Goal: Answer question/provide support: Share knowledge or assist other users

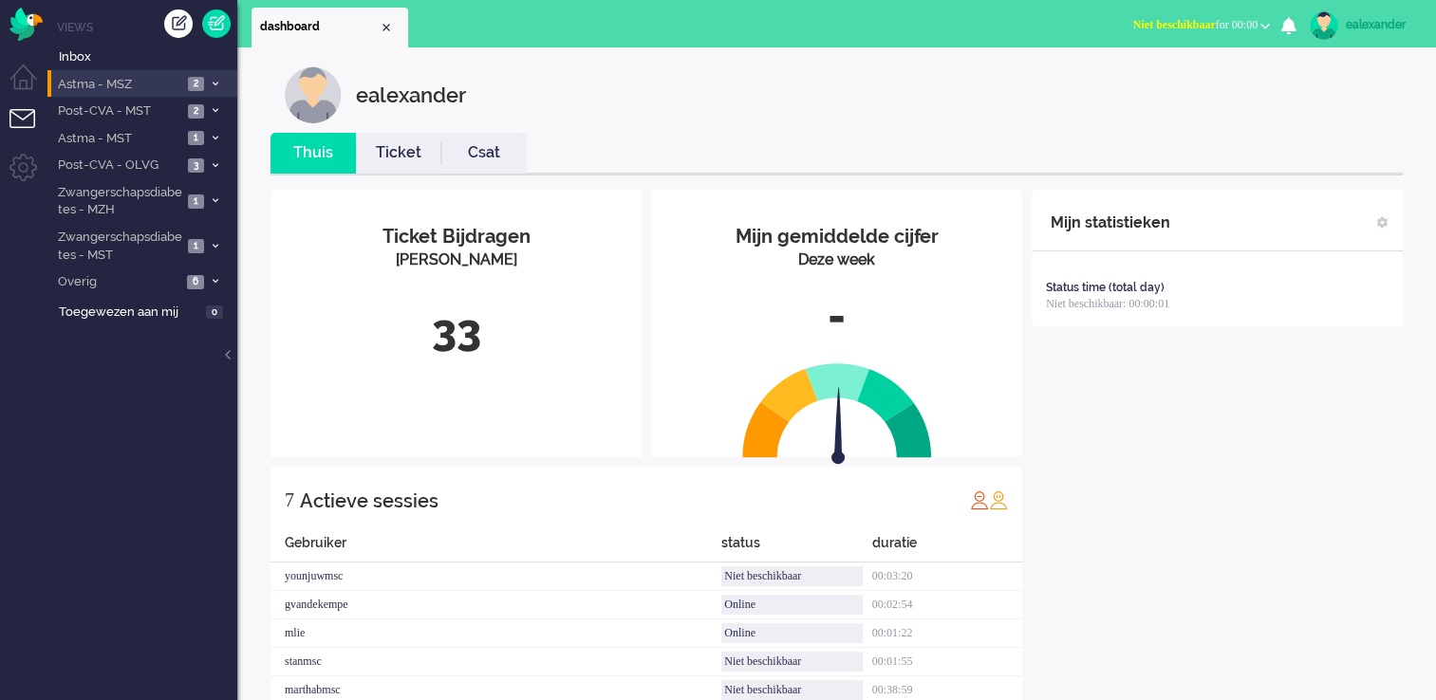
click at [213, 81] on icon at bounding box center [216, 84] width 6 height 7
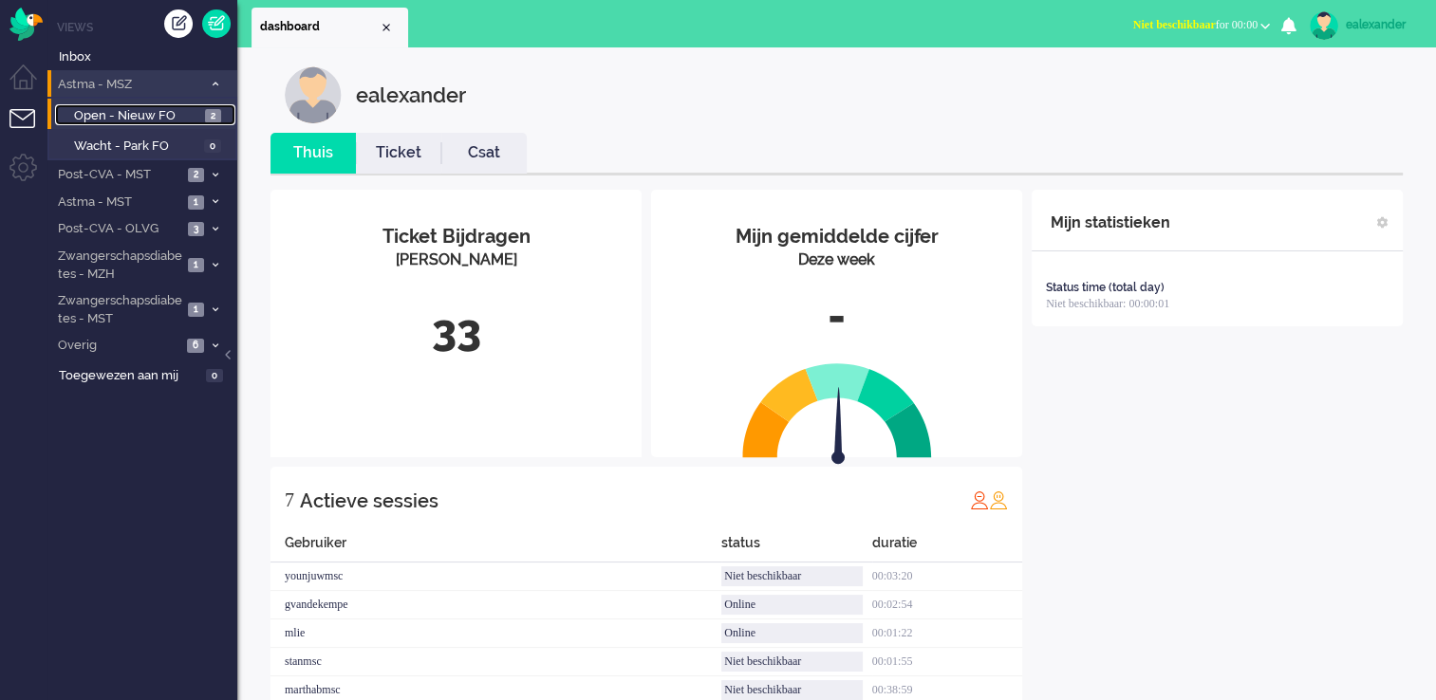
click at [212, 119] on span "2" at bounding box center [213, 116] width 16 height 14
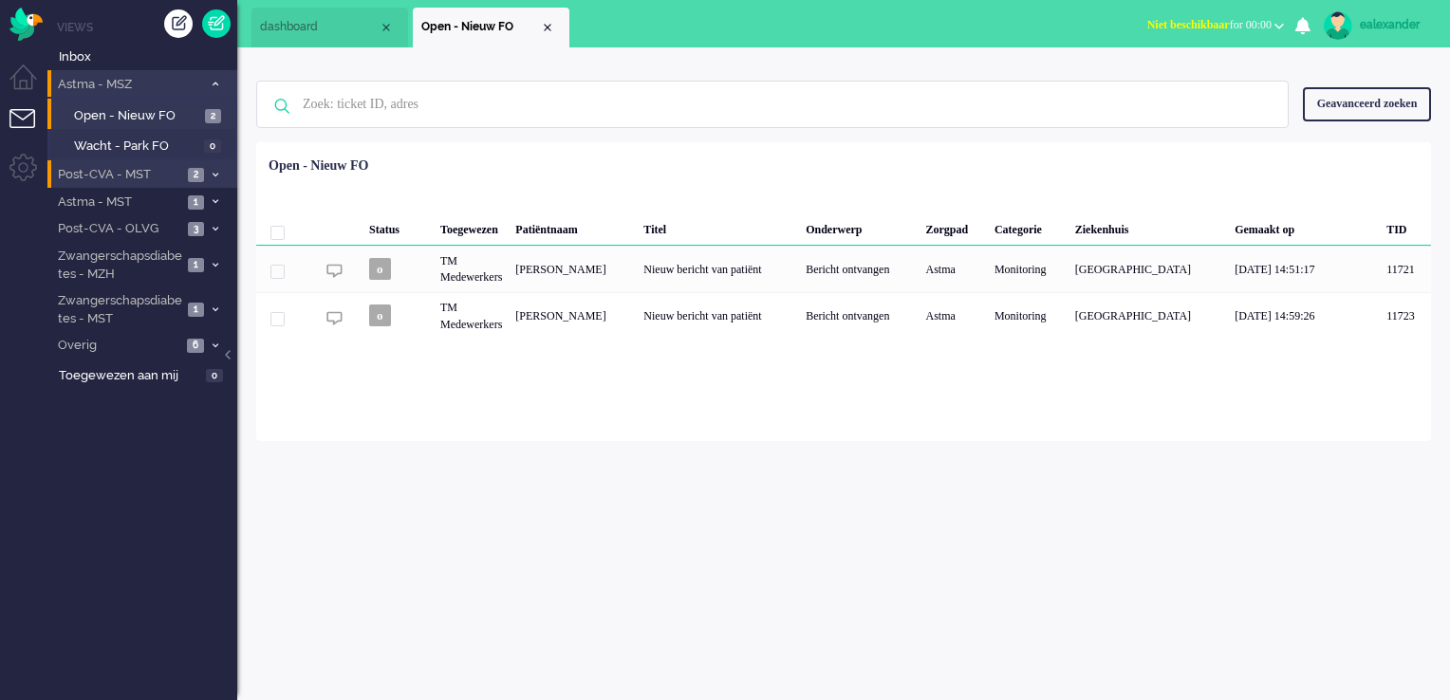
click at [212, 177] on span at bounding box center [215, 175] width 14 height 10
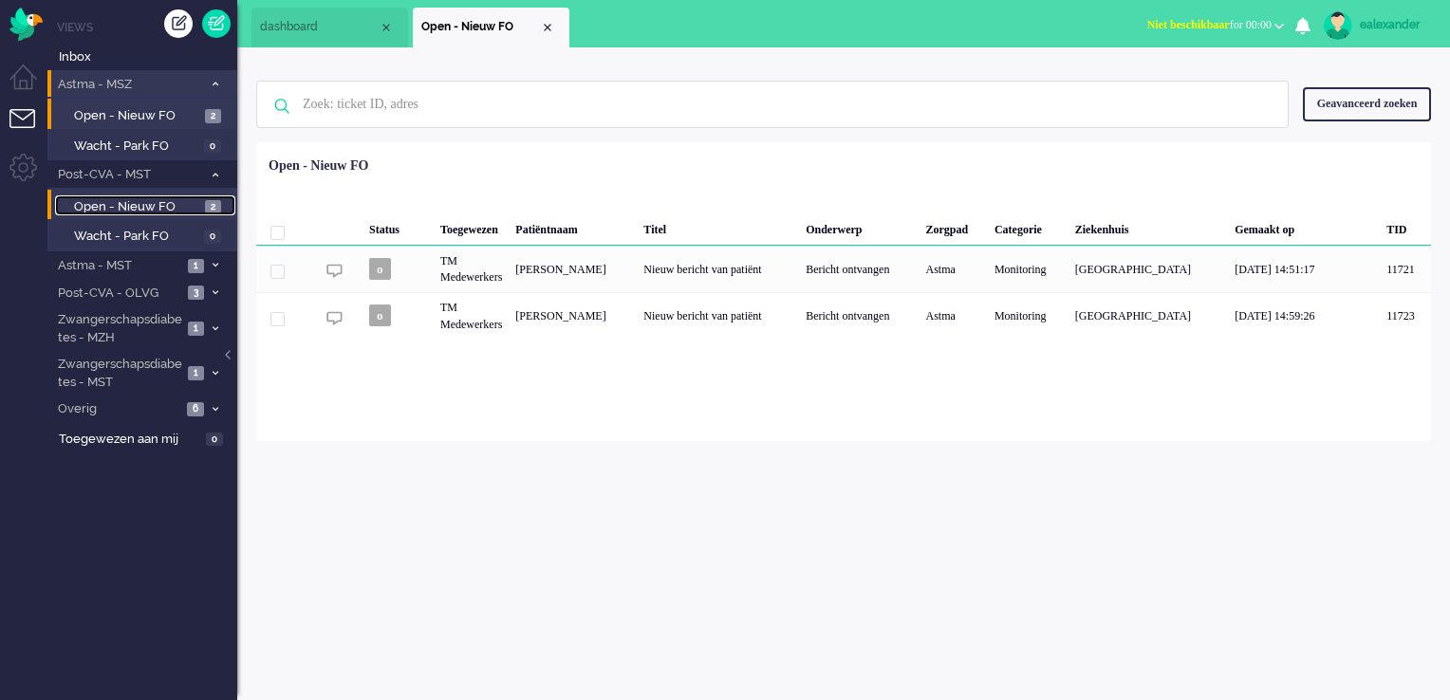
click at [212, 208] on span "2" at bounding box center [213, 207] width 16 height 14
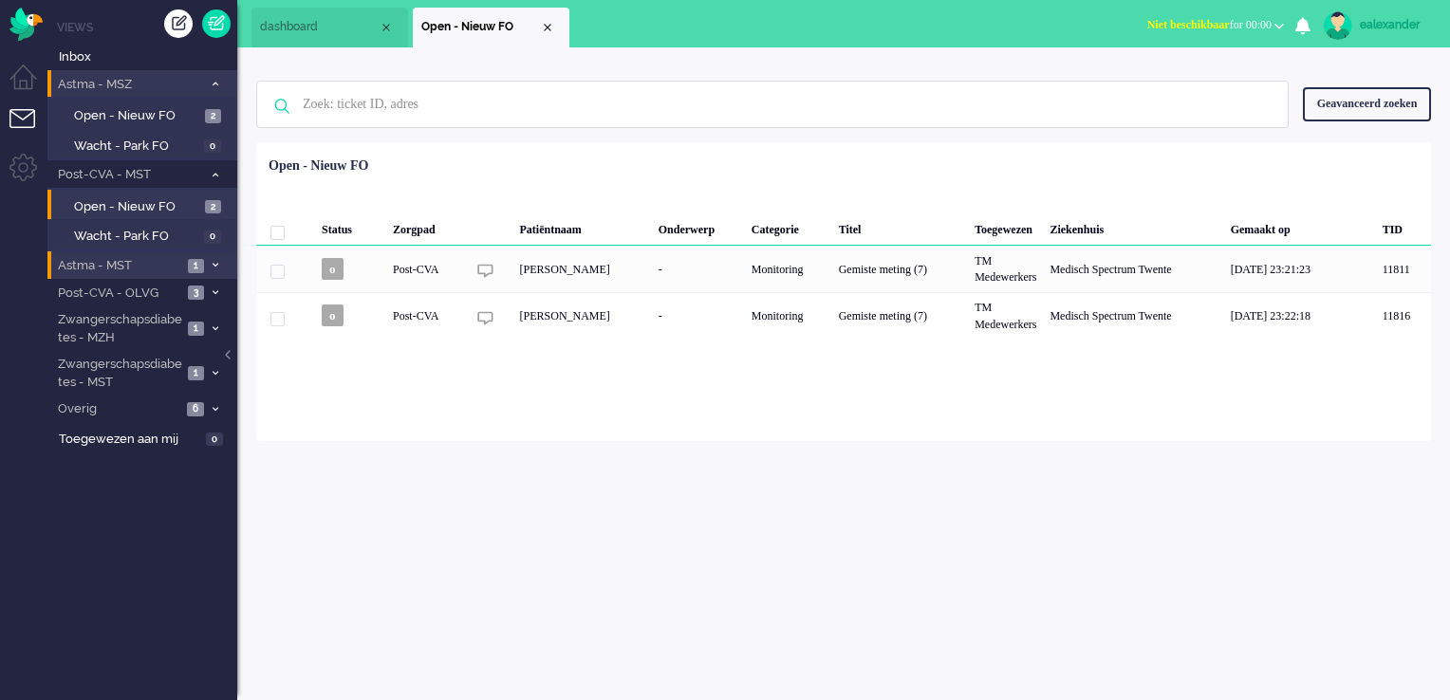
click at [213, 262] on icon at bounding box center [216, 265] width 6 height 7
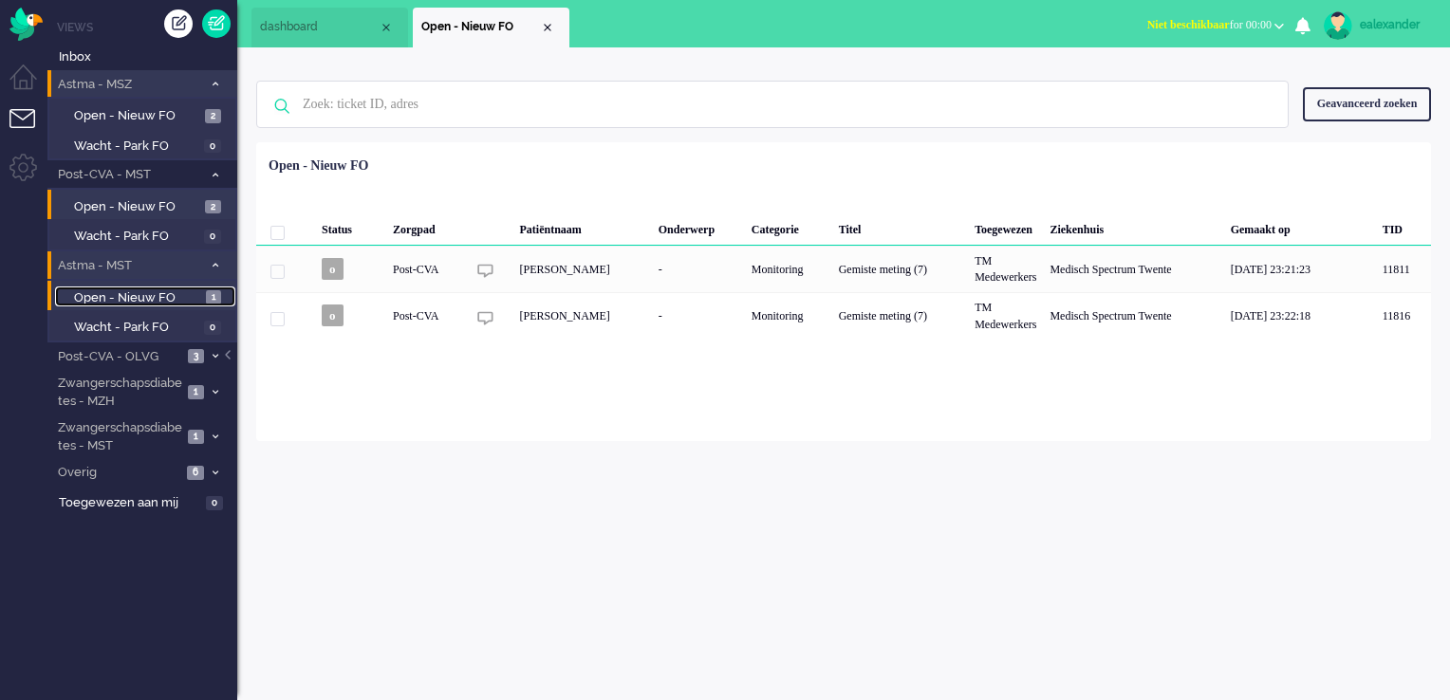
click at [204, 299] on link "Open - Nieuw FO 1" at bounding box center [145, 297] width 180 height 21
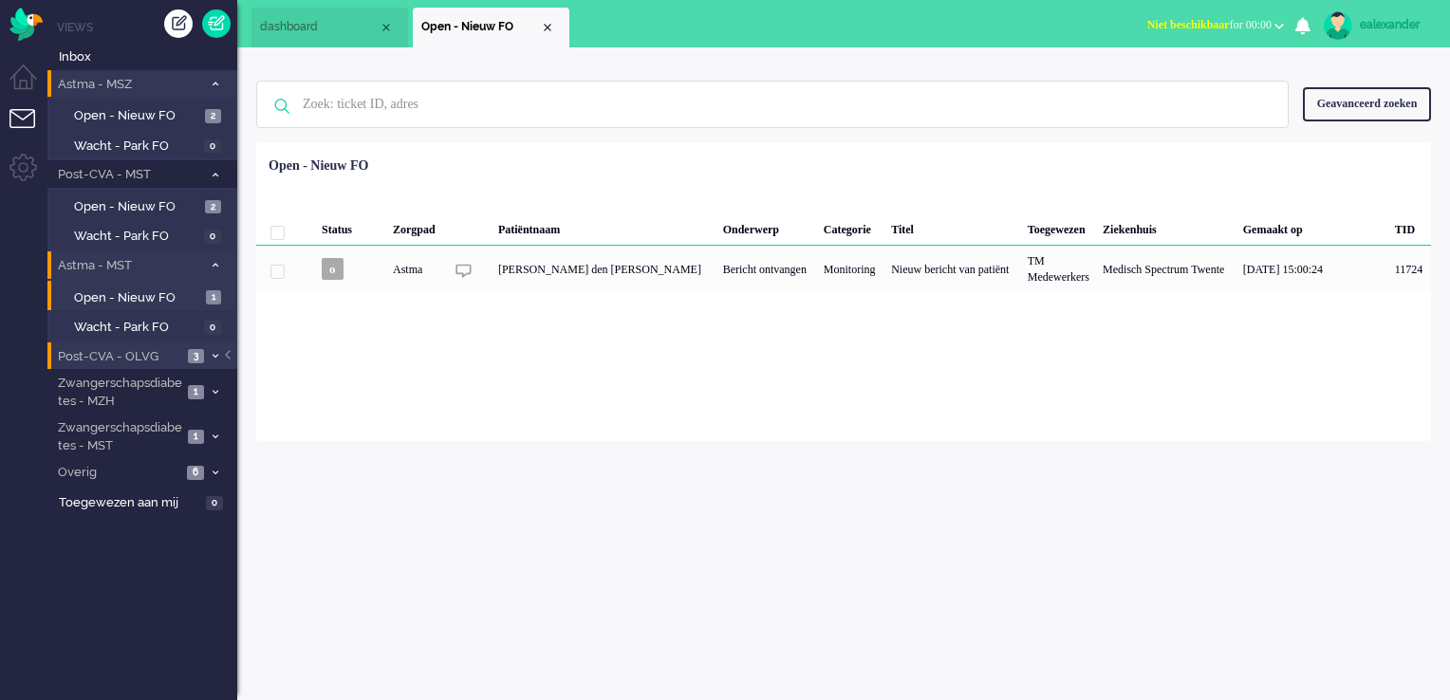
click at [210, 352] on span at bounding box center [215, 357] width 14 height 10
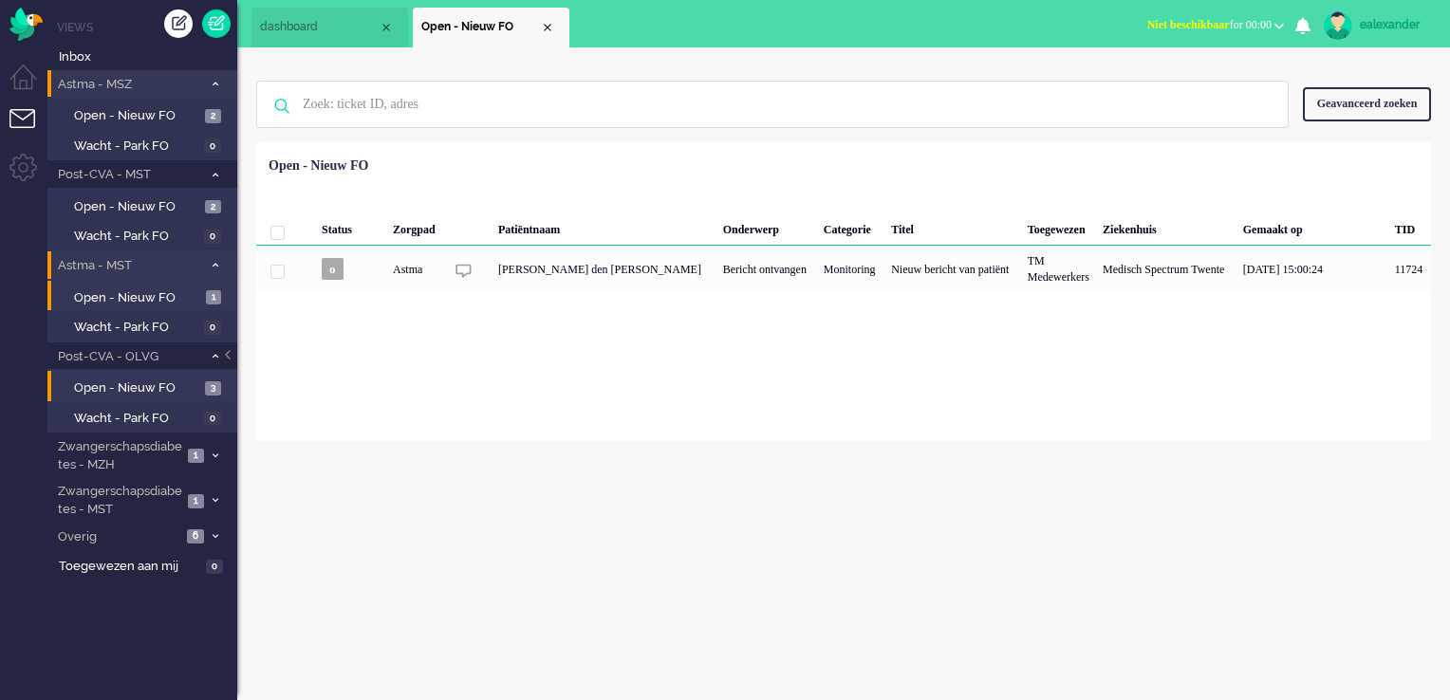
click at [190, 396] on li "Open - Nieuw FO 3" at bounding box center [141, 386] width 188 height 30
click at [190, 382] on span "Open - Nieuw FO" at bounding box center [137, 389] width 126 height 18
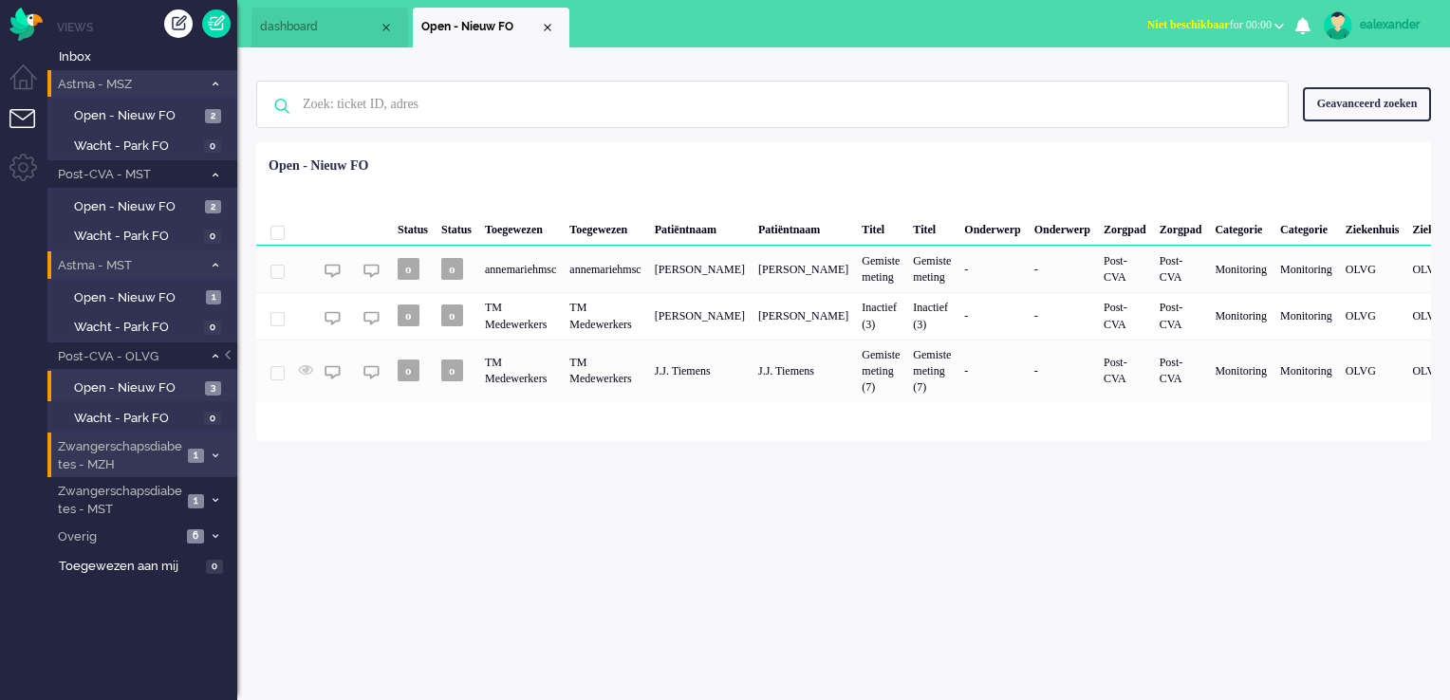
click at [194, 454] on span "1" at bounding box center [196, 456] width 16 height 14
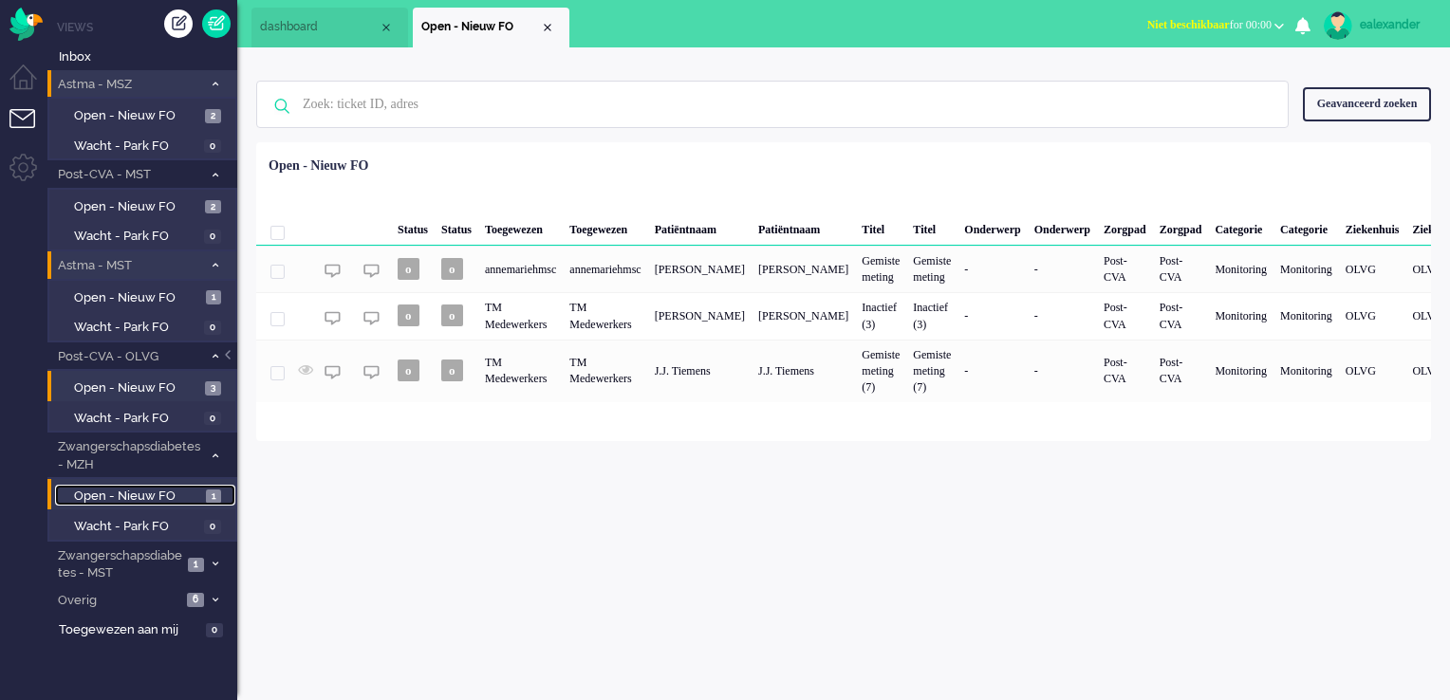
click at [201, 499] on link "Open - Nieuw FO 1" at bounding box center [145, 495] width 180 height 21
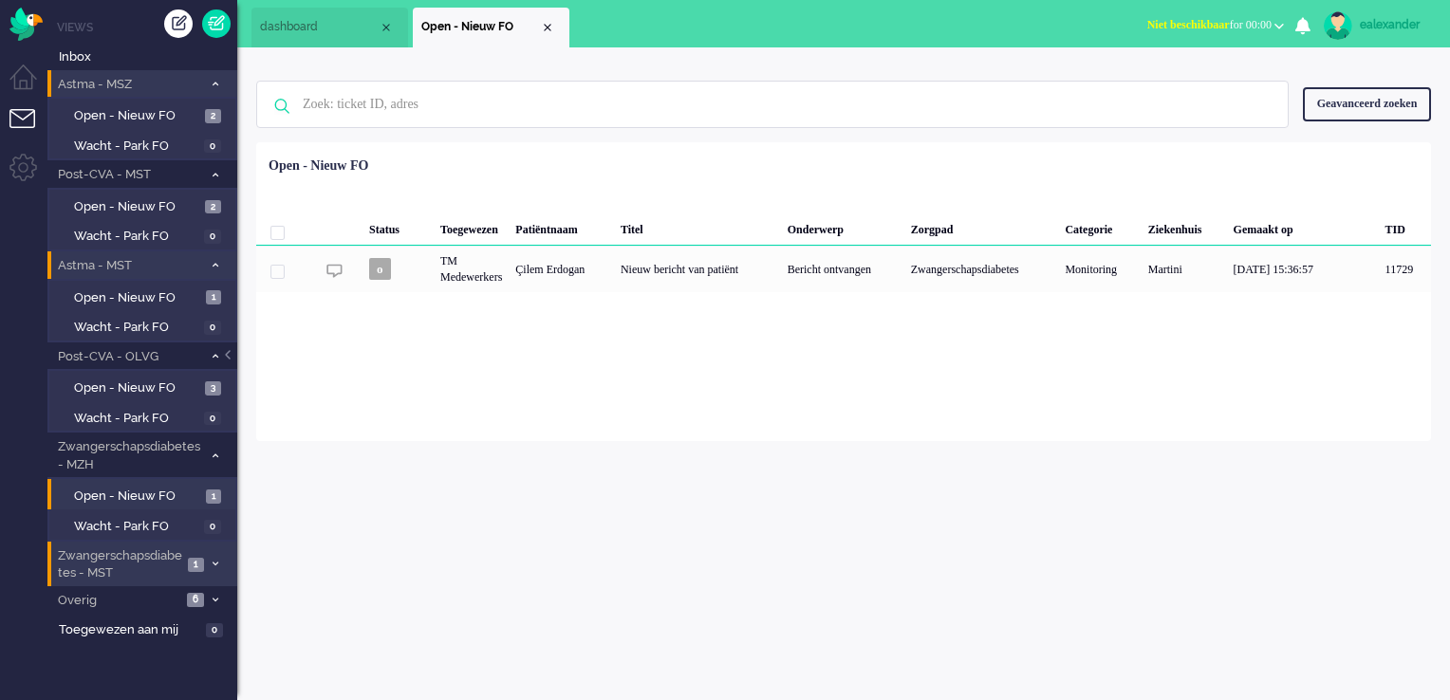
click at [205, 558] on li "Zwangerschapsdiabetes - MST 1" at bounding box center [142, 564] width 190 height 45
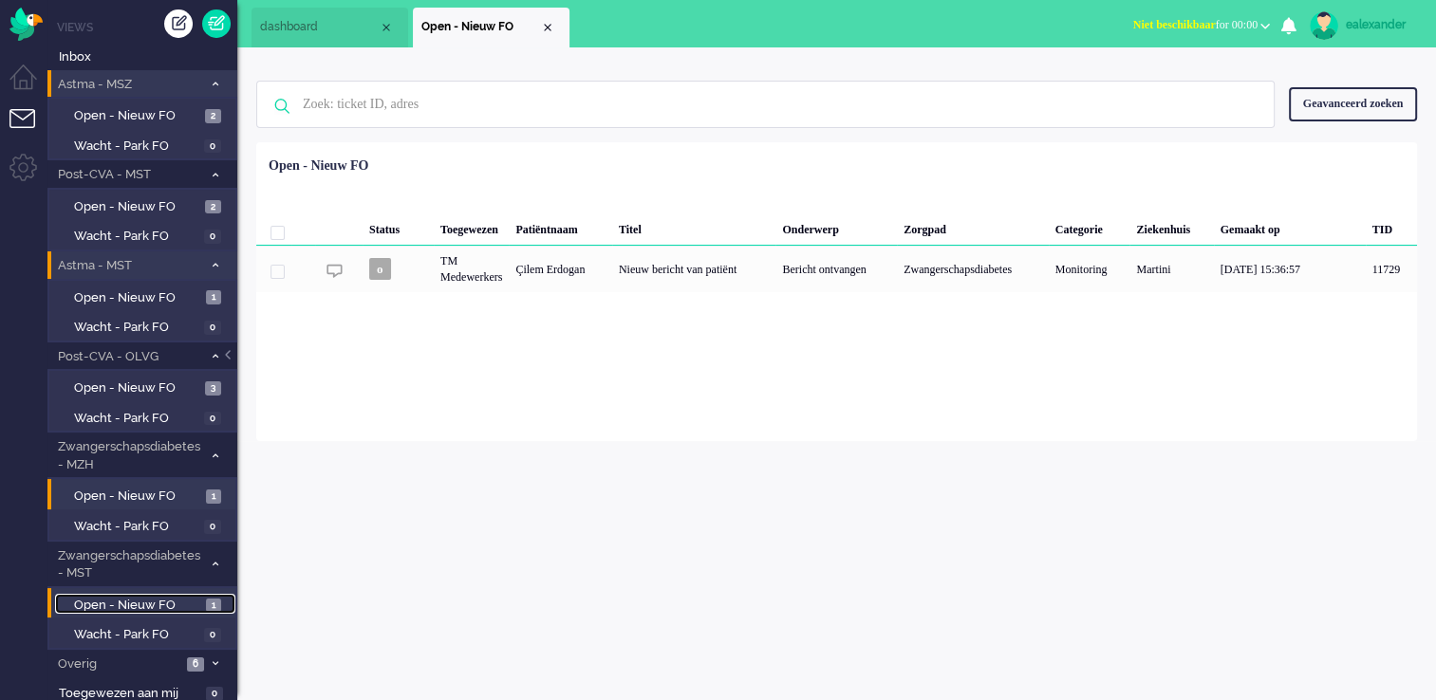
click at [204, 602] on link "Open - Nieuw FO 1" at bounding box center [145, 604] width 180 height 21
click at [204, 495] on link "Open - Nieuw FO 1" at bounding box center [145, 495] width 180 height 21
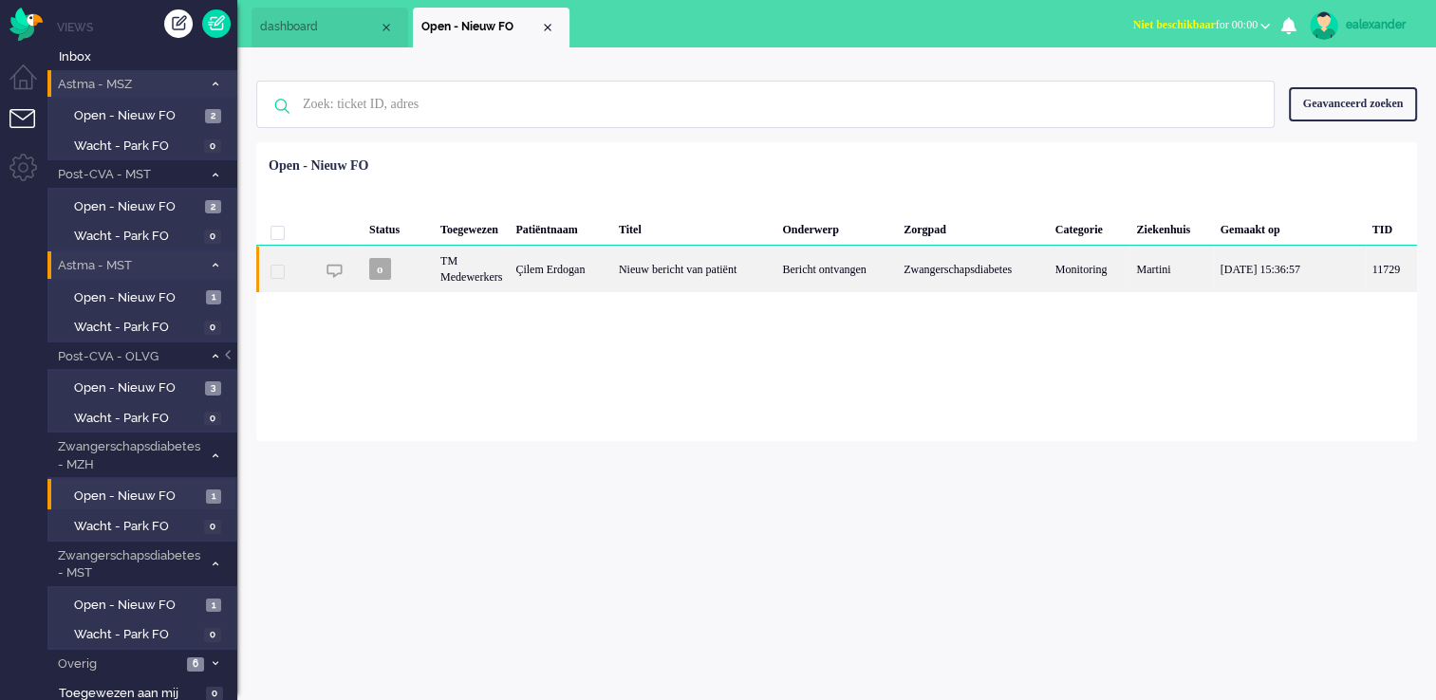
click at [744, 275] on div "Nieuw bericht van patiënt" at bounding box center [694, 269] width 164 height 47
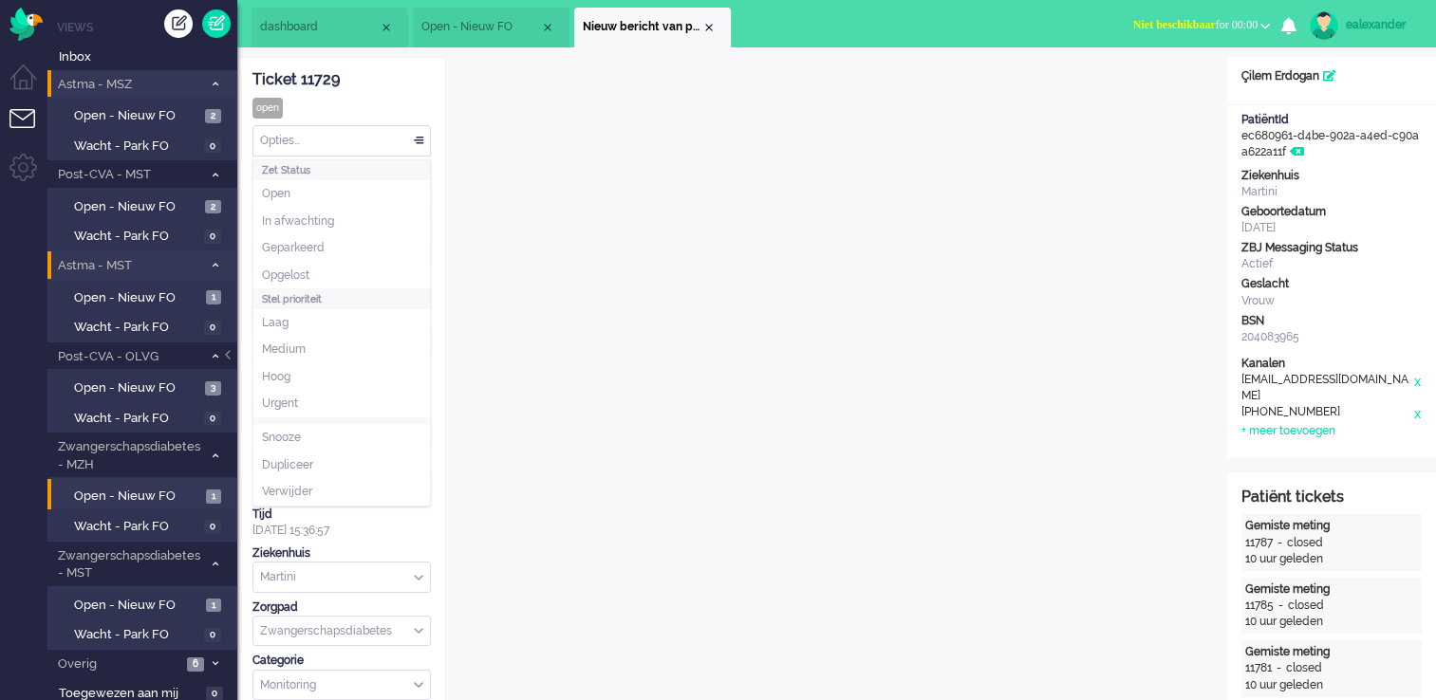
click at [419, 143] on div "Opties..." at bounding box center [341, 140] width 177 height 29
click at [342, 268] on li "Opgelost" at bounding box center [341, 276] width 177 height 28
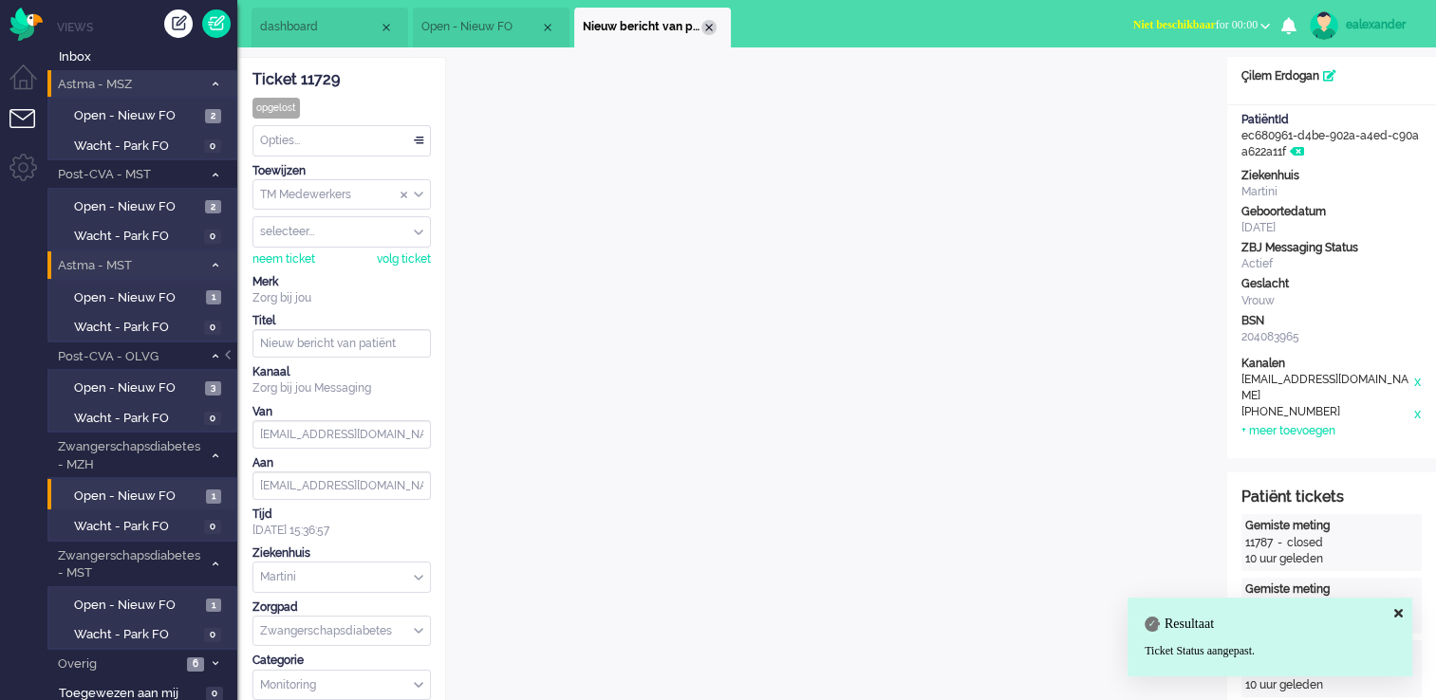
click at [714, 28] on div "Close tab" at bounding box center [708, 27] width 15 height 15
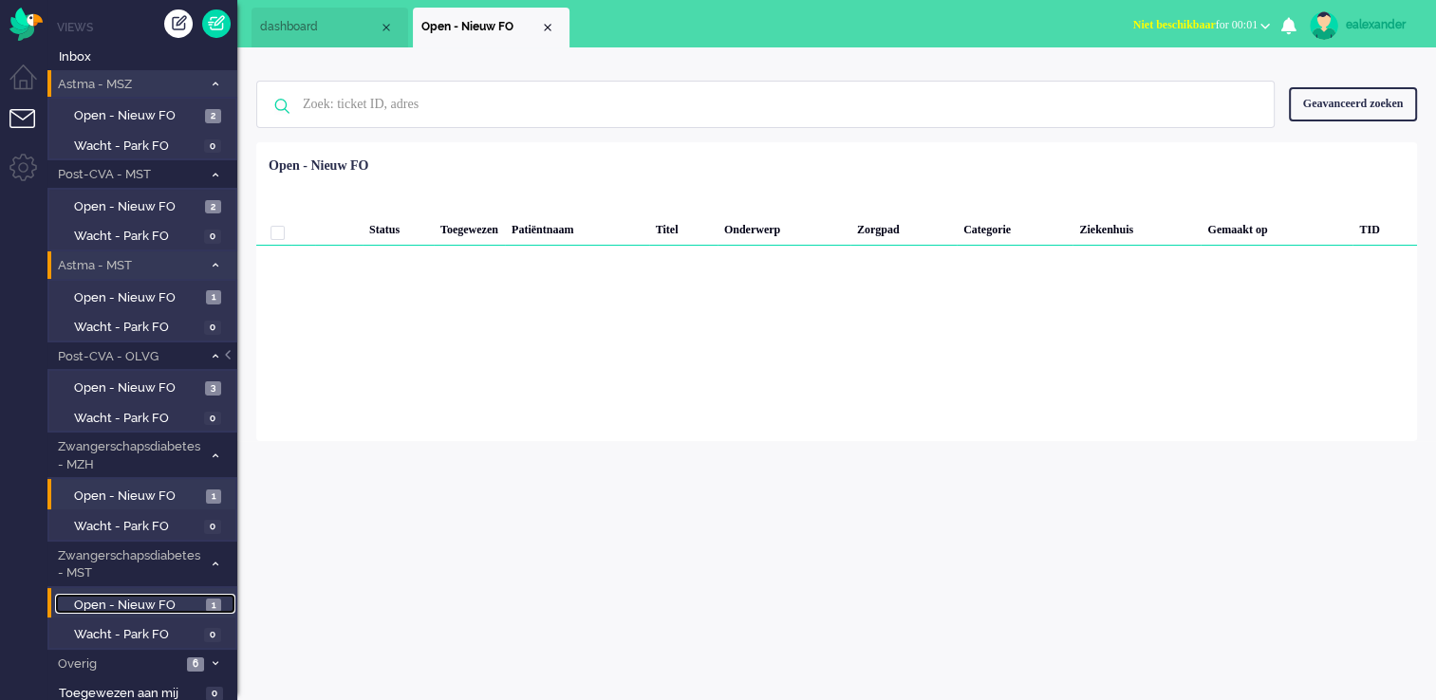
click at [190, 604] on span "Open - Nieuw FO" at bounding box center [137, 606] width 127 height 18
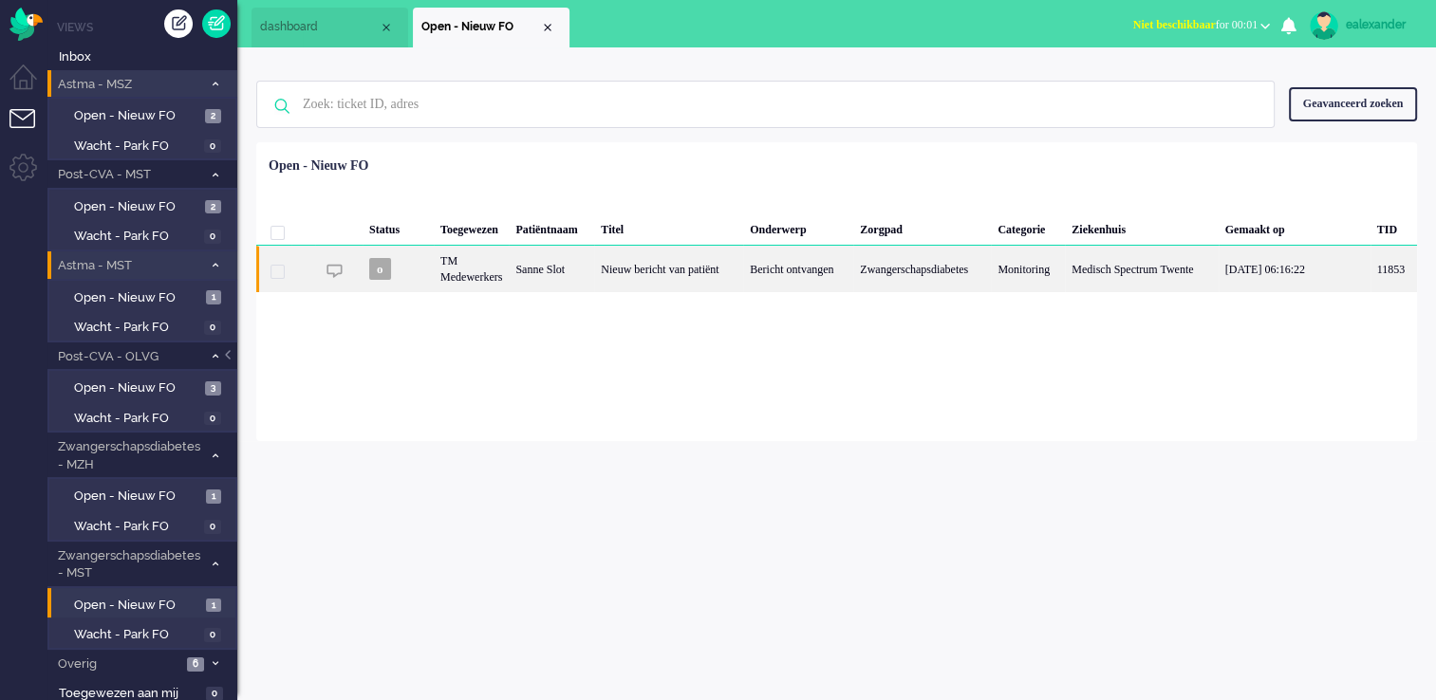
click at [835, 268] on div "Bericht ontvangen" at bounding box center [798, 269] width 110 height 47
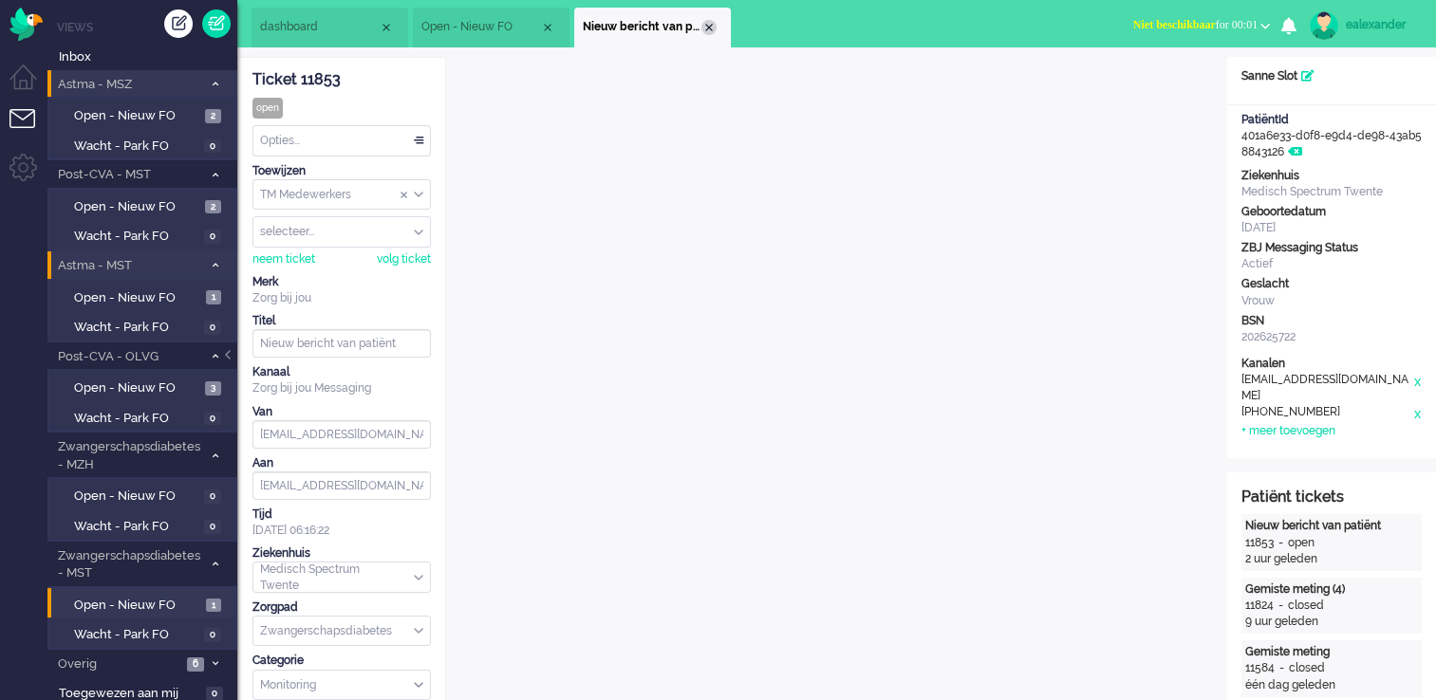
click at [709, 25] on div "Close tab" at bounding box center [708, 27] width 15 height 15
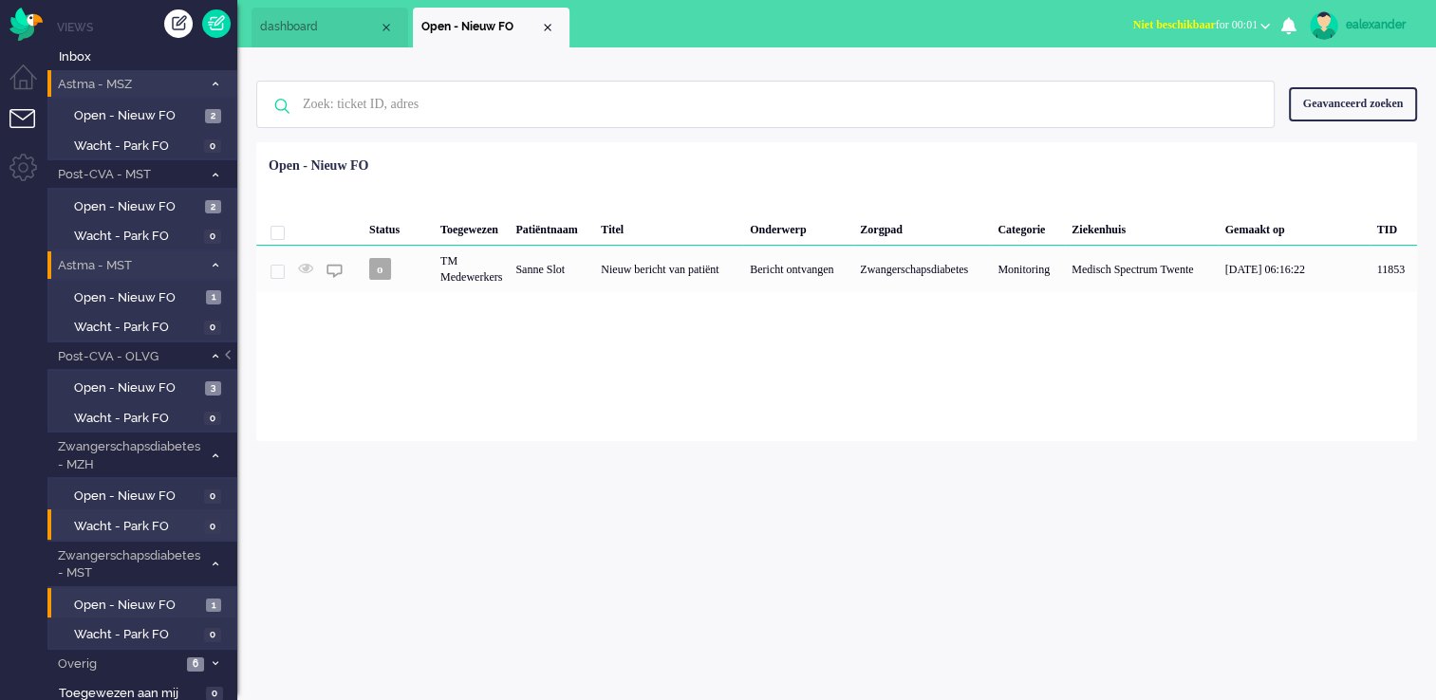
scroll to position [1, 0]
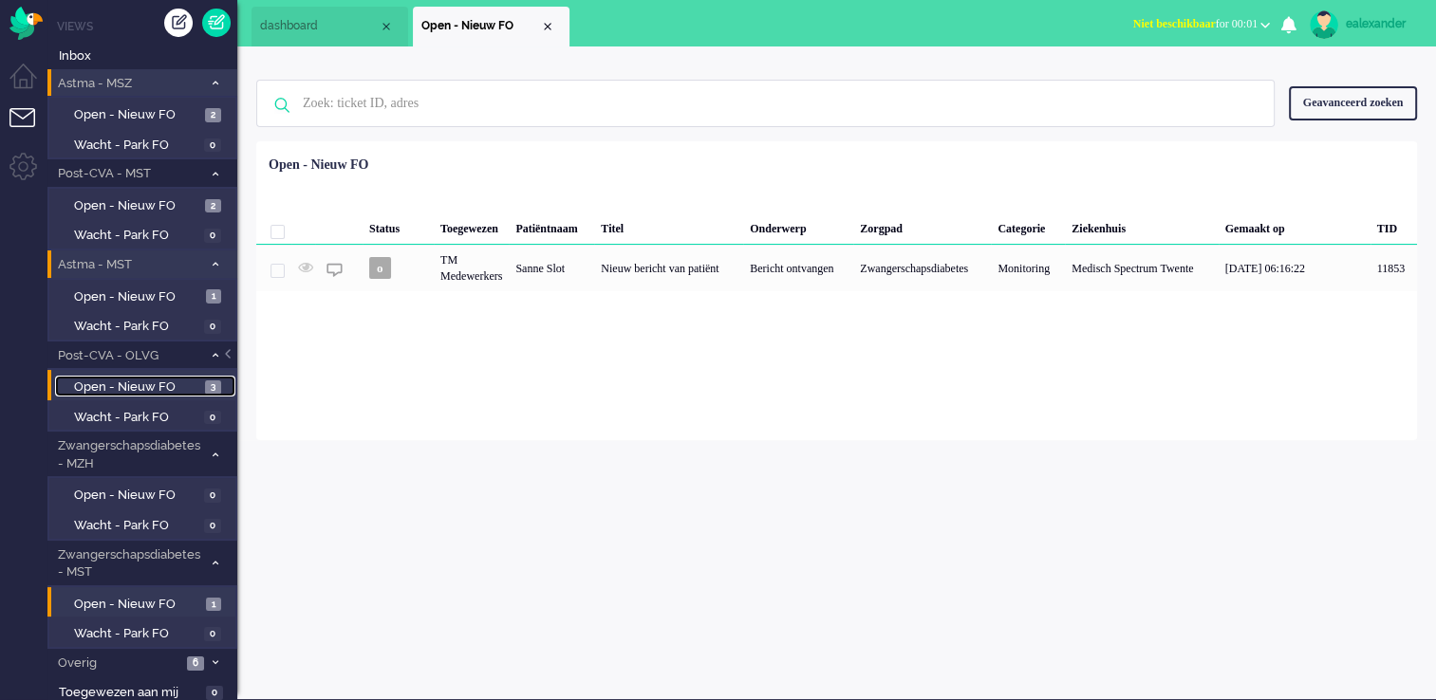
click at [206, 382] on span "3" at bounding box center [213, 388] width 16 height 14
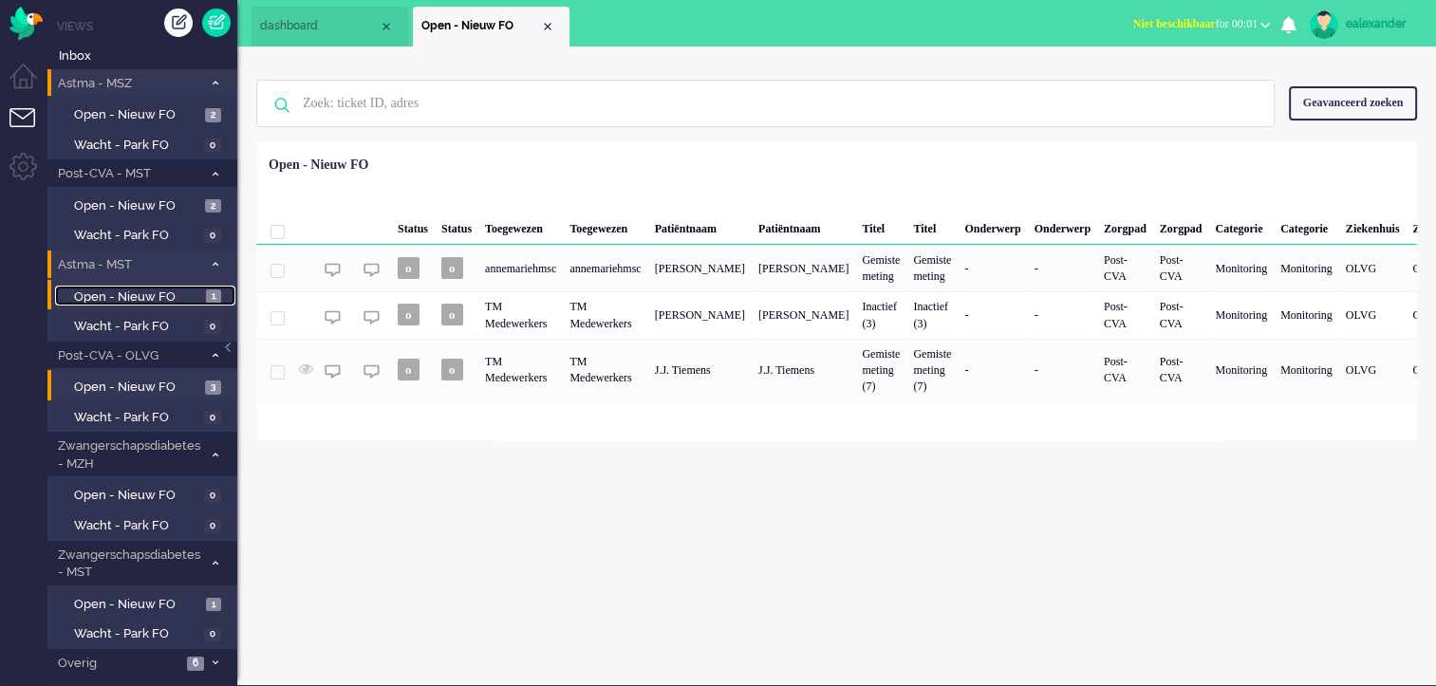
click at [190, 290] on span "Open - Nieuw FO" at bounding box center [137, 298] width 127 height 18
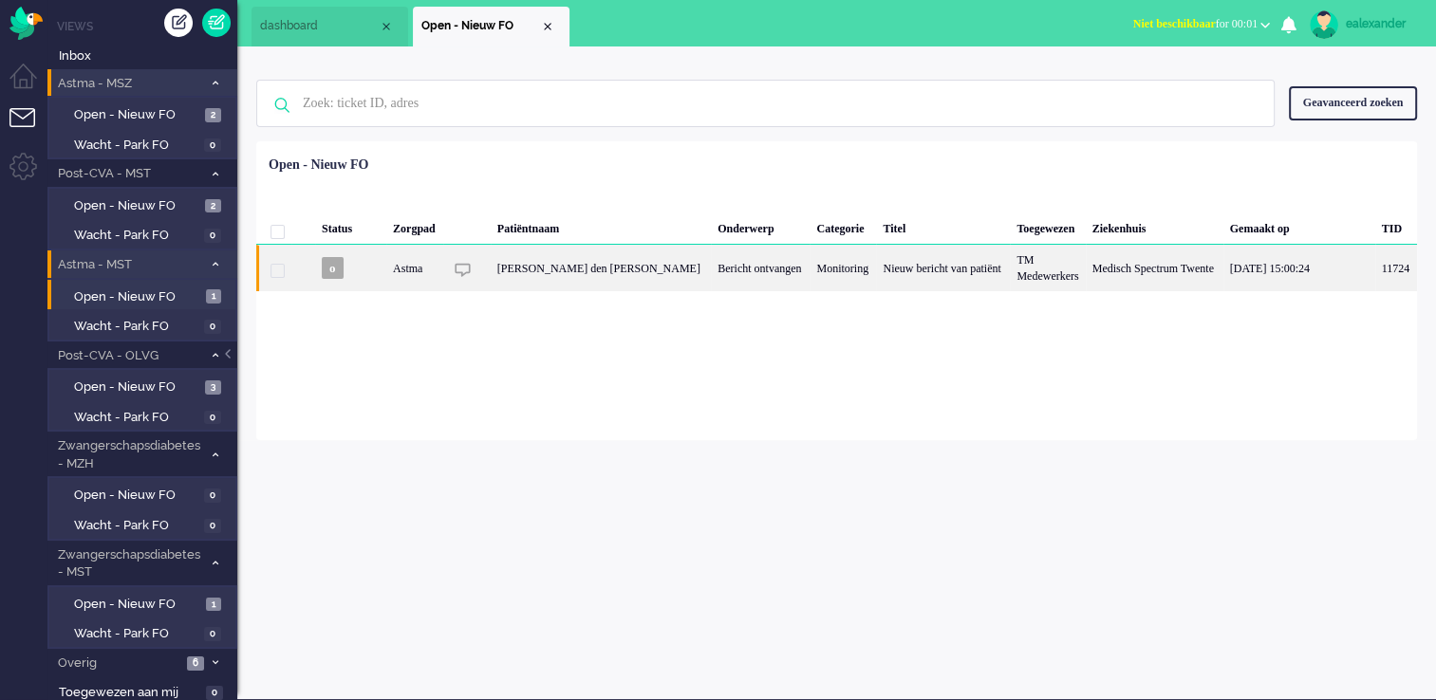
click at [749, 274] on div "Bericht ontvangen" at bounding box center [760, 268] width 99 height 47
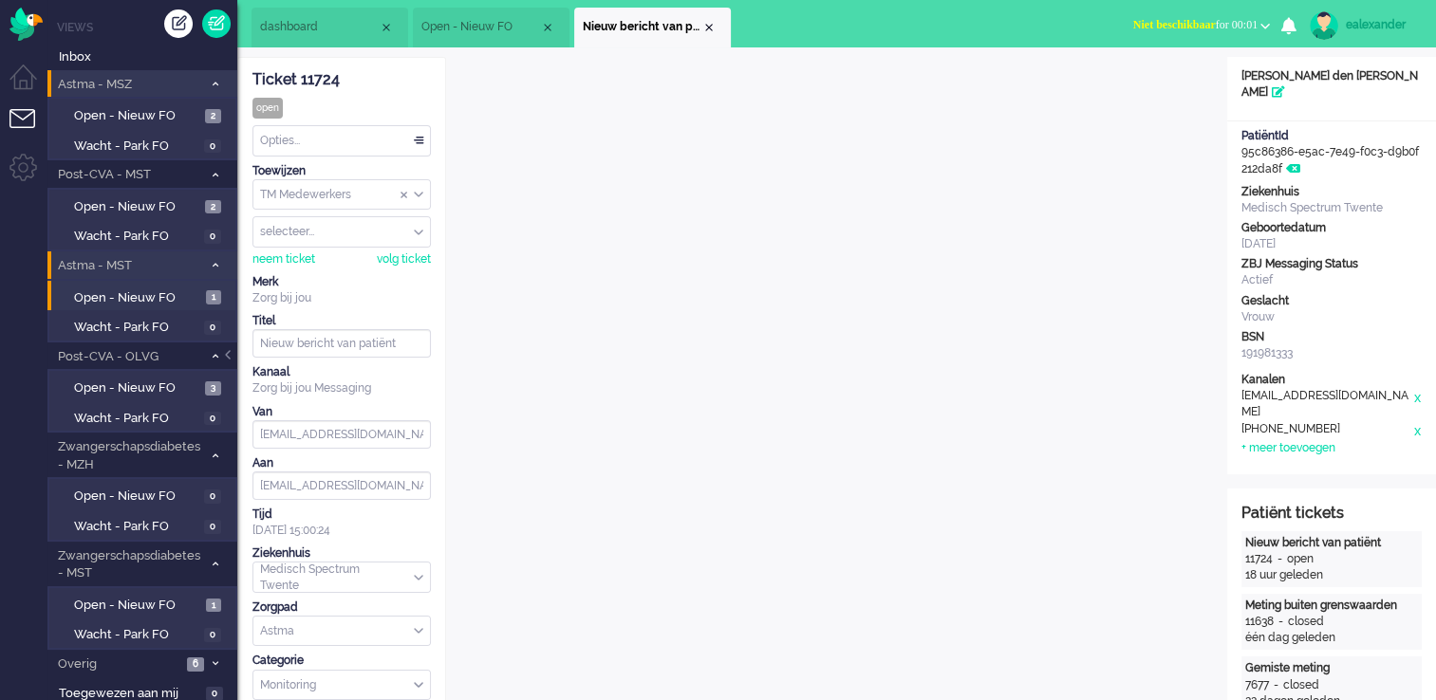
click at [418, 142] on div "Opties..." at bounding box center [341, 140] width 177 height 29
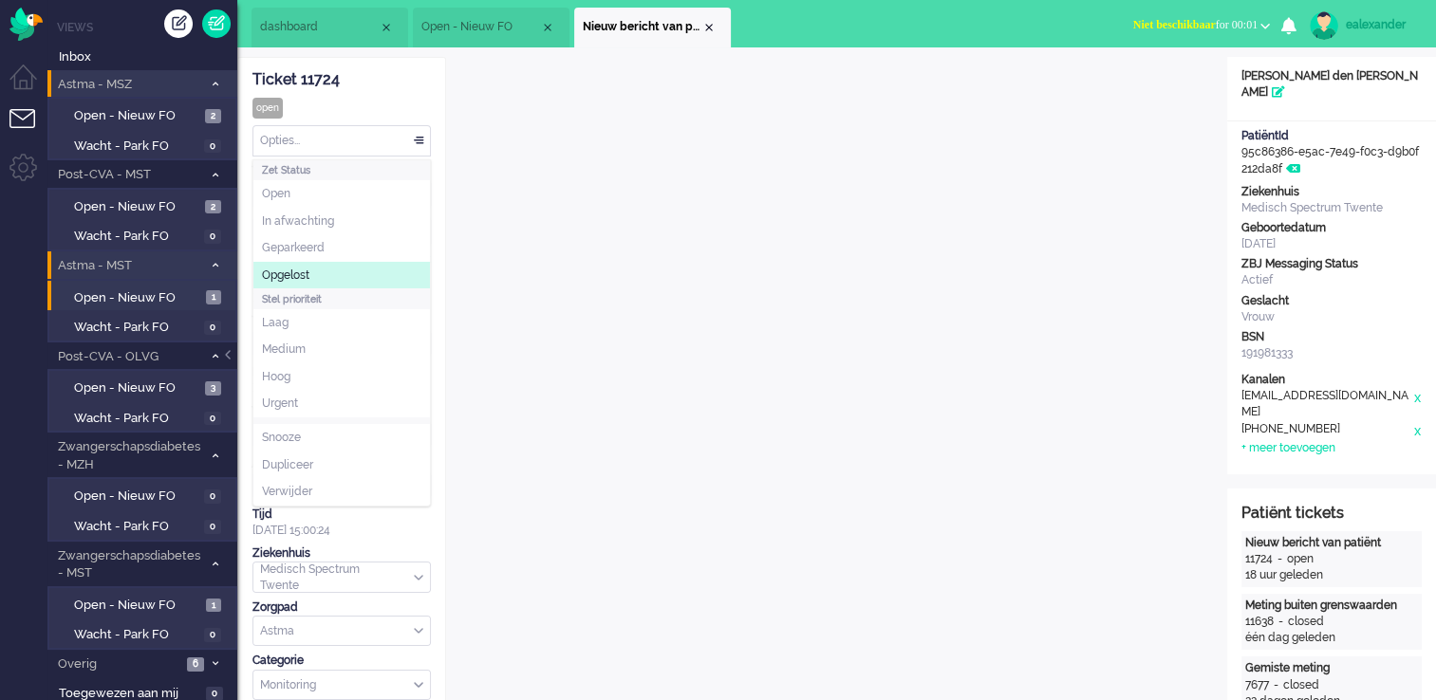
click at [364, 273] on li "Opgelost" at bounding box center [341, 276] width 177 height 28
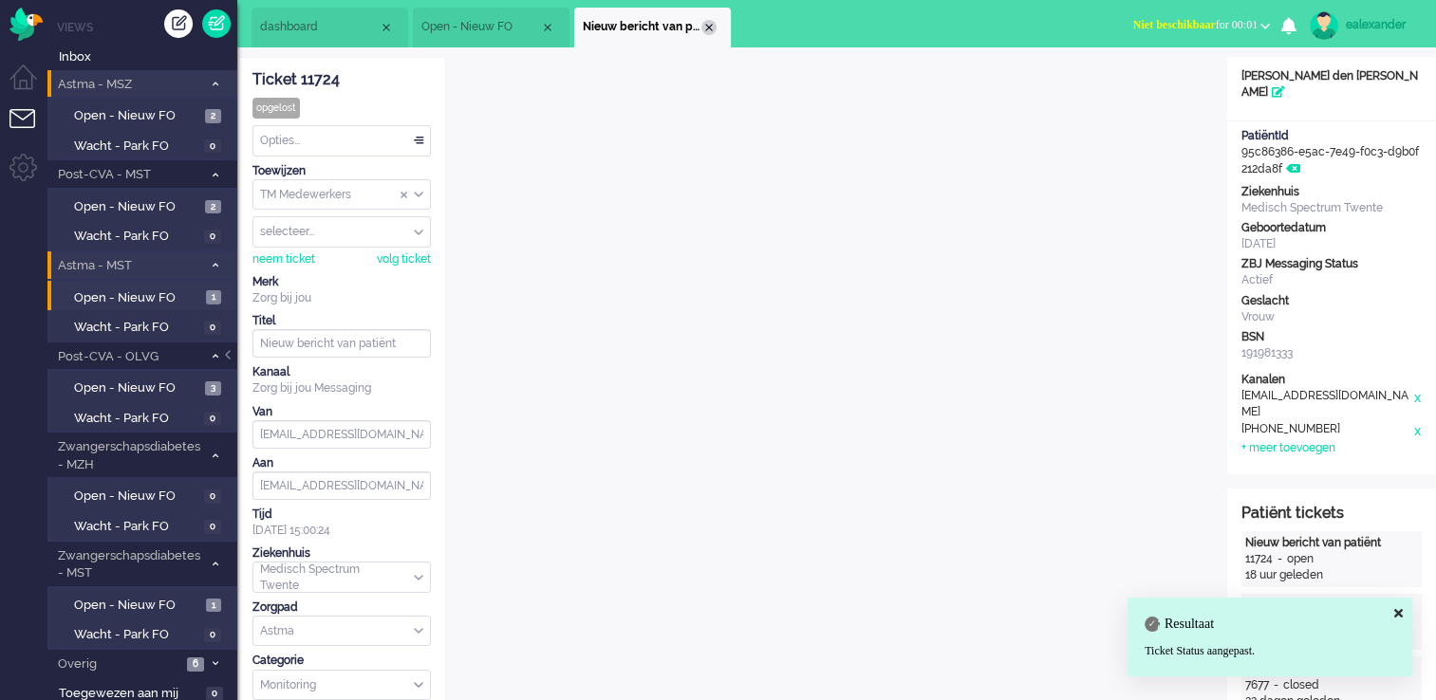
click at [716, 28] on div "Close tab" at bounding box center [708, 27] width 15 height 15
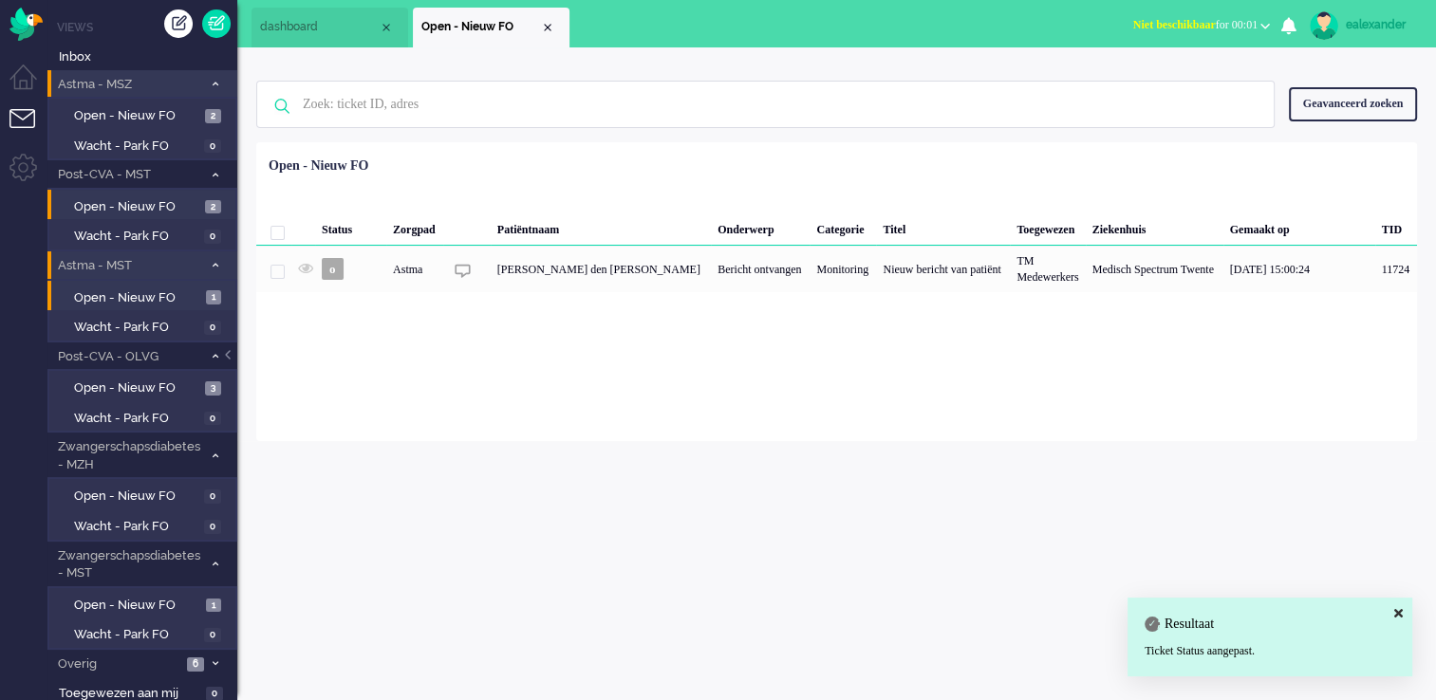
click at [209, 216] on li "Open - Nieuw FO 2" at bounding box center [141, 205] width 188 height 30
click at [209, 206] on span "2" at bounding box center [213, 207] width 16 height 14
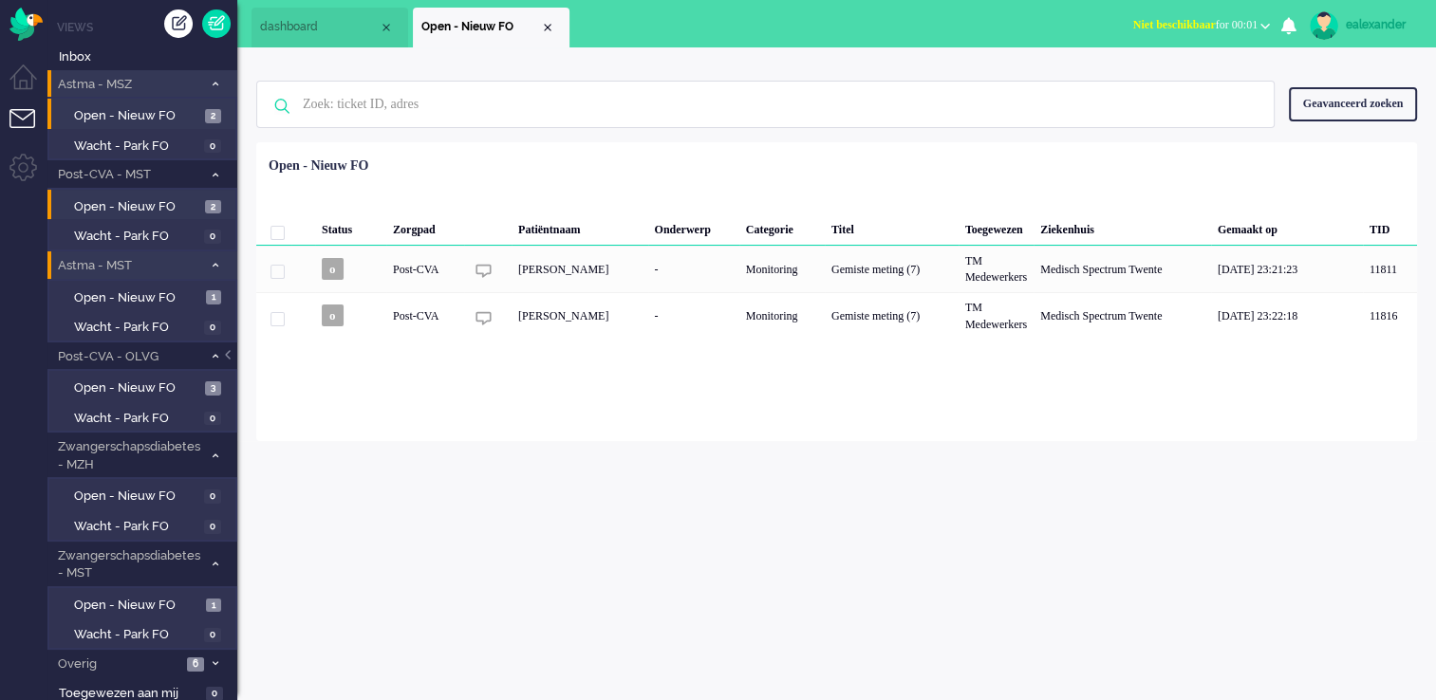
click at [213, 102] on li "Open - Nieuw FO 2" at bounding box center [141, 114] width 188 height 30
click at [209, 113] on span "2" at bounding box center [213, 116] width 16 height 14
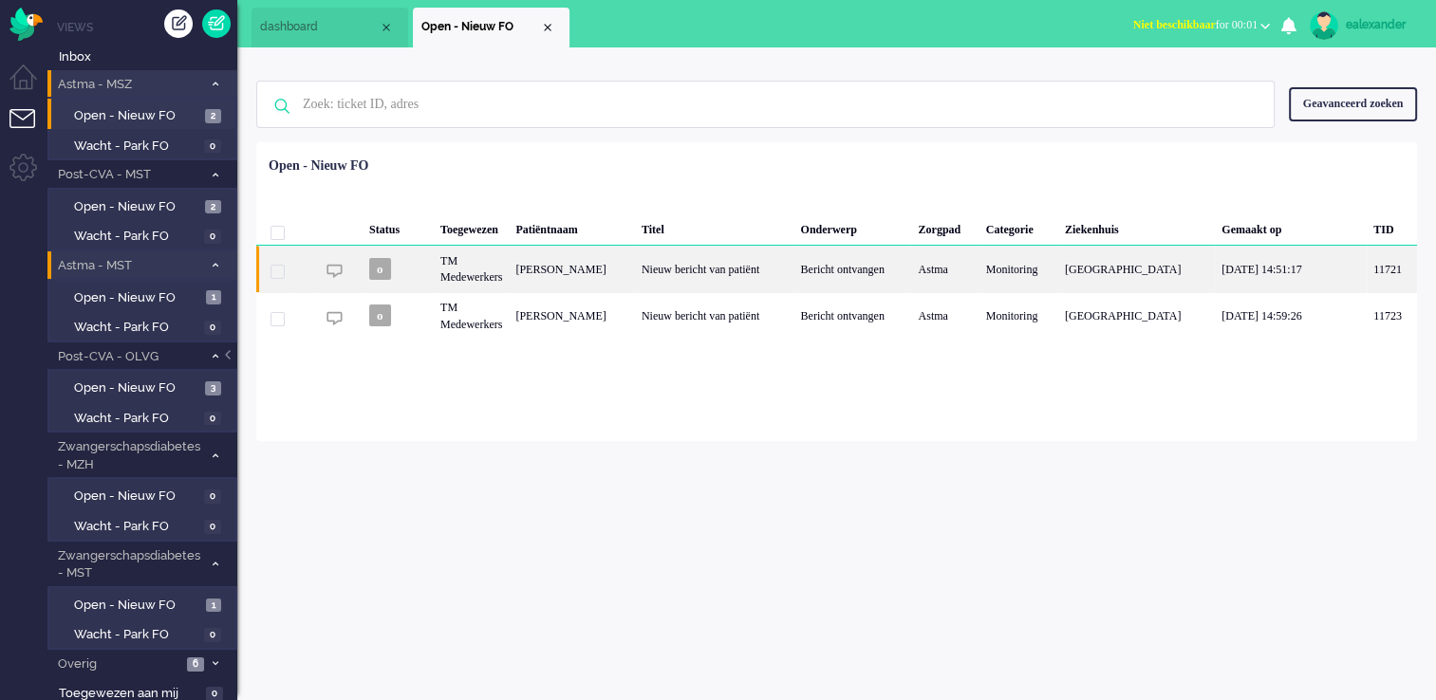
click at [794, 283] on div "Nieuw bericht van patiënt" at bounding box center [714, 269] width 159 height 47
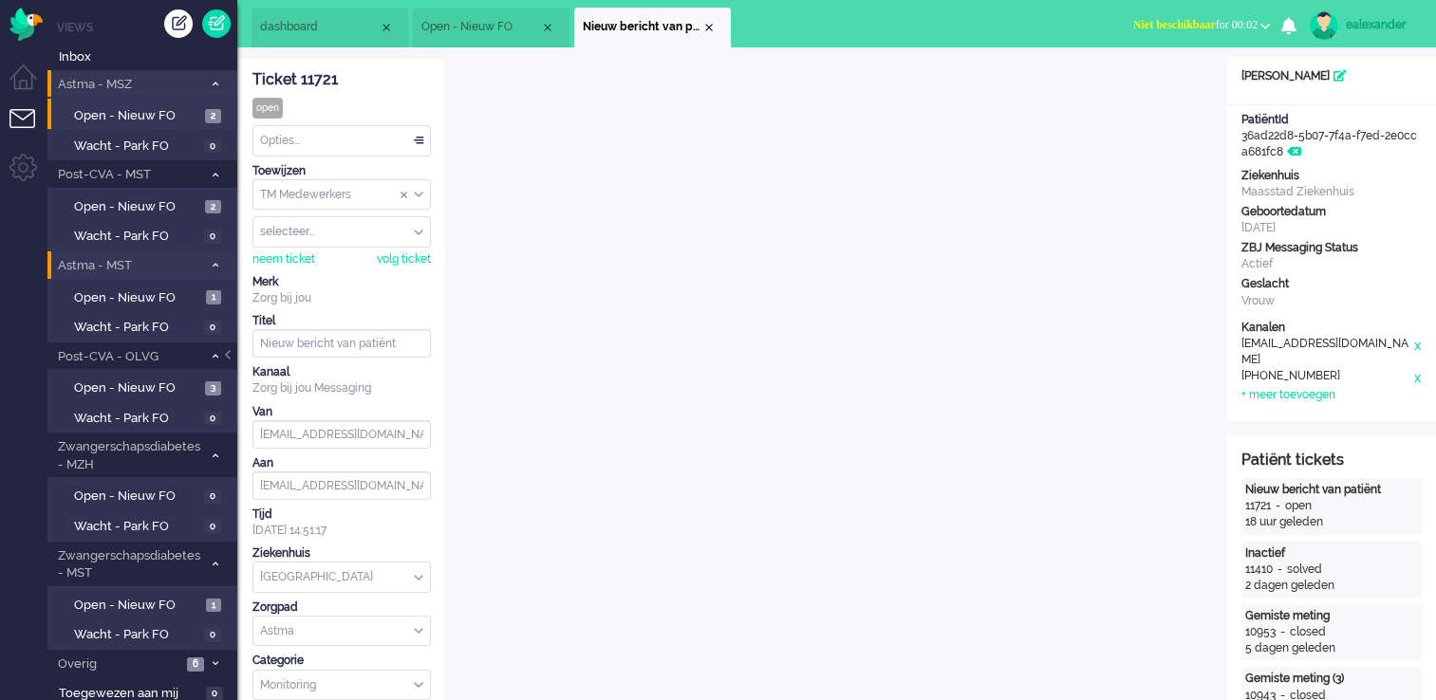
click at [420, 196] on div "TM Medewerkers" at bounding box center [341, 194] width 177 height 29
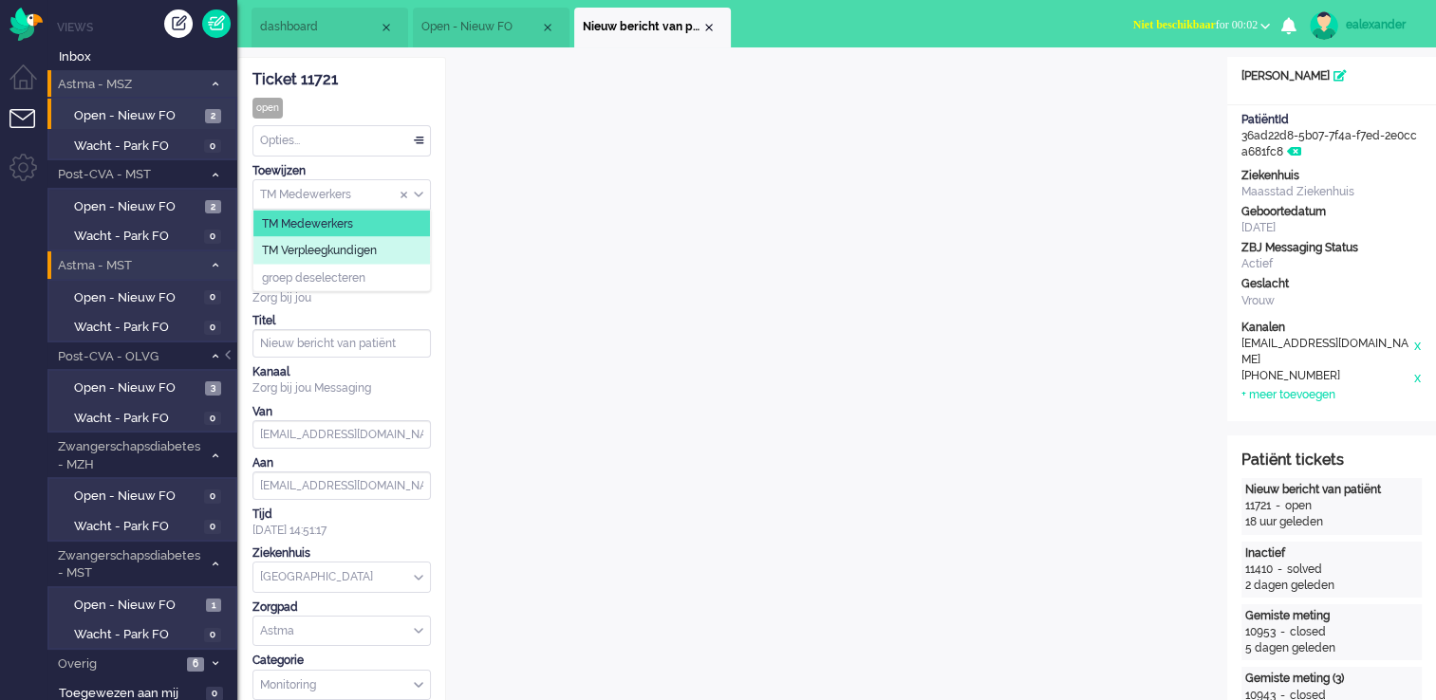
click at [410, 250] on li "TM Verpleegkundigen" at bounding box center [341, 251] width 177 height 28
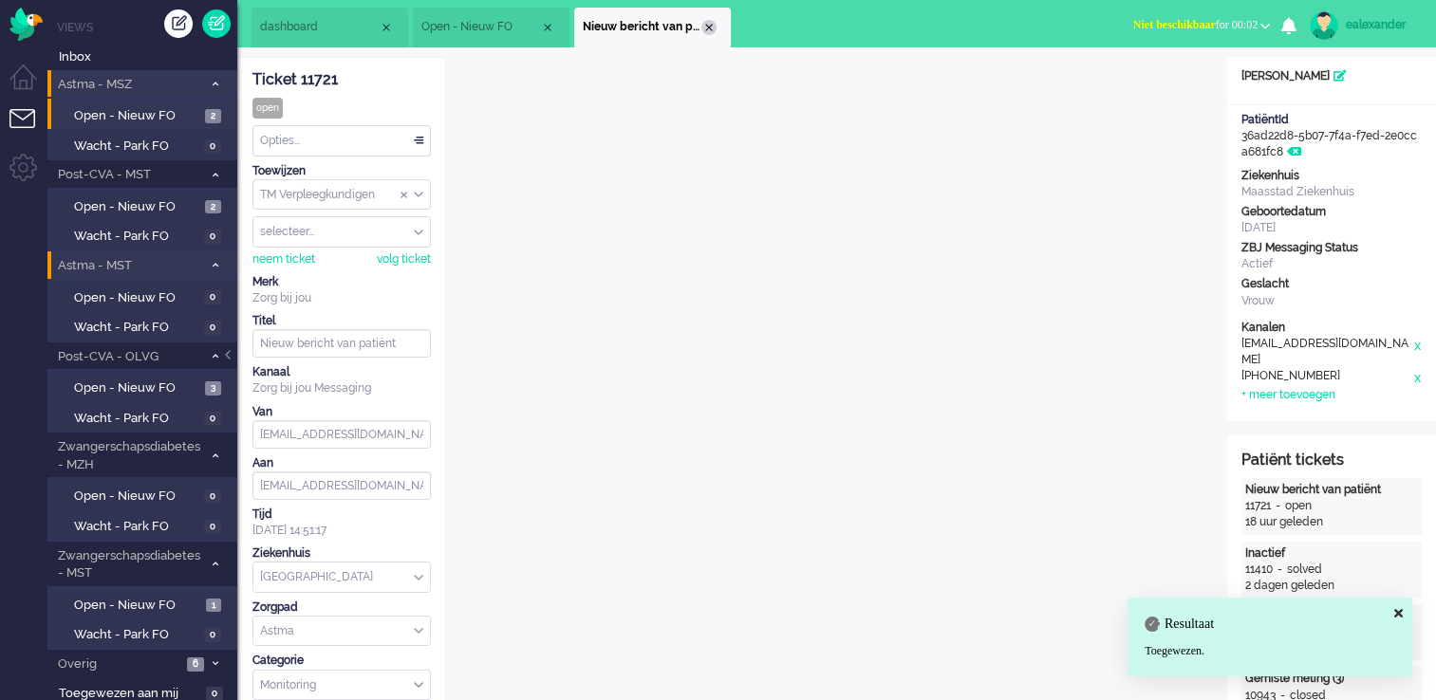
click at [714, 28] on div "Close tab" at bounding box center [708, 27] width 15 height 15
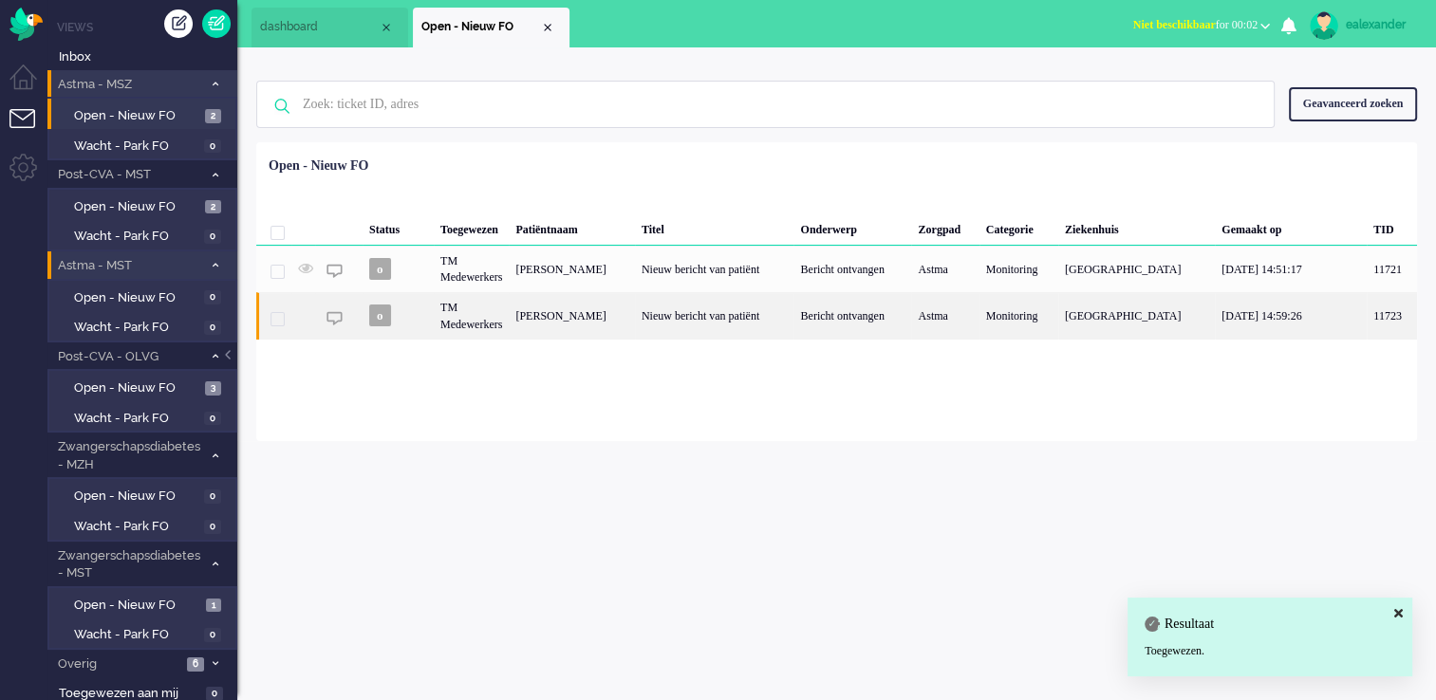
click at [628, 331] on div "[PERSON_NAME]" at bounding box center [572, 315] width 126 height 47
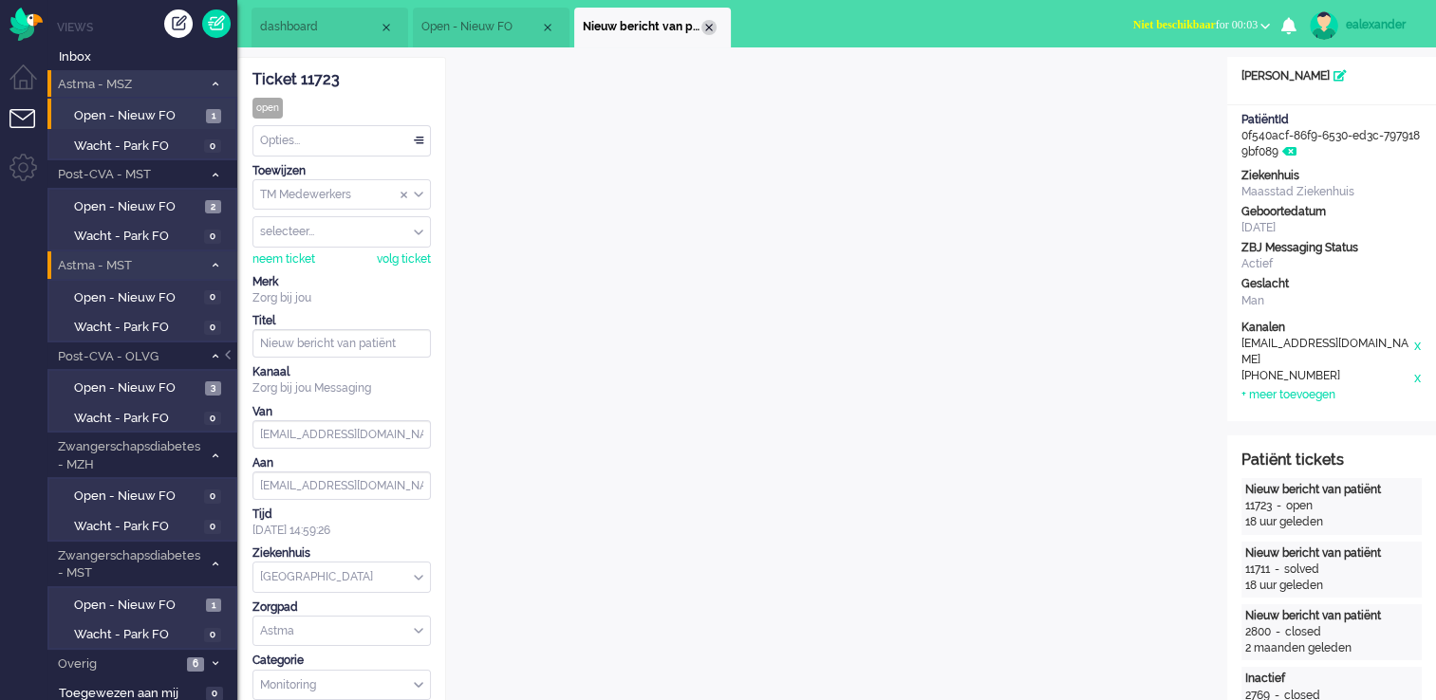
click at [705, 25] on div "Close tab" at bounding box center [708, 27] width 15 height 15
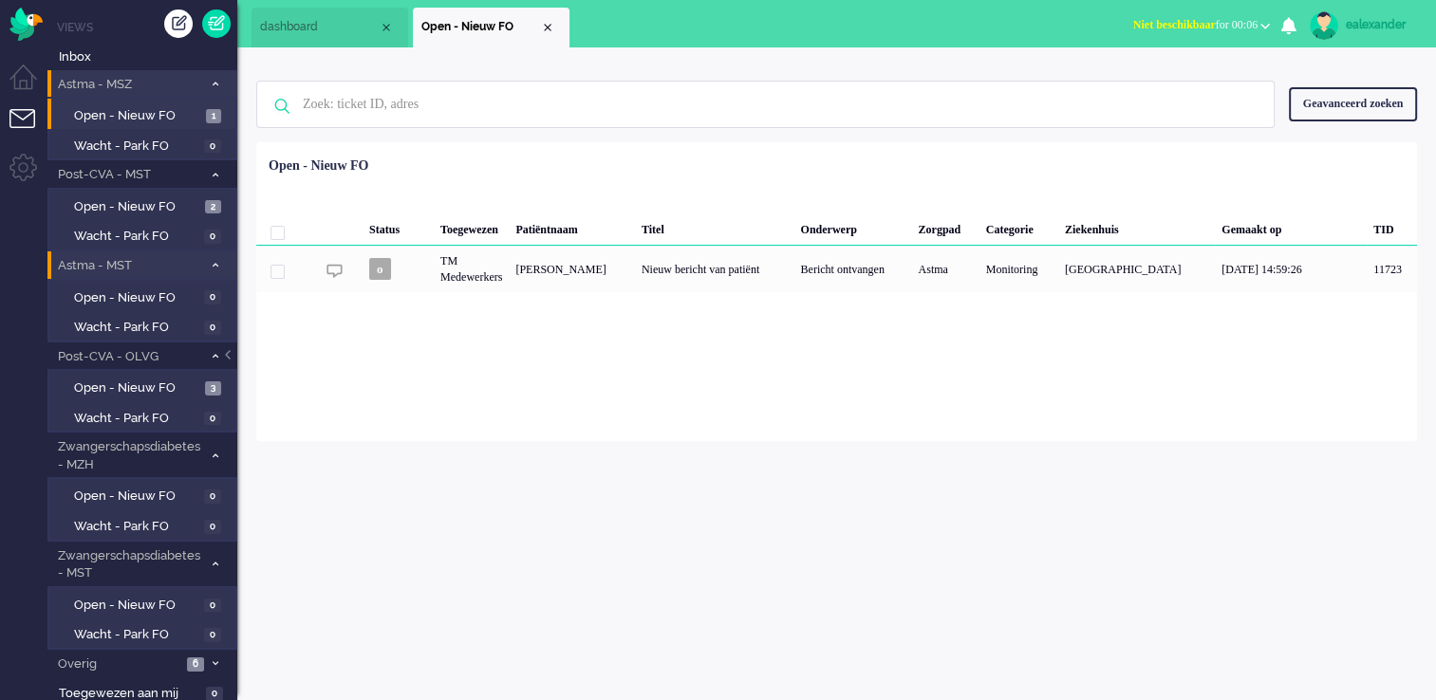
scroll to position [1, 0]
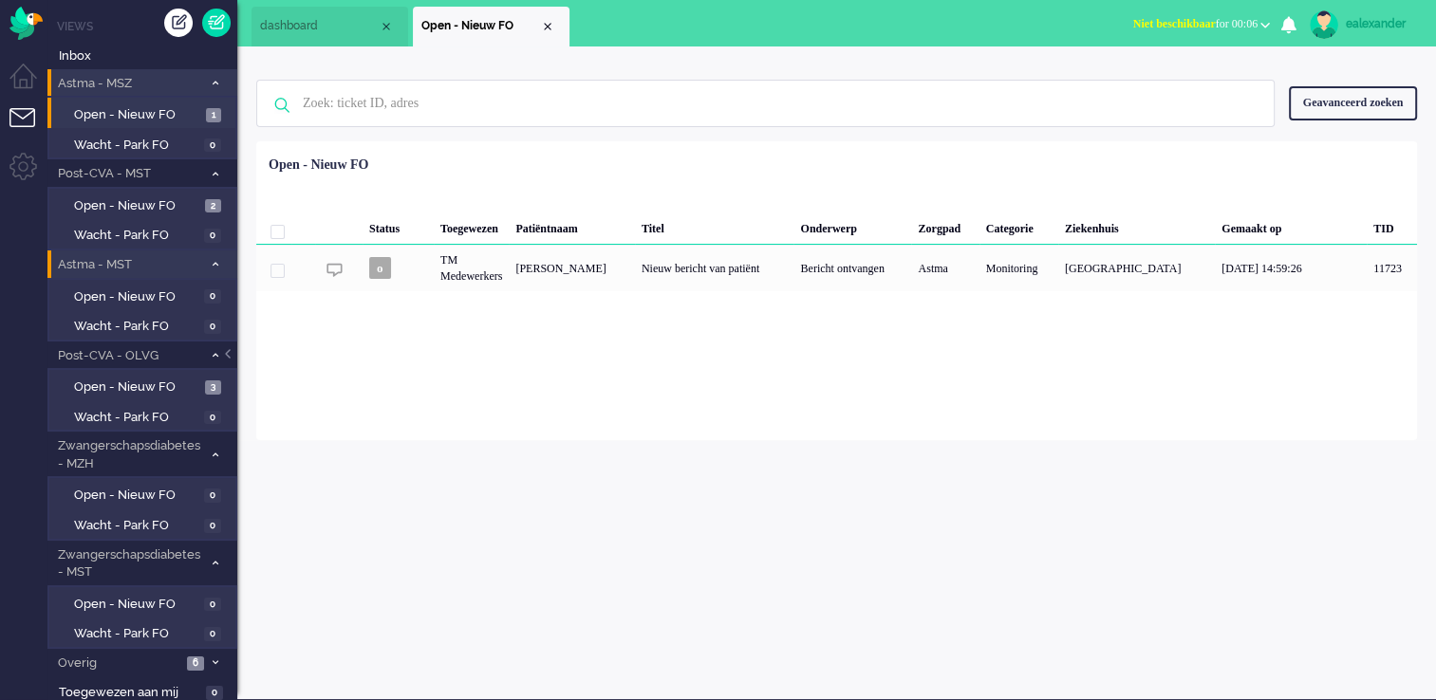
click at [323, 43] on li "dashboard" at bounding box center [330, 27] width 157 height 40
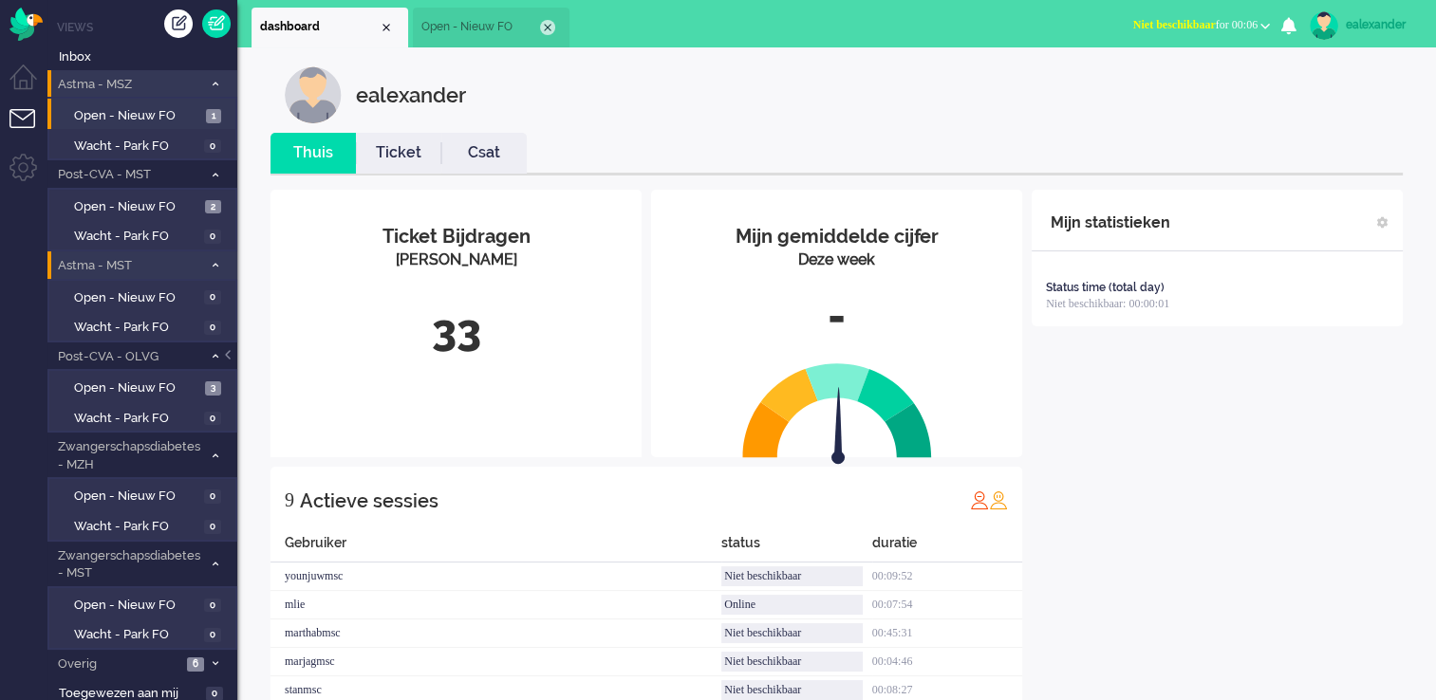
click at [544, 32] on div "Close tab" at bounding box center [547, 27] width 15 height 15
click at [1259, 28] on button "Niet beschikbaar for 00:31" at bounding box center [1201, 25] width 159 height 28
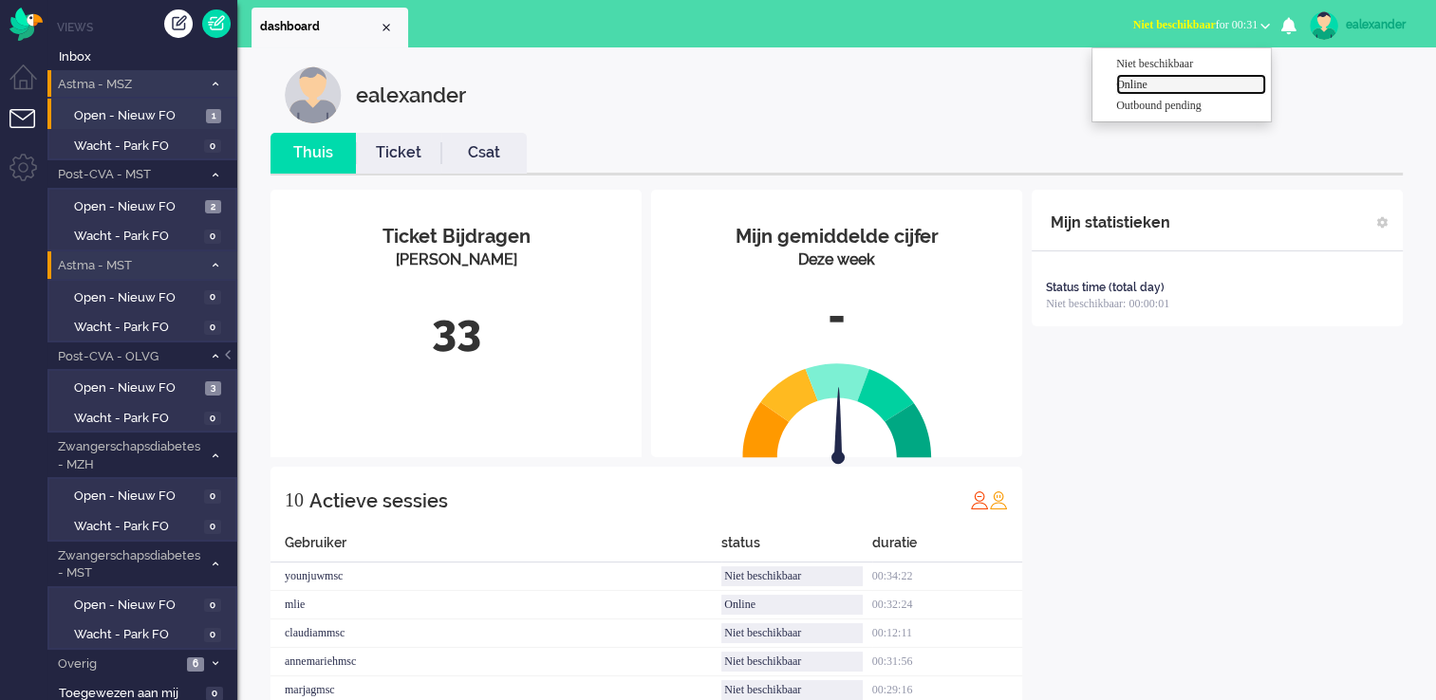
click at [1200, 86] on label "Online" at bounding box center [1191, 85] width 150 height 16
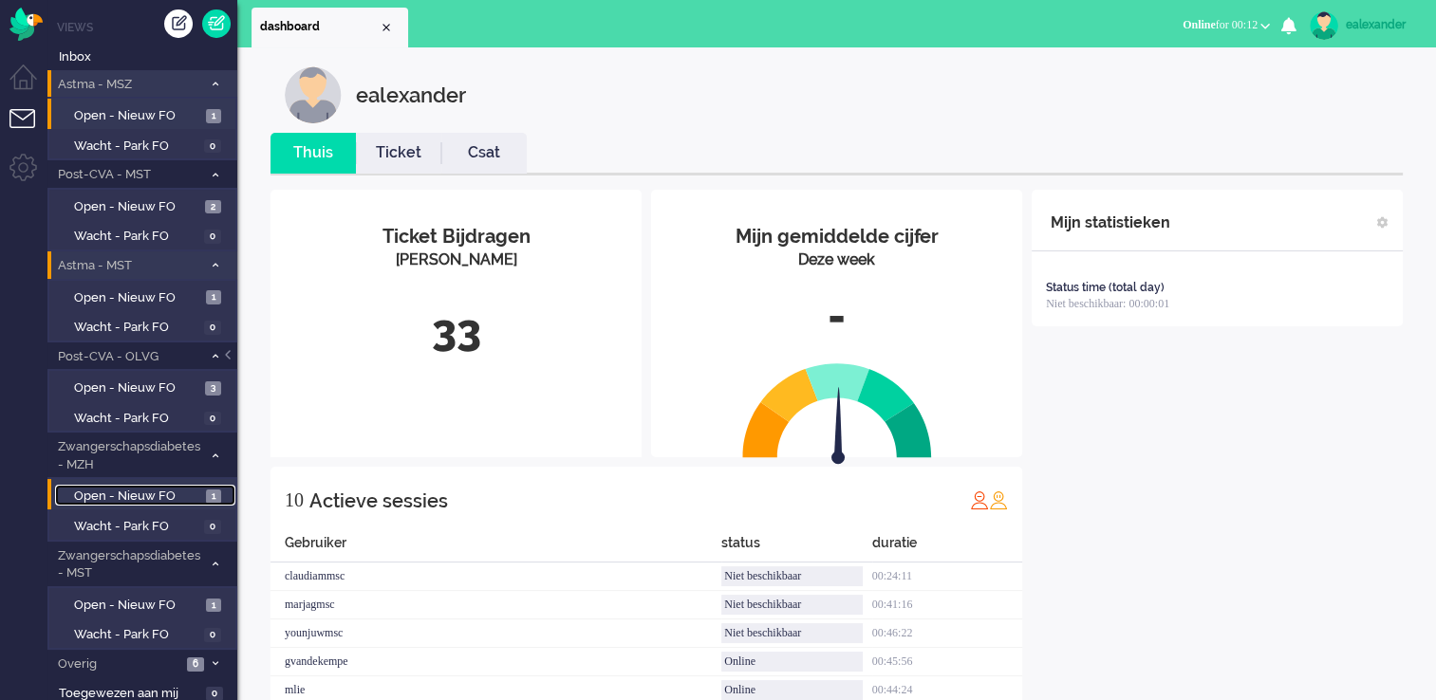
click at [220, 485] on link "Open - Nieuw FO 1" at bounding box center [145, 495] width 180 height 21
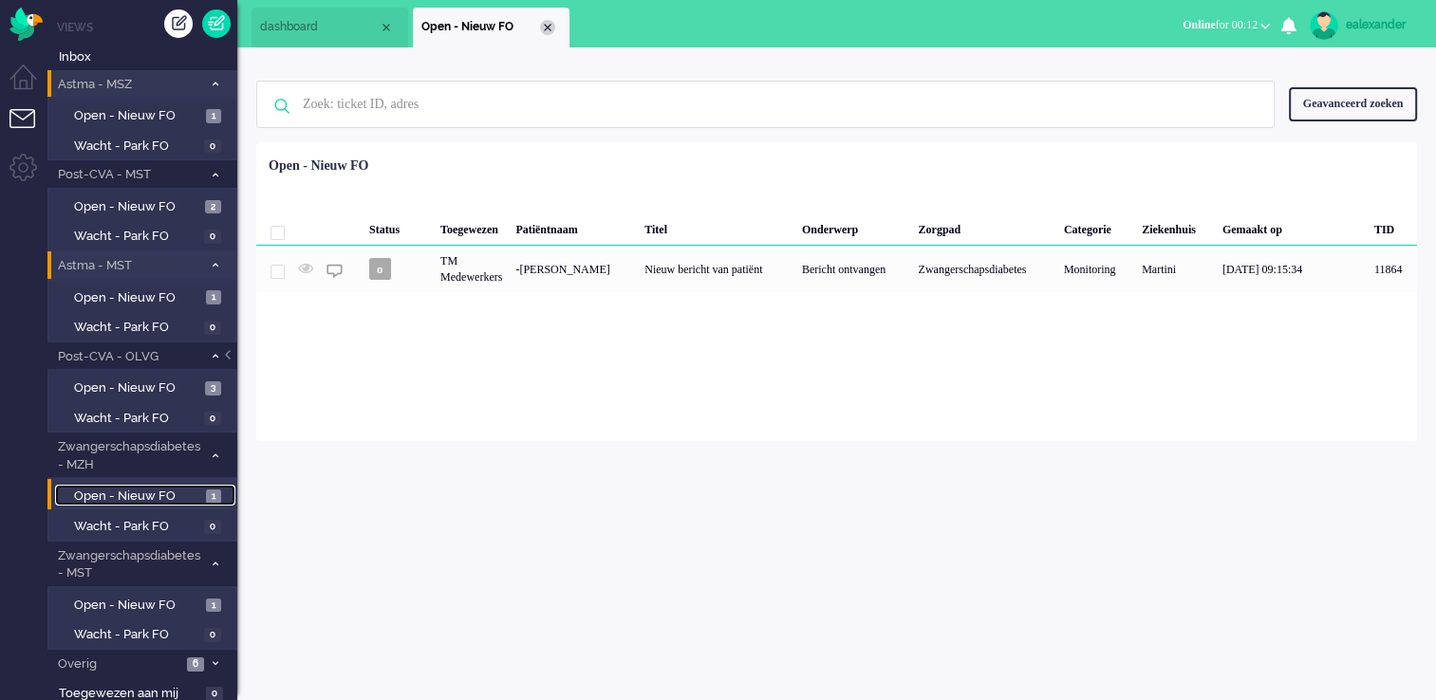
click at [551, 30] on div "Close tab" at bounding box center [547, 27] width 15 height 15
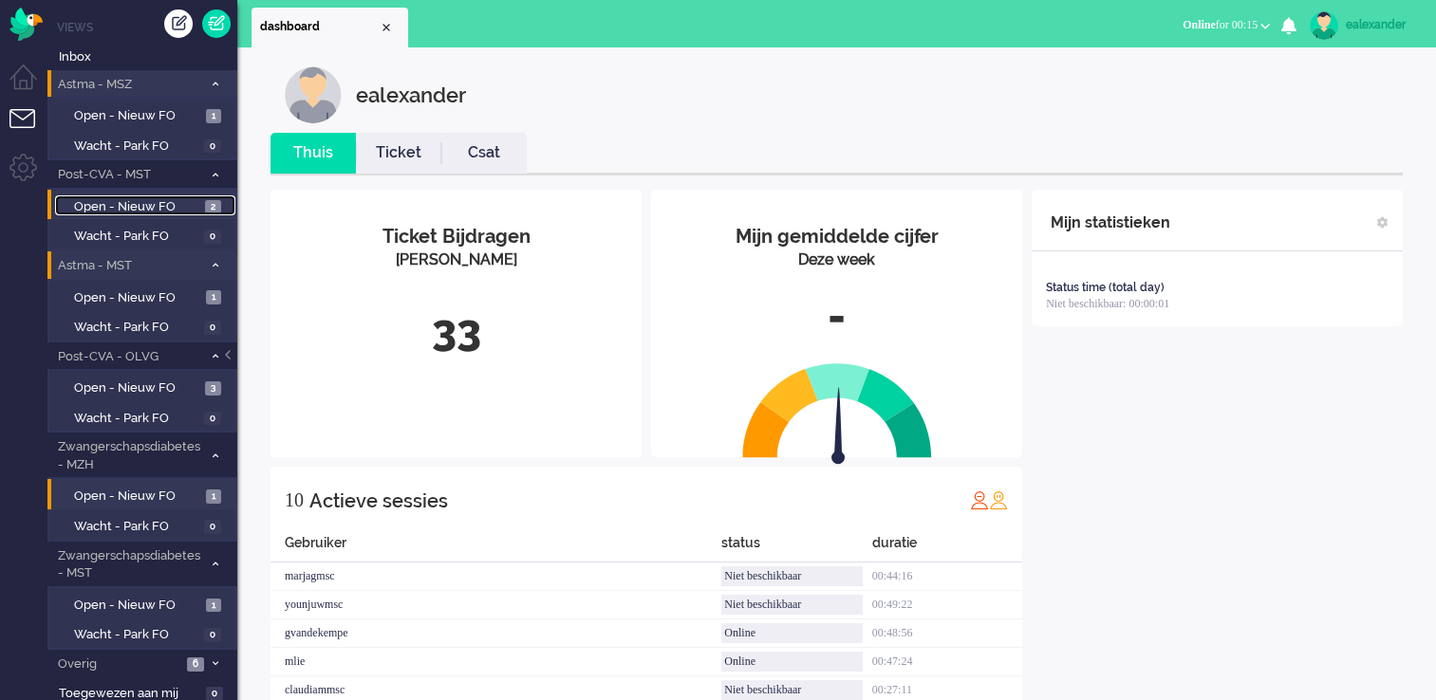
click at [189, 210] on span "Open - Nieuw FO" at bounding box center [137, 207] width 126 height 18
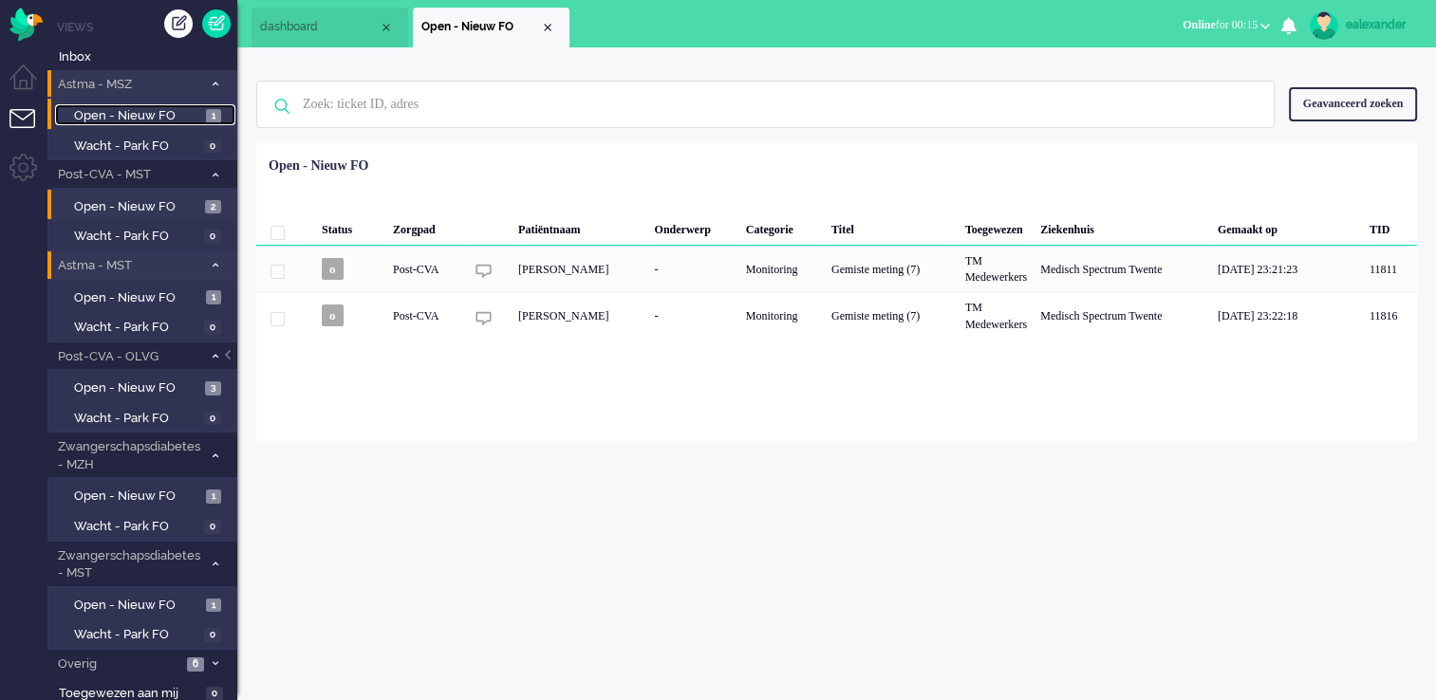
click at [197, 114] on span "Open - Nieuw FO" at bounding box center [137, 116] width 127 height 18
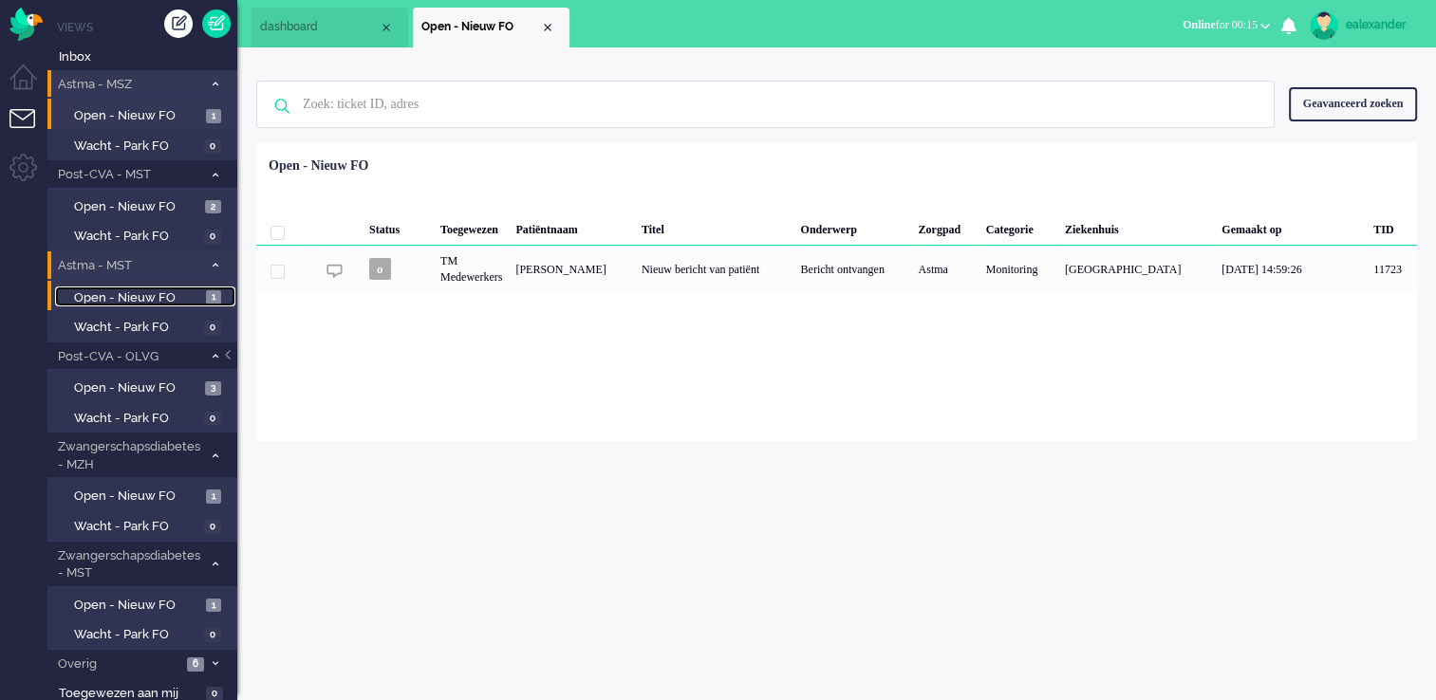
click at [174, 299] on span "Open - Nieuw FO" at bounding box center [137, 298] width 127 height 18
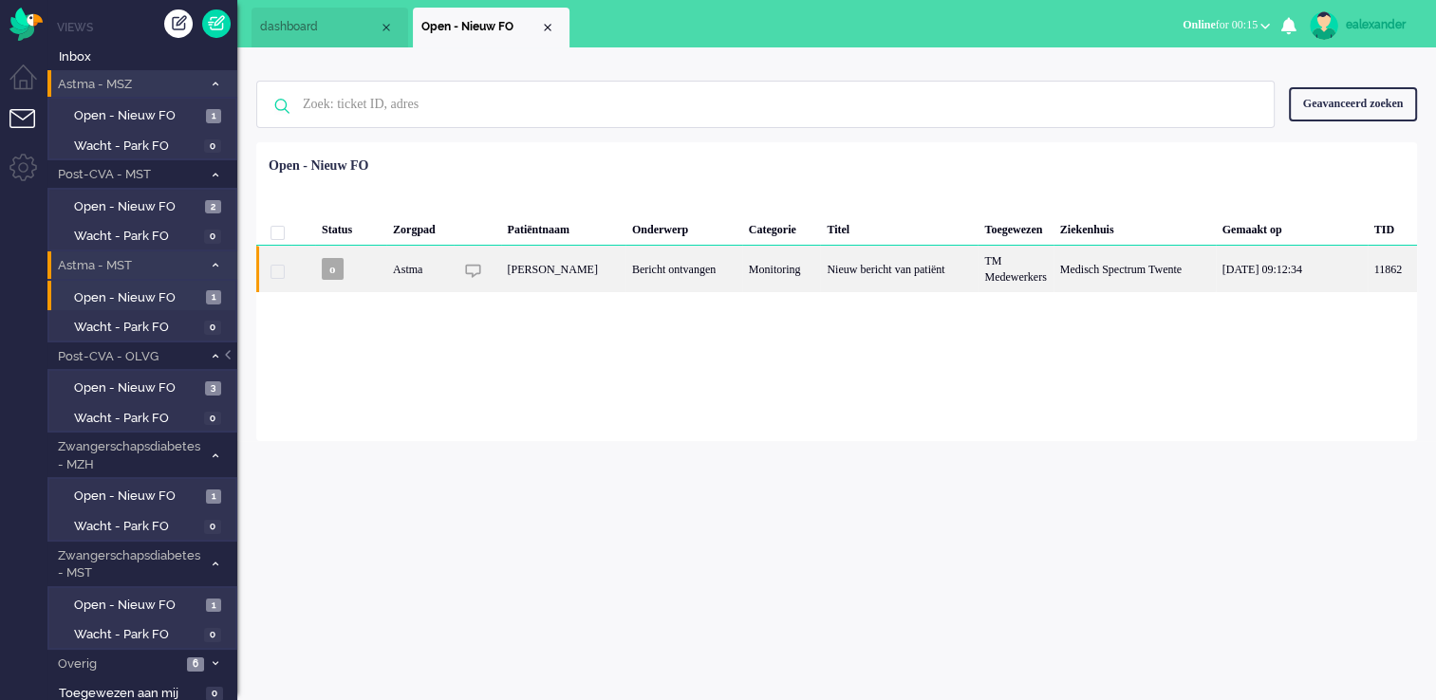
click at [793, 247] on div "Monitoring" at bounding box center [781, 269] width 79 height 47
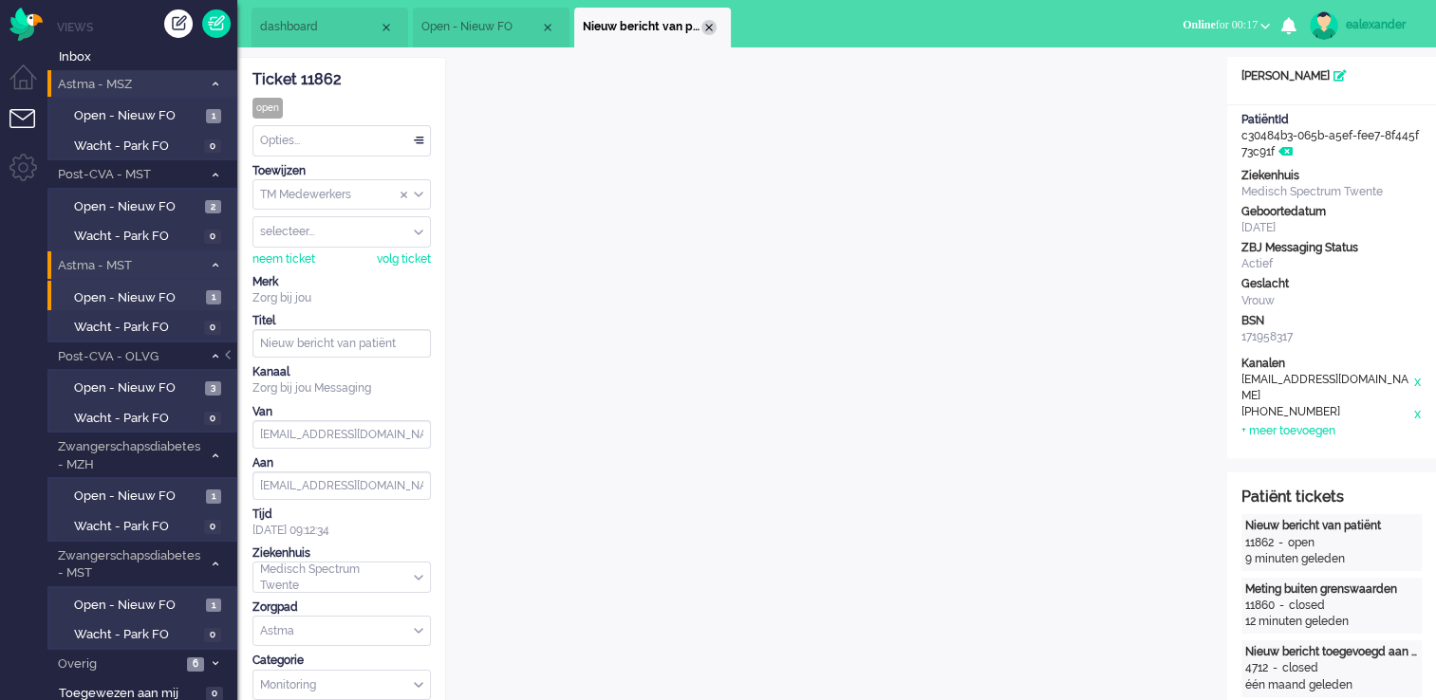
drag, startPoint x: 708, startPoint y: 28, endPoint x: 660, endPoint y: 30, distance: 48.5
click at [708, 28] on div "Close tab" at bounding box center [708, 27] width 15 height 15
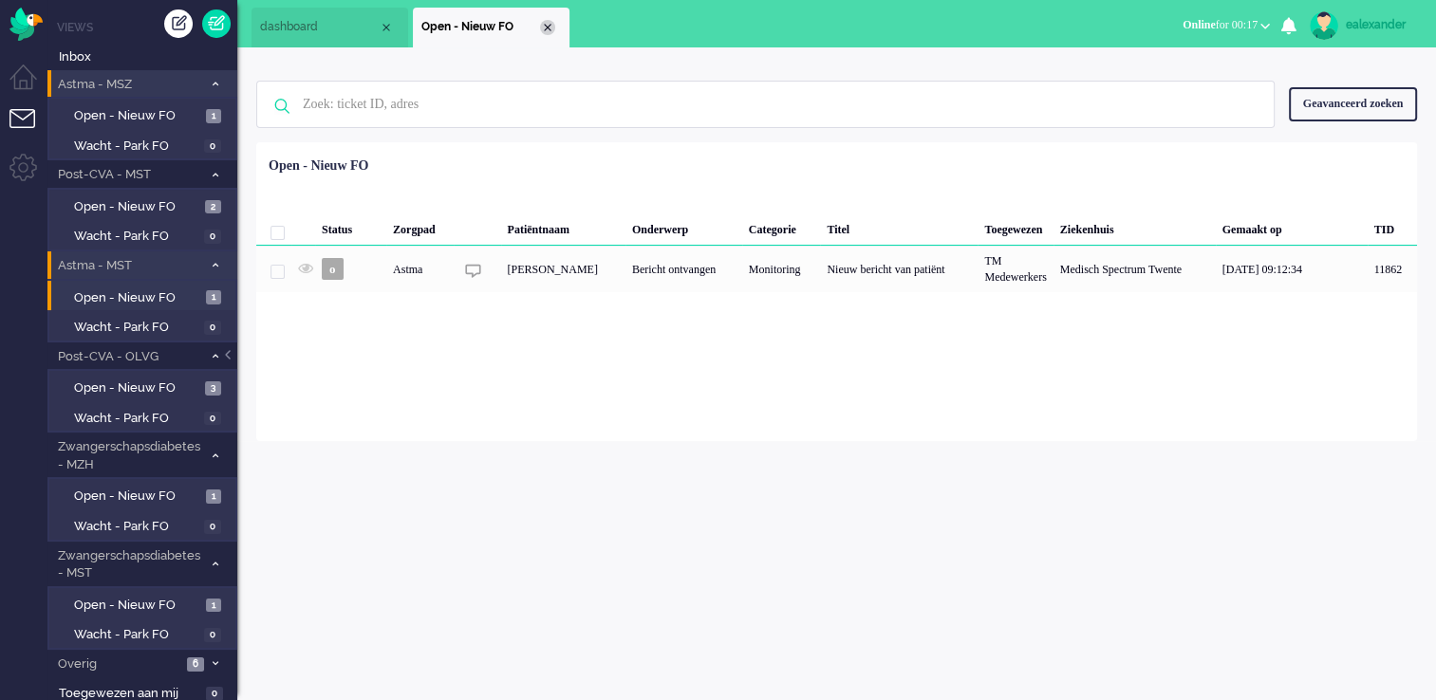
click at [545, 25] on div "Close tab" at bounding box center [547, 27] width 15 height 15
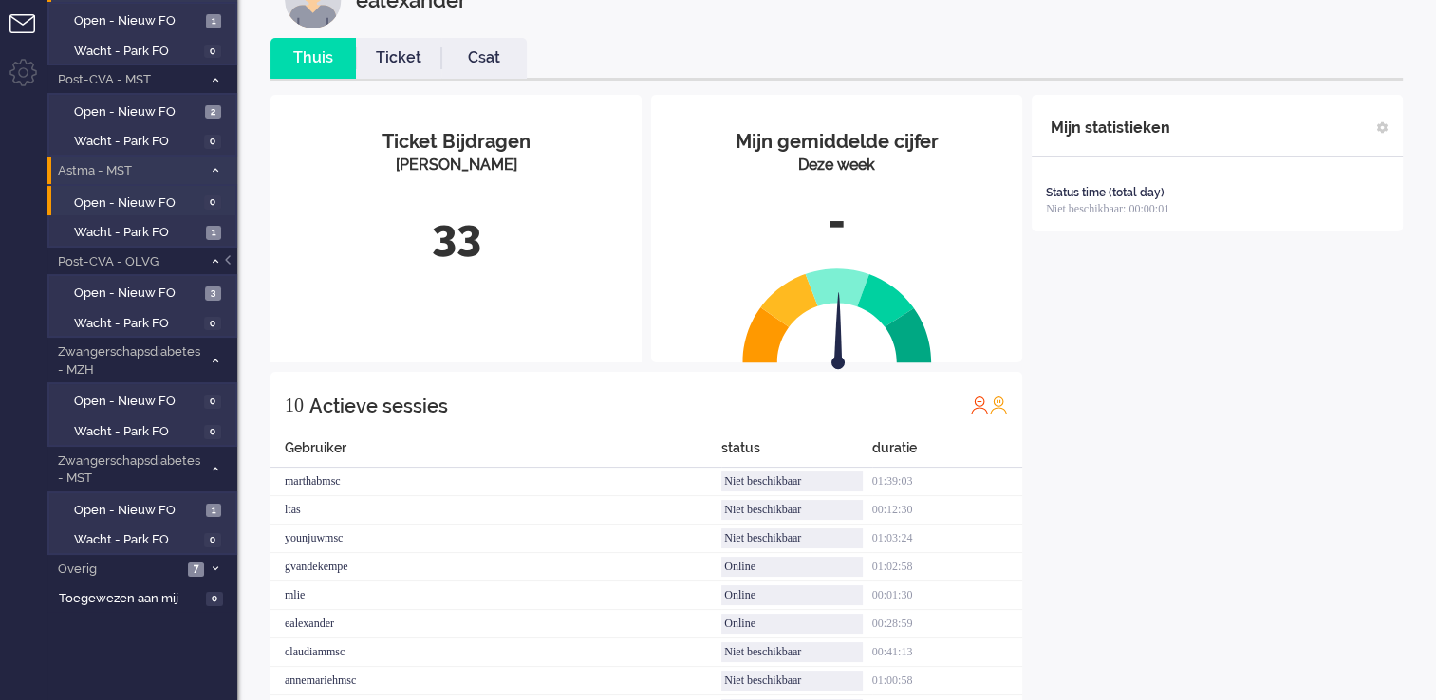
scroll to position [190, 0]
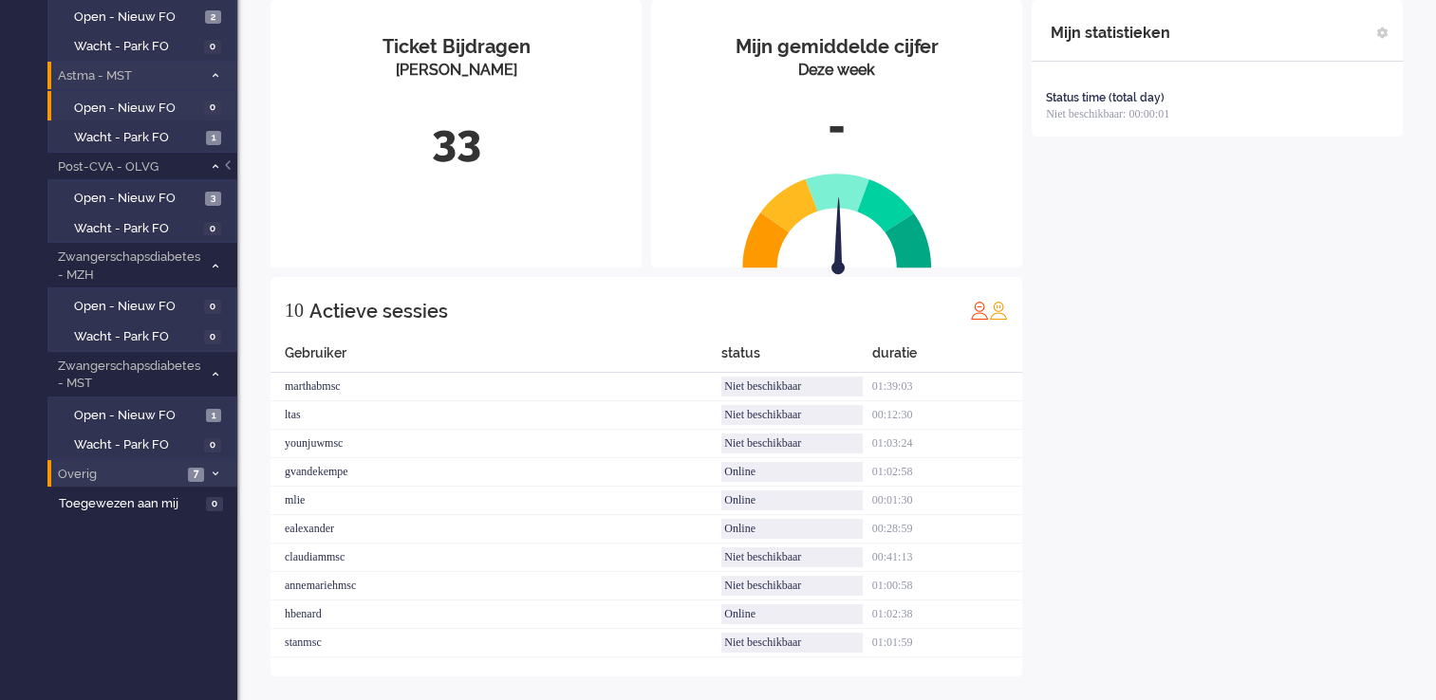
click at [205, 460] on li "Overig 7" at bounding box center [142, 474] width 190 height 28
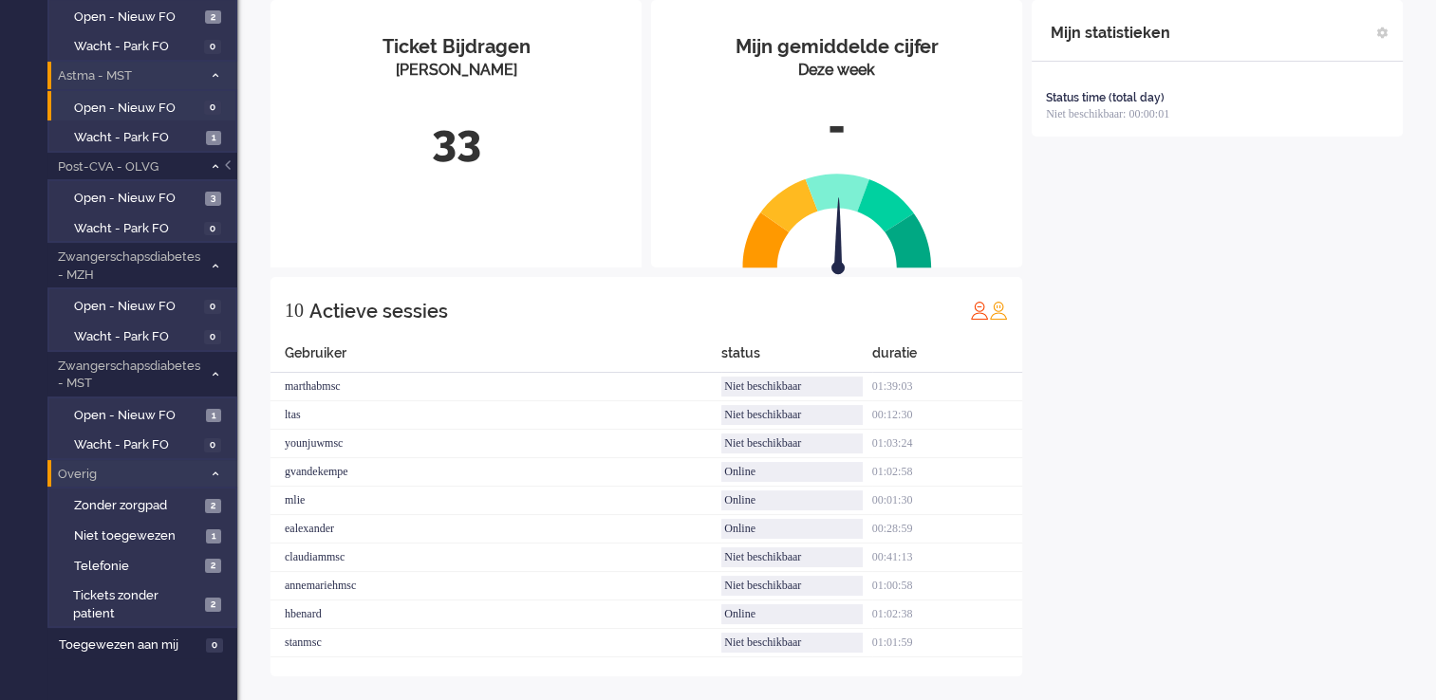
click at [207, 479] on li "Overig 7" at bounding box center [142, 474] width 190 height 28
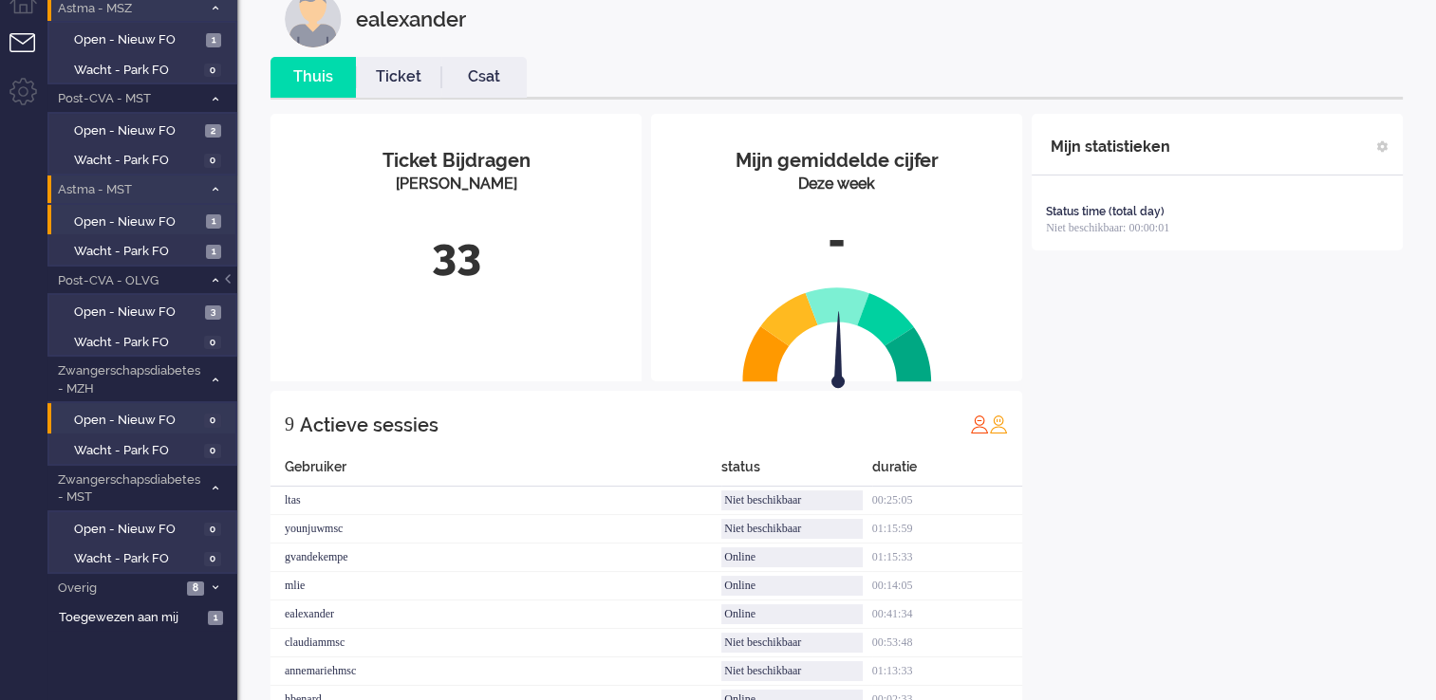
scroll to position [169, 0]
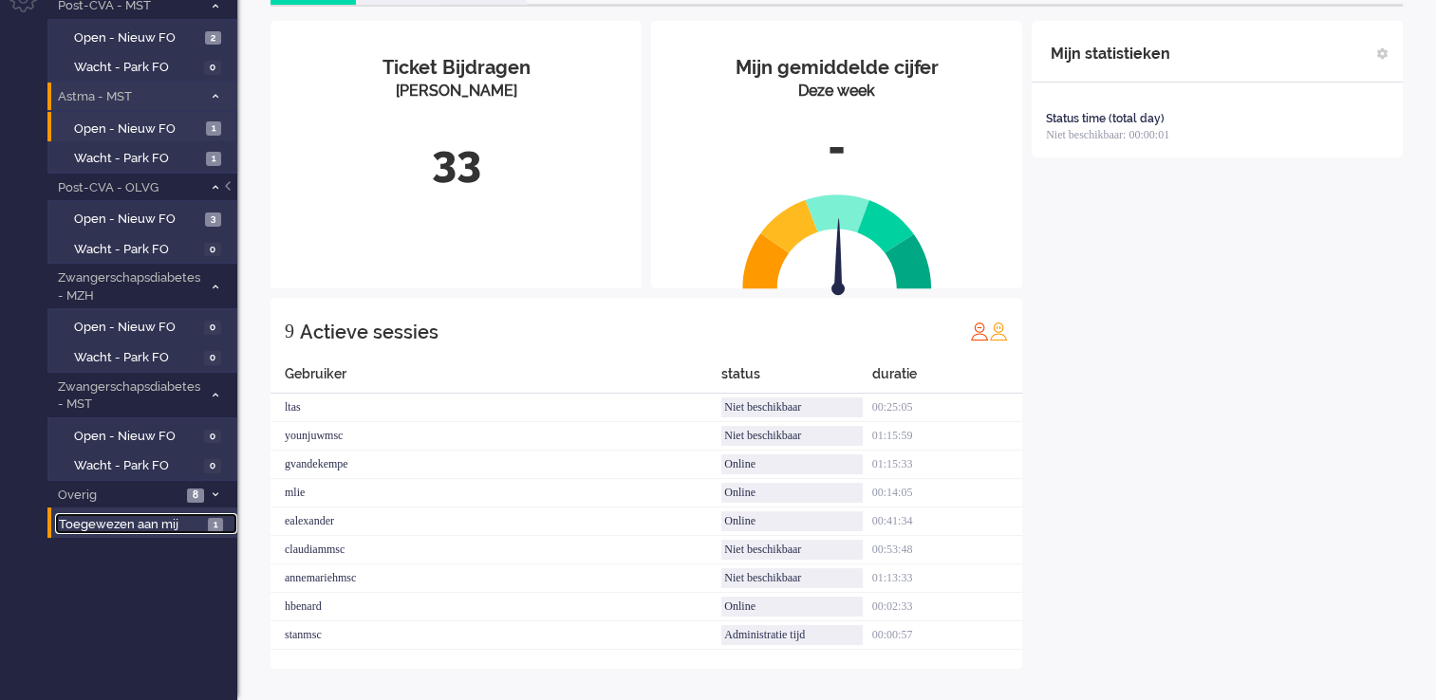
click at [168, 518] on span "Toegewezen aan mij" at bounding box center [130, 525] width 143 height 18
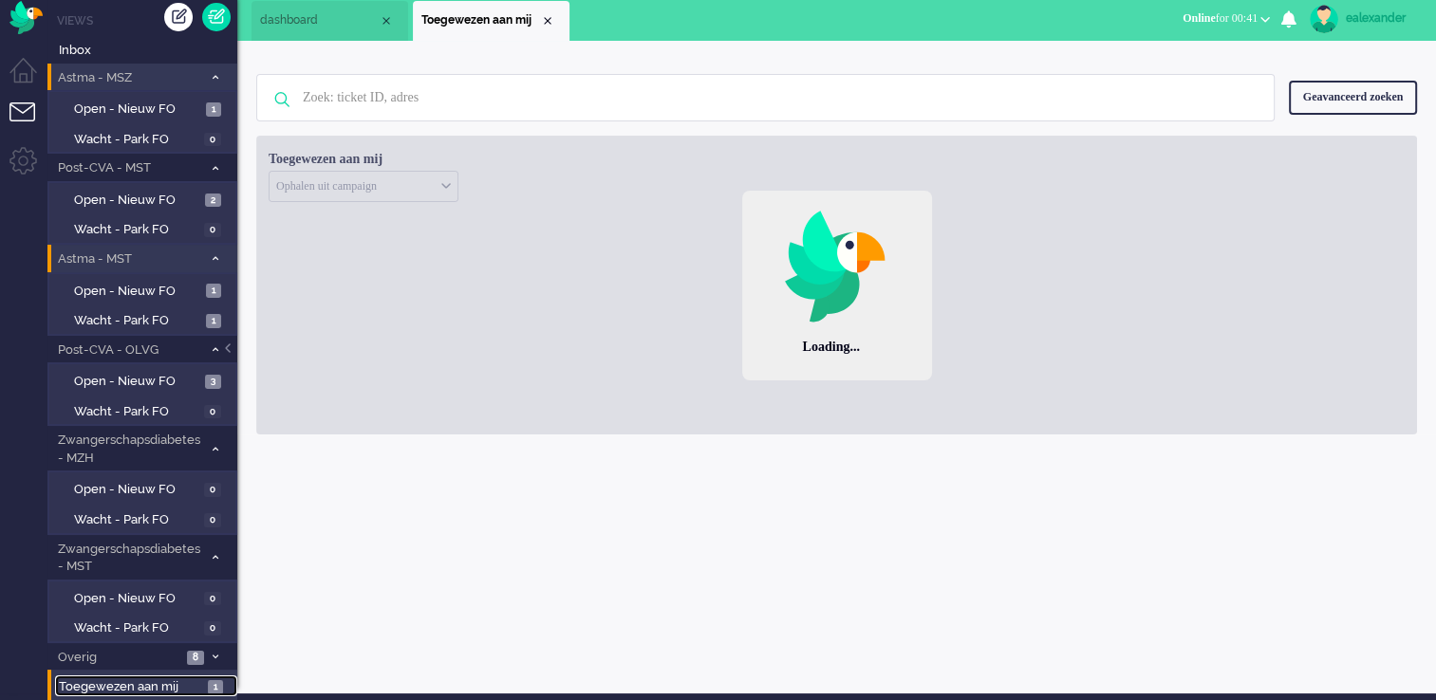
scroll to position [1, 0]
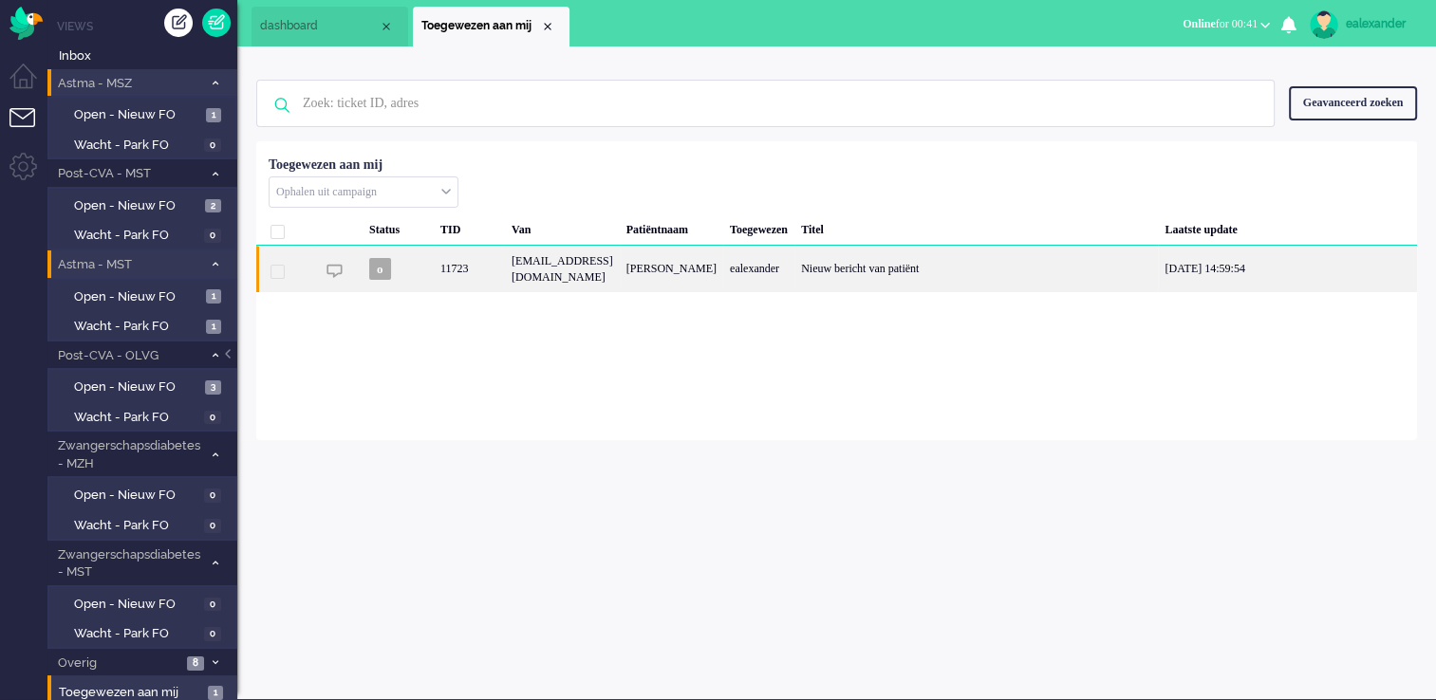
click at [723, 271] on div "[PERSON_NAME]" at bounding box center [671, 269] width 103 height 47
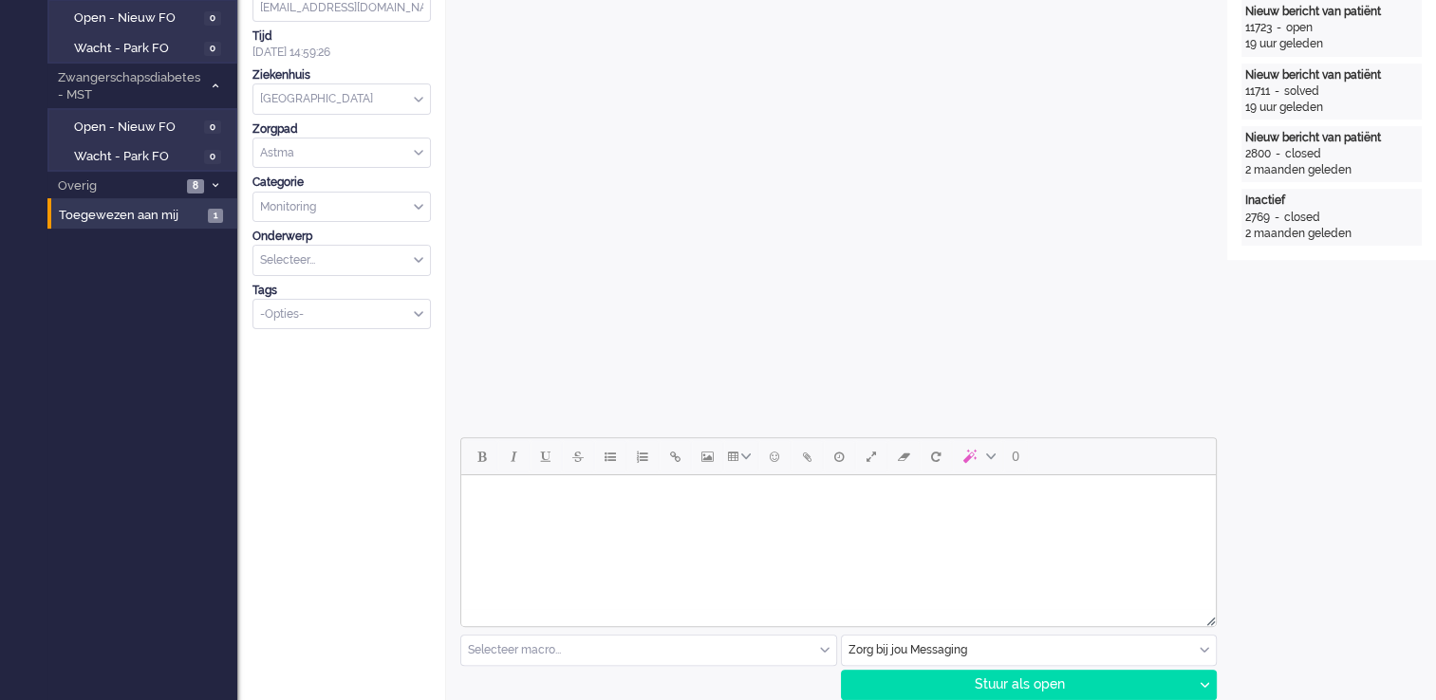
scroll to position [668, 0]
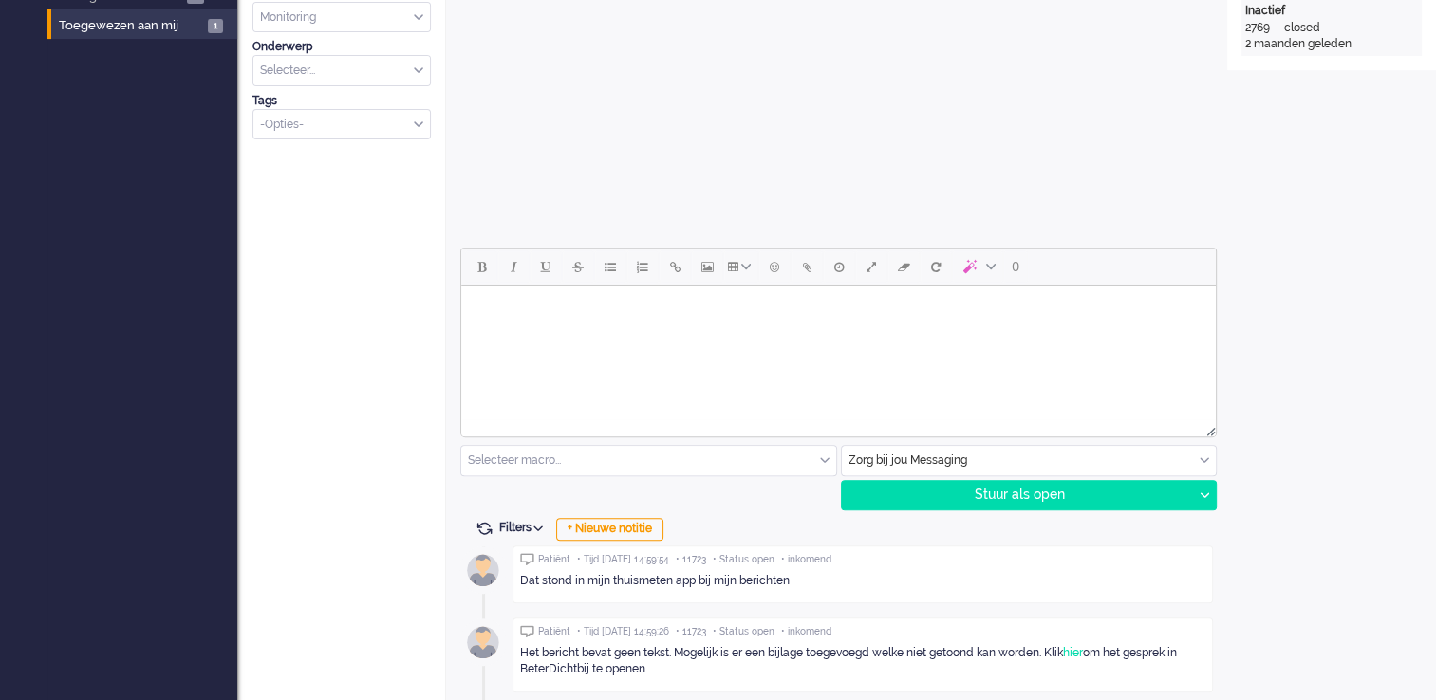
click at [707, 334] on html at bounding box center [838, 310] width 755 height 48
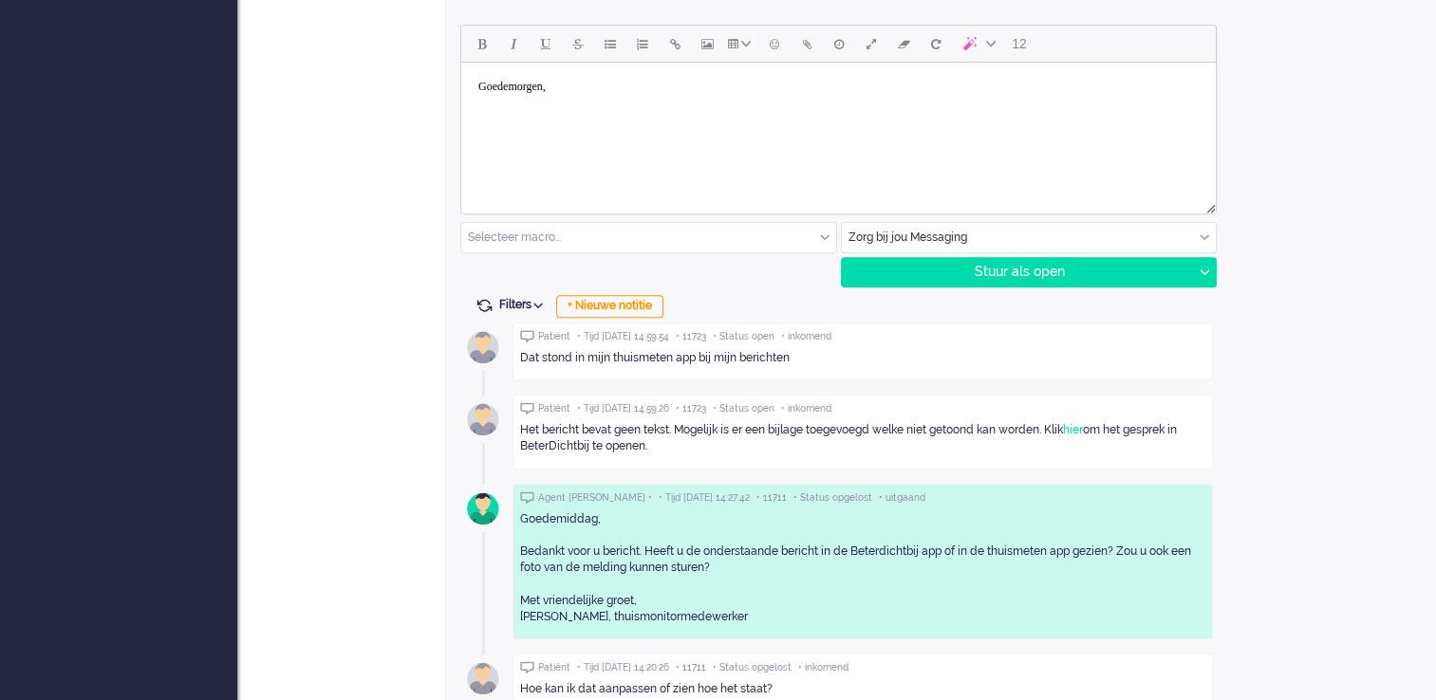
scroll to position [858, 0]
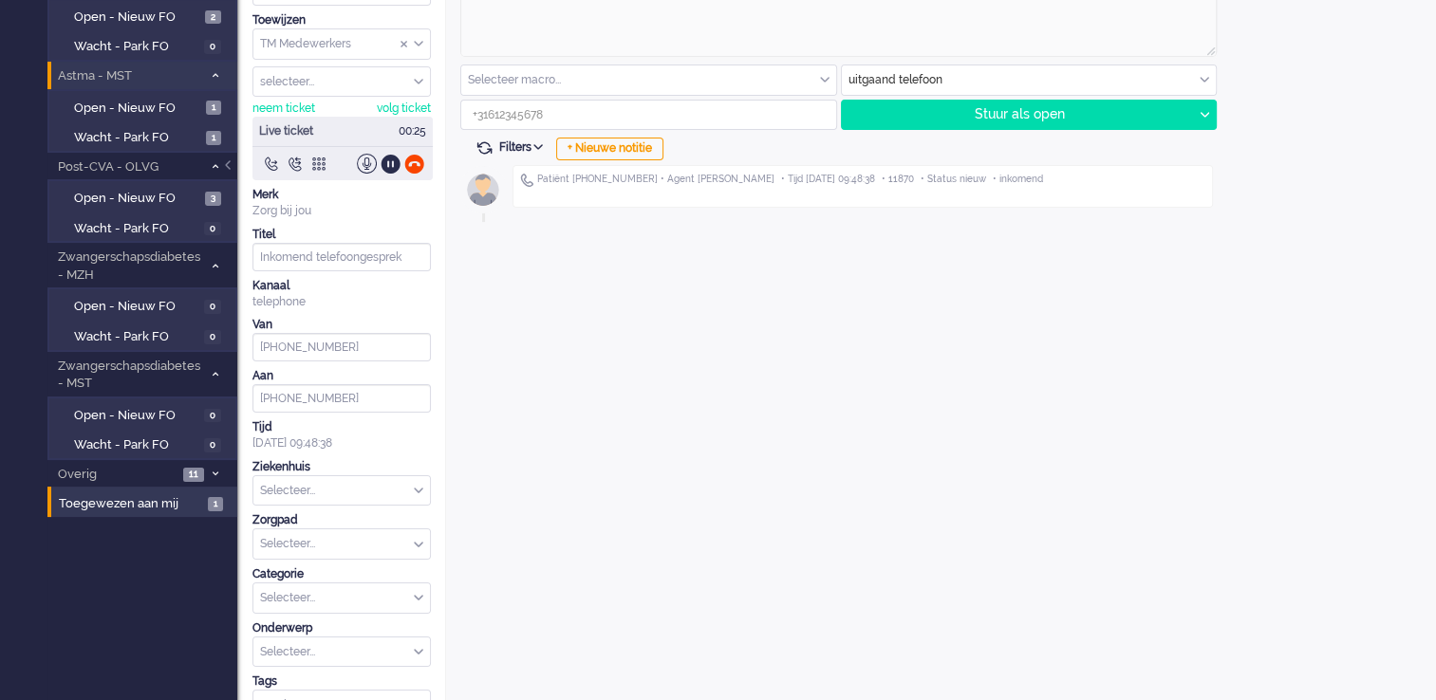
scroll to position [221, 0]
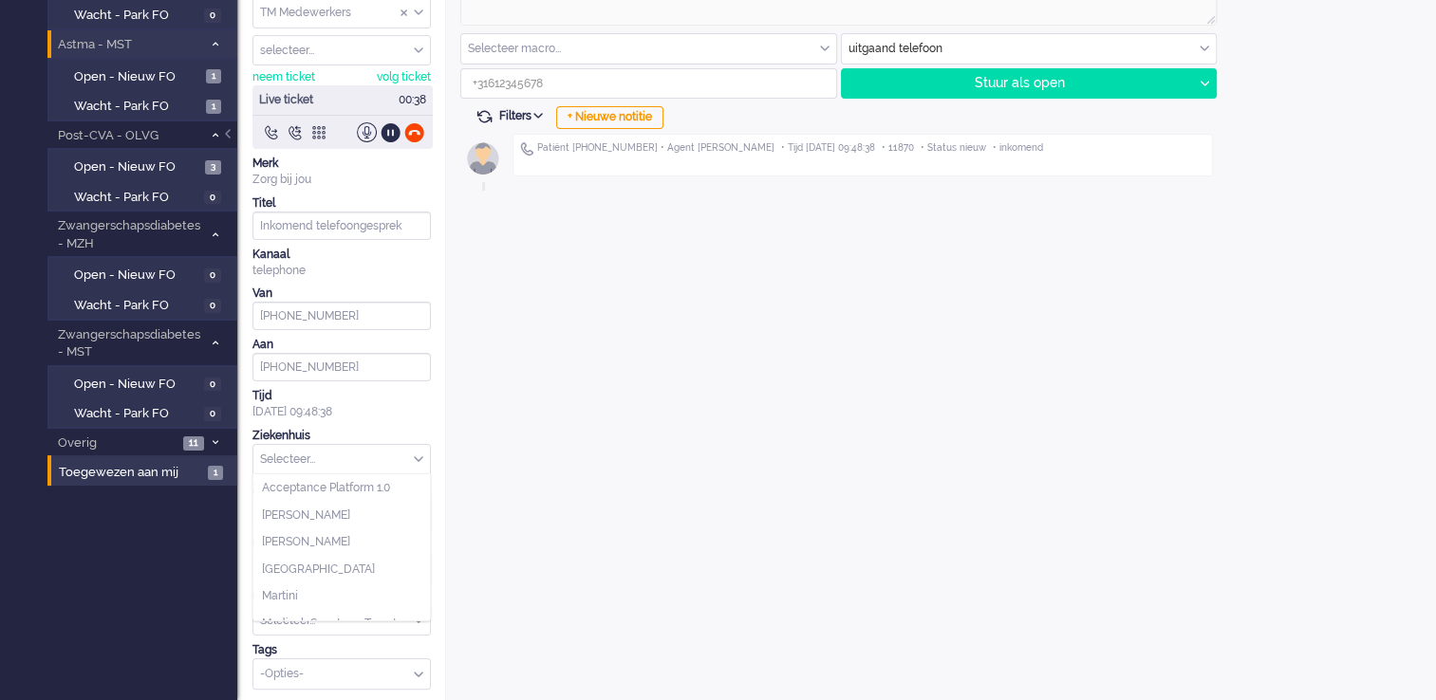
click at [416, 457] on div "Selecteer..." at bounding box center [341, 459] width 177 height 29
click at [389, 527] on span "Medisch Spectrum Twente" at bounding box center [332, 529] width 141 height 16
type input "[PHONE_NUMBER]"
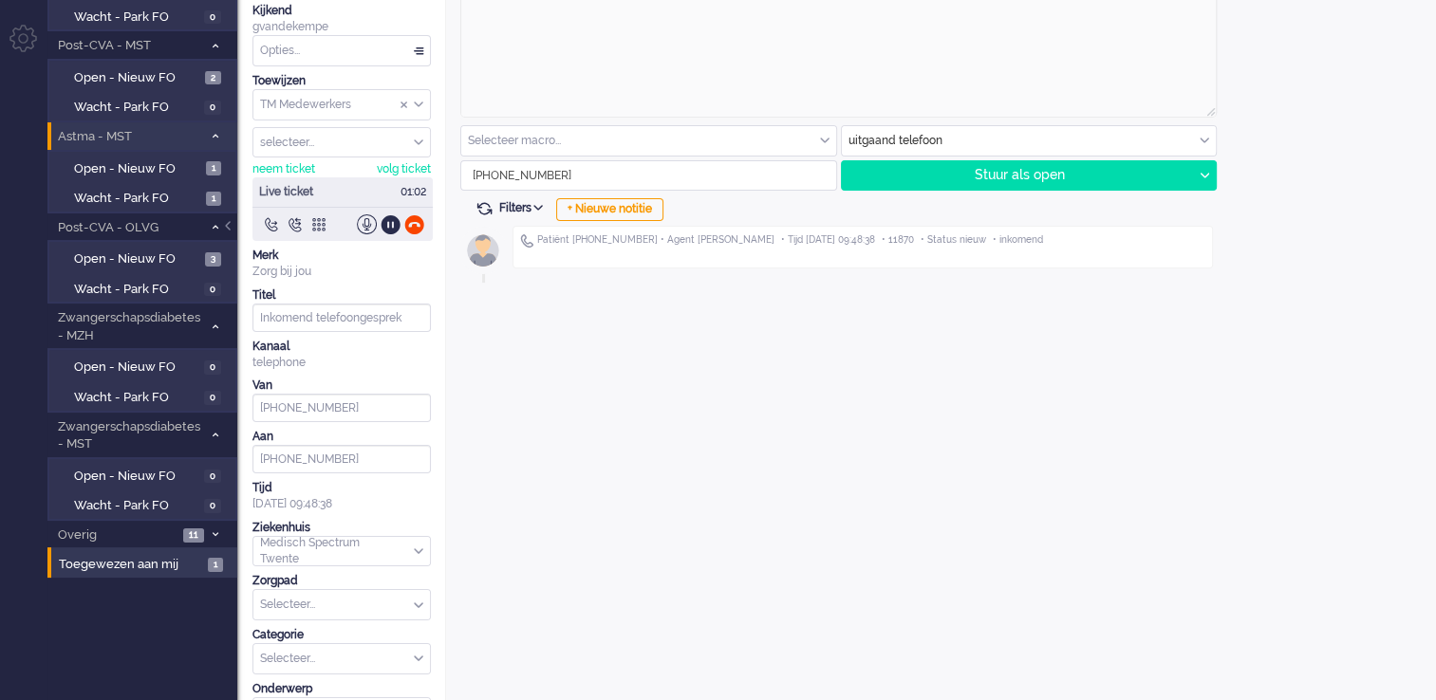
scroll to position [0, 0]
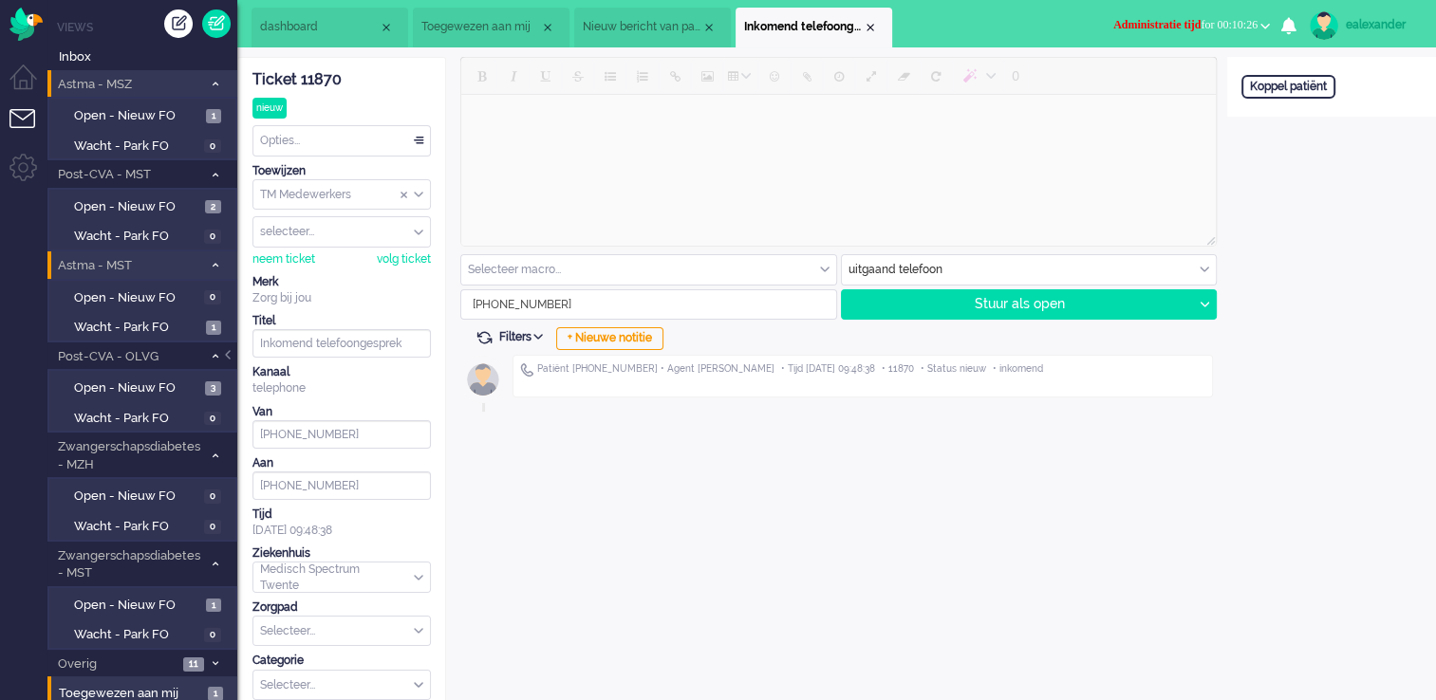
click at [1247, 21] on span "Administratie tijd for 00:10:26" at bounding box center [1185, 24] width 144 height 13
click at [1184, 63] on label "Niet beschikbaar" at bounding box center [1191, 64] width 150 height 16
click at [132, 54] on span "Inbox" at bounding box center [148, 57] width 178 height 18
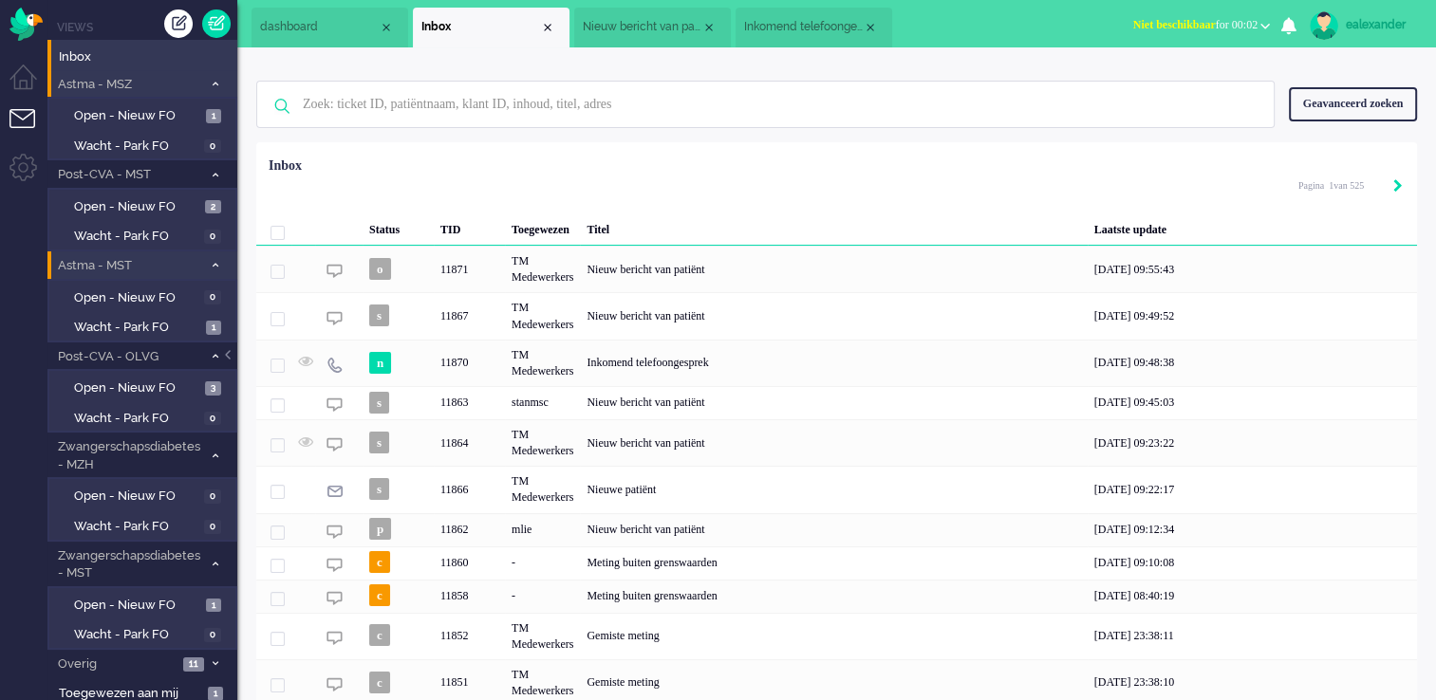
click at [1394, 187] on icon "Next" at bounding box center [1397, 185] width 9 height 13
type input "2"
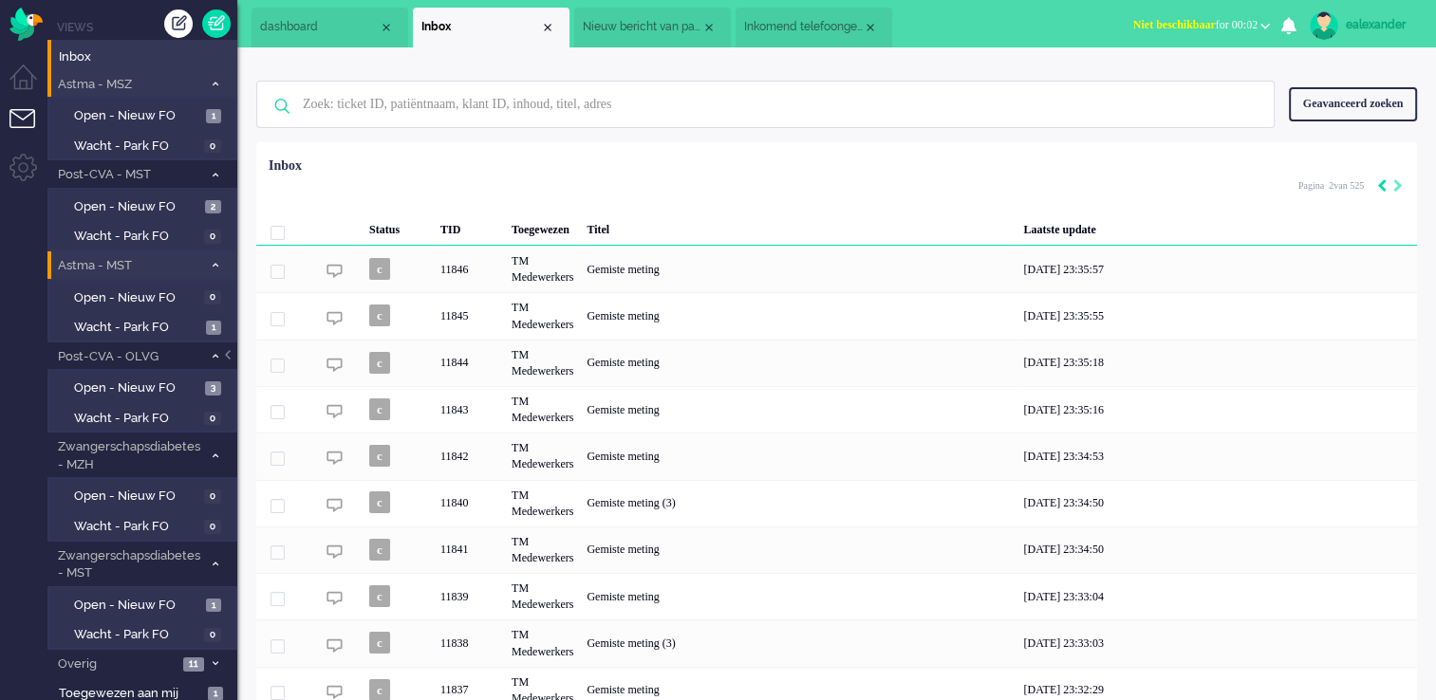
click at [1385, 189] on icon "Previous" at bounding box center [1381, 185] width 9 height 13
type input "1"
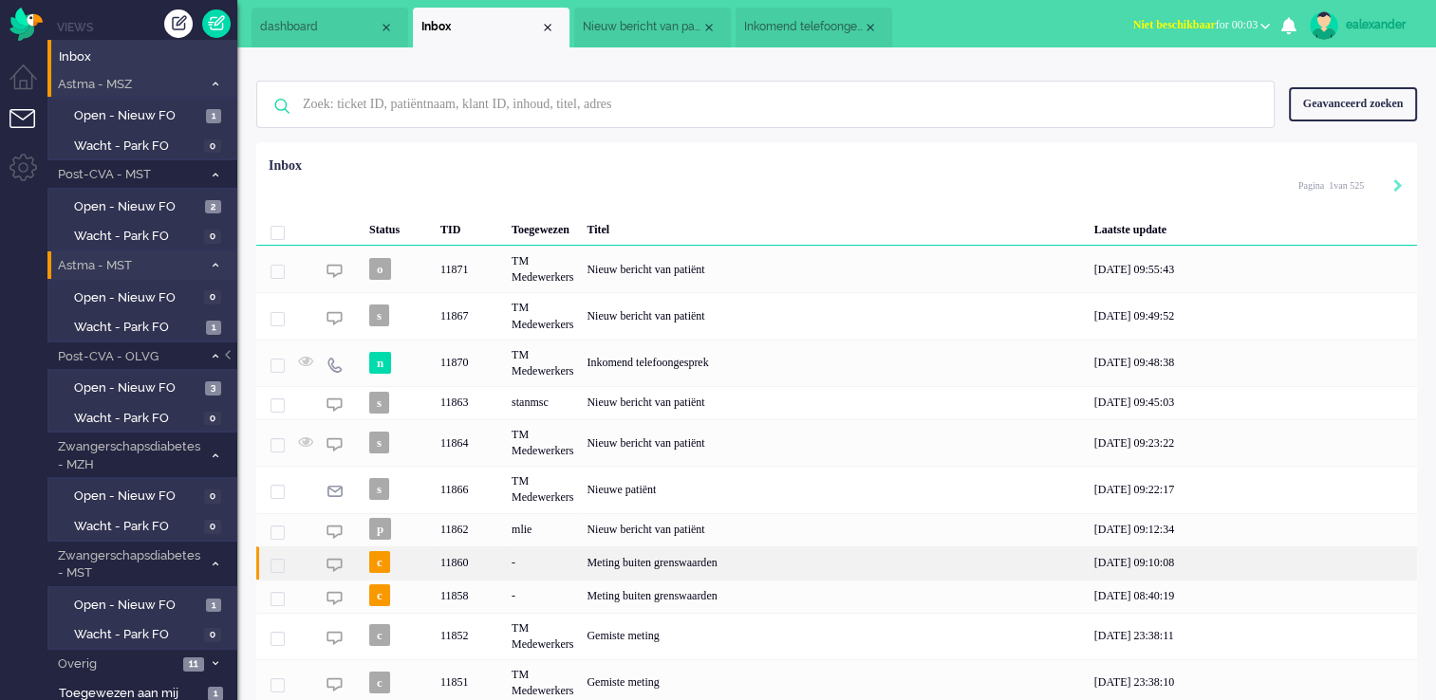
click at [789, 569] on div "Meting buiten grenswaarden" at bounding box center [833, 563] width 507 height 33
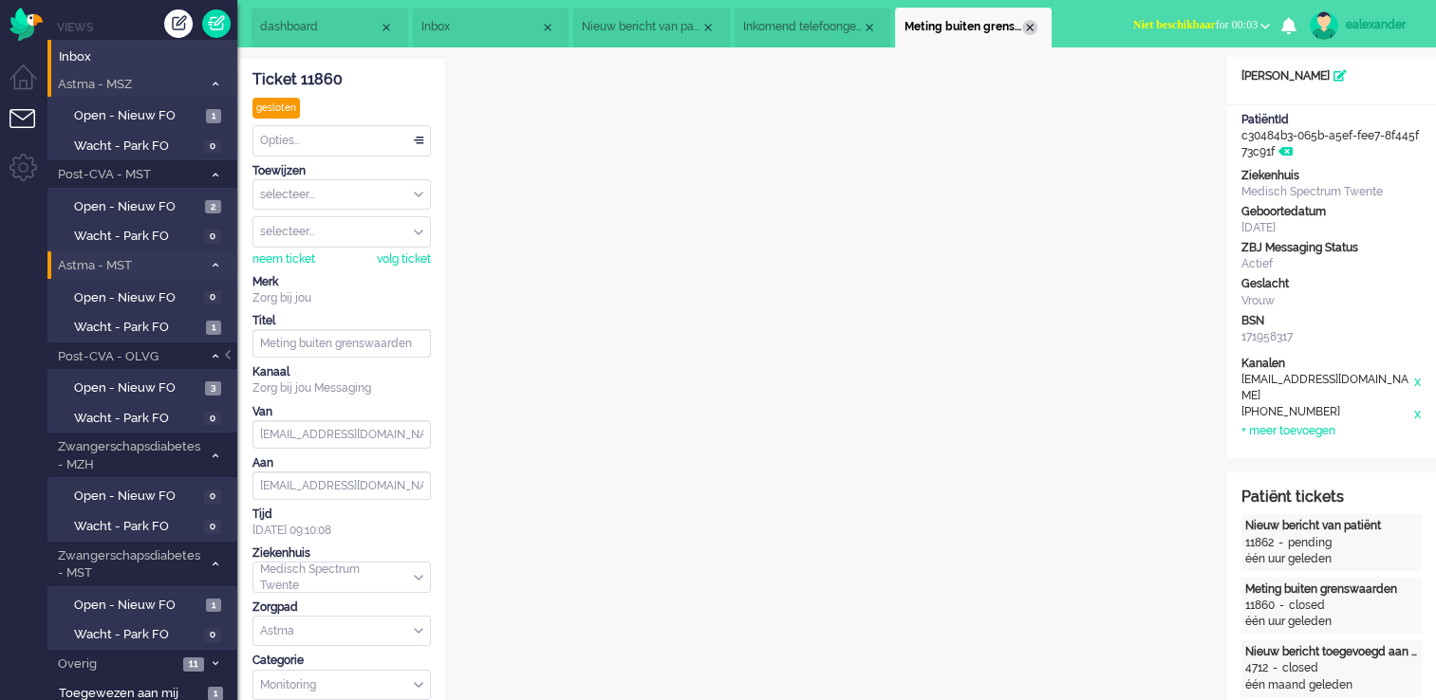
click at [1036, 25] on div "Close tab" at bounding box center [1029, 27] width 15 height 15
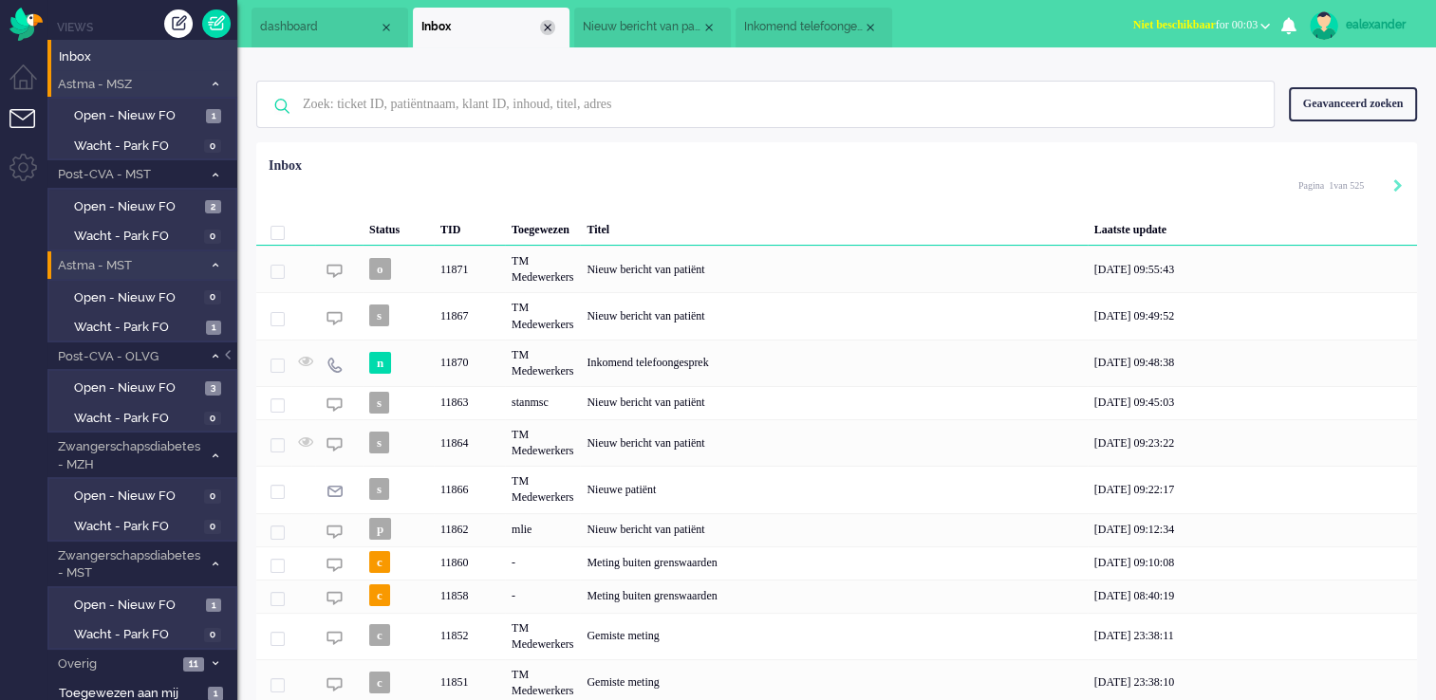
click at [543, 23] on div "Close tab" at bounding box center [547, 27] width 15 height 15
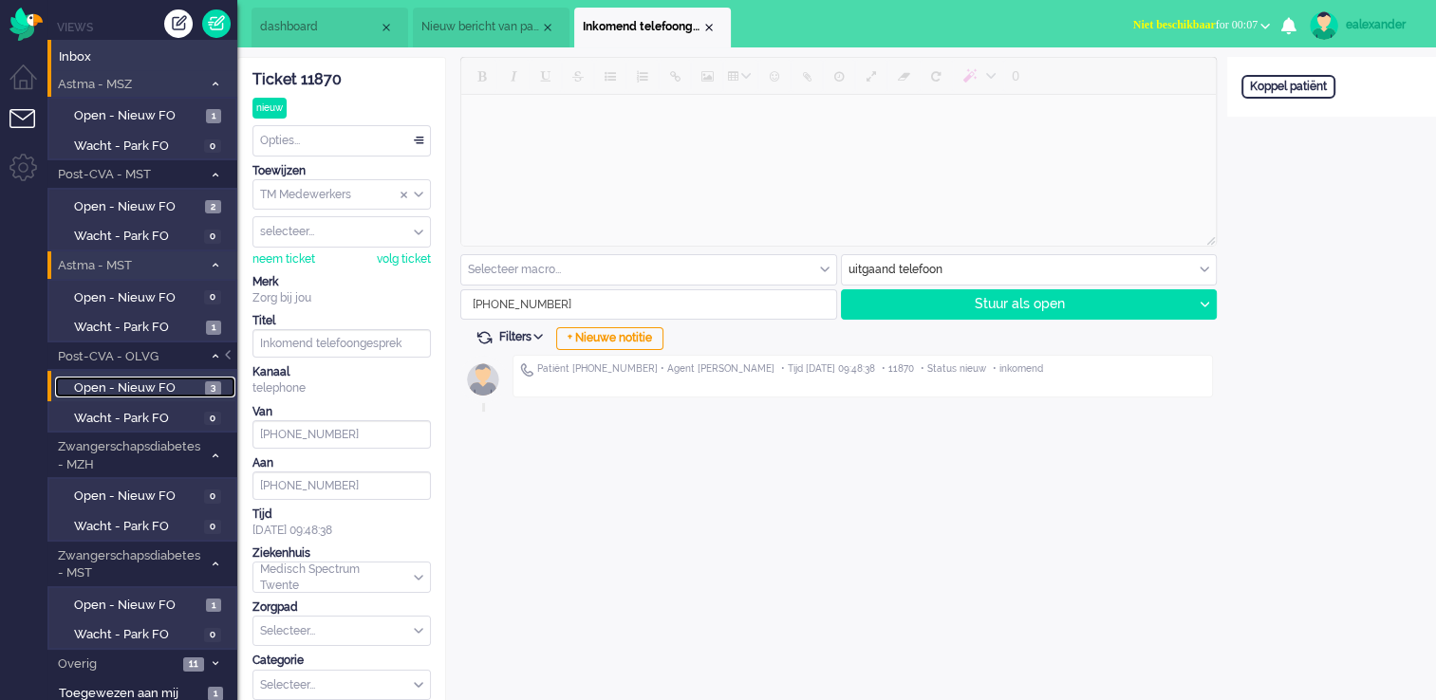
click at [173, 380] on span "Open - Nieuw FO" at bounding box center [137, 389] width 126 height 18
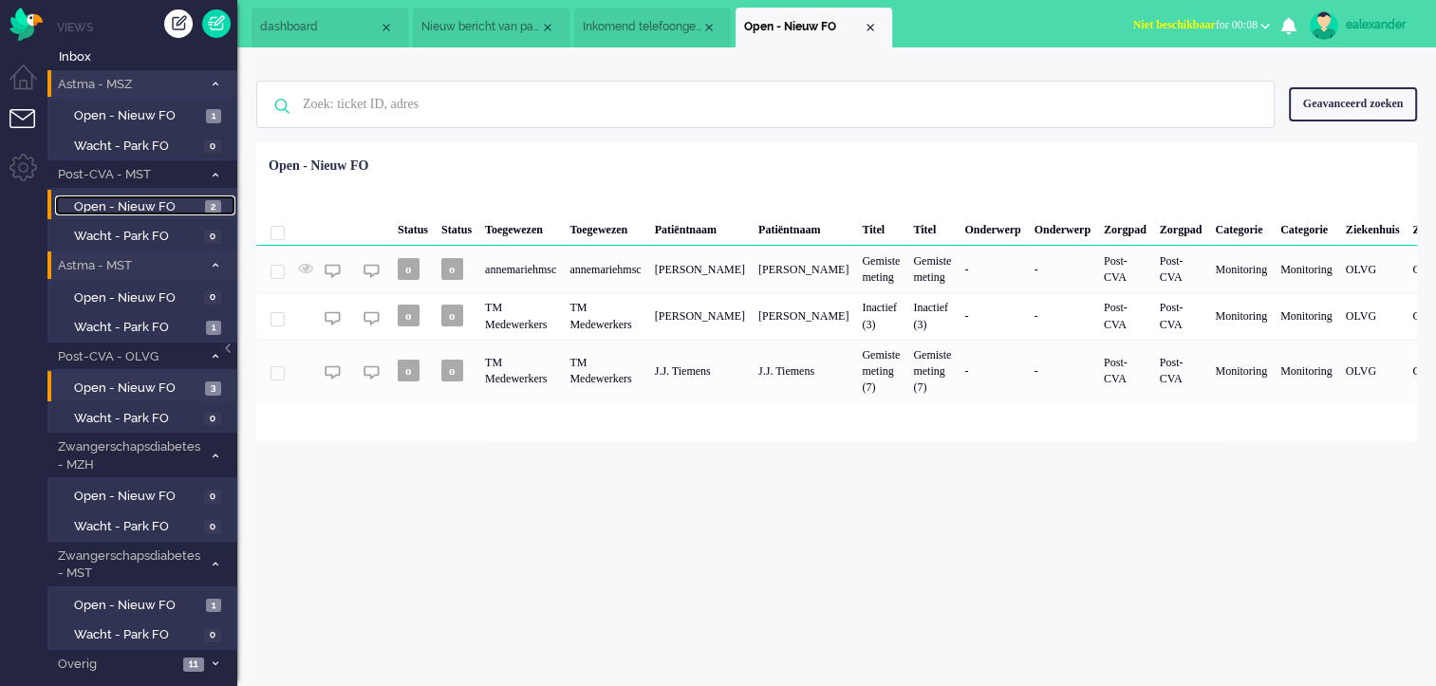
click at [213, 203] on span "2" at bounding box center [213, 207] width 16 height 14
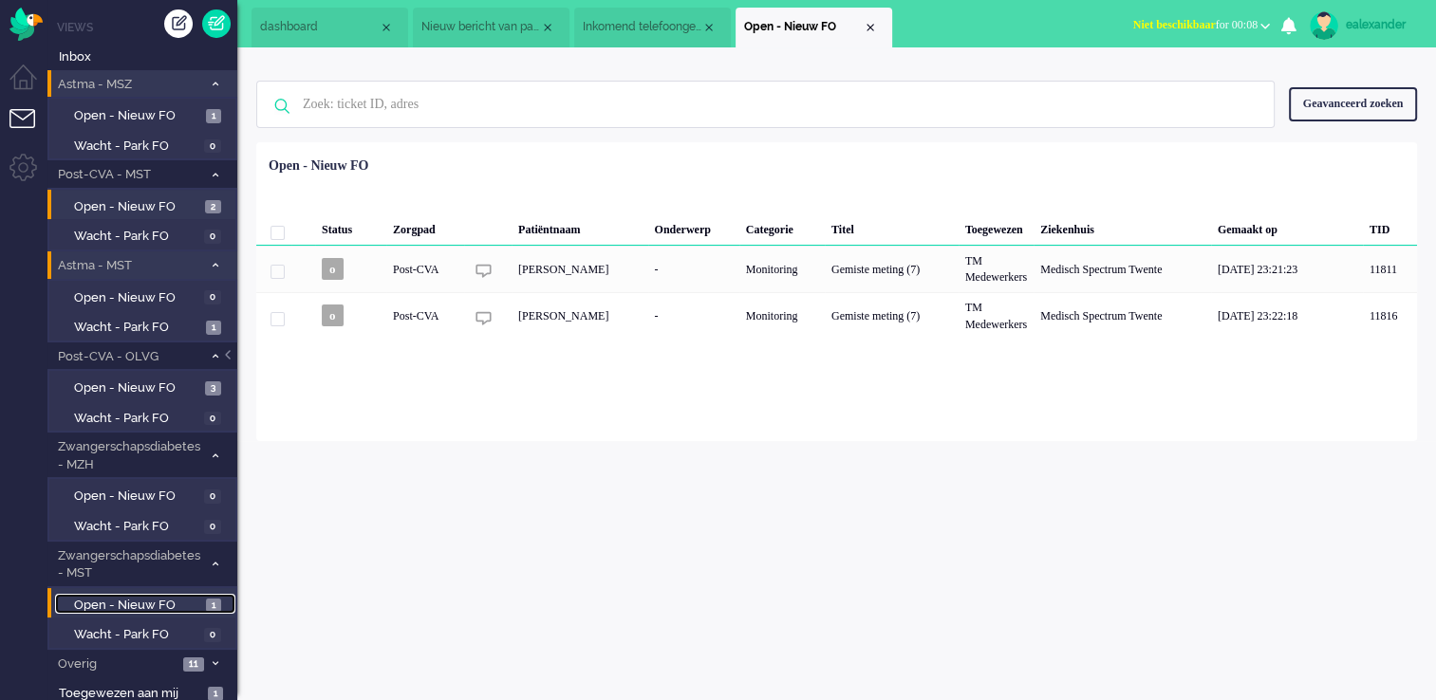
click at [204, 597] on link "Open - Nieuw FO 1" at bounding box center [145, 604] width 180 height 21
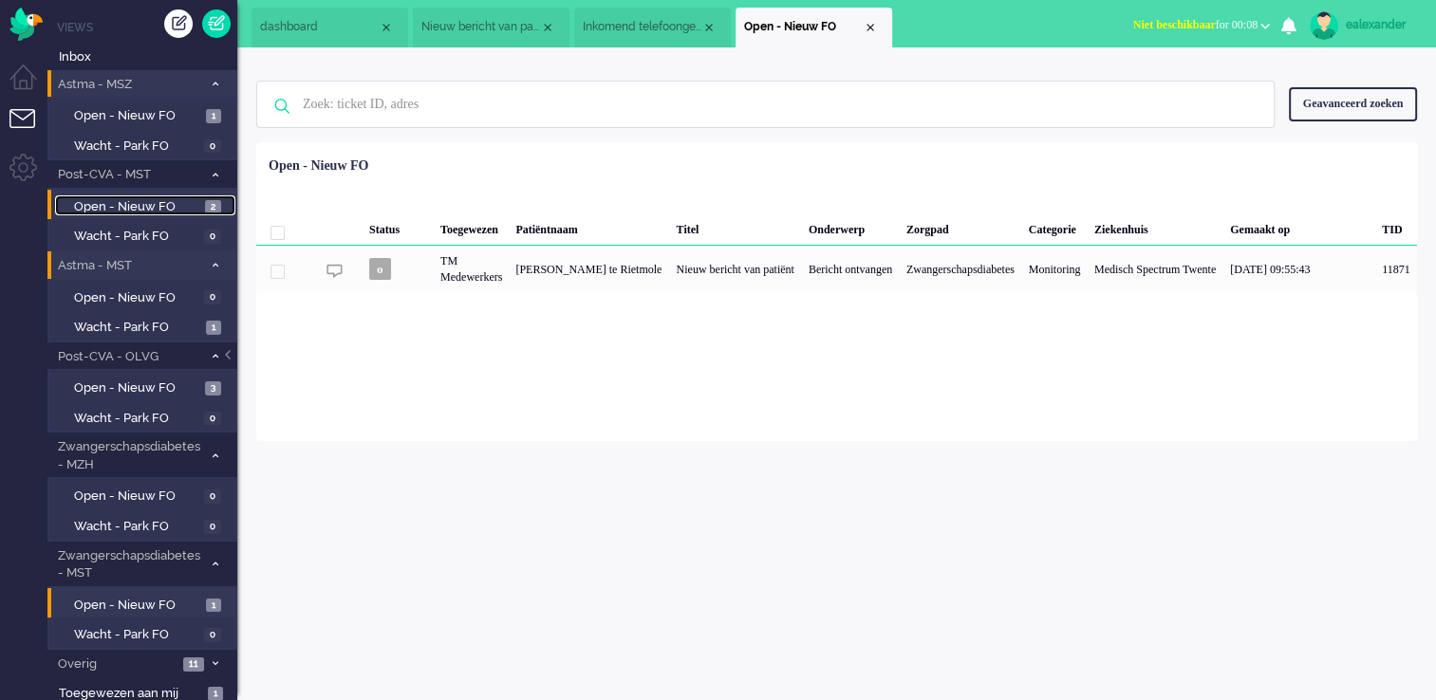
click at [171, 203] on span "Open - Nieuw FO" at bounding box center [137, 207] width 126 height 18
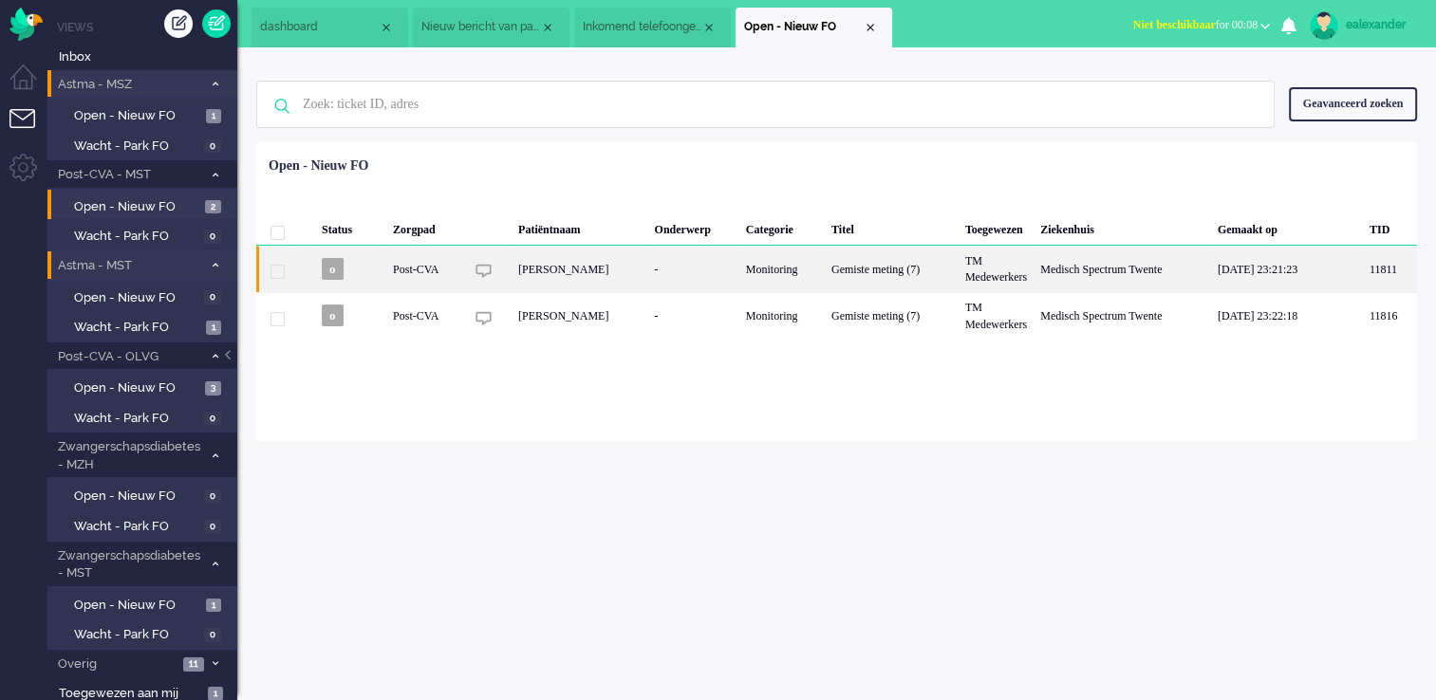
click at [899, 279] on div "Gemiste meting (7)" at bounding box center [892, 269] width 134 height 47
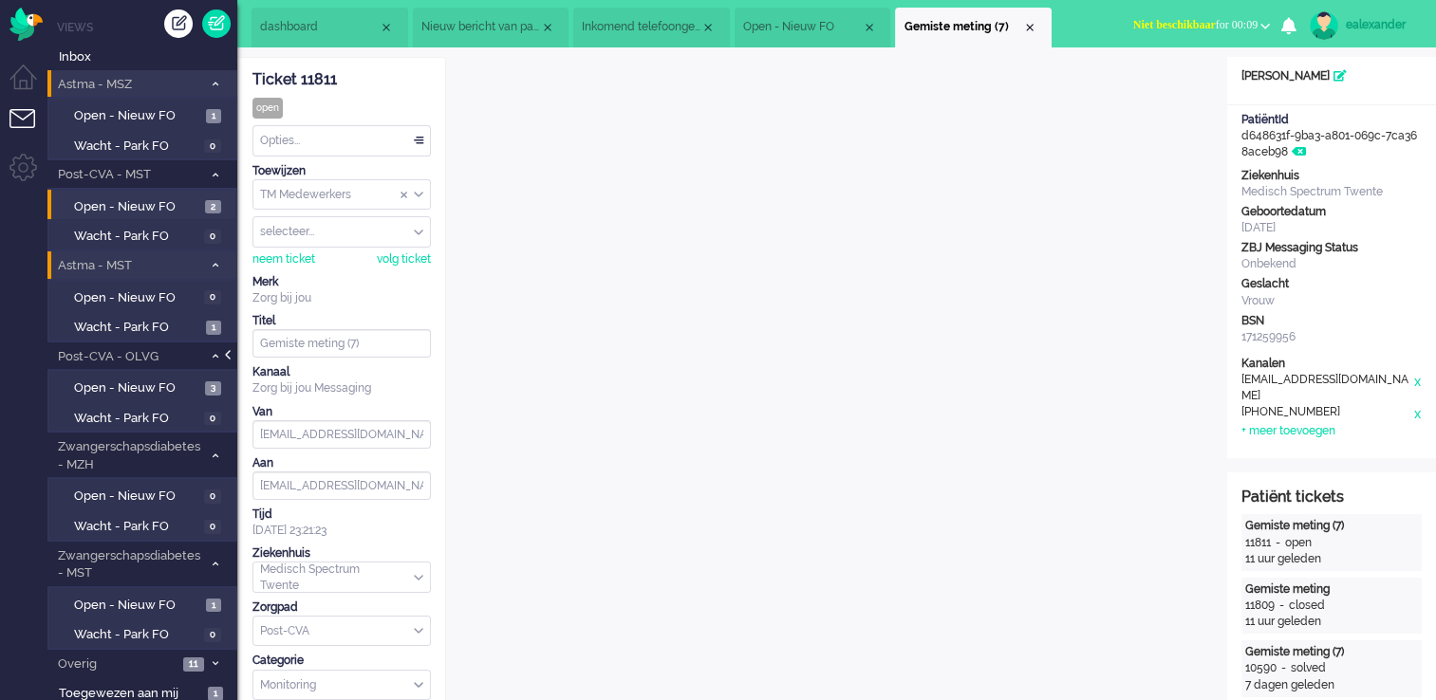
click at [229, 359] on div at bounding box center [229, 364] width 9 height 28
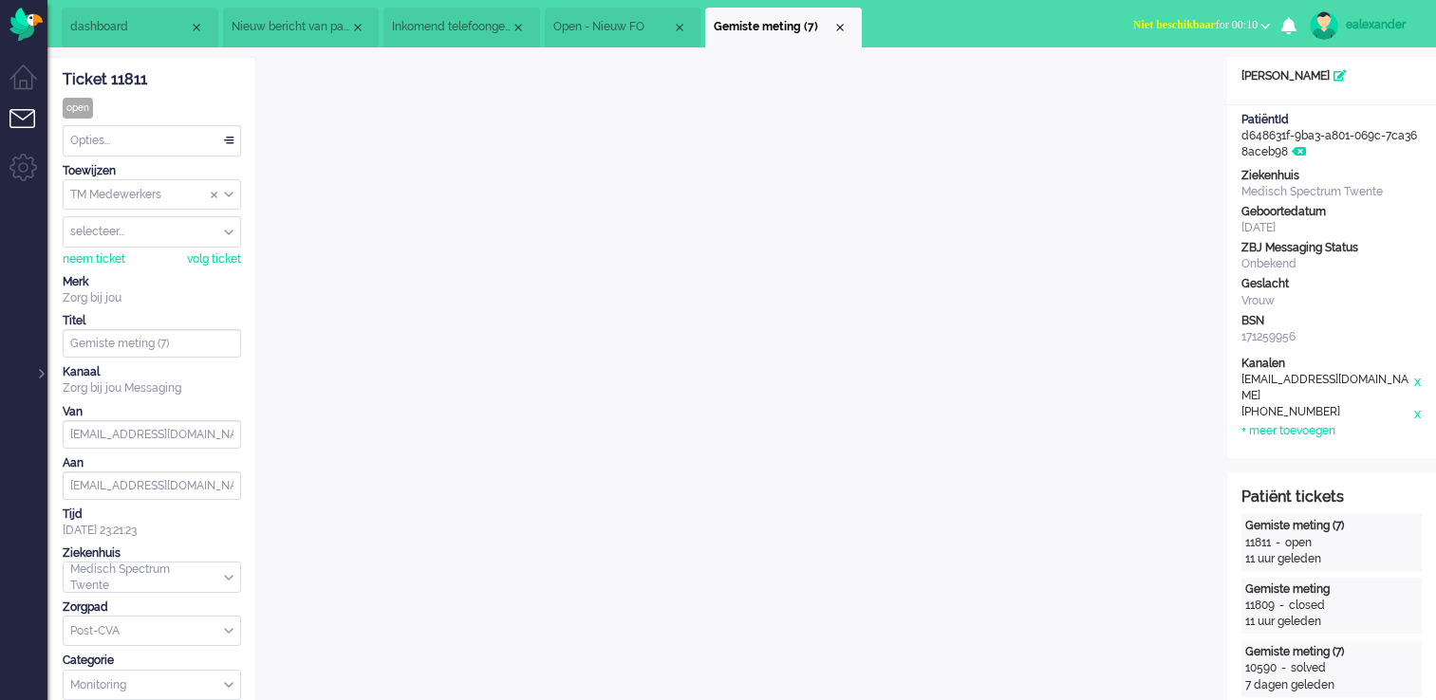
click at [40, 371] on div at bounding box center [39, 364] width 9 height 28
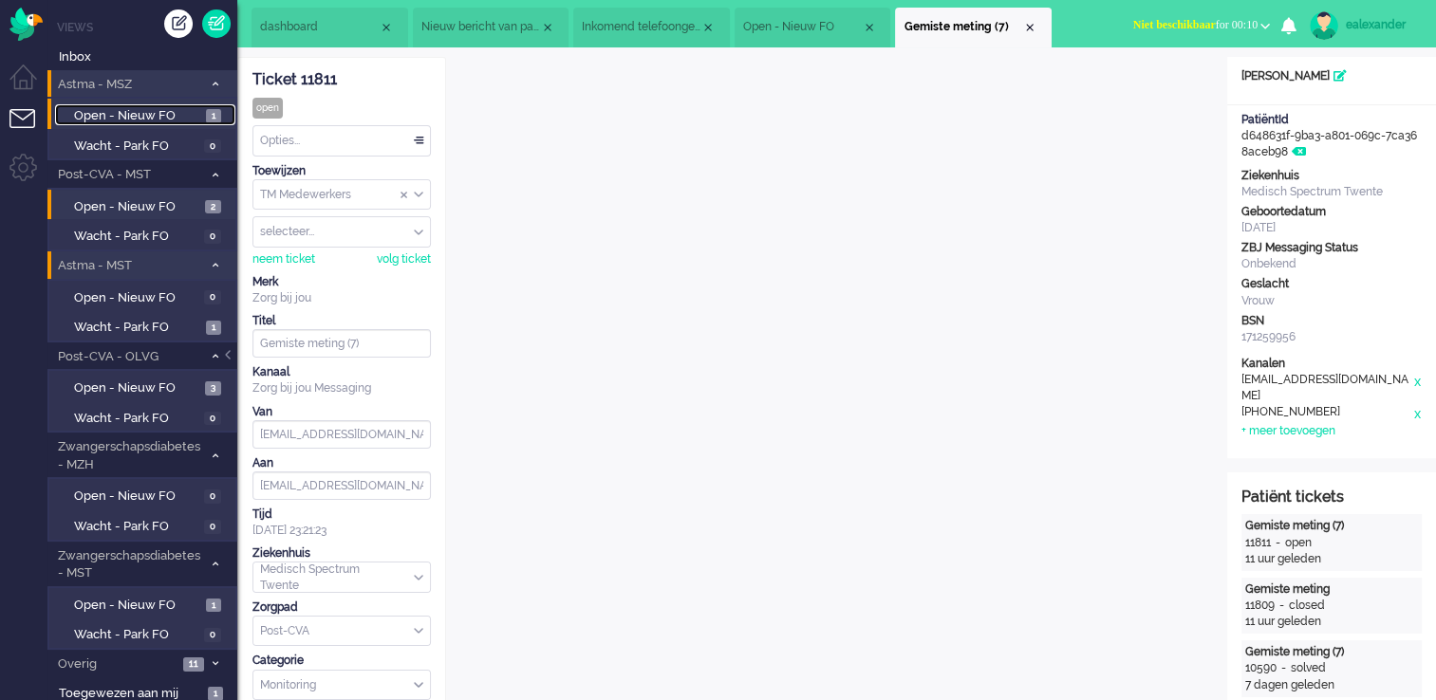
click at [126, 113] on span "Open - Nieuw FO" at bounding box center [137, 116] width 127 height 18
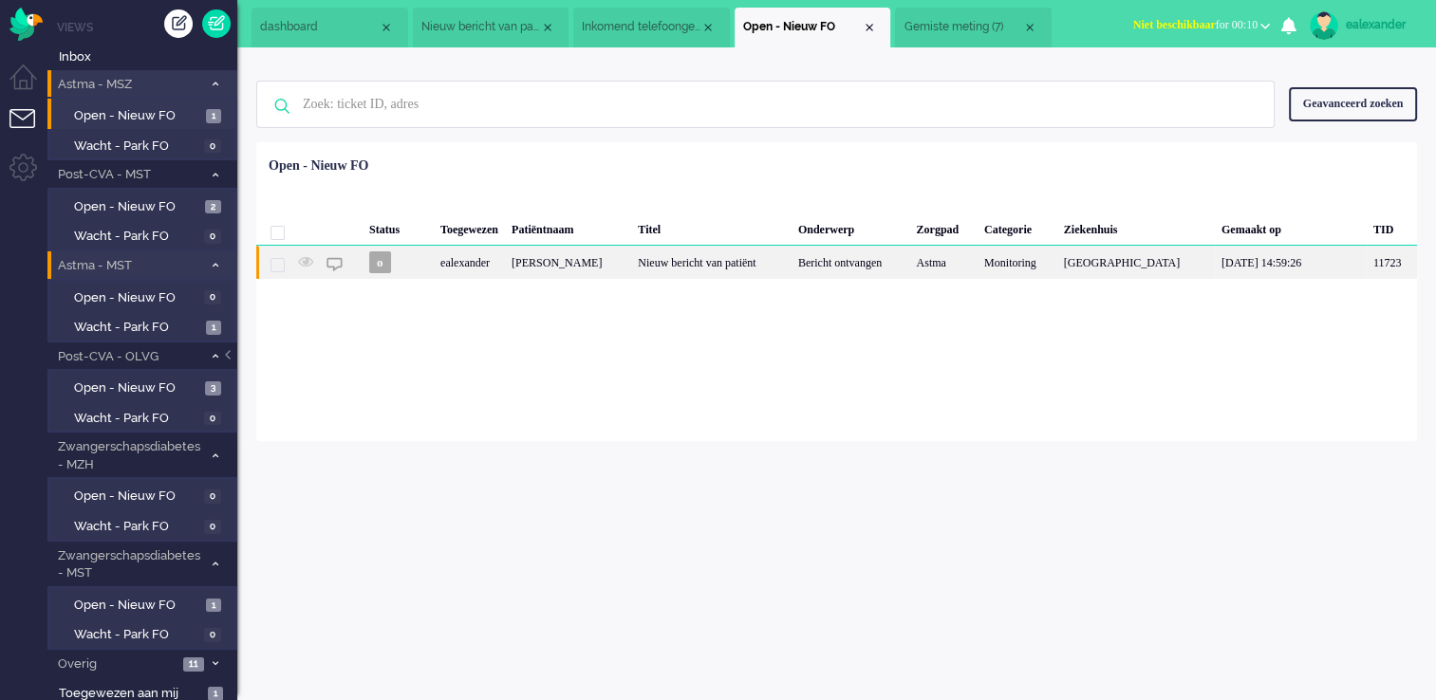
click at [691, 279] on div "Nieuw bericht van patiënt" at bounding box center [711, 262] width 160 height 33
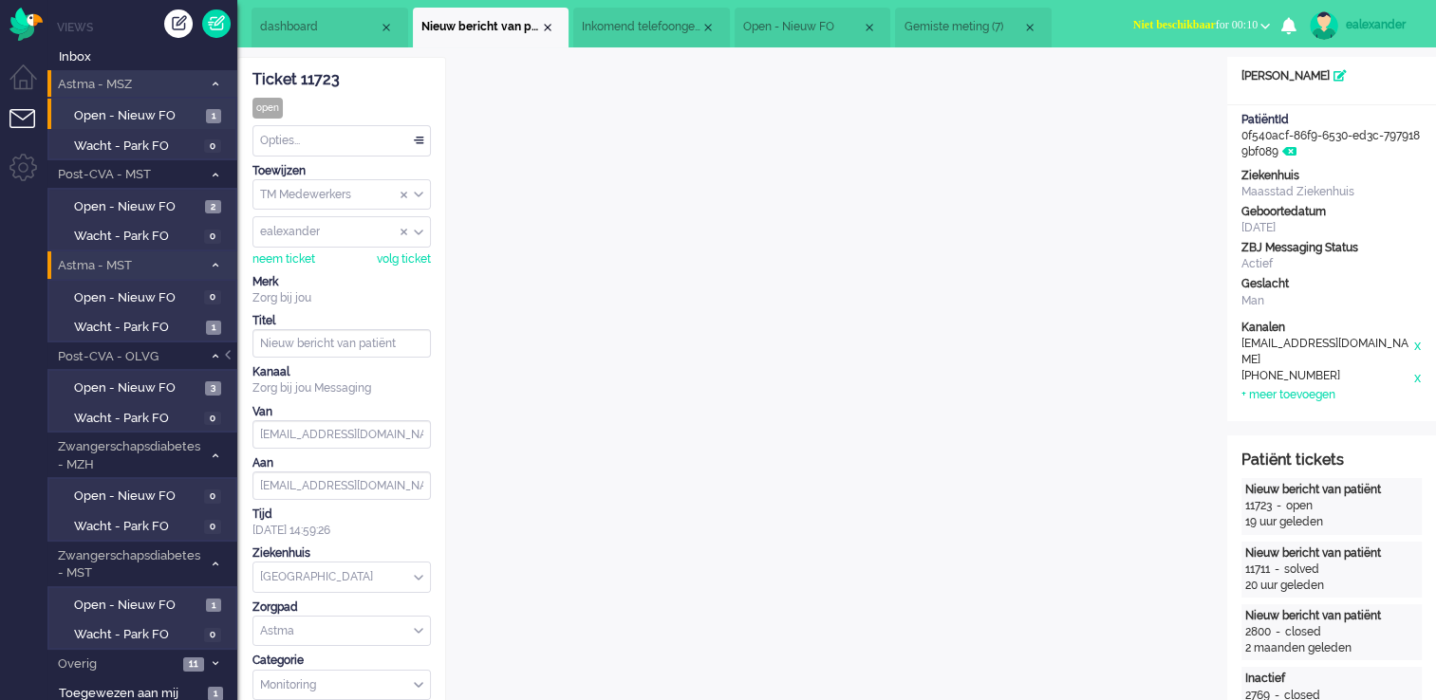
click at [230, 356] on div at bounding box center [229, 364] width 9 height 28
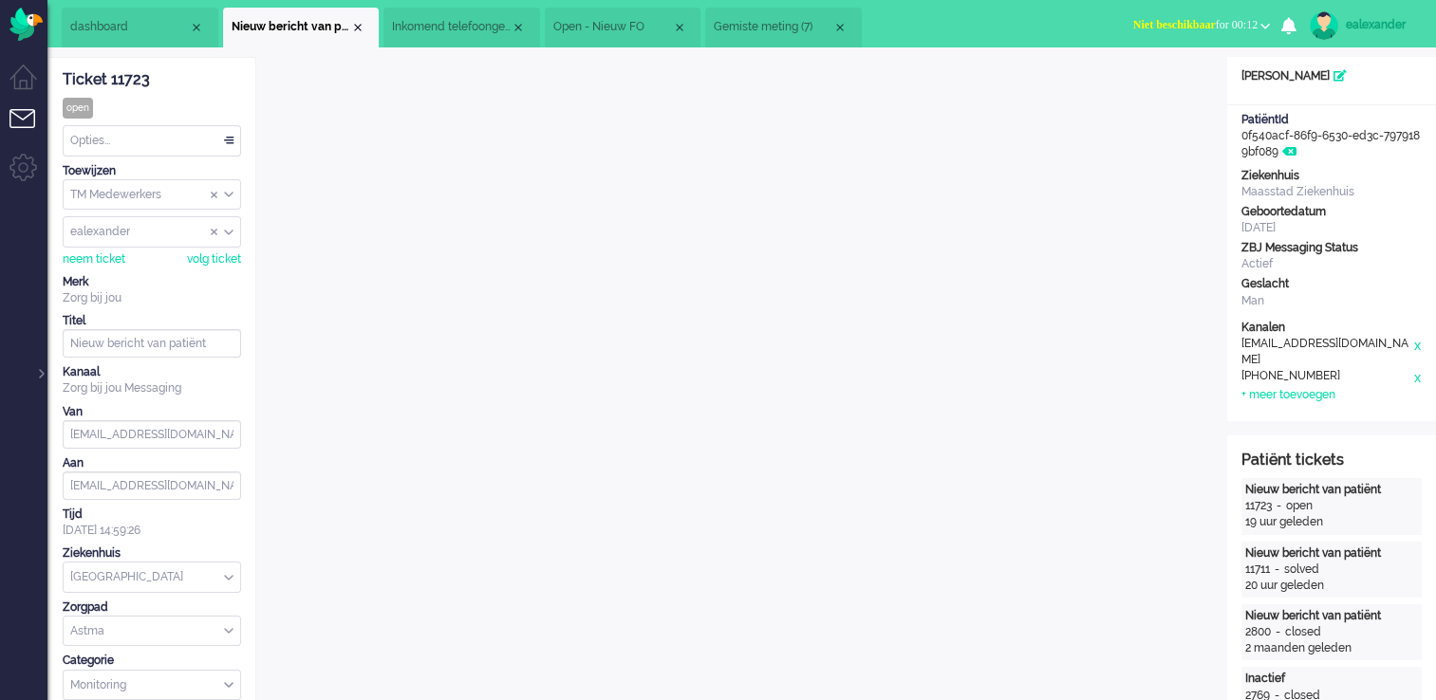
click at [749, 24] on span "Gemiste meting (7)" at bounding box center [773, 27] width 119 height 16
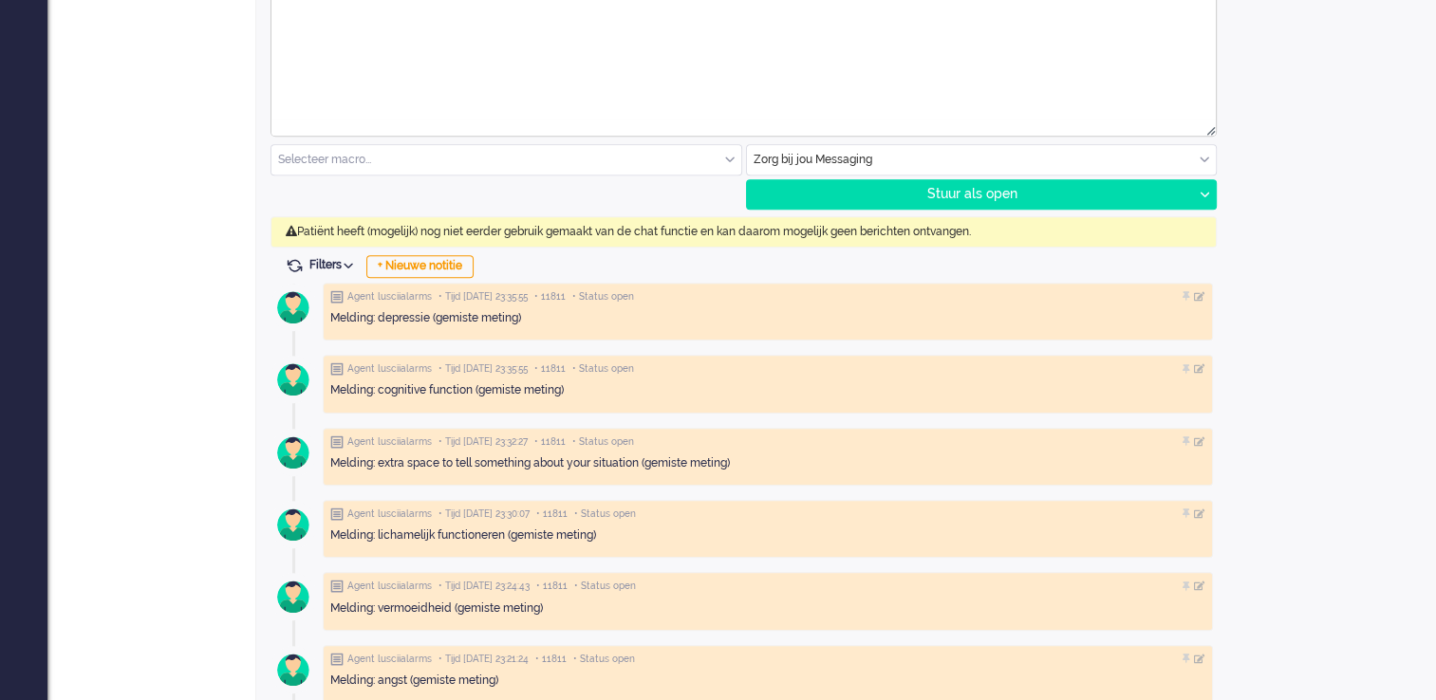
scroll to position [918, 0]
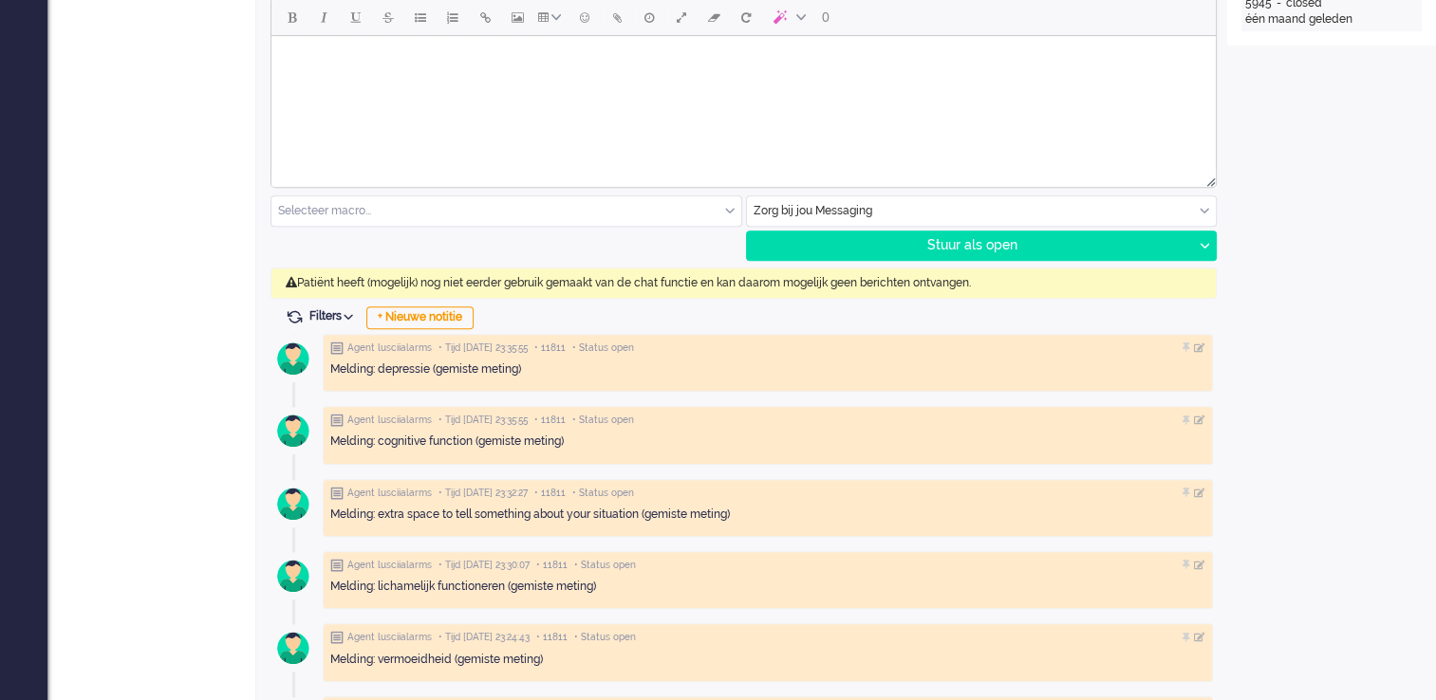
click at [560, 72] on body "Rich Text Area. Press ALT-0 for help." at bounding box center [743, 60] width 929 height 33
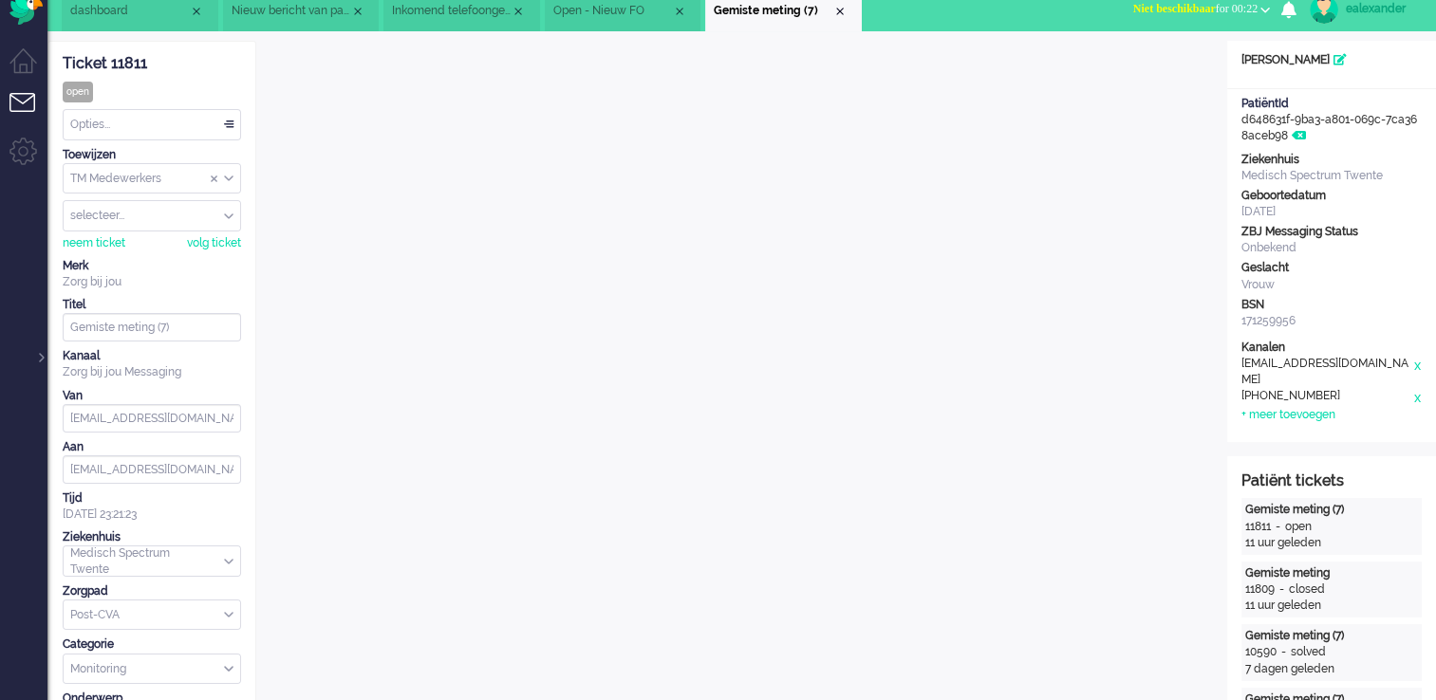
scroll to position [0, 0]
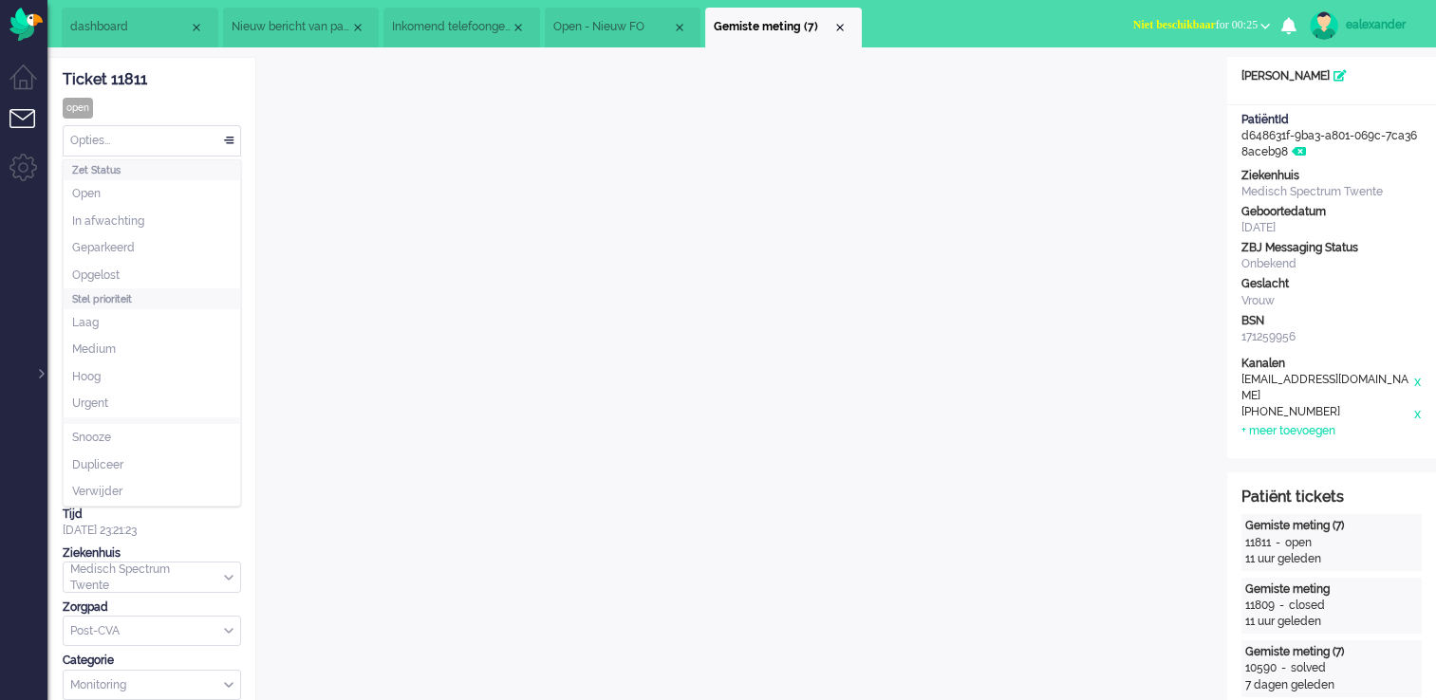
click at [230, 140] on div "Opties..." at bounding box center [152, 140] width 177 height 29
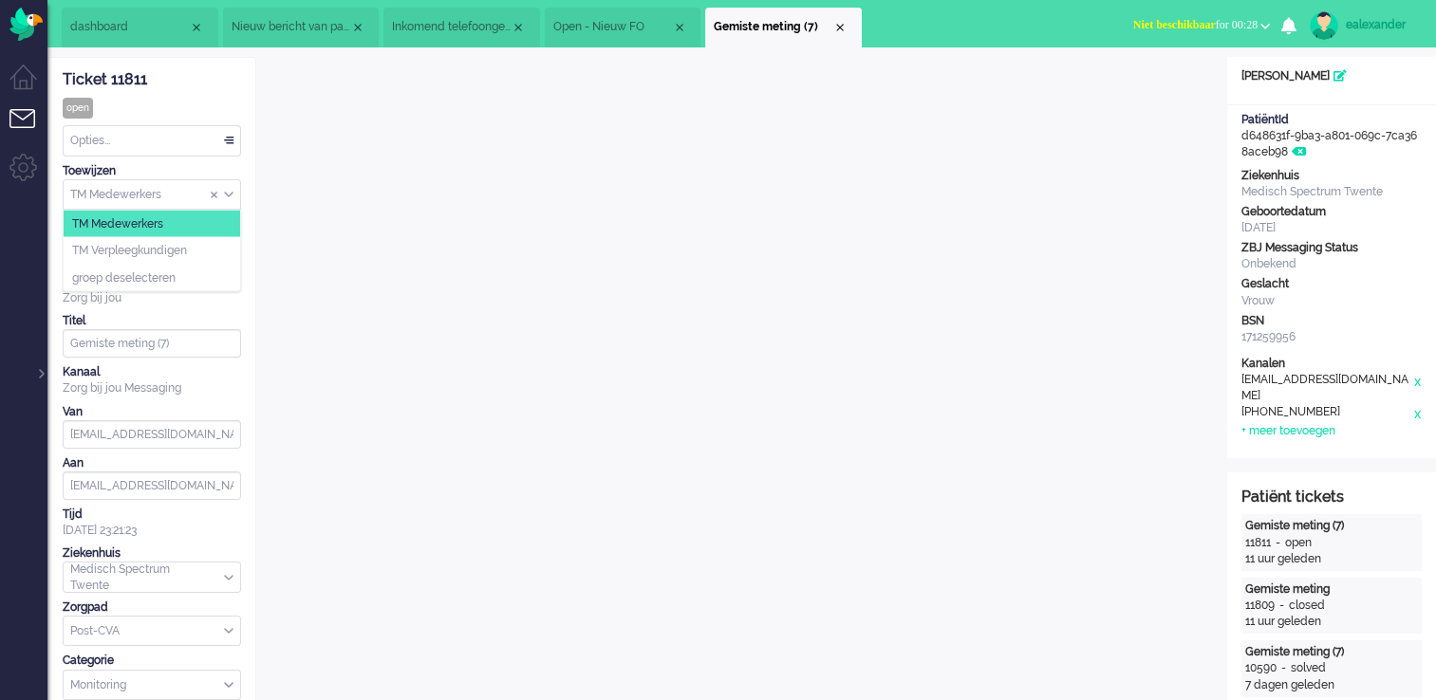
click at [230, 194] on div "TM Medewerkers" at bounding box center [152, 194] width 177 height 29
click at [231, 232] on div "selecteer..." at bounding box center [152, 231] width 177 height 29
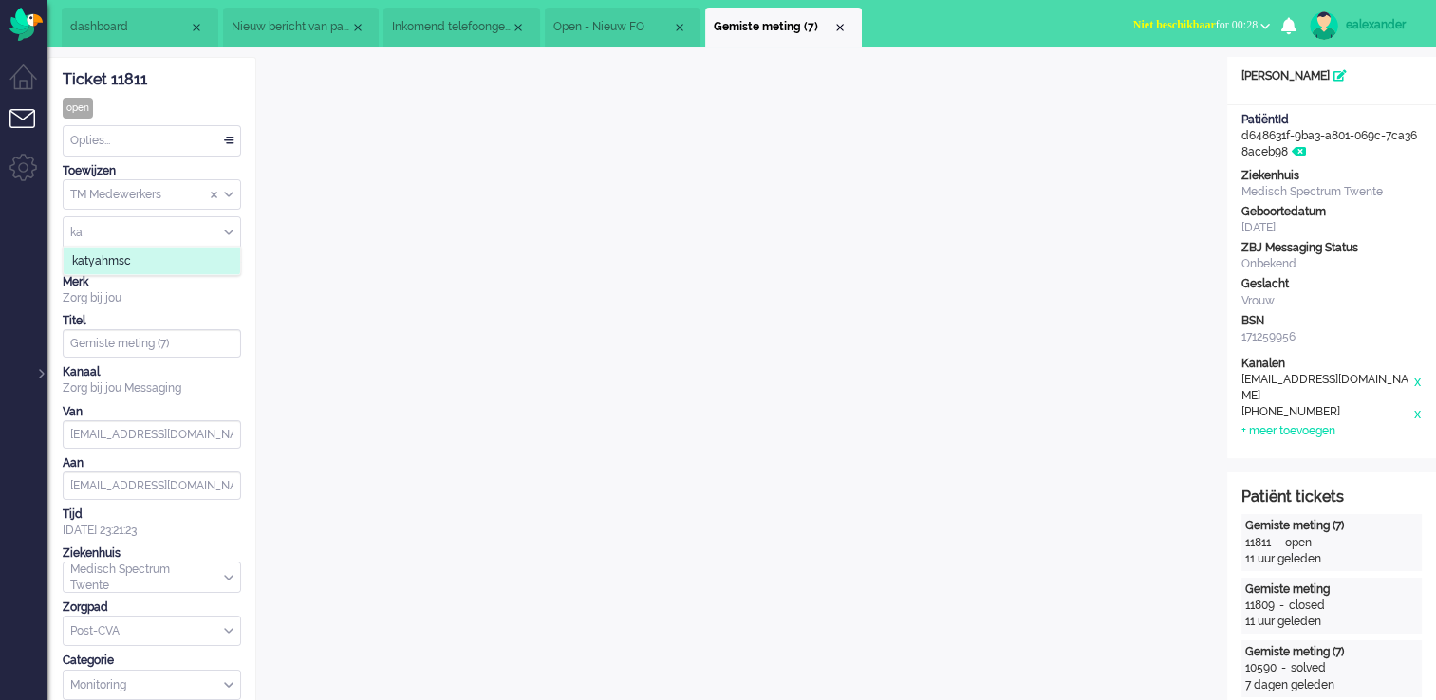
type input "ka"
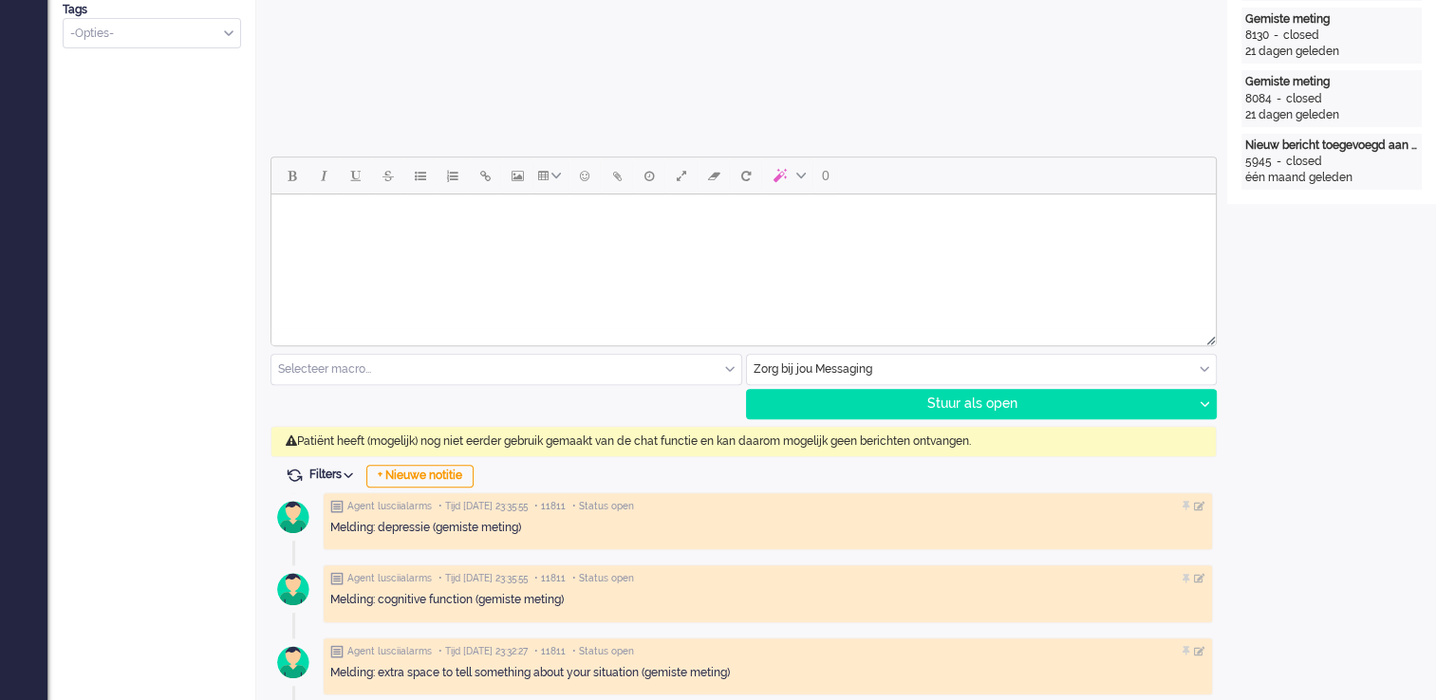
scroll to position [854, 0]
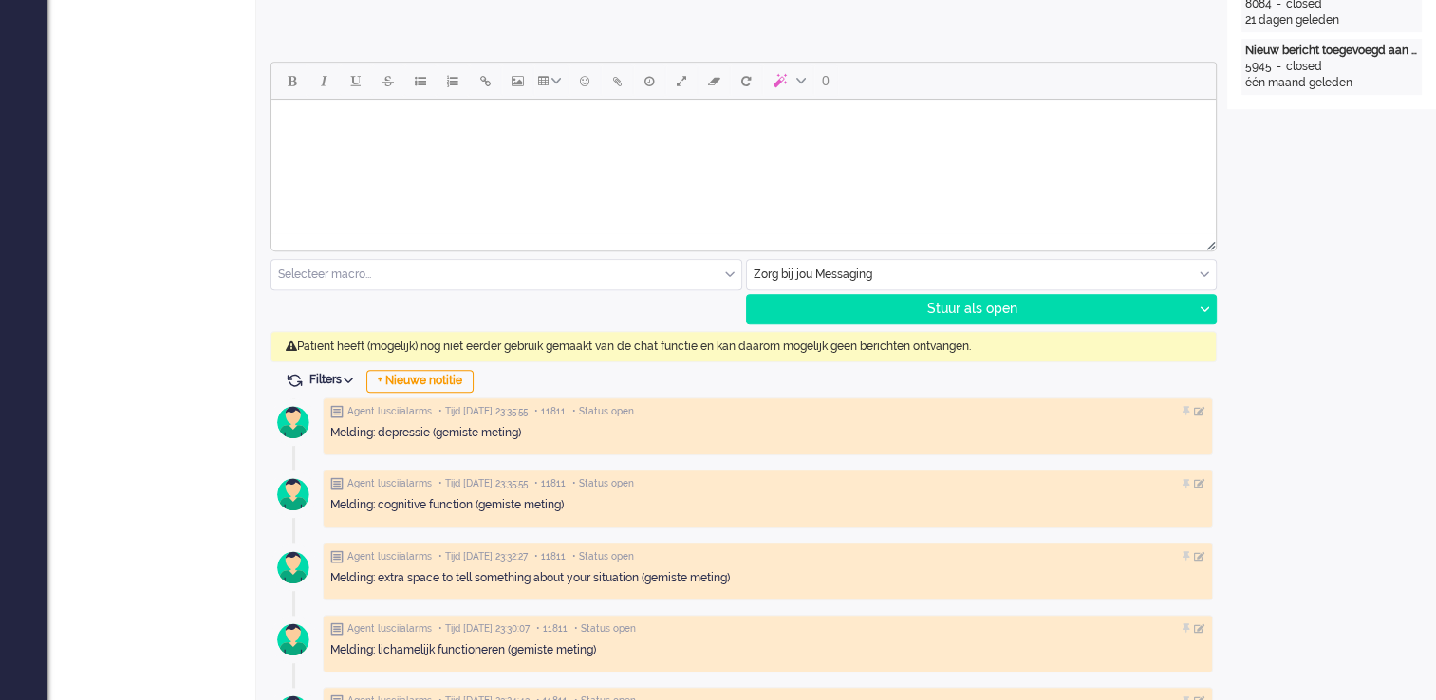
click at [462, 148] on html at bounding box center [743, 124] width 944 height 48
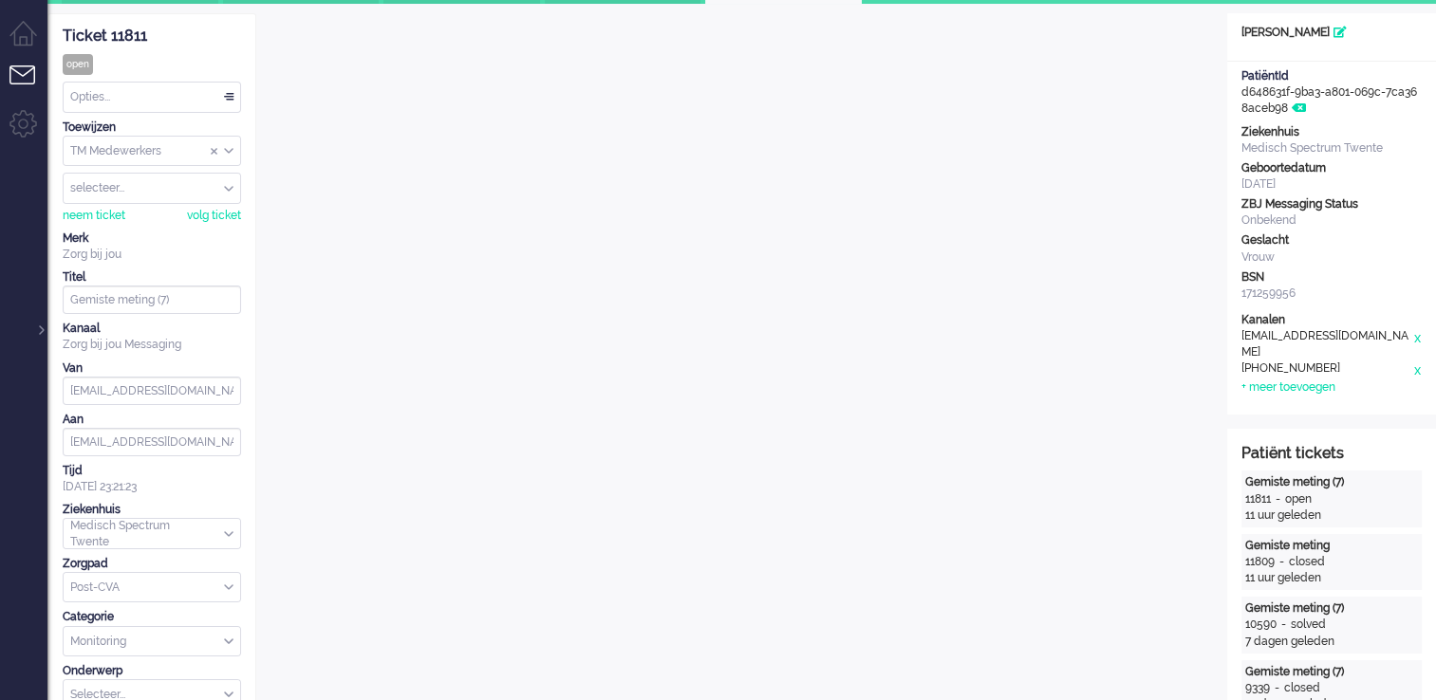
scroll to position [0, 0]
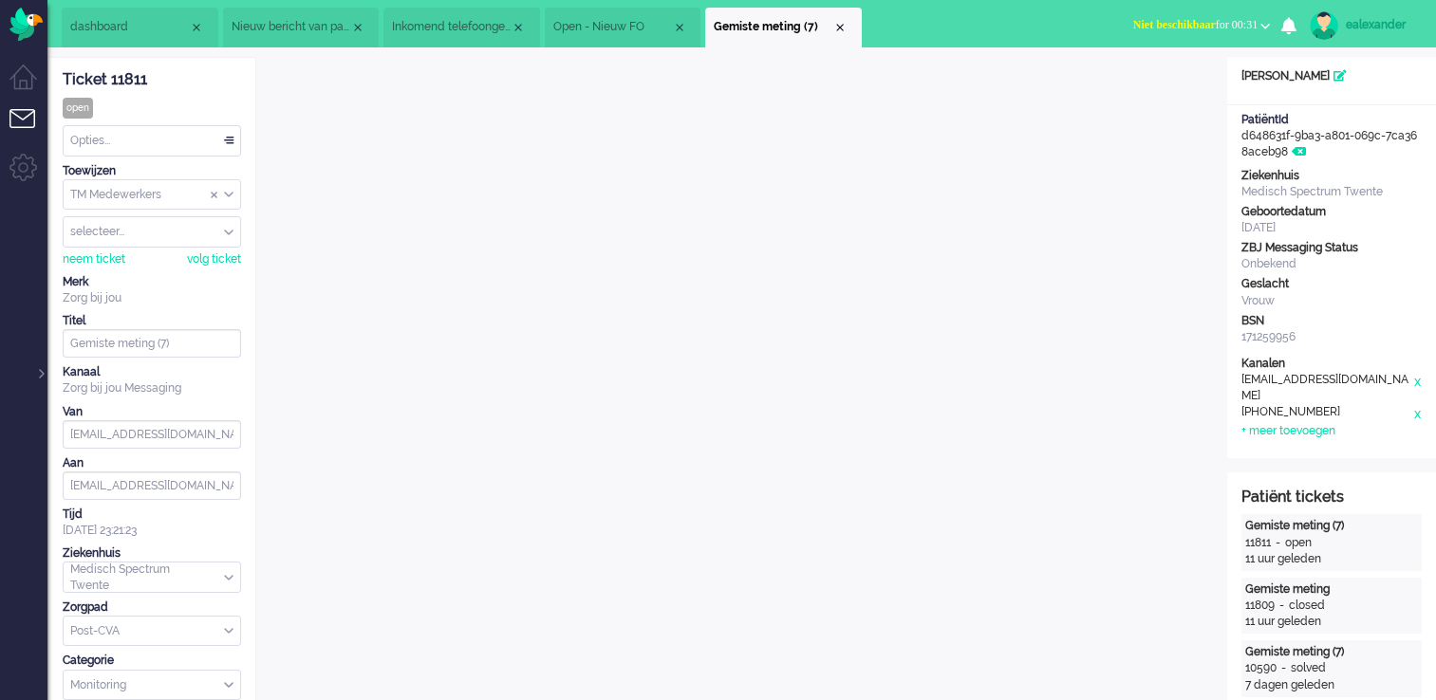
drag, startPoint x: 279, startPoint y: 30, endPoint x: 343, endPoint y: 67, distance: 73.6
click at [279, 29] on span "Nieuw bericht van patiënt" at bounding box center [291, 27] width 119 height 16
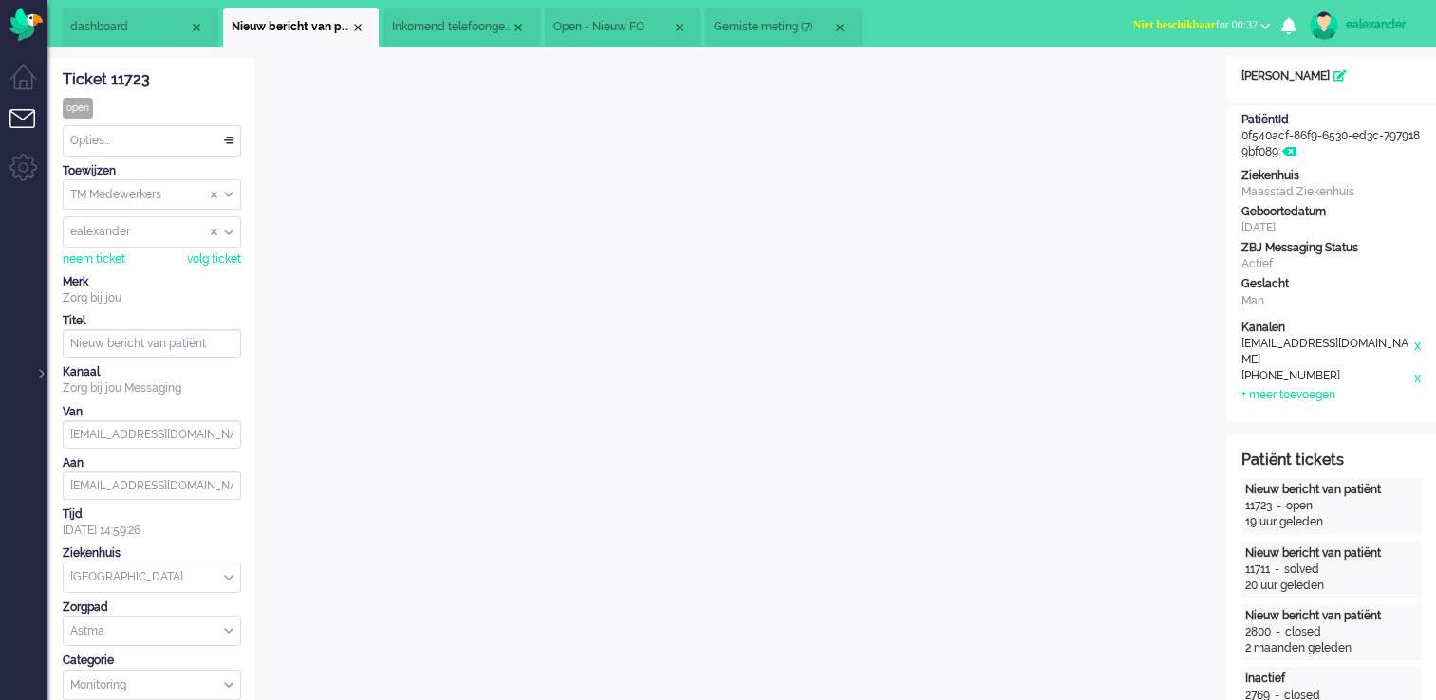
click at [766, 27] on span "Gemiste meting (7)" at bounding box center [773, 27] width 119 height 16
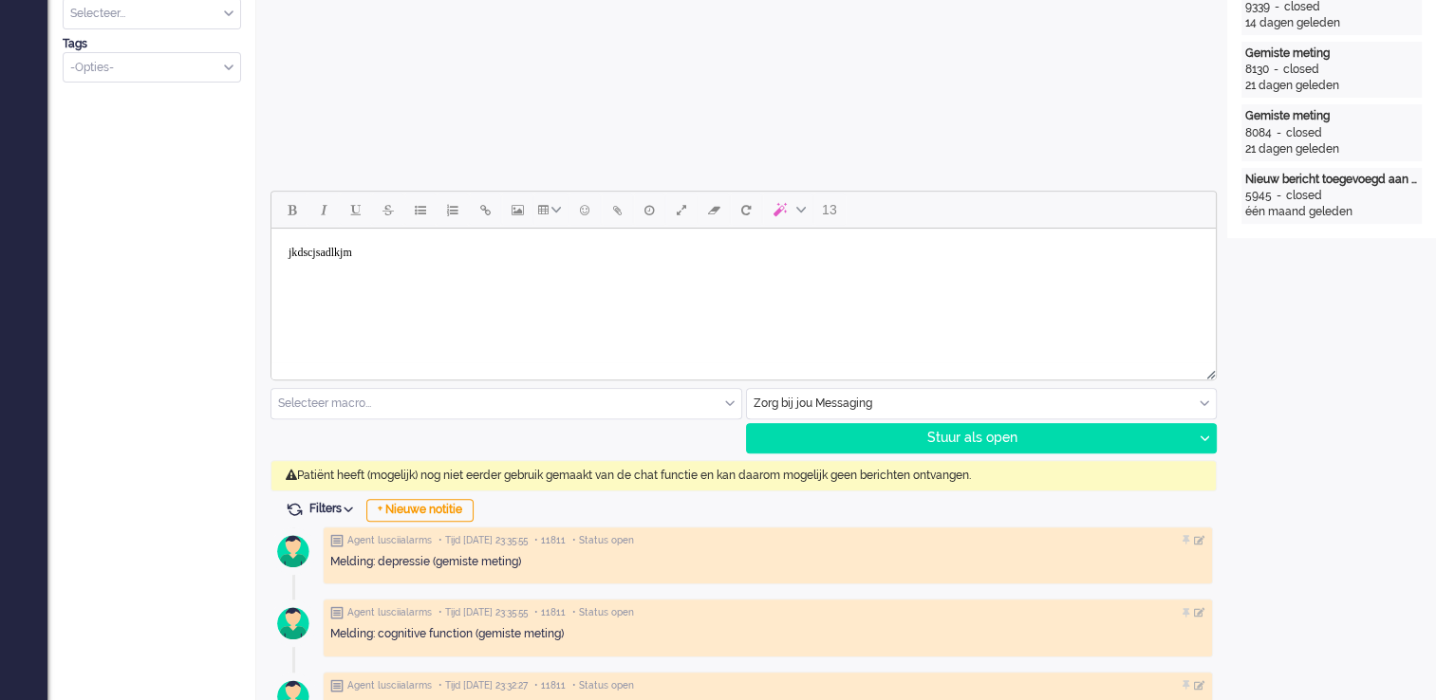
scroll to position [759, 0]
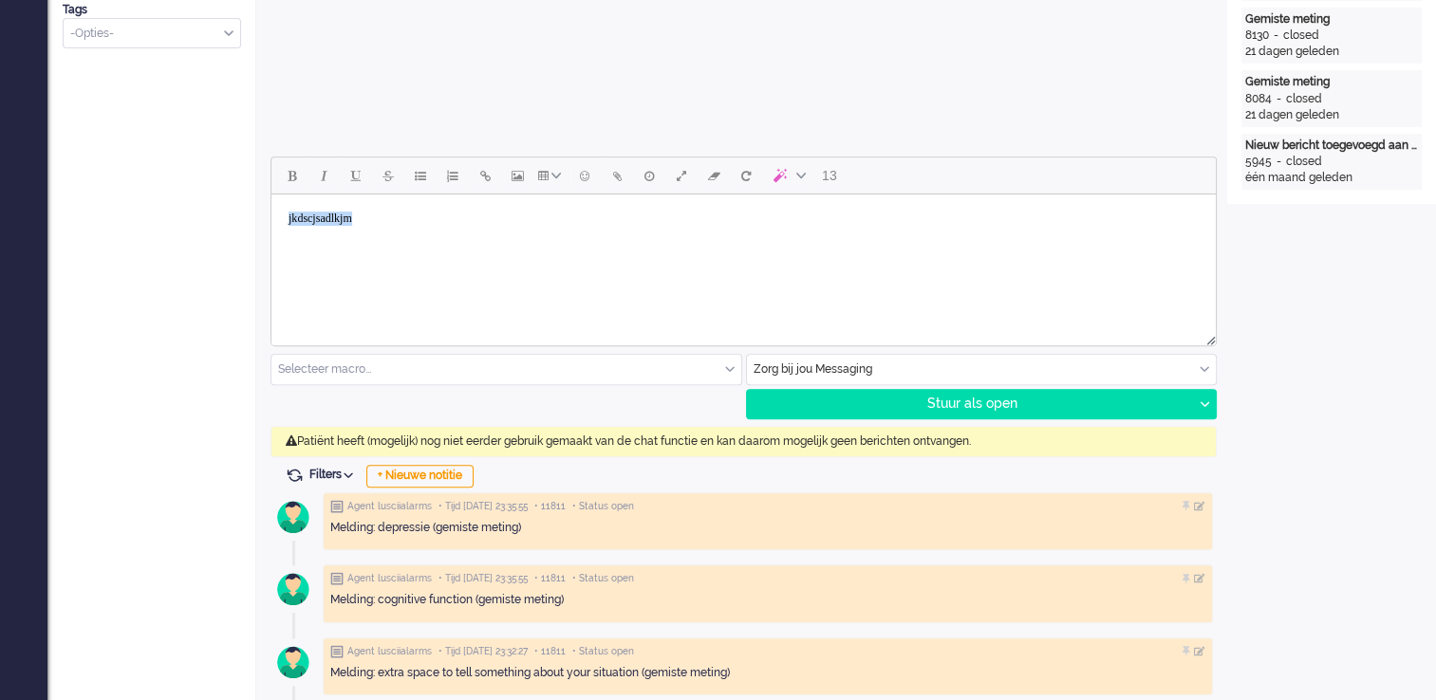
drag, startPoint x: 397, startPoint y: 223, endPoint x: 216, endPoint y: 232, distance: 180.5
click at [271, 232] on html "jkdscjsadlkjm" at bounding box center [743, 219] width 944 height 48
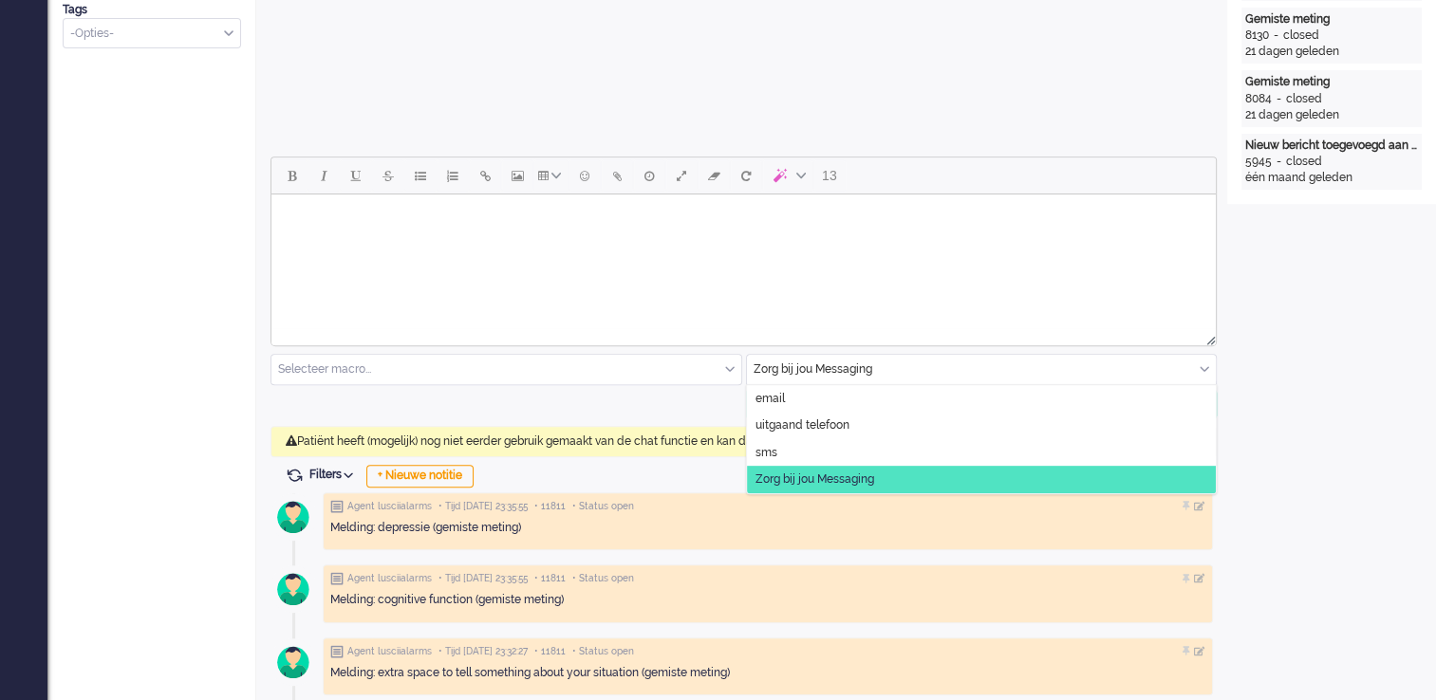
click at [1206, 366] on div "Zorg bij jou Messaging" at bounding box center [982, 369] width 470 height 29
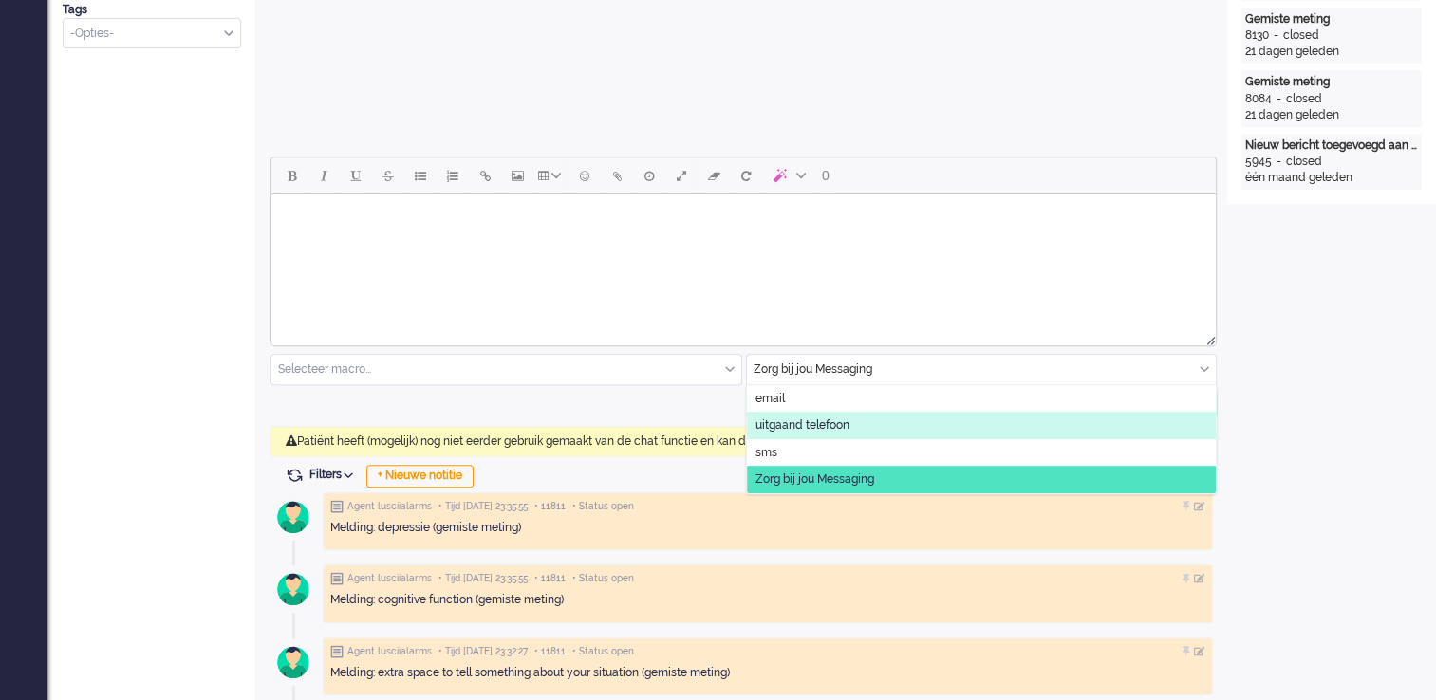
click at [842, 435] on li "uitgaand telefoon" at bounding box center [982, 426] width 470 height 28
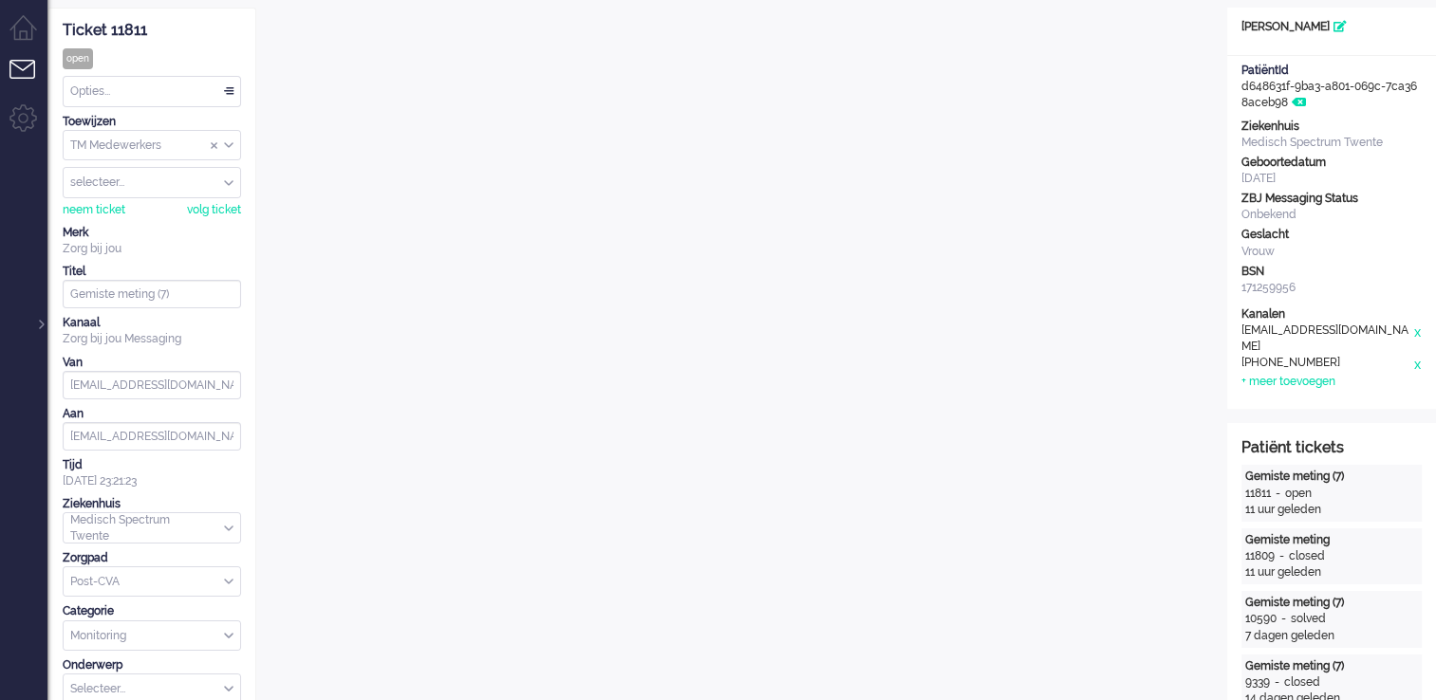
scroll to position [0, 0]
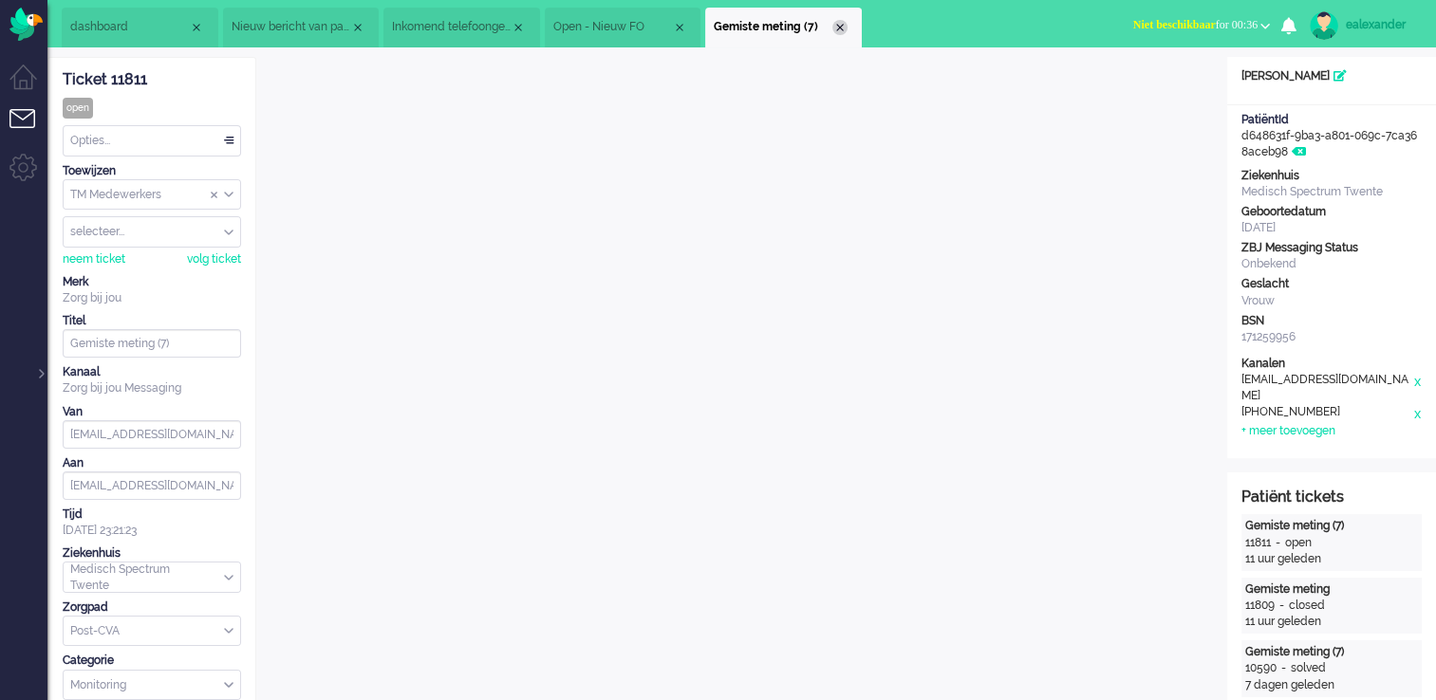
click at [847, 29] on div "Close tab" at bounding box center [839, 27] width 15 height 15
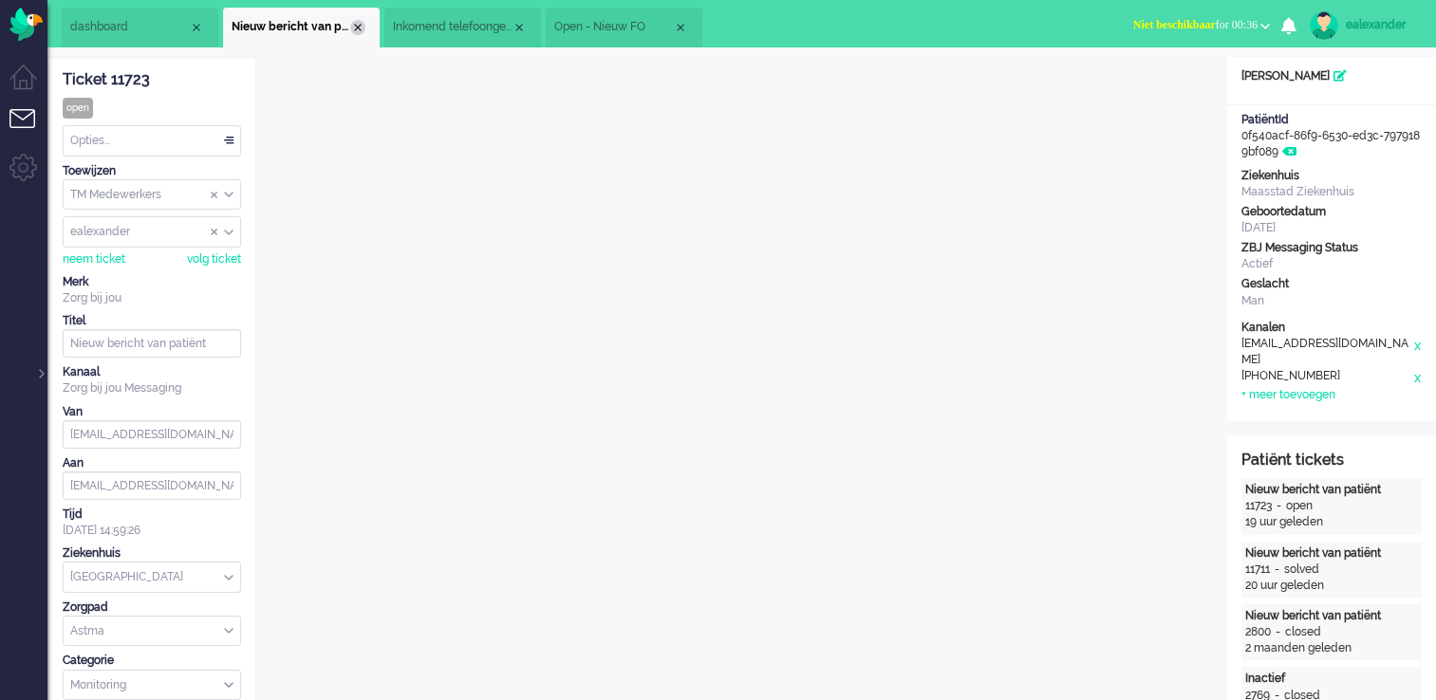
click at [358, 28] on div "Close tab" at bounding box center [357, 27] width 15 height 15
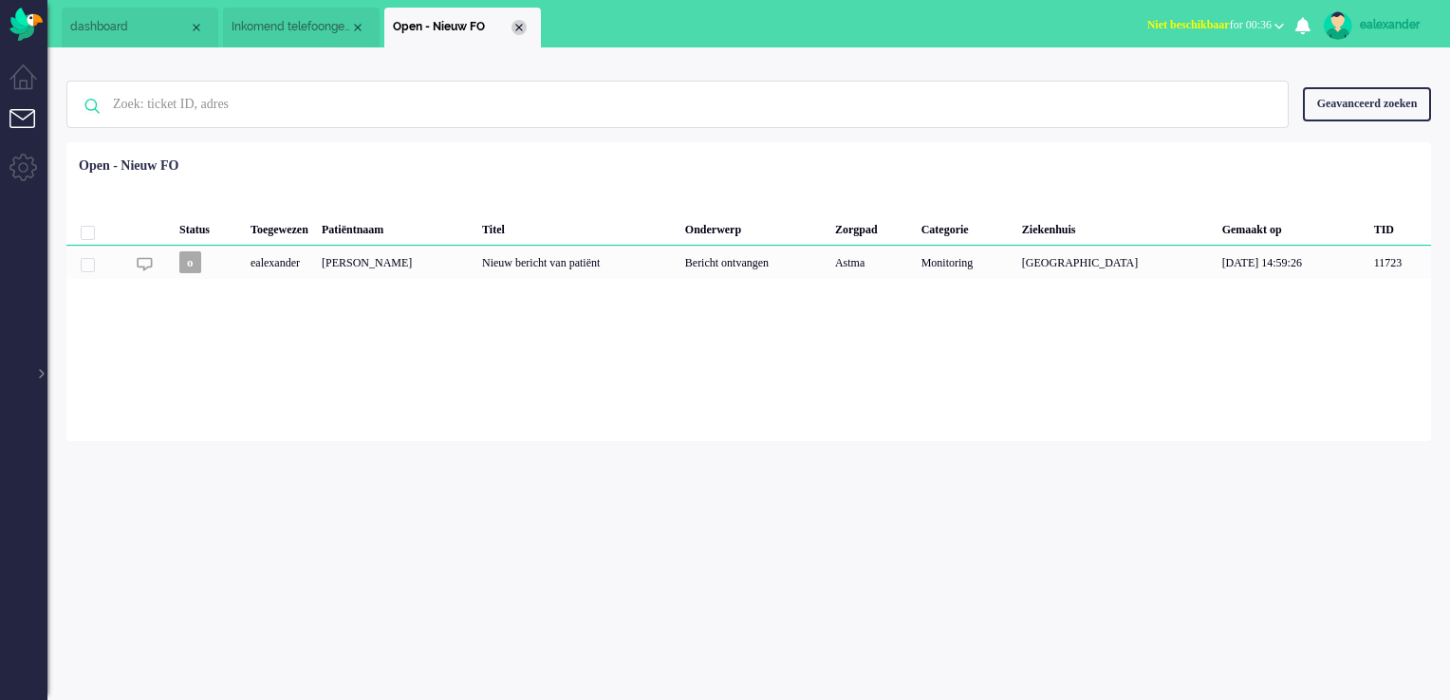
click at [525, 28] on div "Close tab" at bounding box center [519, 27] width 15 height 15
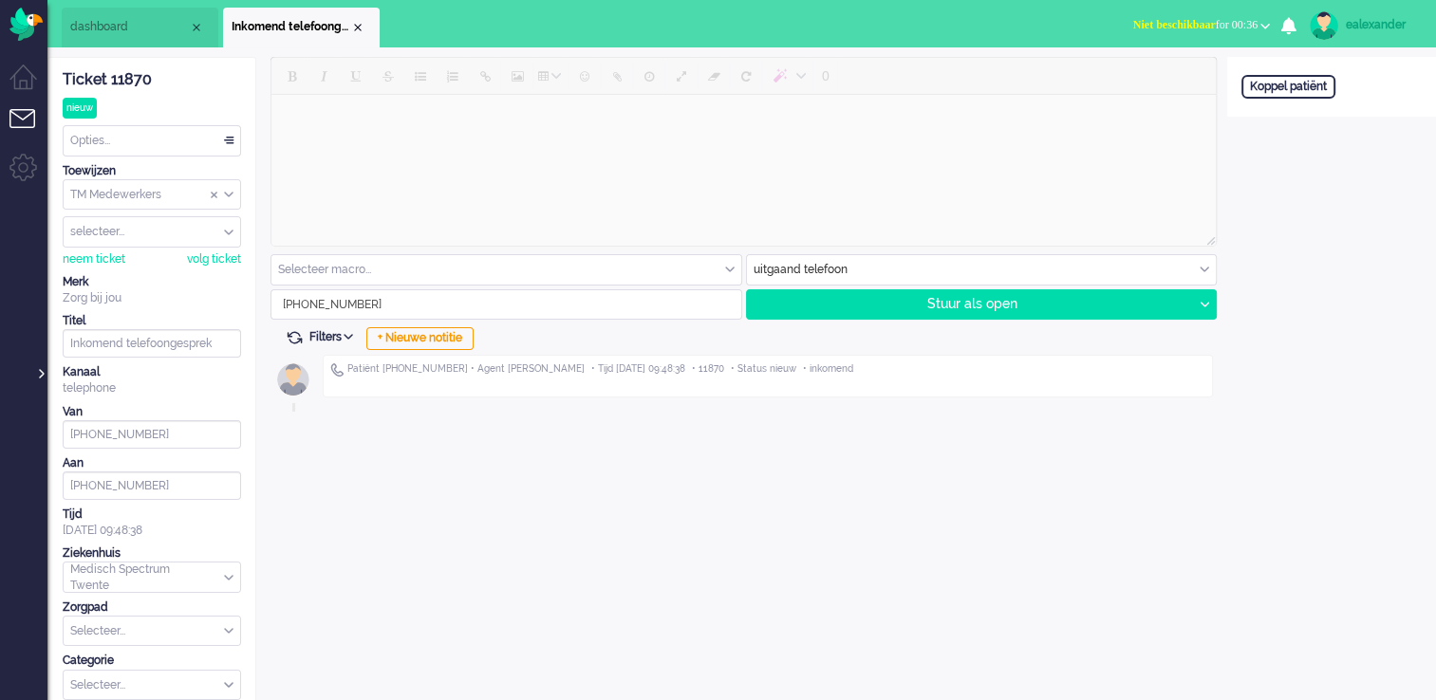
click at [42, 377] on div at bounding box center [39, 364] width 9 height 28
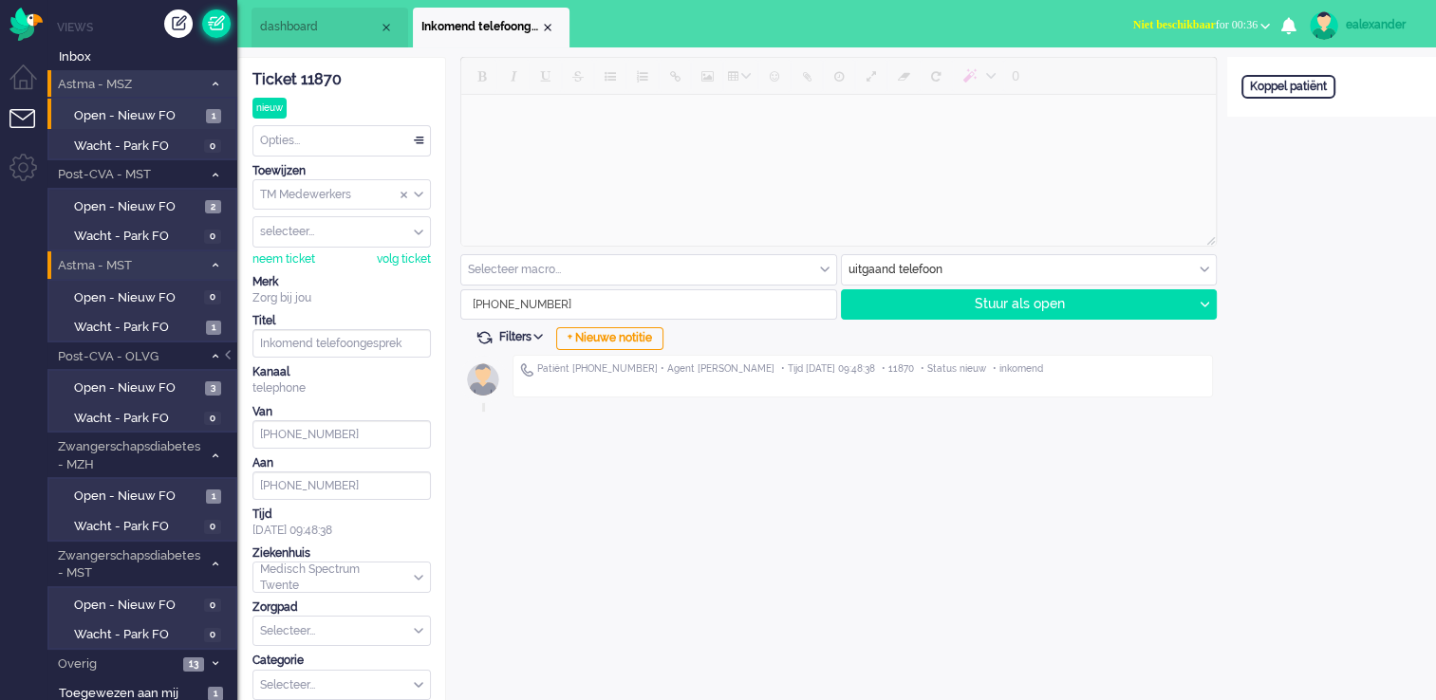
click at [212, 30] on link at bounding box center [216, 23] width 28 height 28
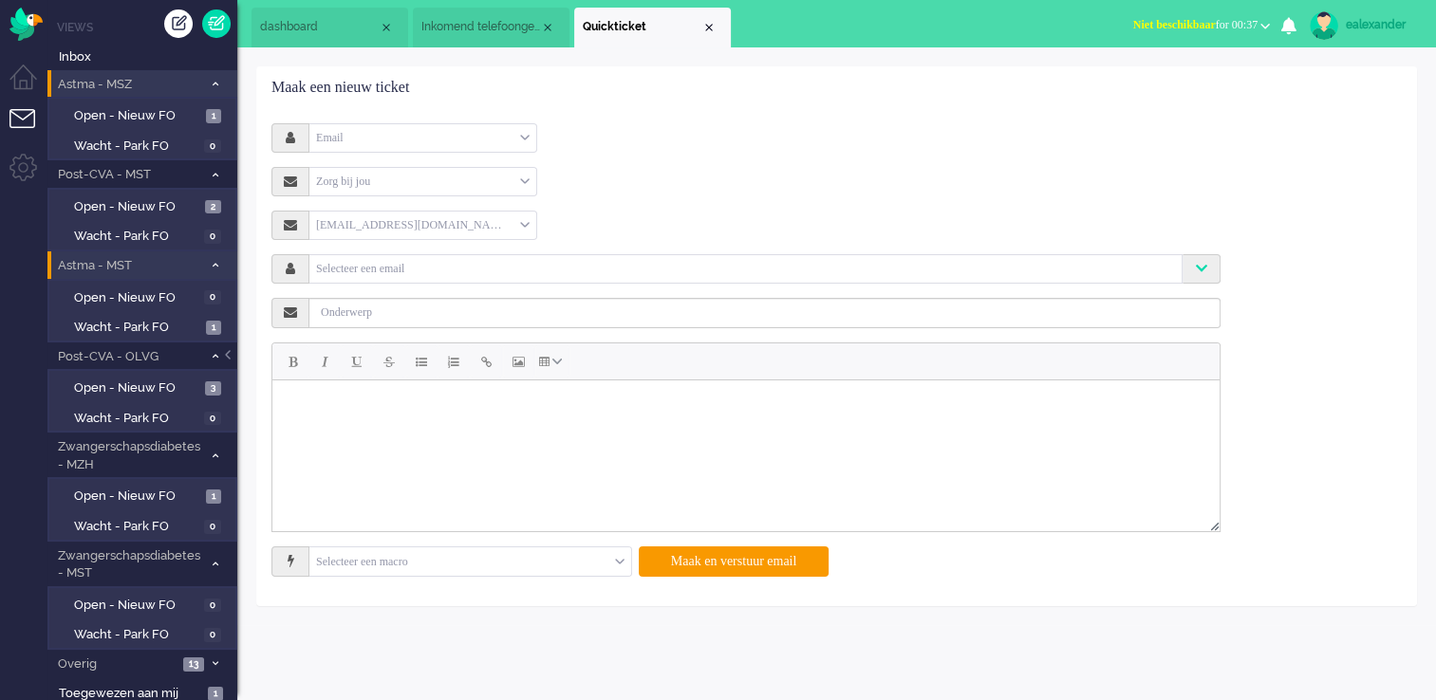
click at [525, 140] on div "Email" at bounding box center [422, 137] width 227 height 29
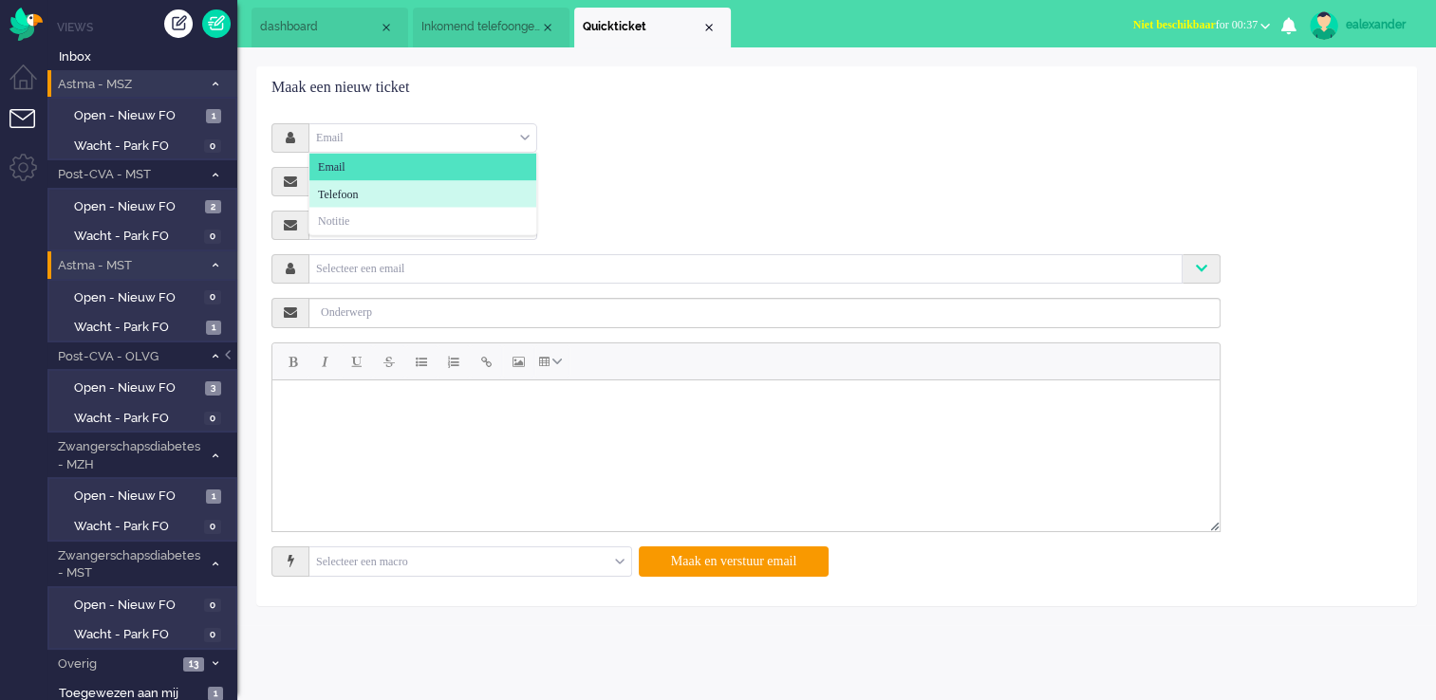
click at [513, 196] on li "Telefoon" at bounding box center [422, 194] width 227 height 28
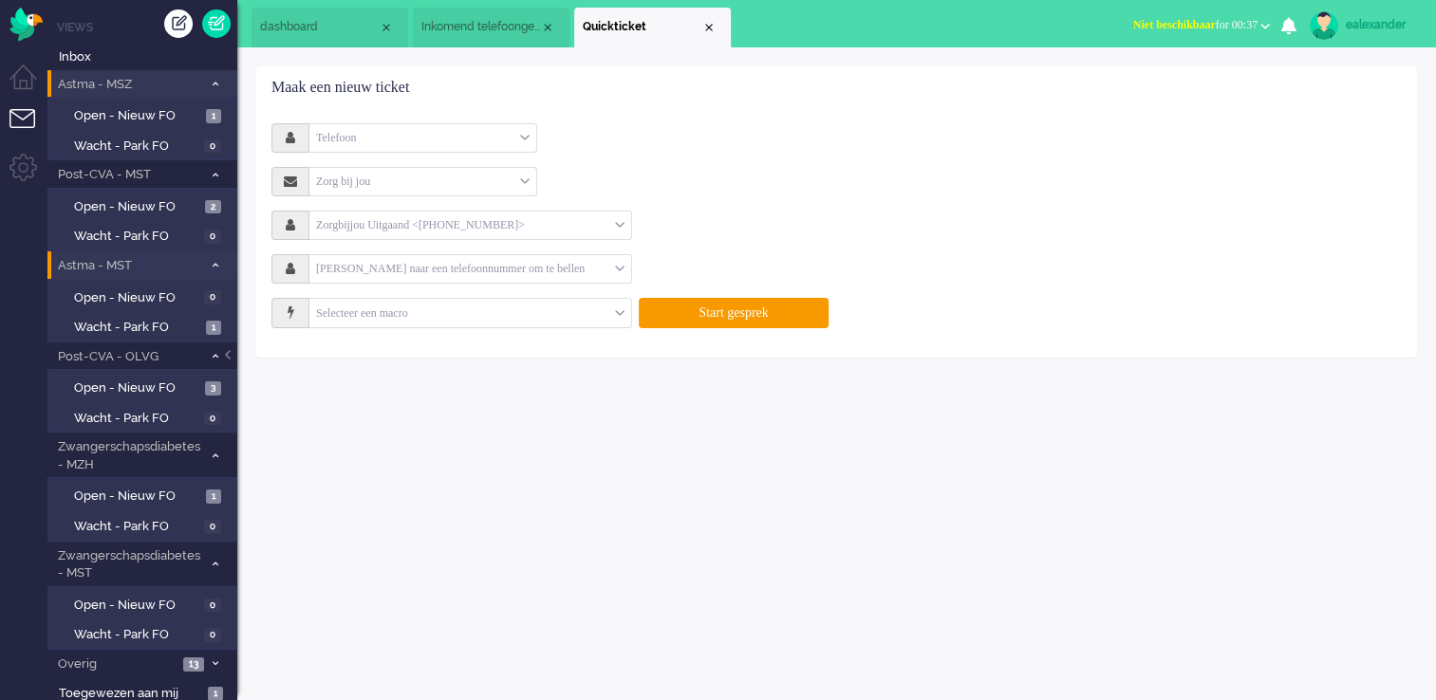
click at [377, 273] on input "text" at bounding box center [462, 269] width 306 height 22
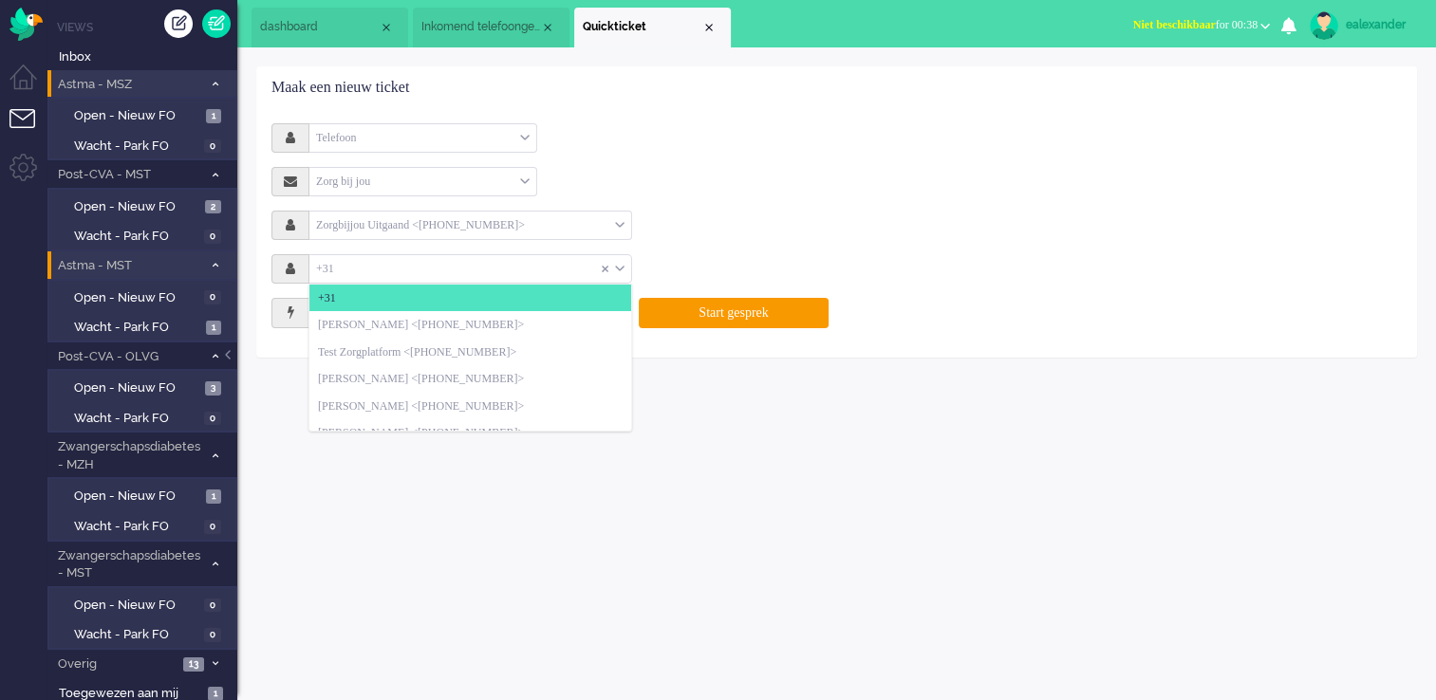
type input "+31"
click at [778, 171] on div "Zorg bij jou Selecteer Zorg bij jou" at bounding box center [745, 181] width 949 height 29
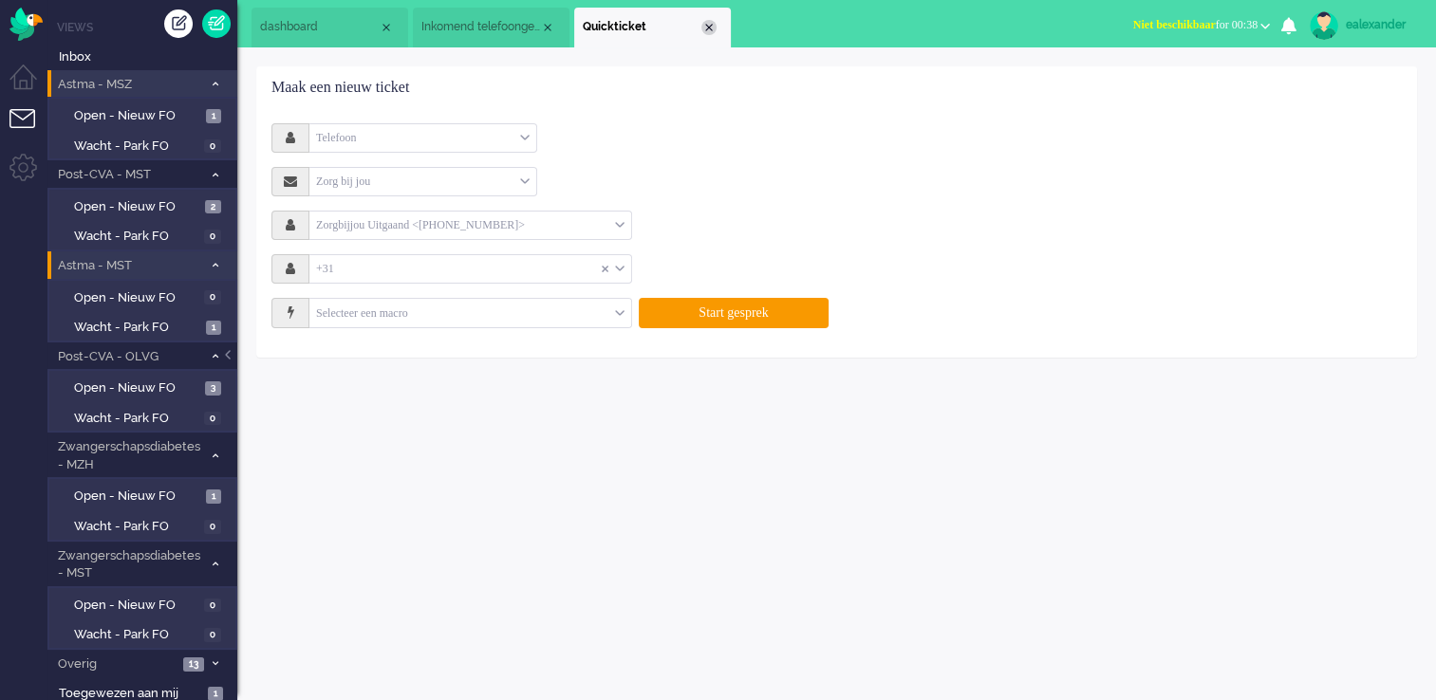
click at [709, 26] on div "Close tab" at bounding box center [708, 27] width 15 height 15
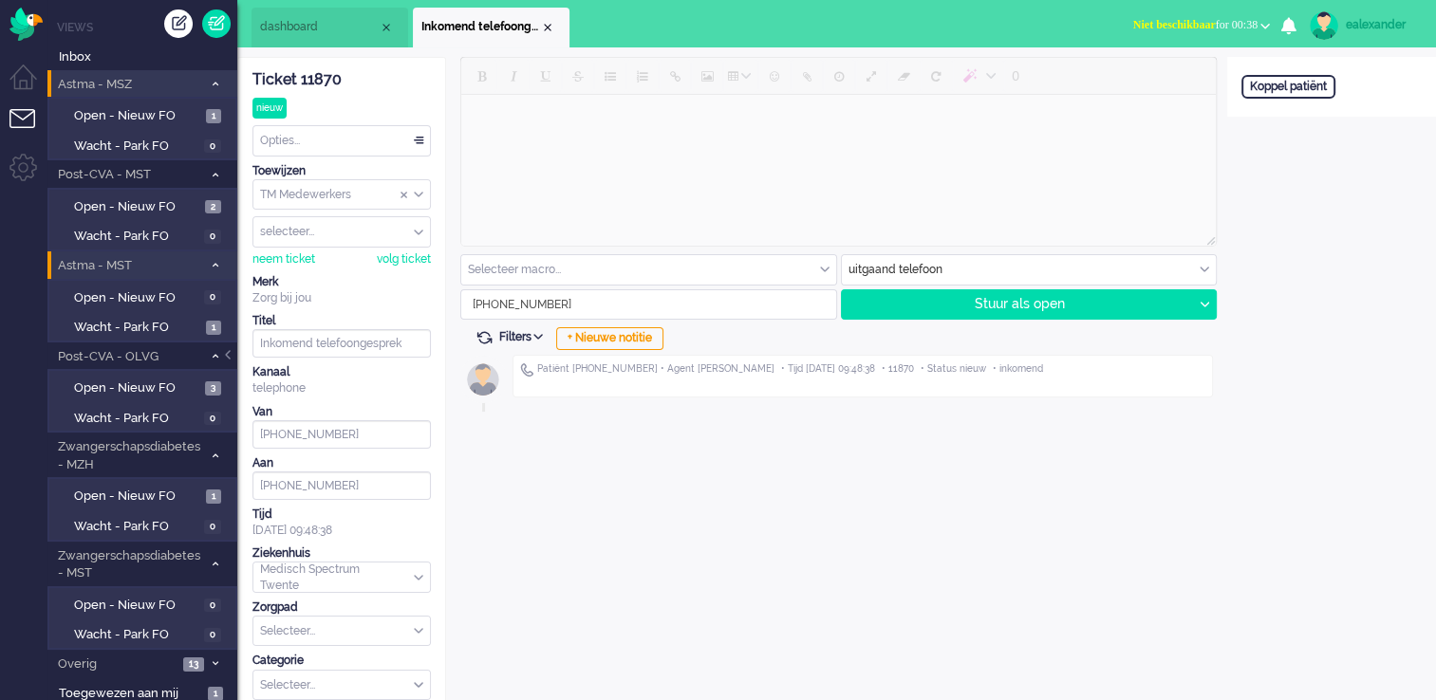
click at [1381, 18] on div "ealexander" at bounding box center [1381, 24] width 71 height 19
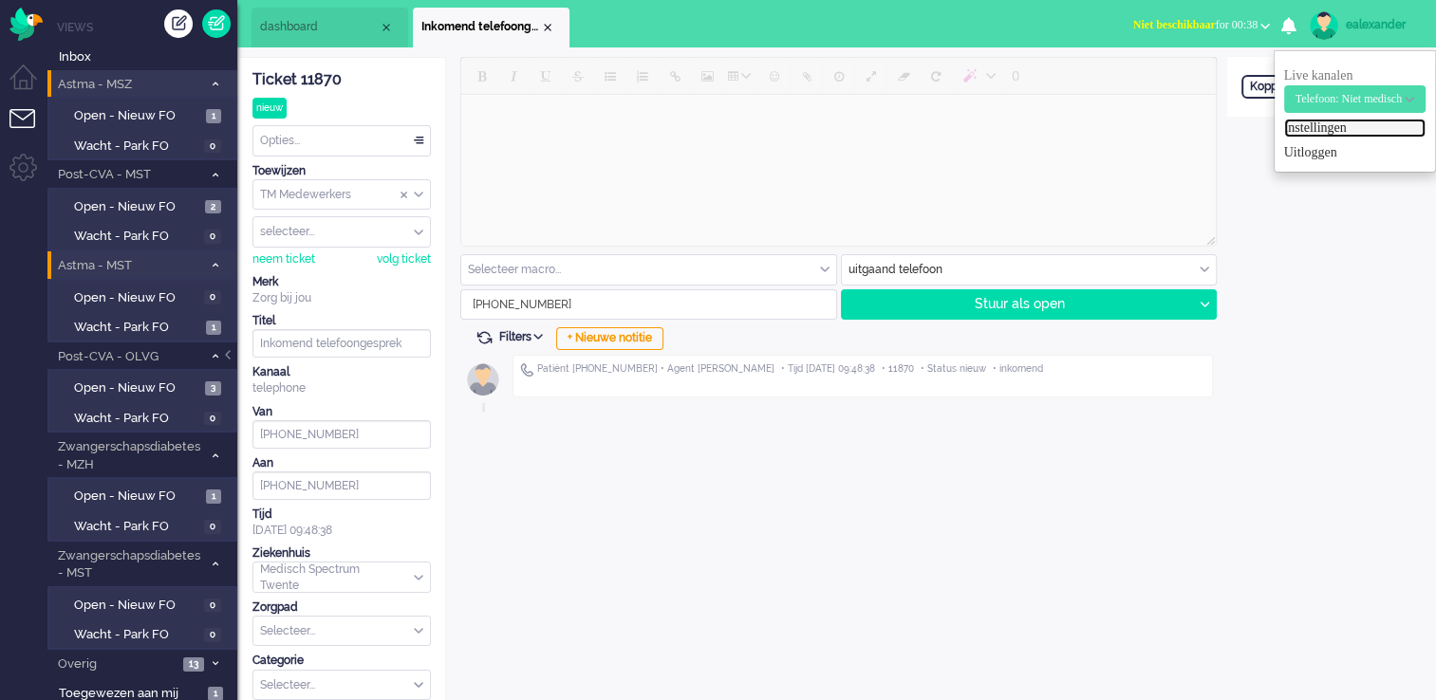
click at [1351, 123] on link "Instellingen" at bounding box center [1354, 128] width 141 height 19
select select "nl"
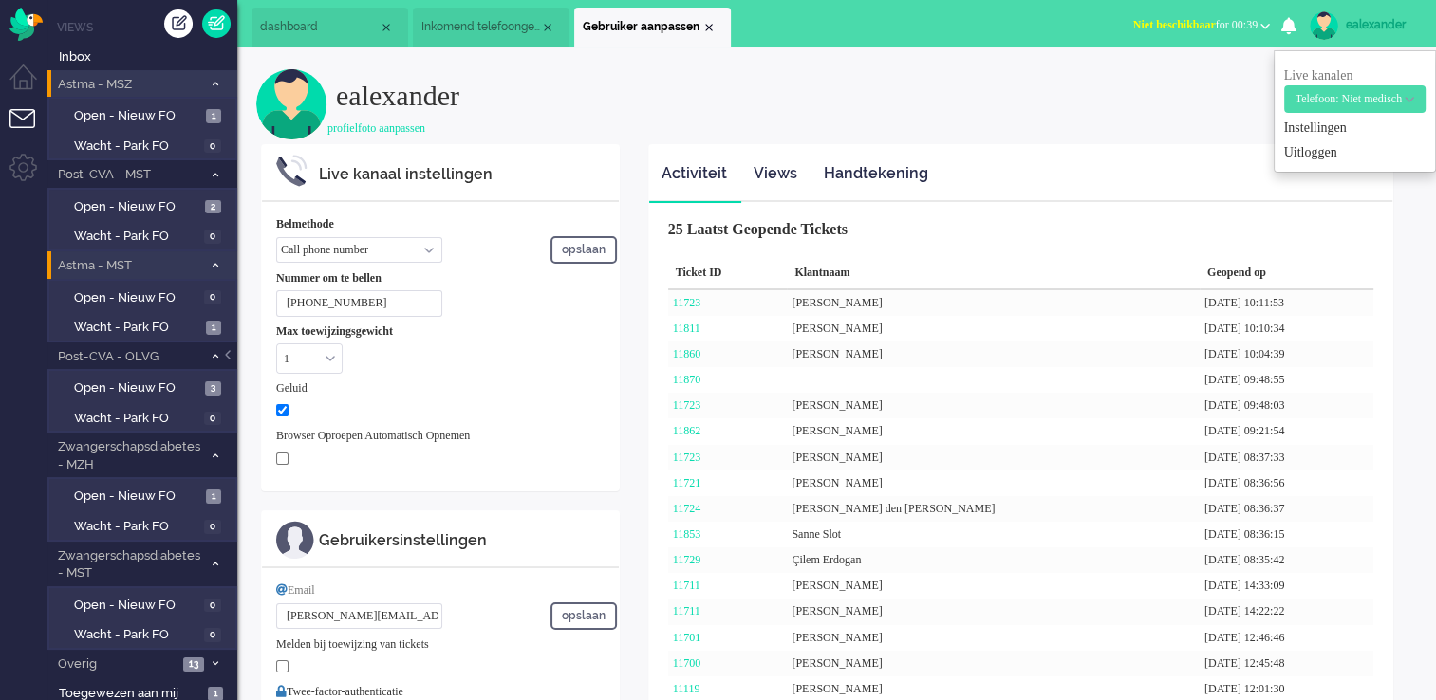
click at [1411, 97] on b "button" at bounding box center [1409, 100] width 9 height 6
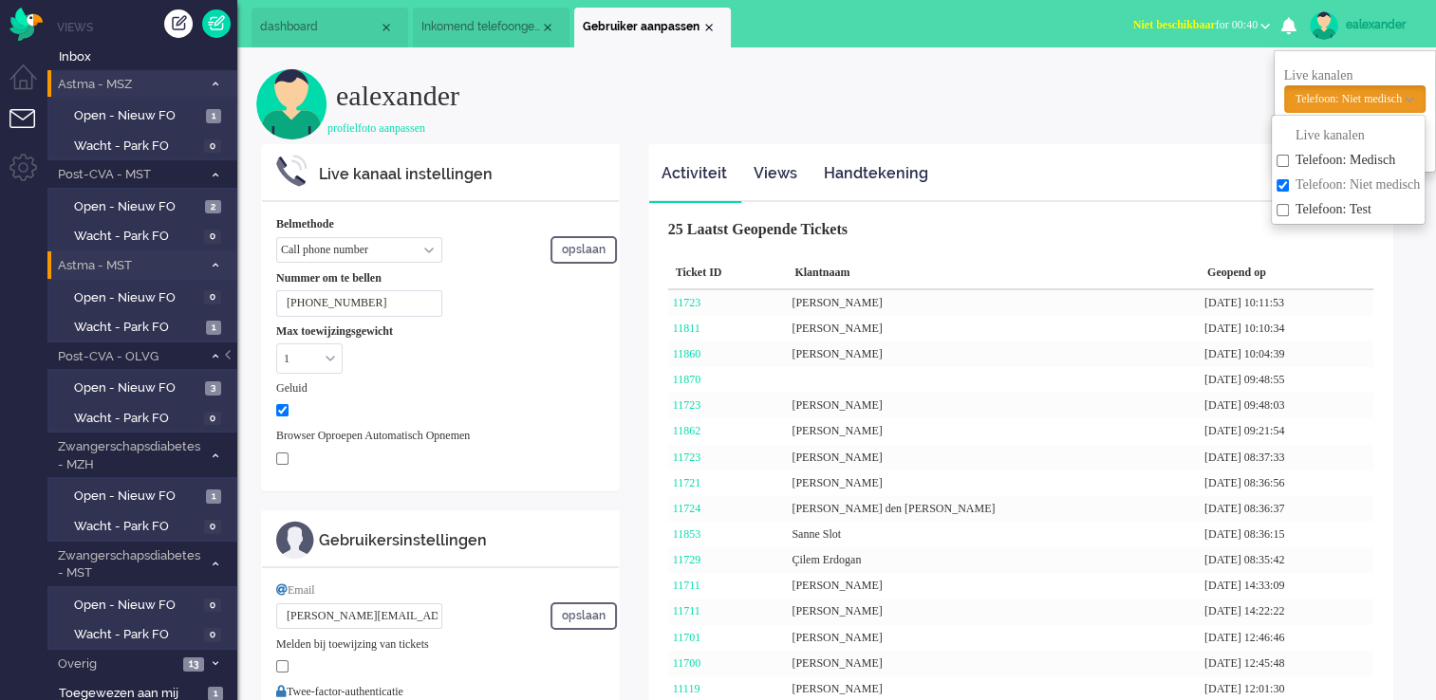
click at [1113, 131] on div "profielfoto aanpassen" at bounding box center [836, 129] width 1161 height 16
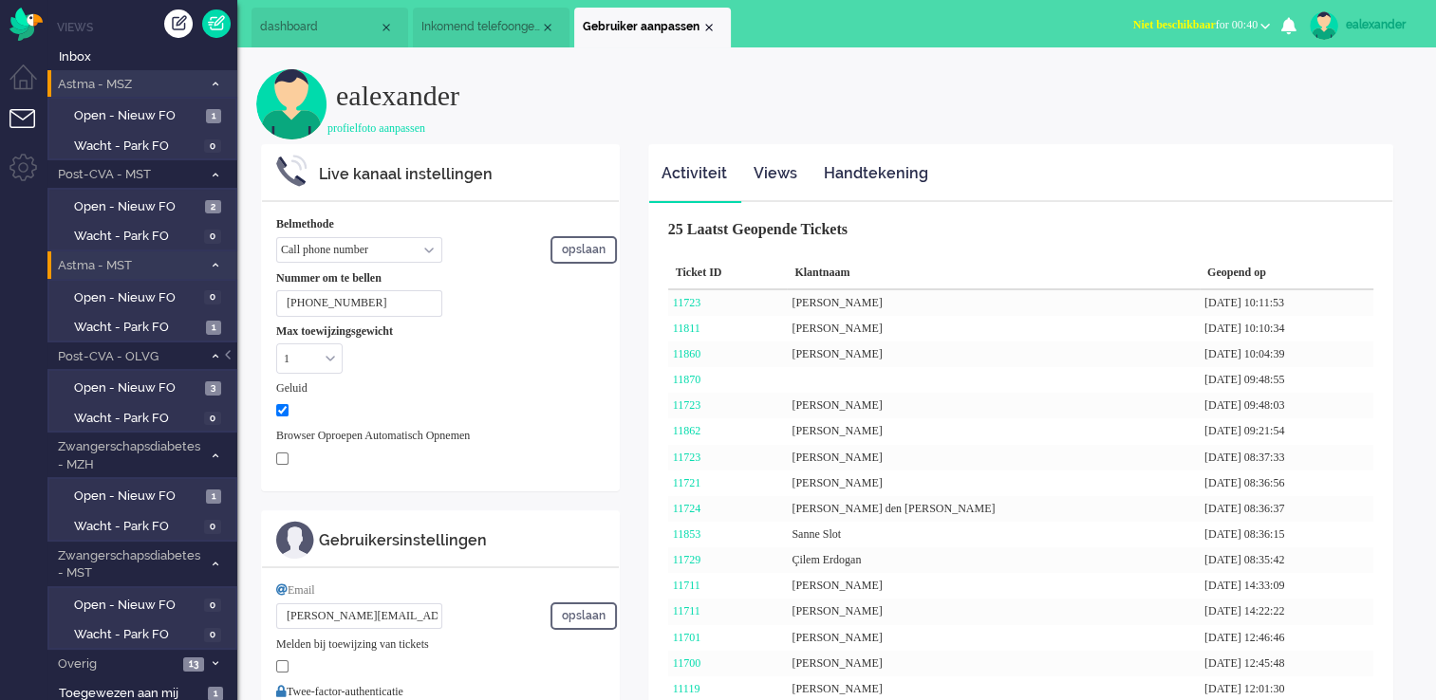
click at [1395, 31] on div "ealexander" at bounding box center [1381, 24] width 71 height 19
click at [1128, 122] on div "profielfoto aanpassen" at bounding box center [836, 129] width 1161 height 16
click at [1352, 17] on div "ealexander" at bounding box center [1381, 24] width 71 height 19
click at [1097, 96] on h2 "ealexander" at bounding box center [876, 89] width 1081 height 43
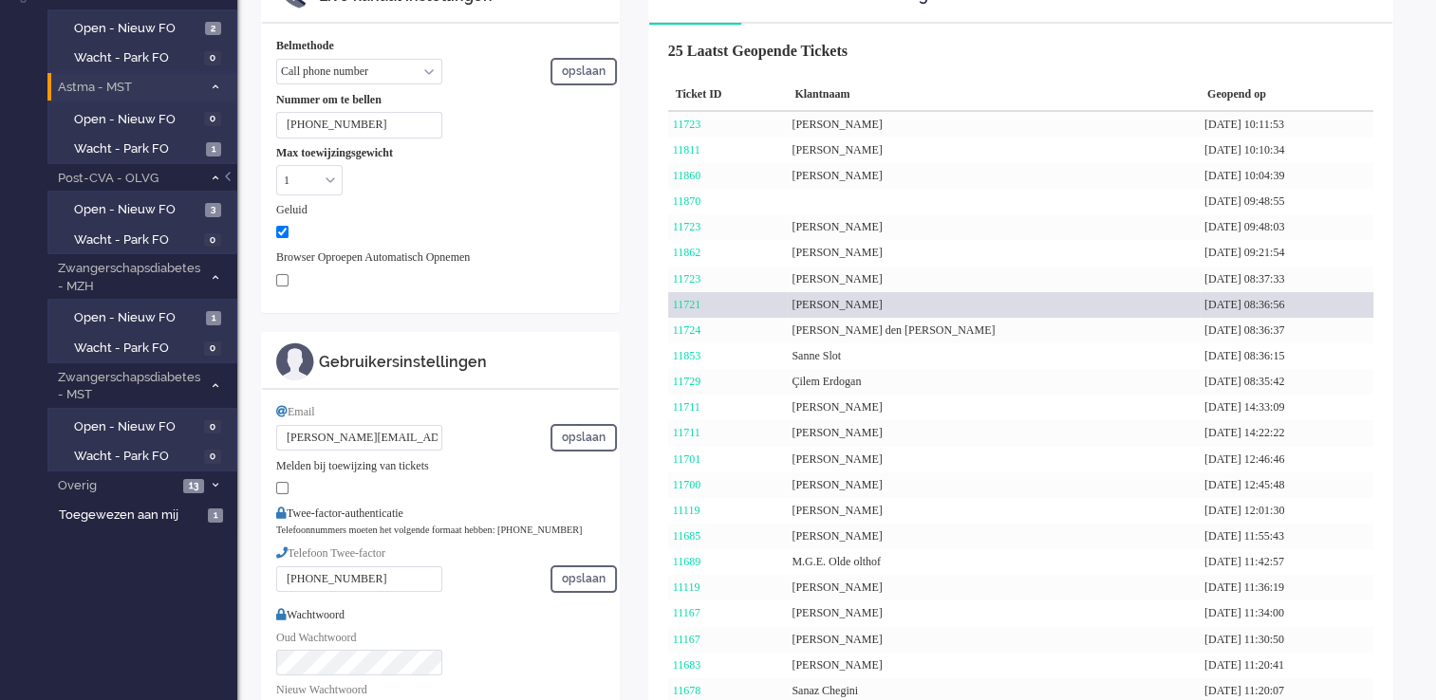
scroll to position [190, 0]
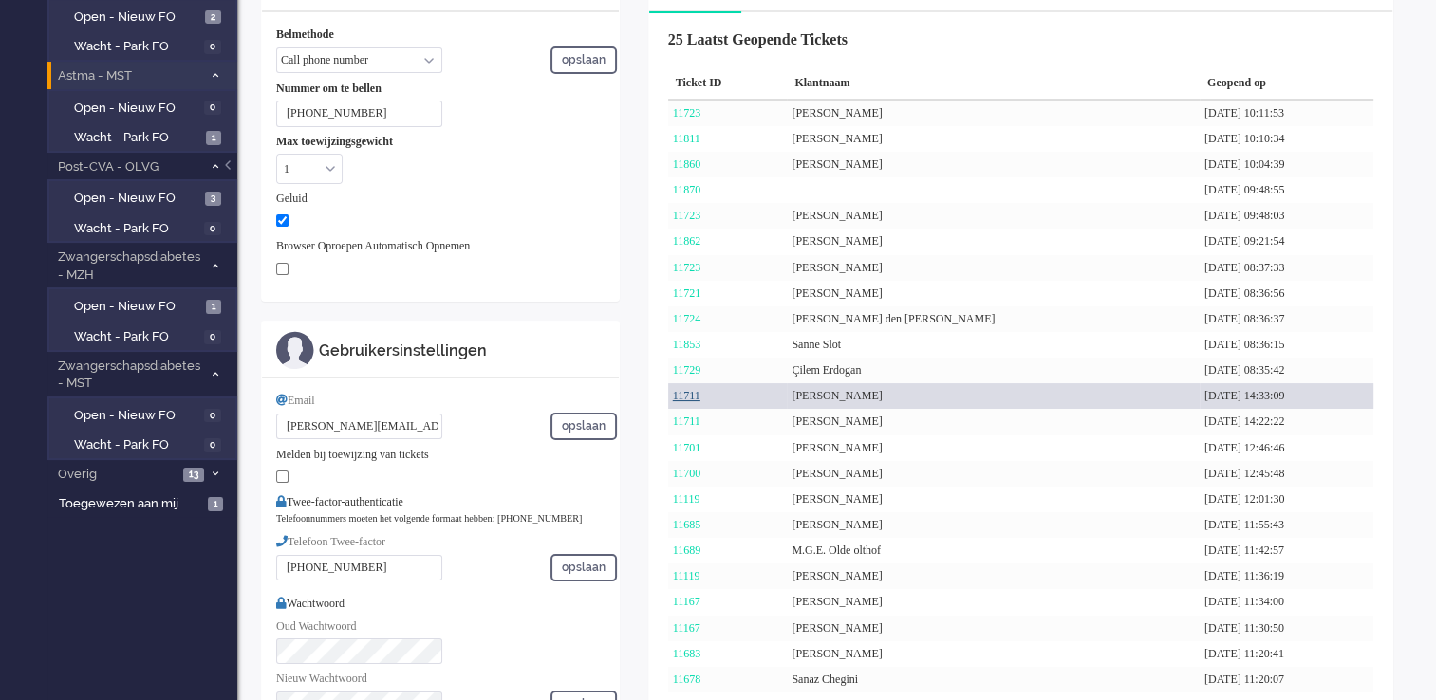
click at [690, 393] on link "11711" at bounding box center [687, 395] width 28 height 13
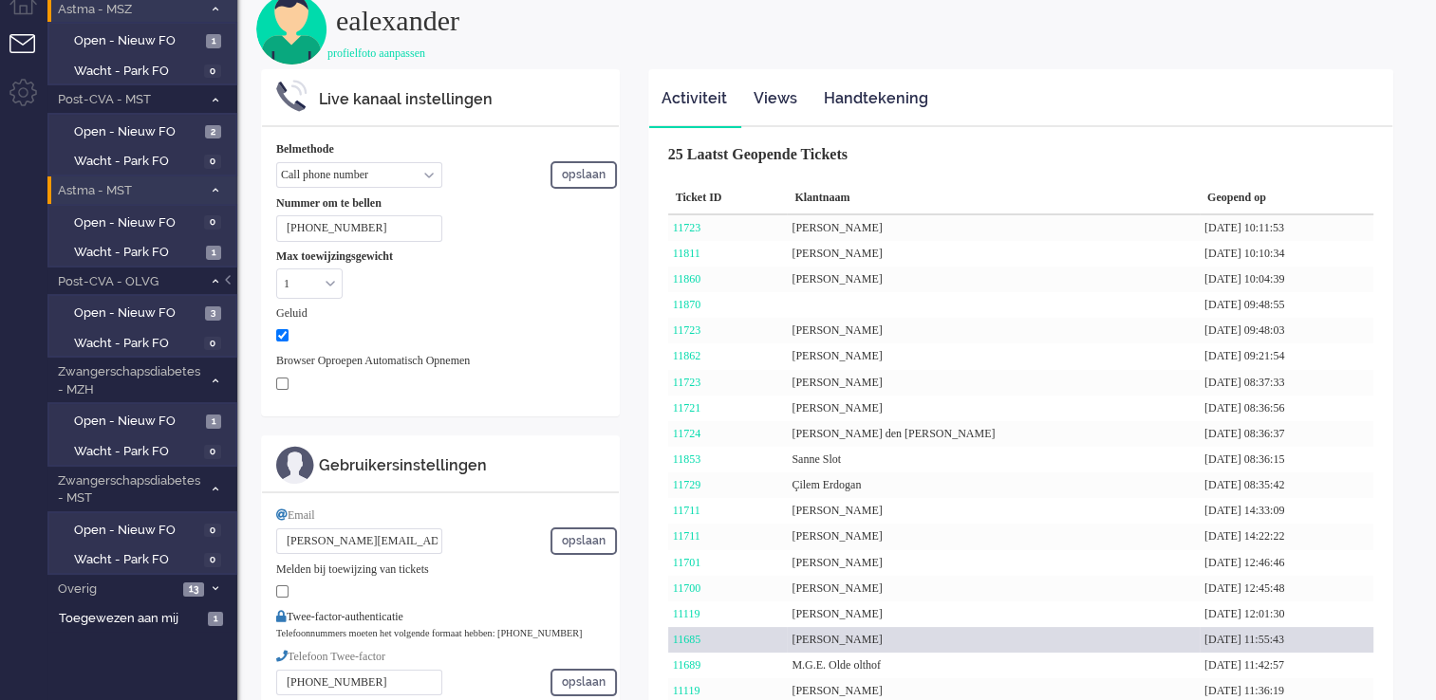
scroll to position [0, 0]
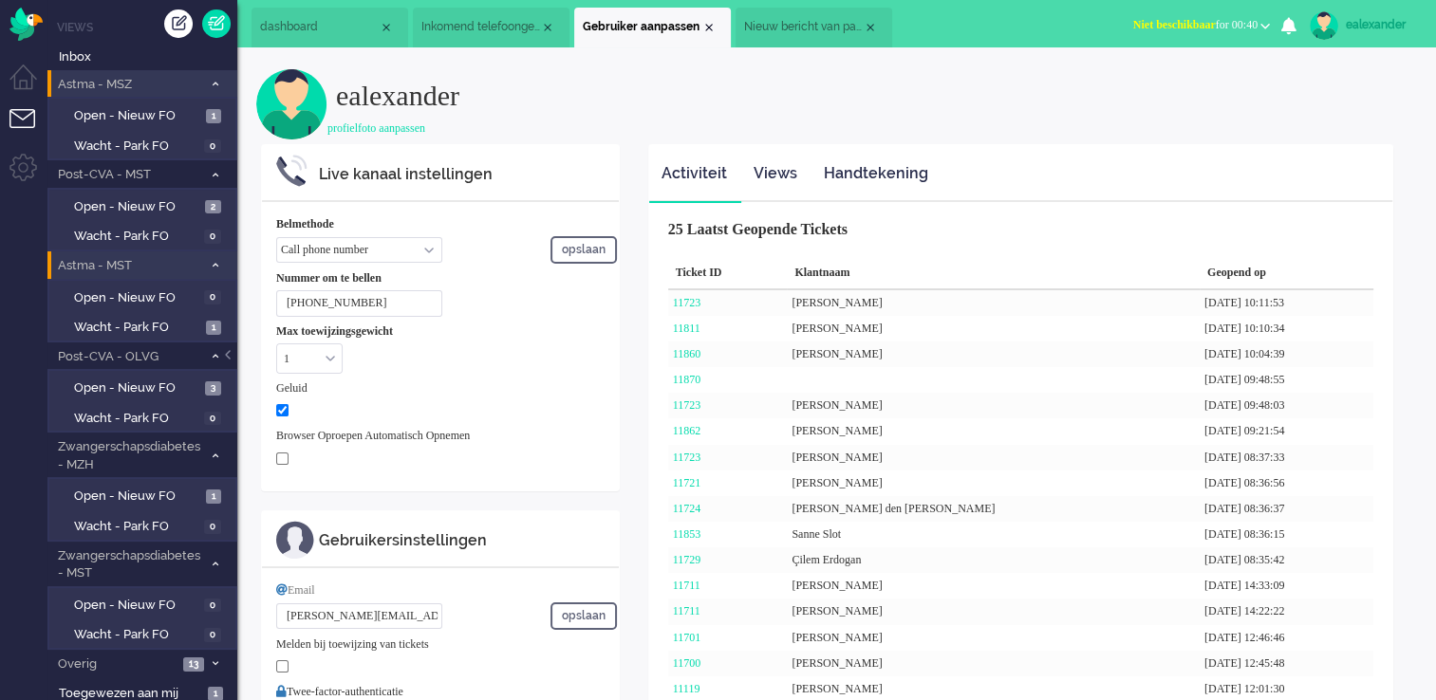
click at [806, 30] on span "Nieuw bericht van patiënt" at bounding box center [803, 27] width 119 height 16
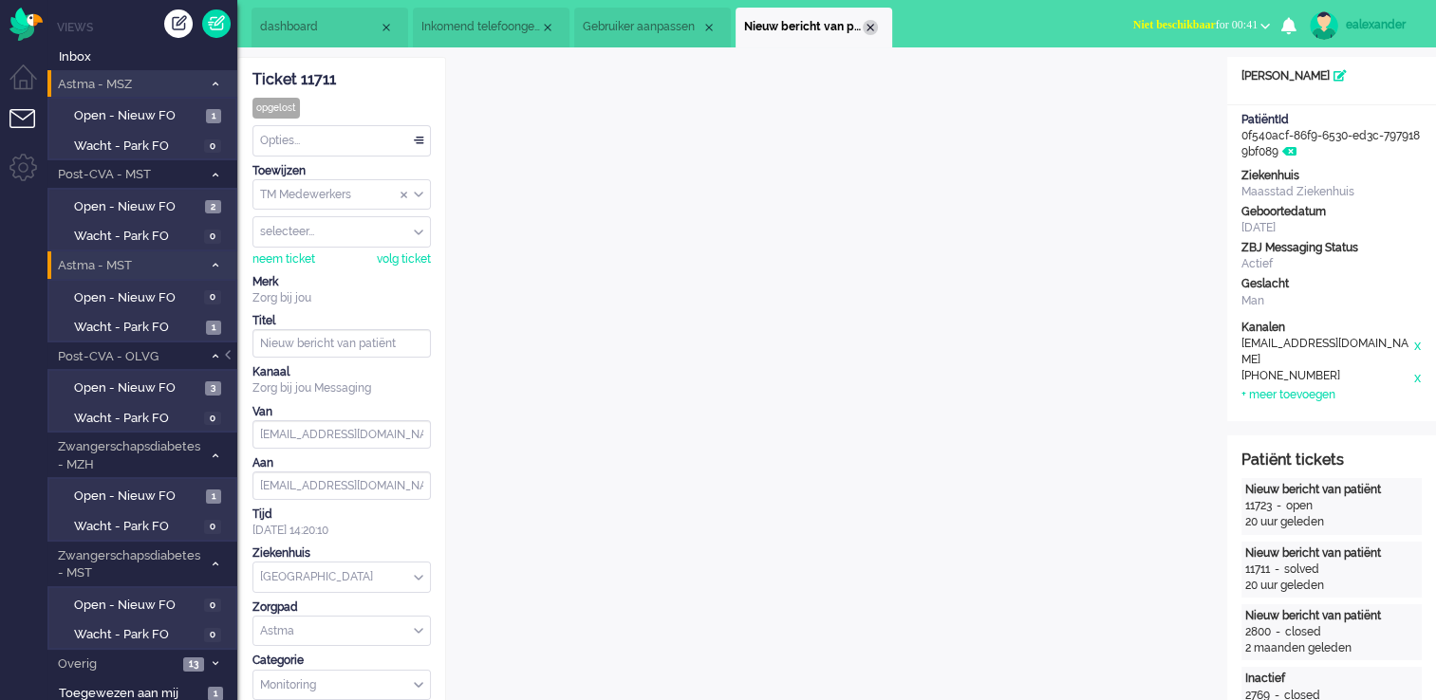
click at [869, 30] on div "Close tab" at bounding box center [870, 27] width 15 height 15
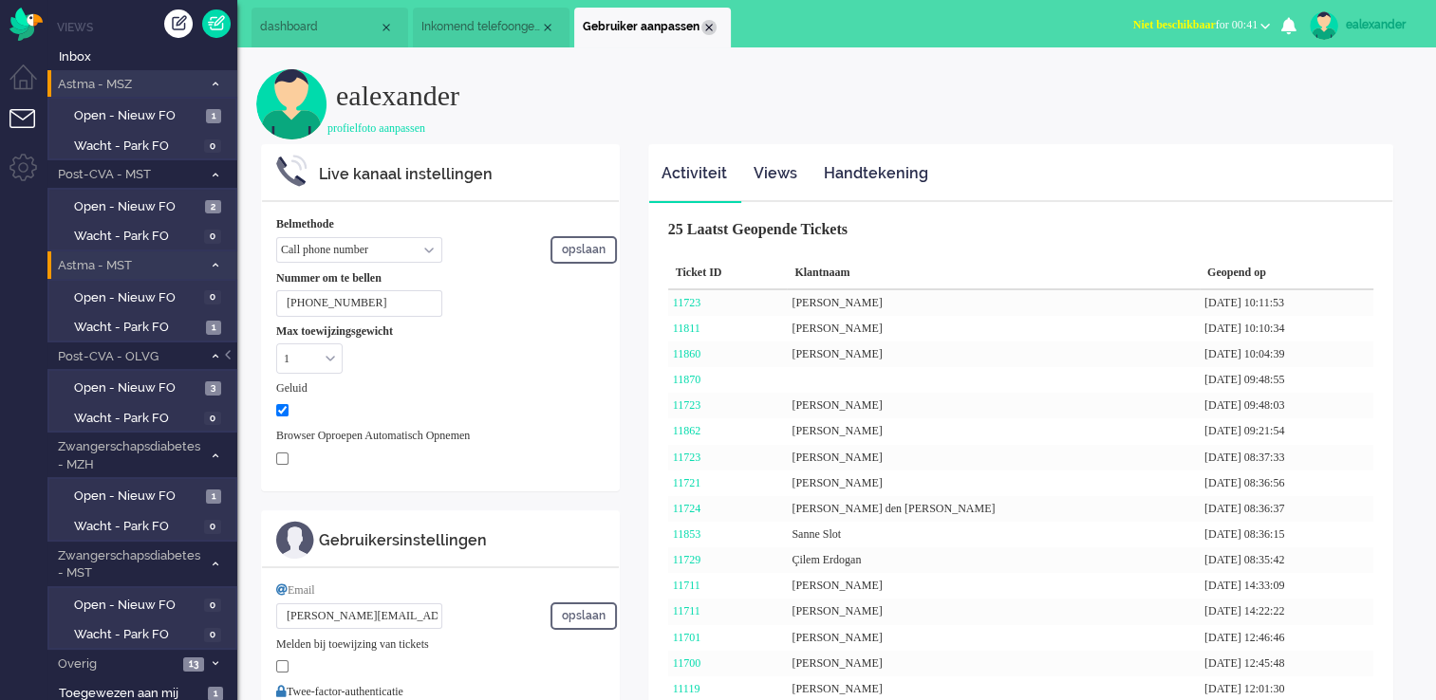
click at [705, 28] on div "Close tab" at bounding box center [708, 27] width 15 height 15
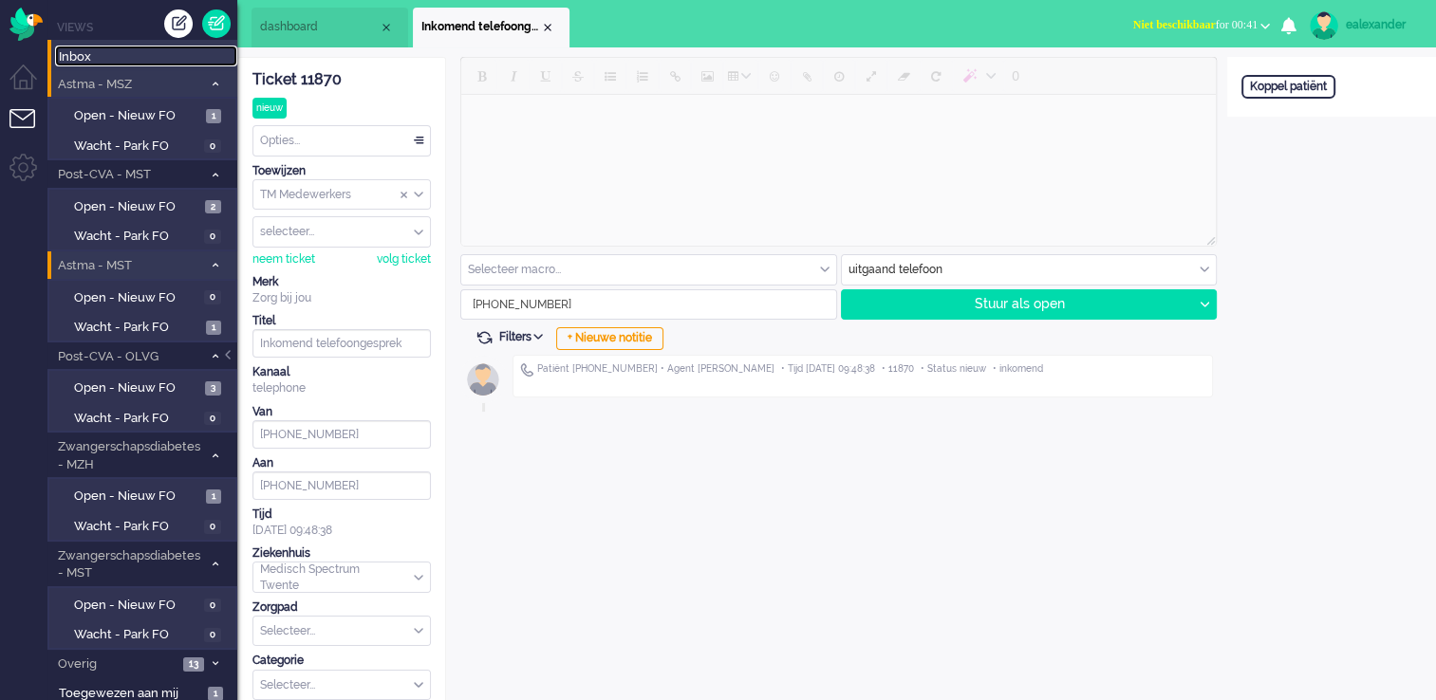
click at [114, 59] on span "Inbox" at bounding box center [148, 57] width 178 height 18
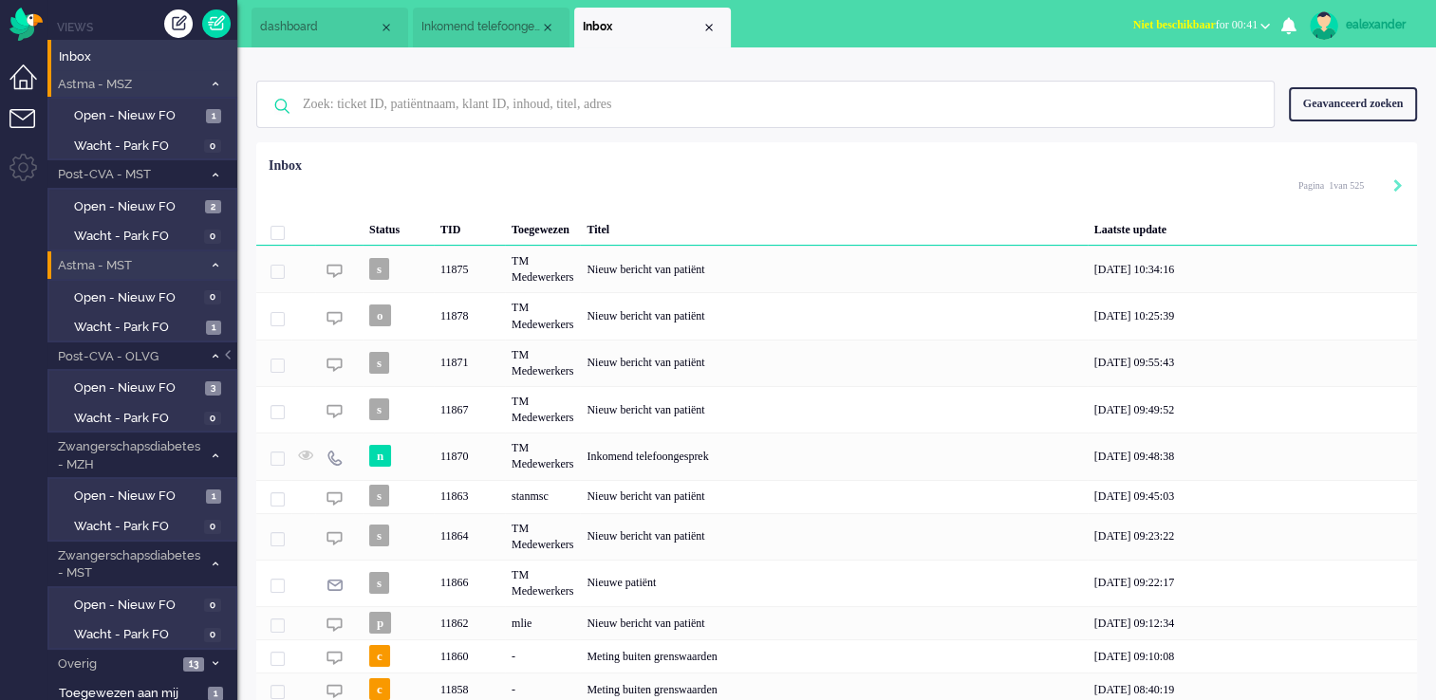
click at [22, 92] on li "Dashboard menu" at bounding box center [30, 86] width 43 height 43
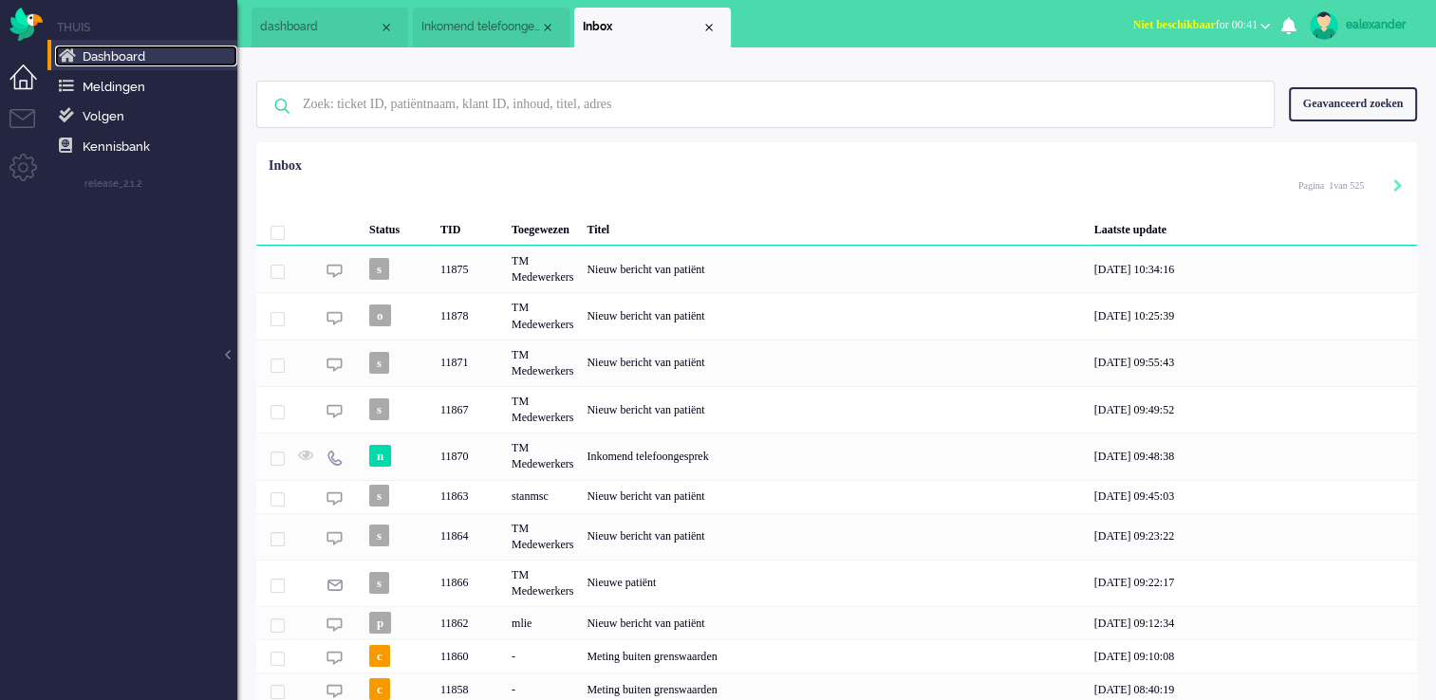
click at [134, 59] on span "Dashboard" at bounding box center [114, 56] width 63 height 14
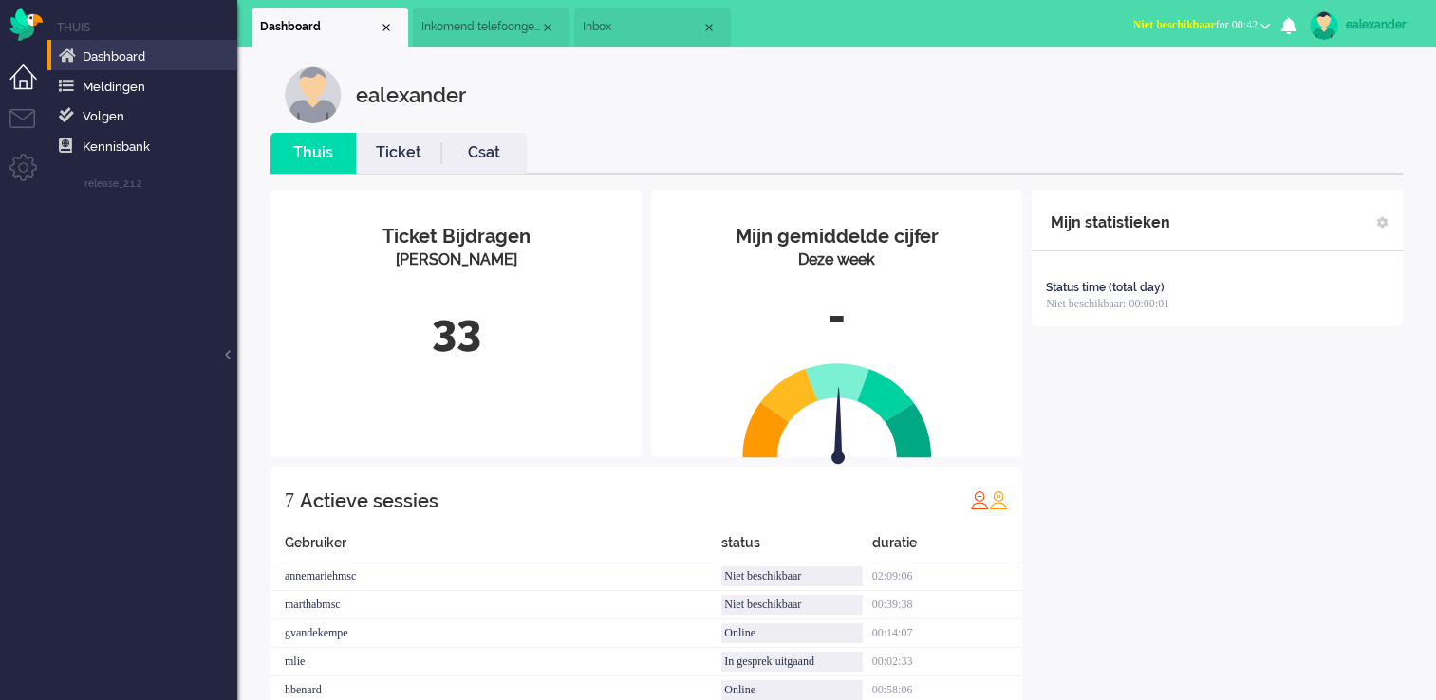
click at [1264, 25] on b "button" at bounding box center [1264, 26] width 9 height 7
click at [1232, 436] on div "Mijn statistieken Status time (total day) Niet beschikbaar: 00:00:01 + Statisti…" at bounding box center [1217, 485] width 371 height 591
click at [384, 158] on link "Ticket" at bounding box center [398, 153] width 85 height 22
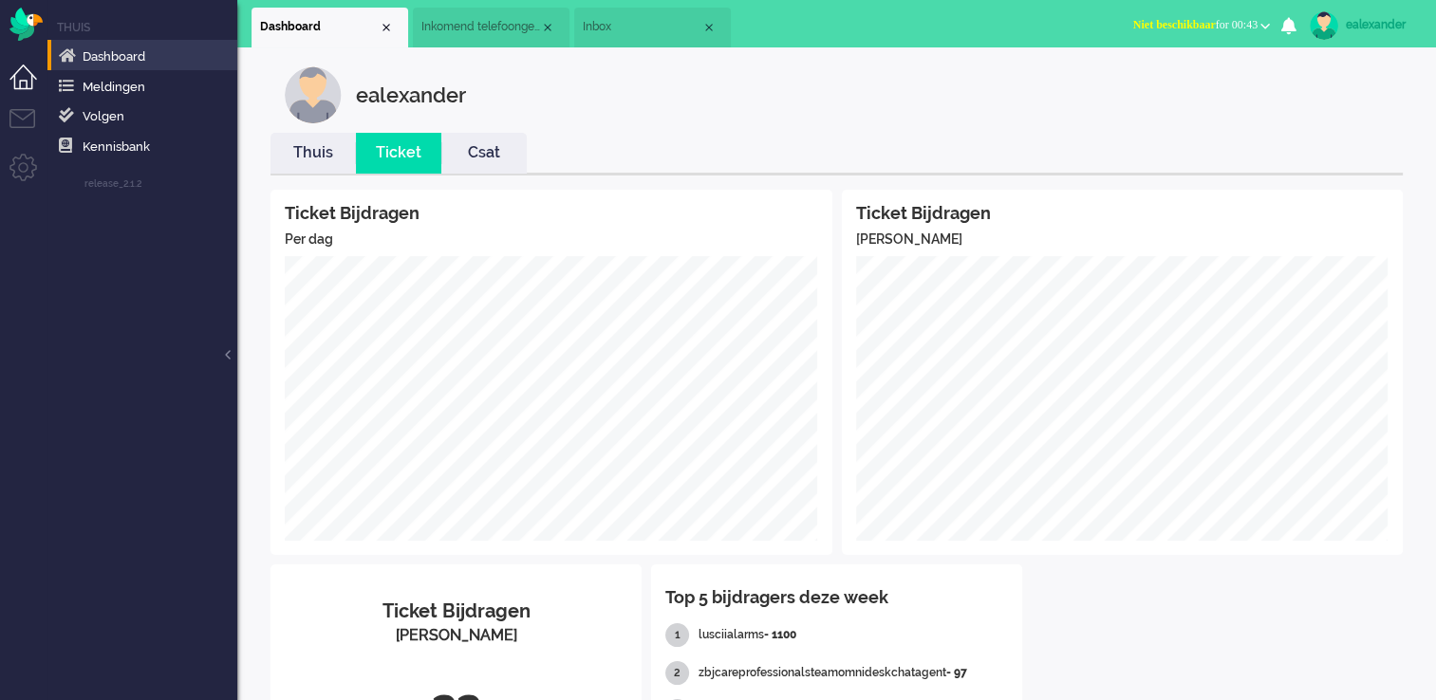
click at [469, 154] on link "Csat" at bounding box center [483, 153] width 85 height 22
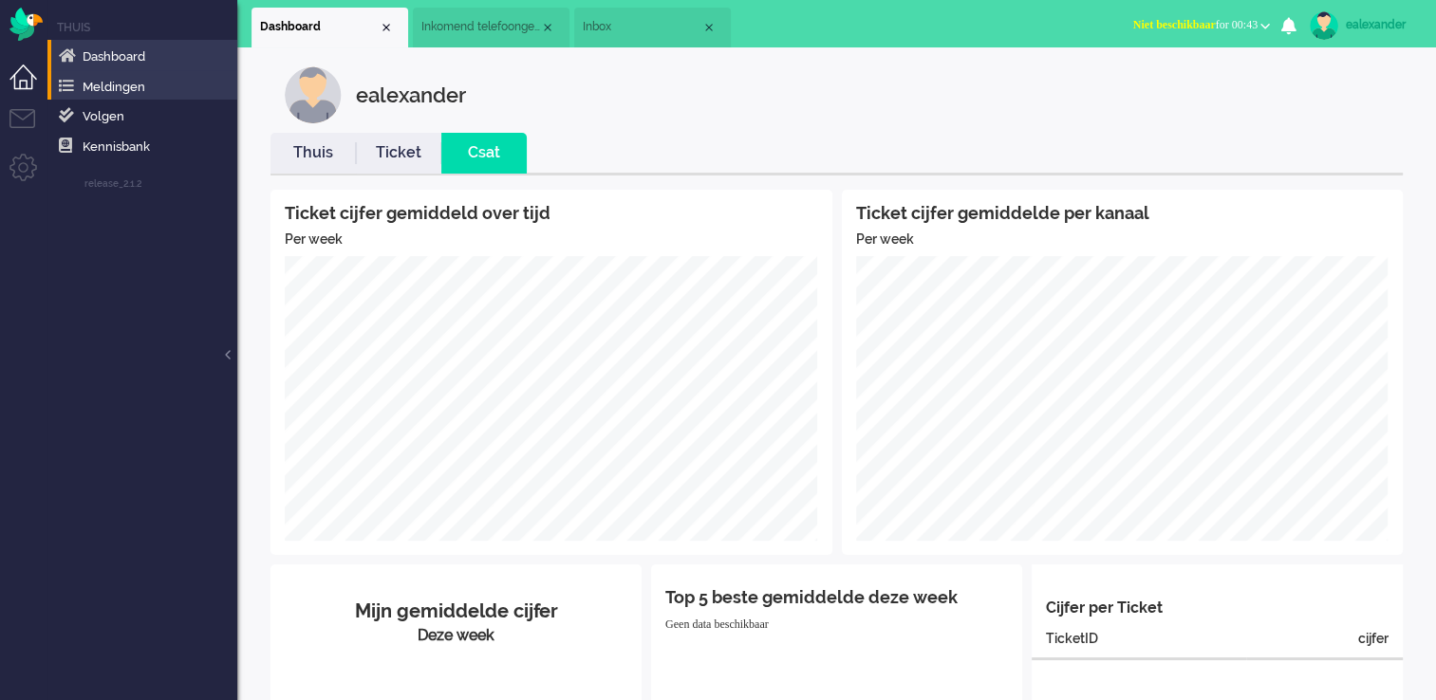
click at [145, 97] on li "Meldingen" at bounding box center [142, 85] width 190 height 30
click at [86, 87] on span "Meldingen" at bounding box center [114, 87] width 63 height 14
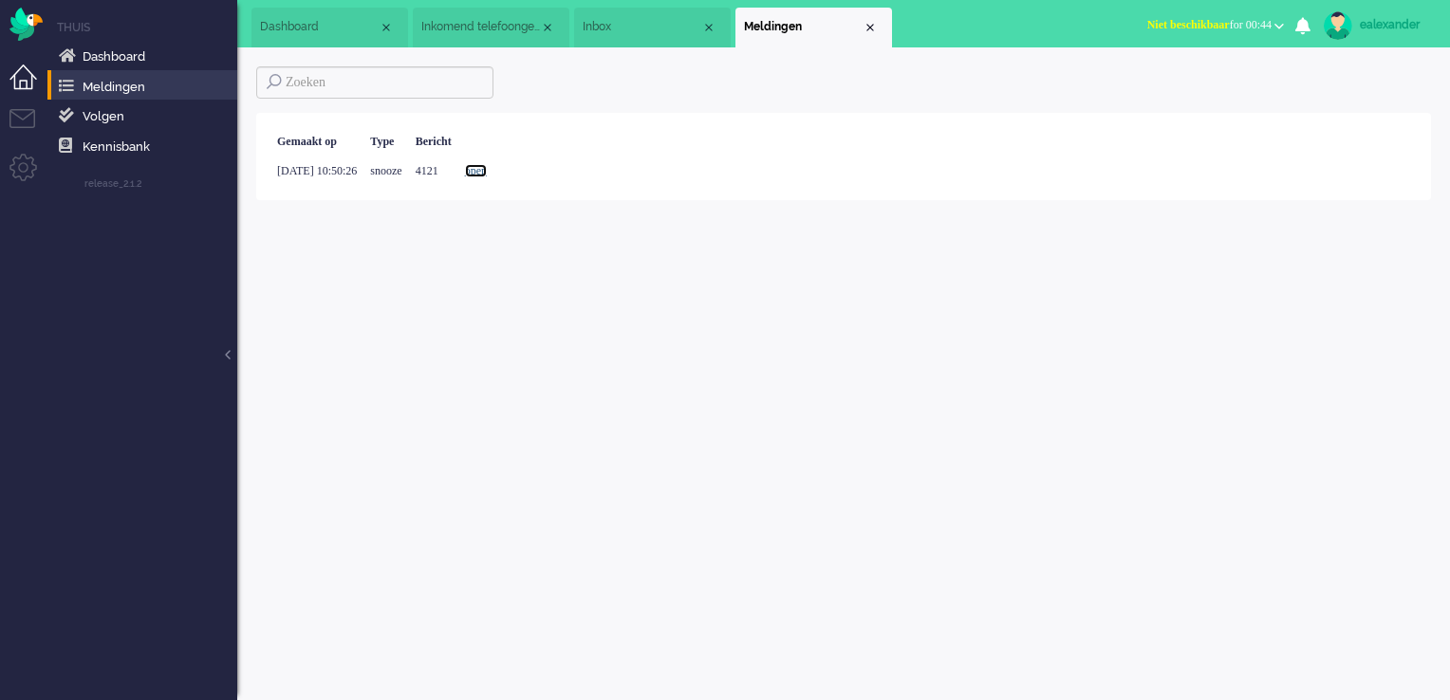
click at [487, 172] on link "open" at bounding box center [476, 170] width 22 height 13
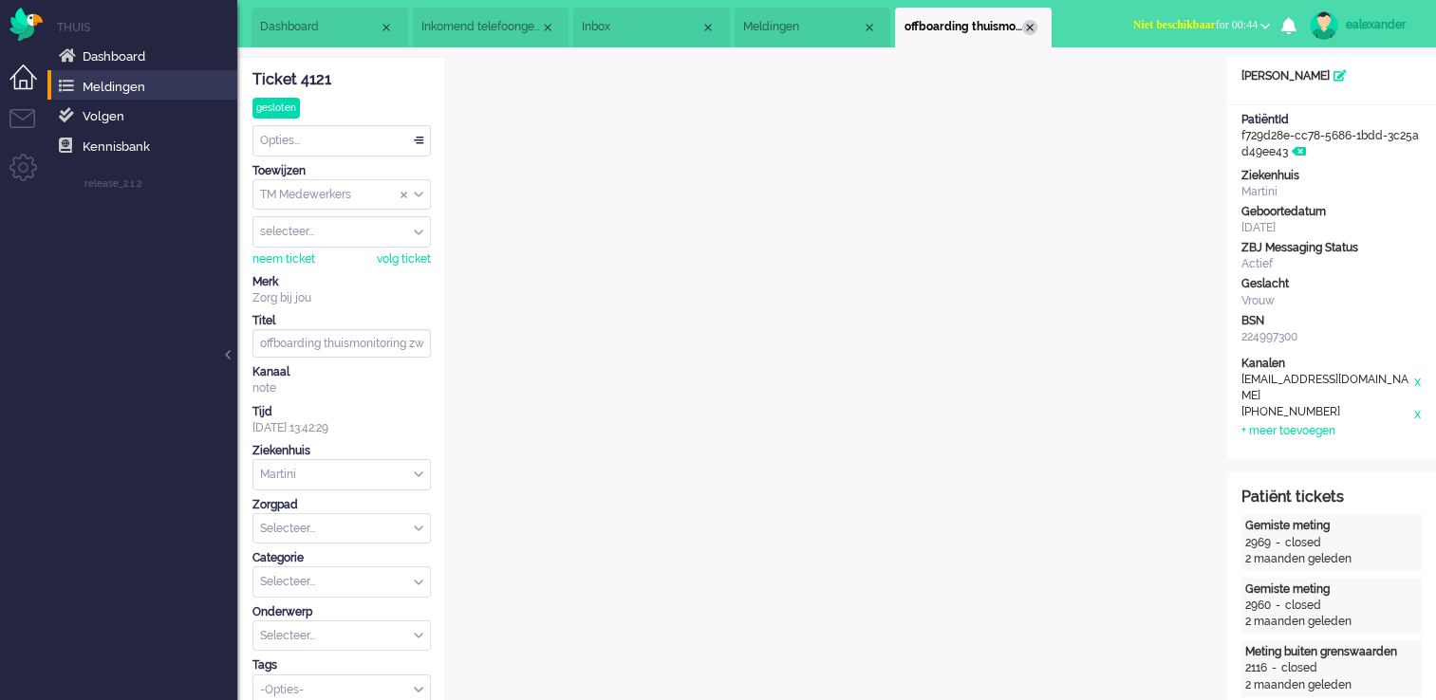
click at [1034, 28] on div "Close tab" at bounding box center [1029, 27] width 15 height 15
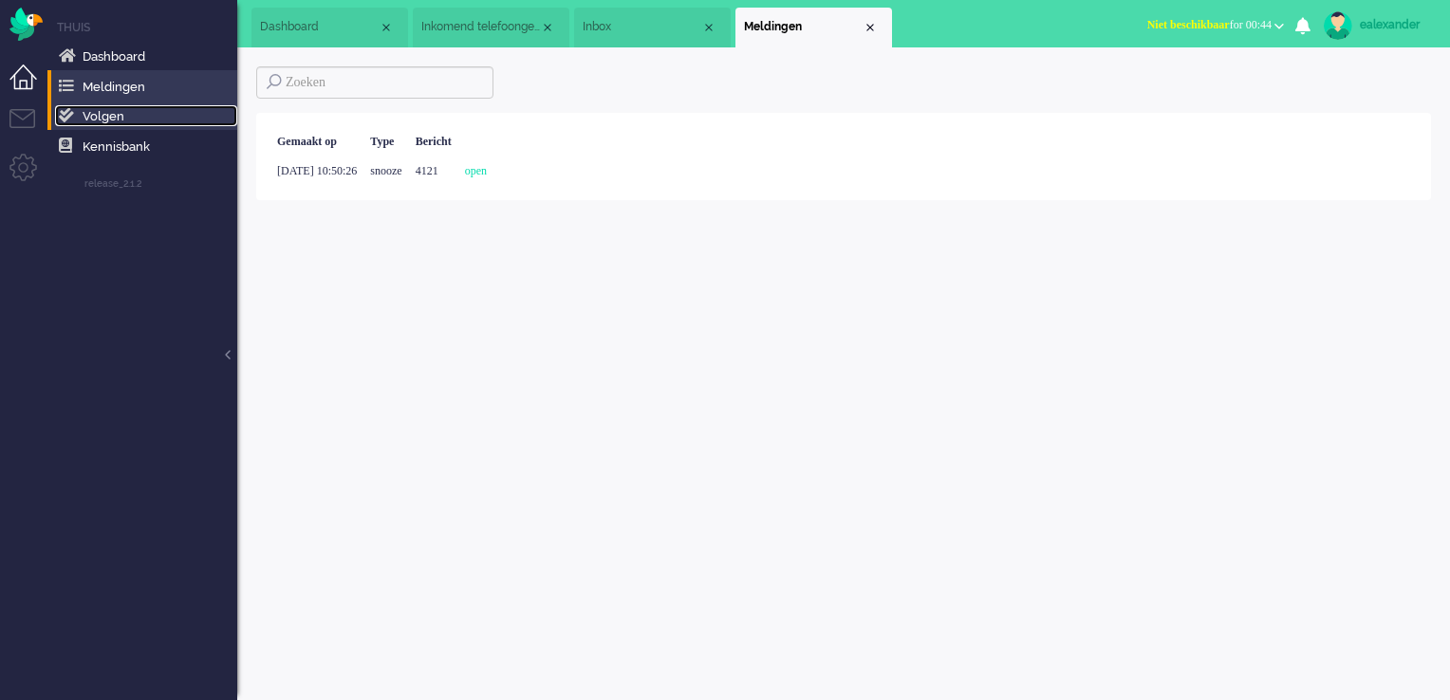
click at [142, 125] on link "Volgen" at bounding box center [146, 115] width 182 height 21
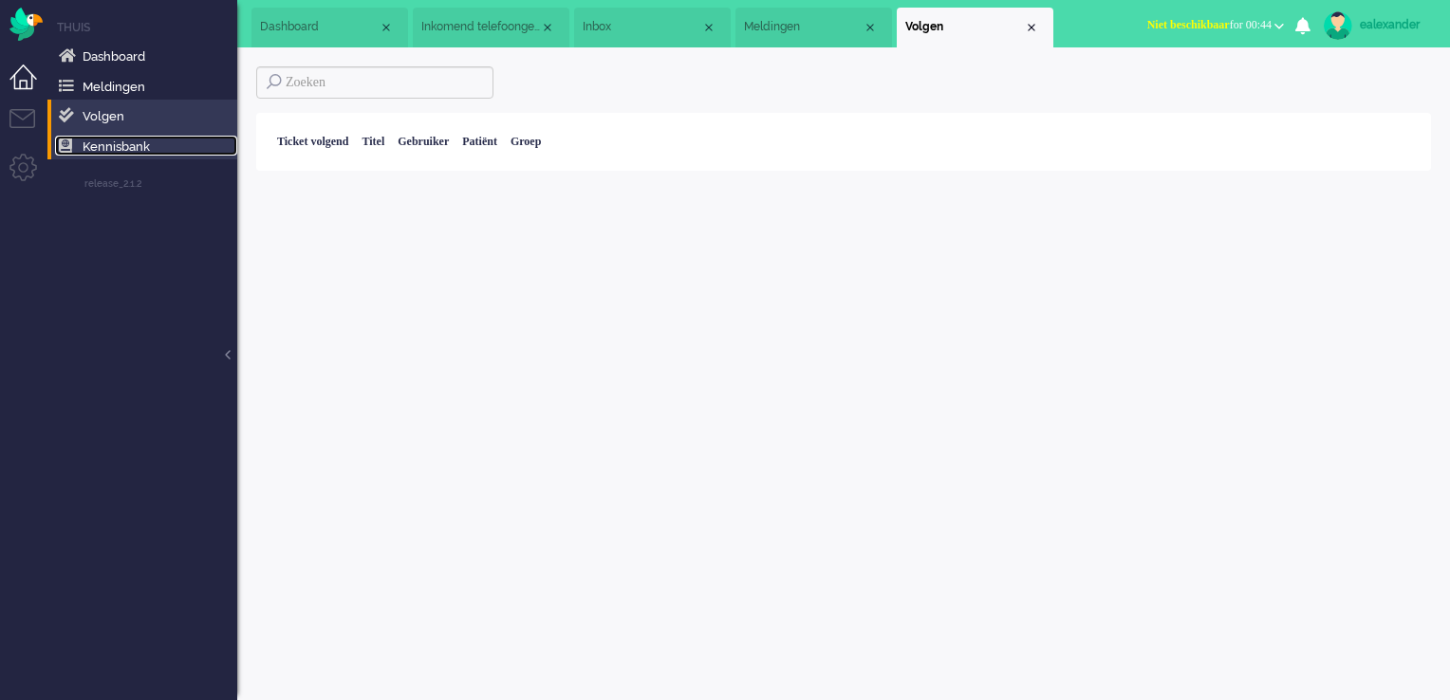
click at [145, 151] on span "Kennisbank" at bounding box center [116, 147] width 67 height 14
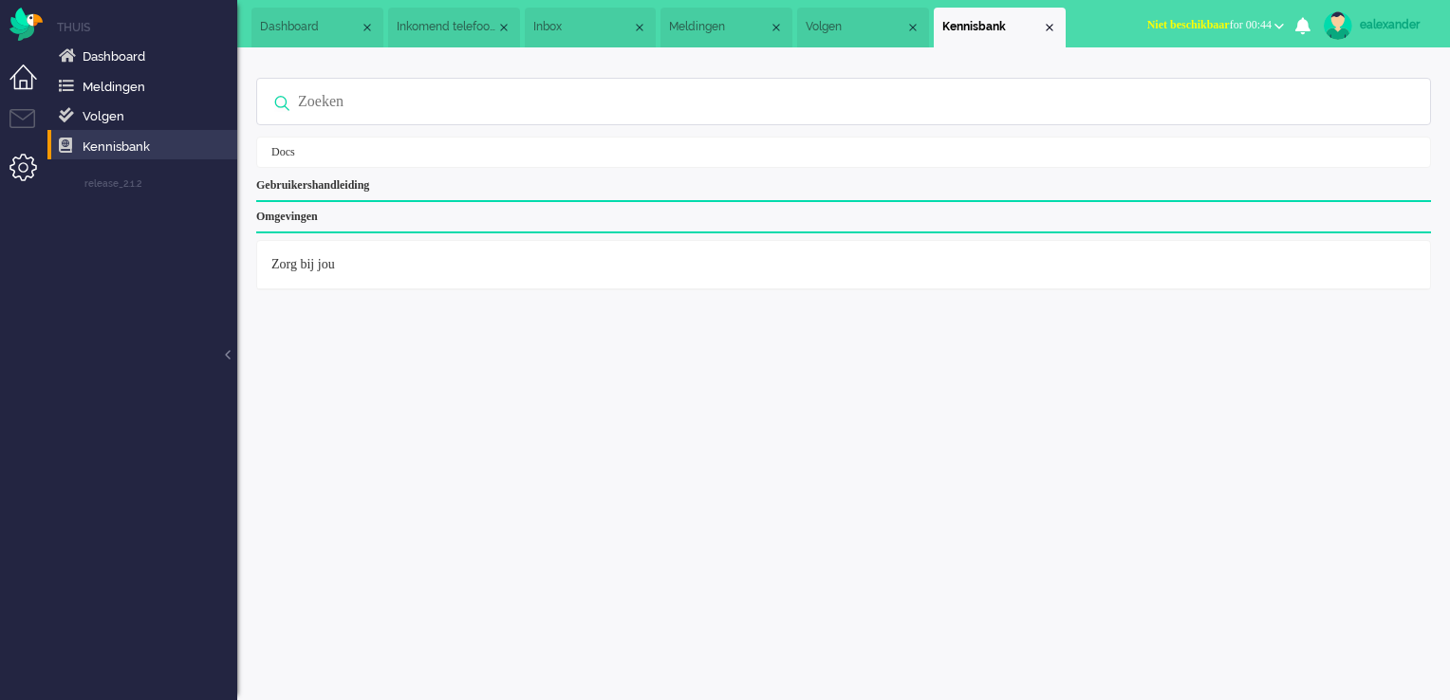
click at [15, 175] on li "Admin menu" at bounding box center [30, 175] width 43 height 43
click at [1042, 26] on div "Close tab" at bounding box center [1049, 27] width 15 height 15
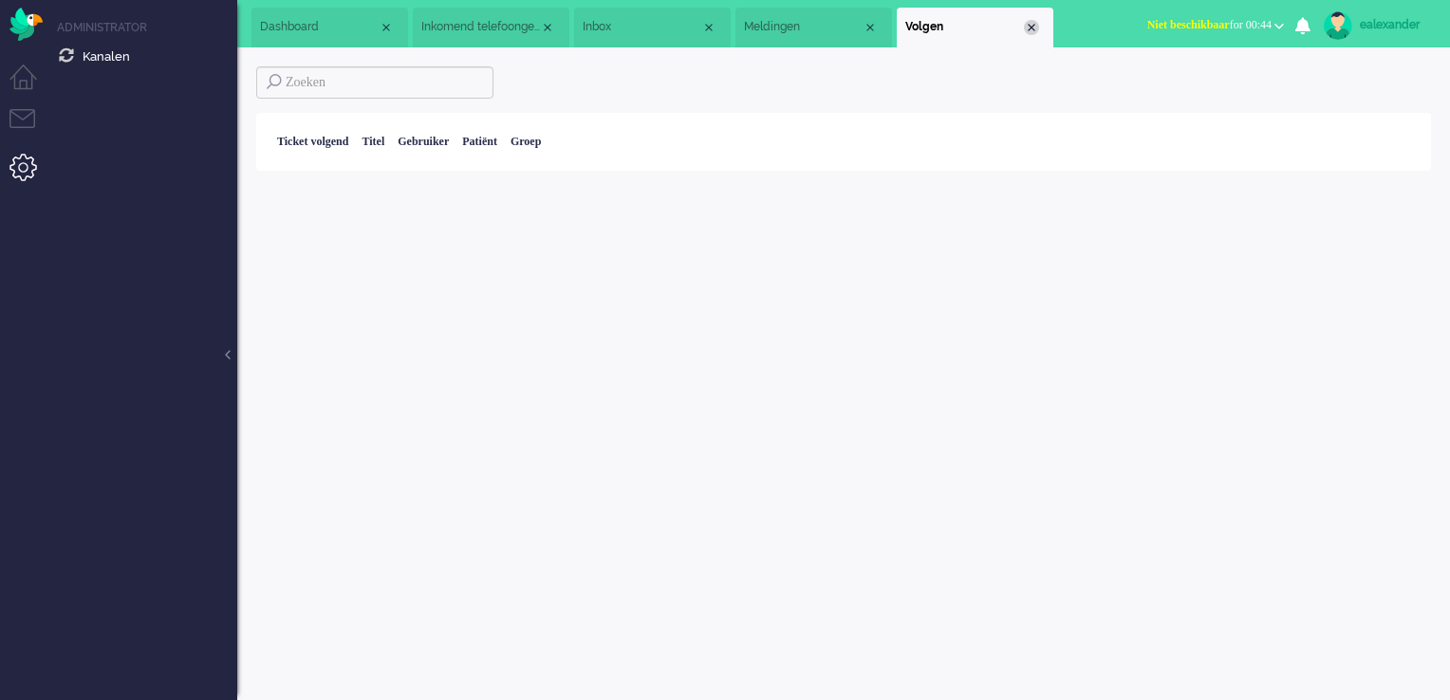
click at [1036, 26] on div "Close tab" at bounding box center [1031, 27] width 15 height 15
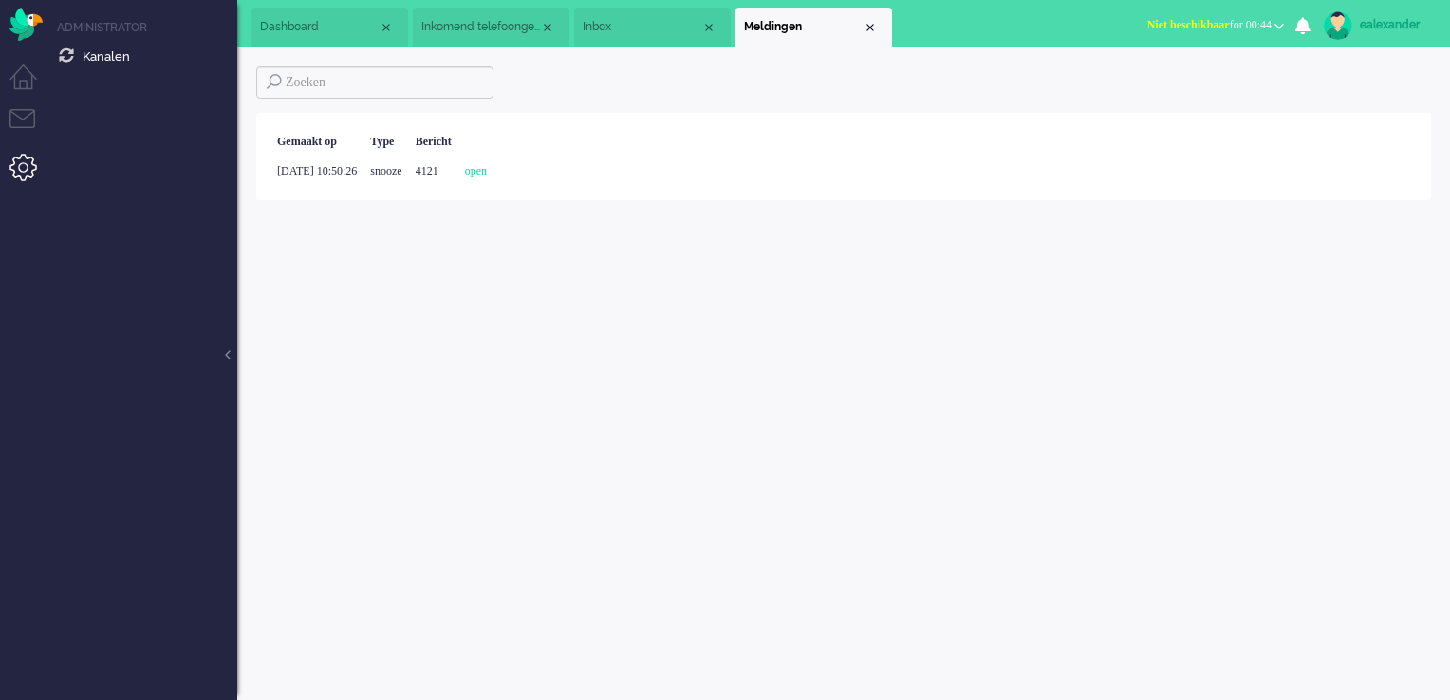
drag, startPoint x: 868, startPoint y: 25, endPoint x: 422, endPoint y: 80, distance: 449.5
click at [867, 27] on div "Close tab" at bounding box center [870, 27] width 15 height 15
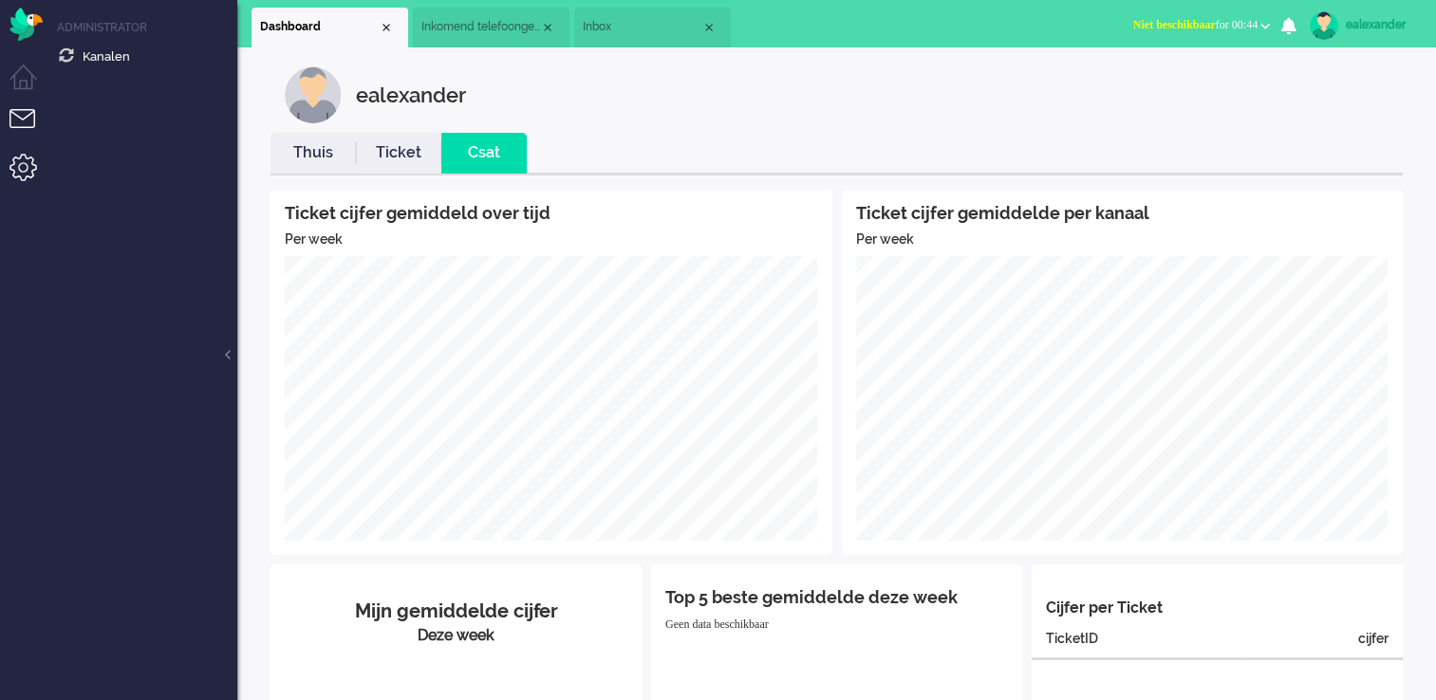
click at [34, 124] on li "Tickets menu" at bounding box center [30, 130] width 43 height 43
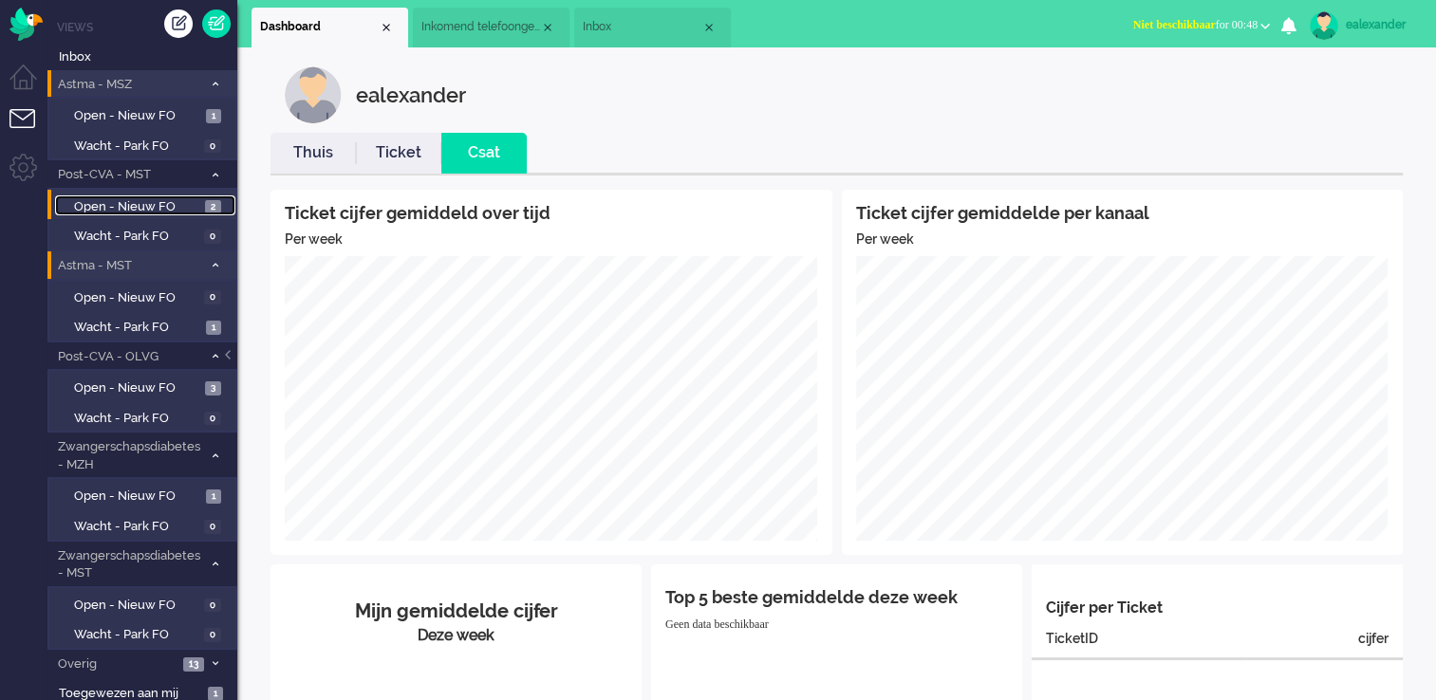
click at [144, 196] on link "Open - Nieuw FO 2" at bounding box center [145, 206] width 180 height 21
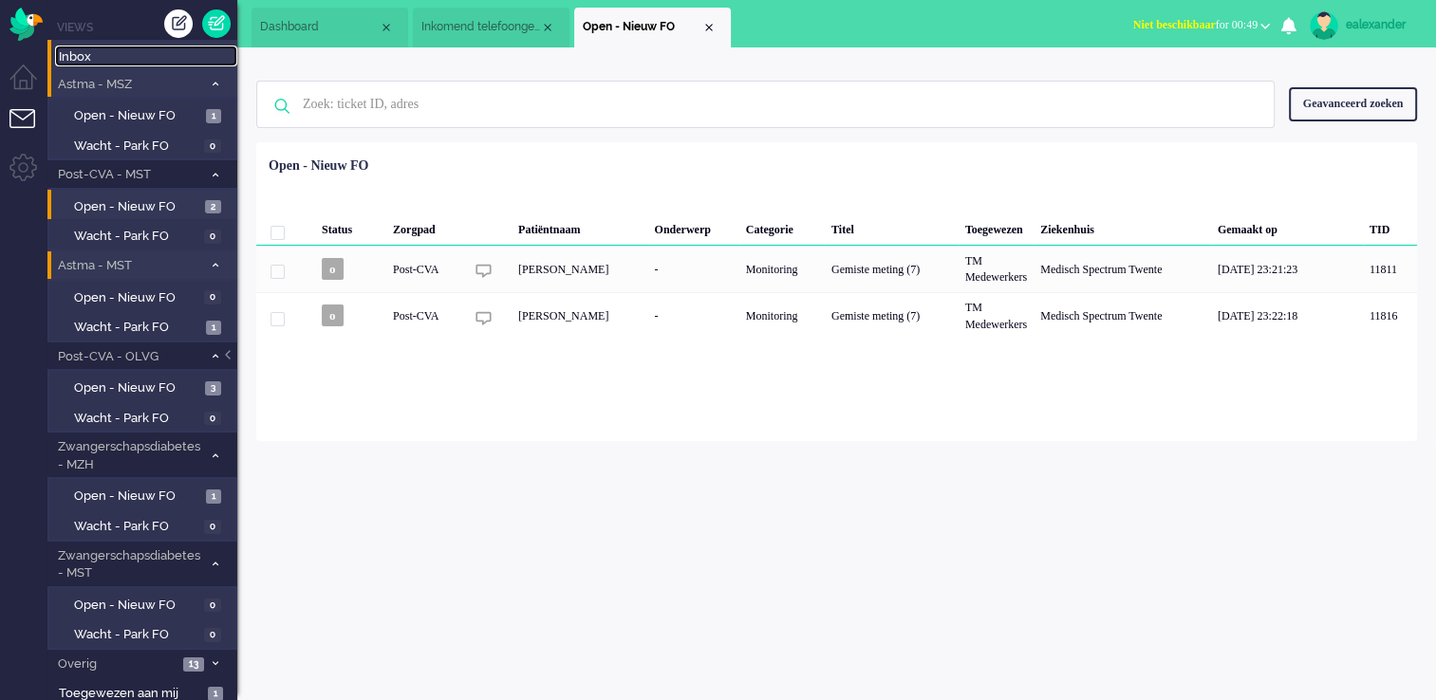
click at [129, 60] on span "Inbox" at bounding box center [148, 57] width 178 height 18
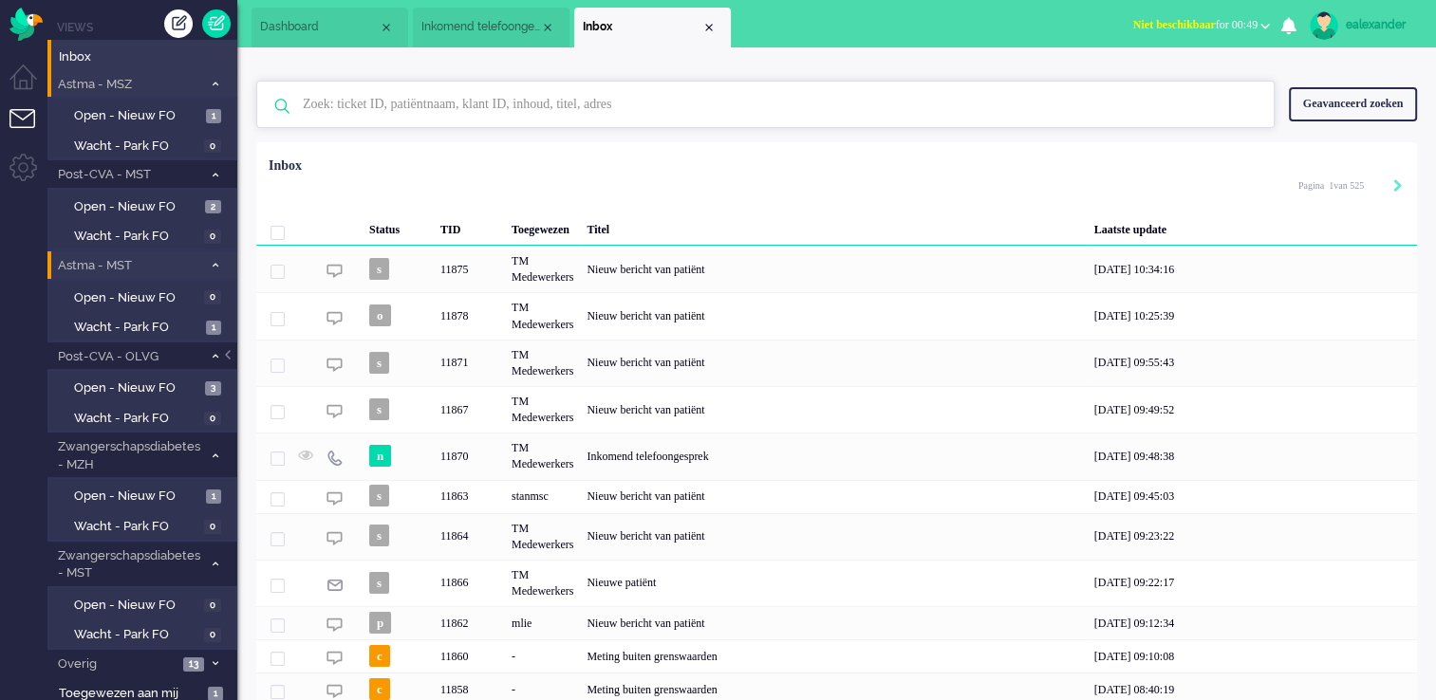
click at [653, 105] on input "text" at bounding box center [769, 105] width 960 height 46
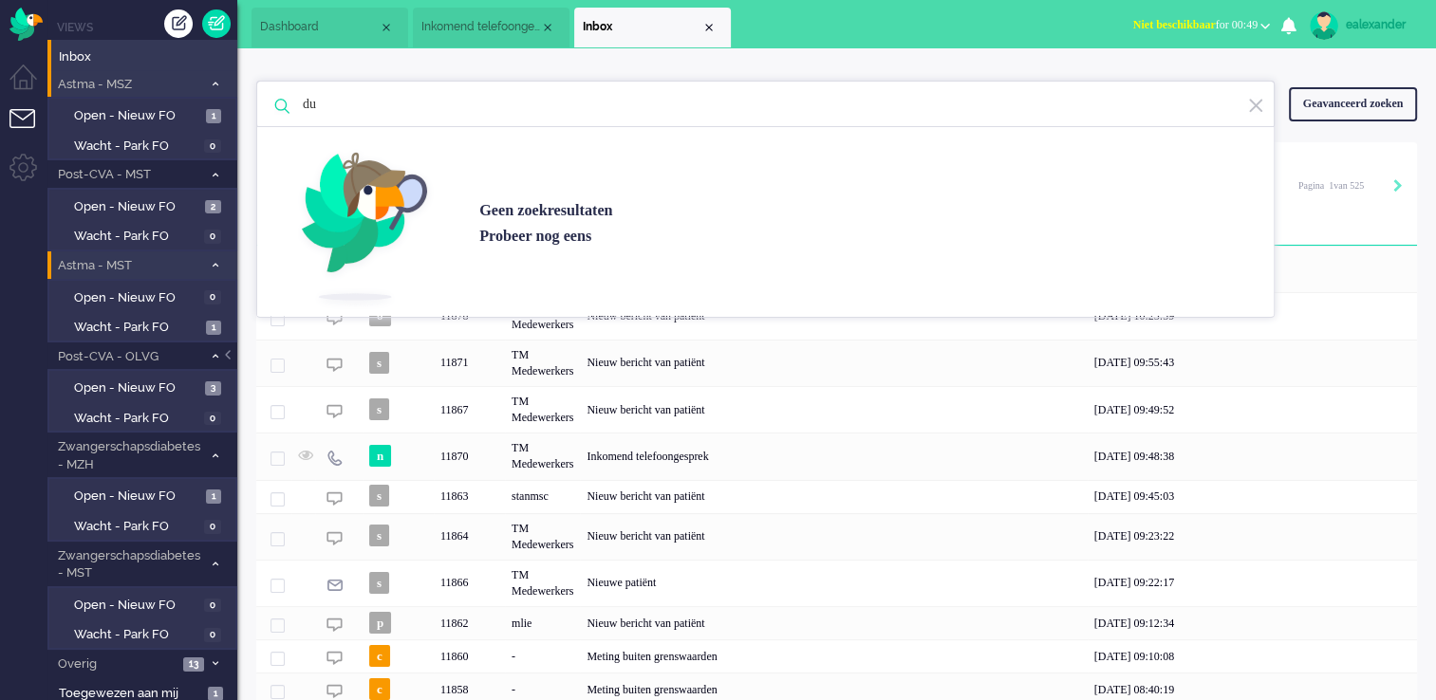
type input "d"
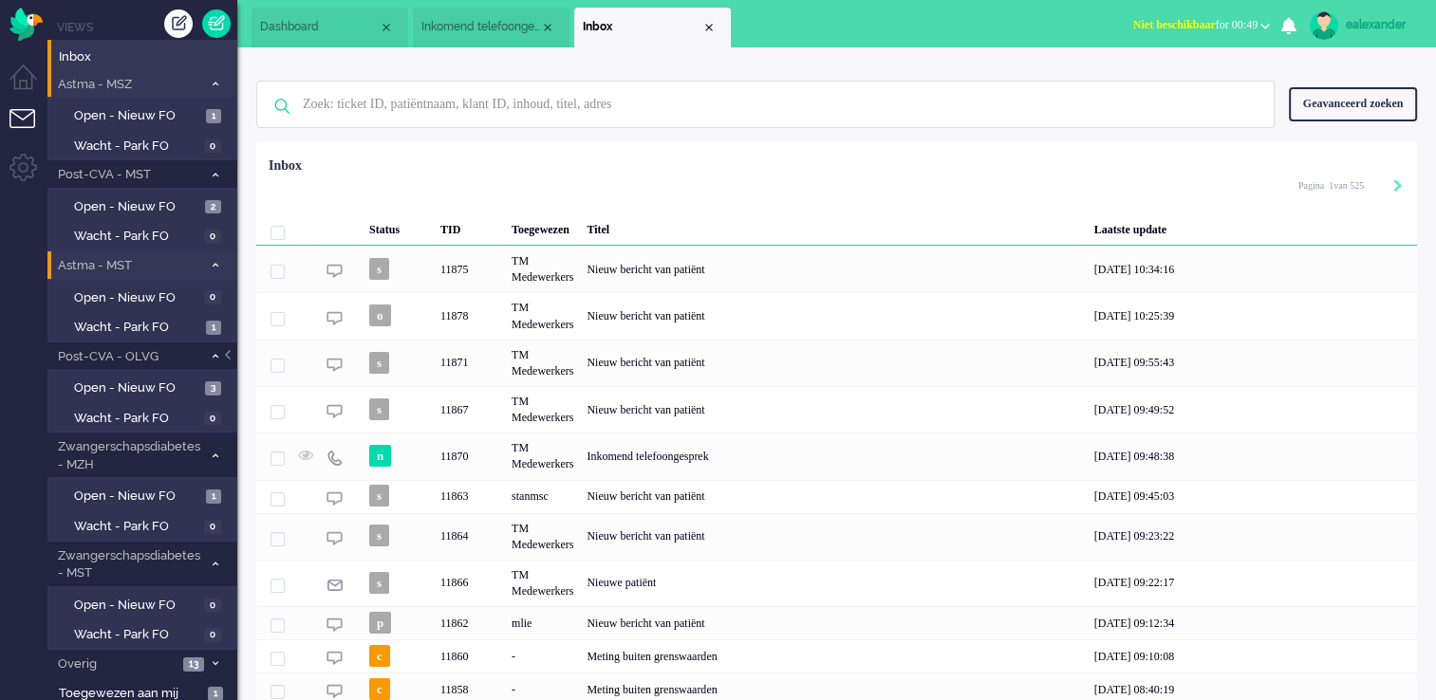
click at [1383, 104] on div "Geavanceerd zoeken" at bounding box center [1353, 103] width 128 height 33
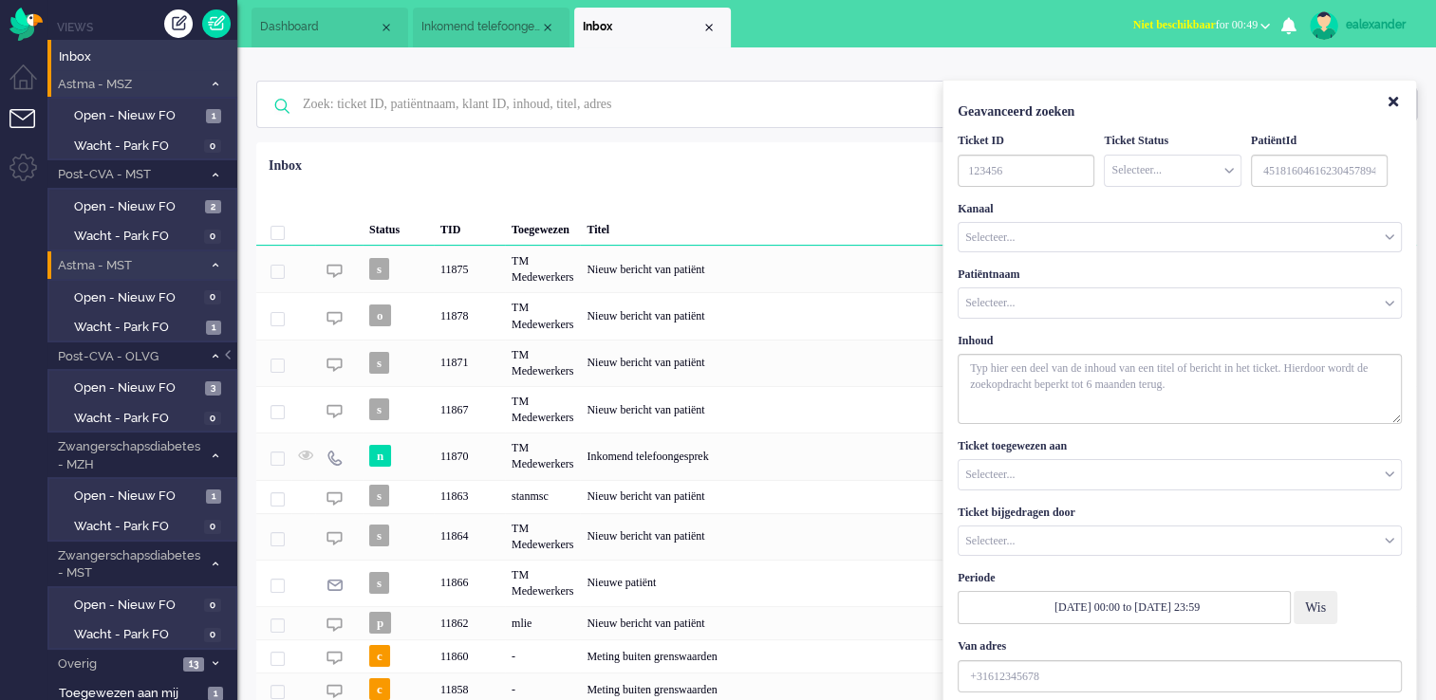
click at [1046, 308] on input "Customer Name" at bounding box center [1180, 303] width 442 height 29
click at [1055, 301] on input "Customer Name" at bounding box center [1180, 303] width 442 height 29
type input "d"
click at [115, 325] on span "Wacht - Park FO" at bounding box center [137, 328] width 127 height 18
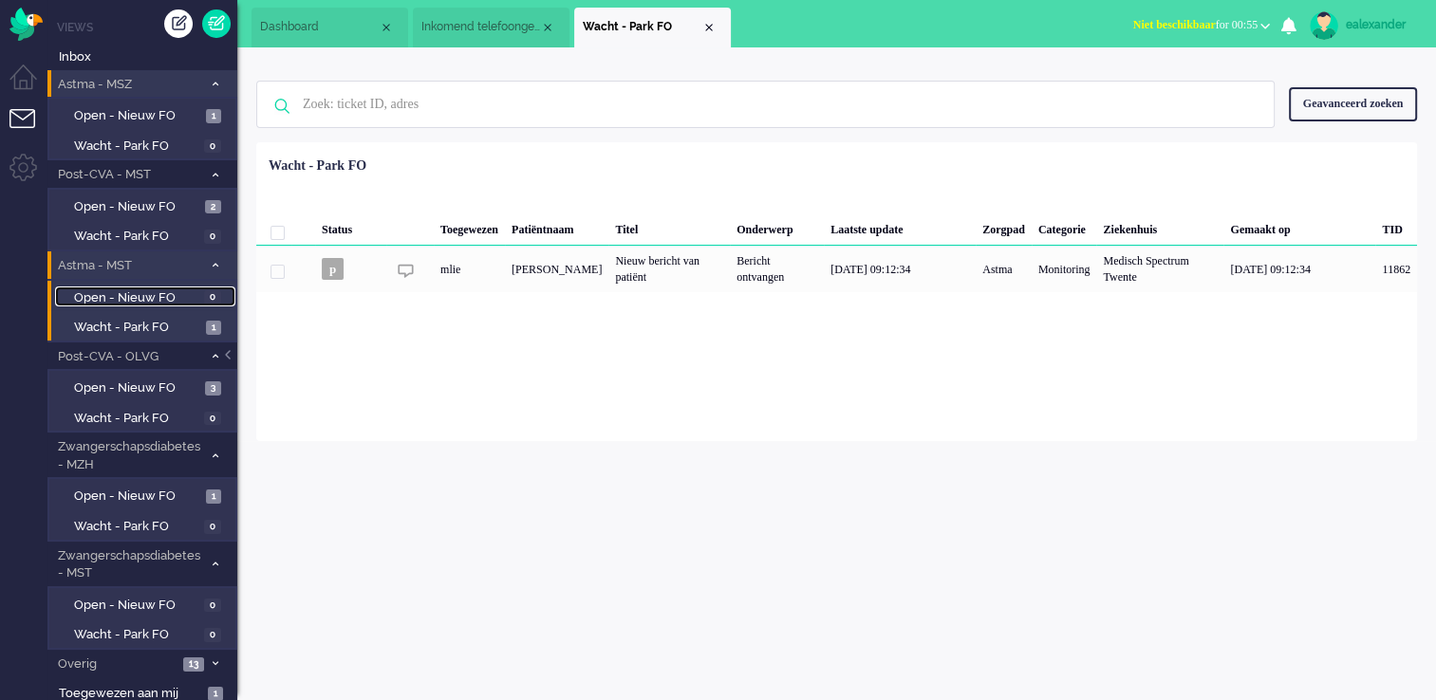
click at [125, 289] on span "Open - Nieuw FO" at bounding box center [136, 298] width 125 height 18
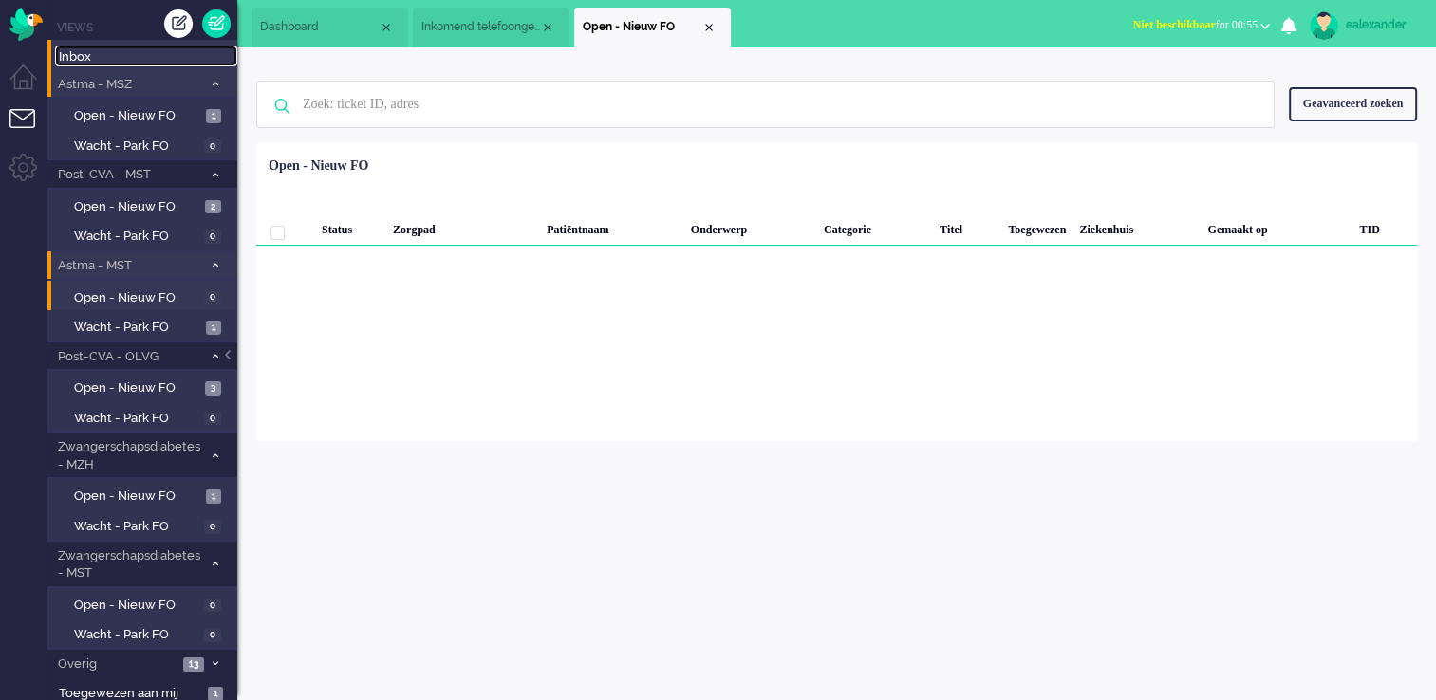
click at [127, 59] on span "Inbox" at bounding box center [148, 57] width 178 height 18
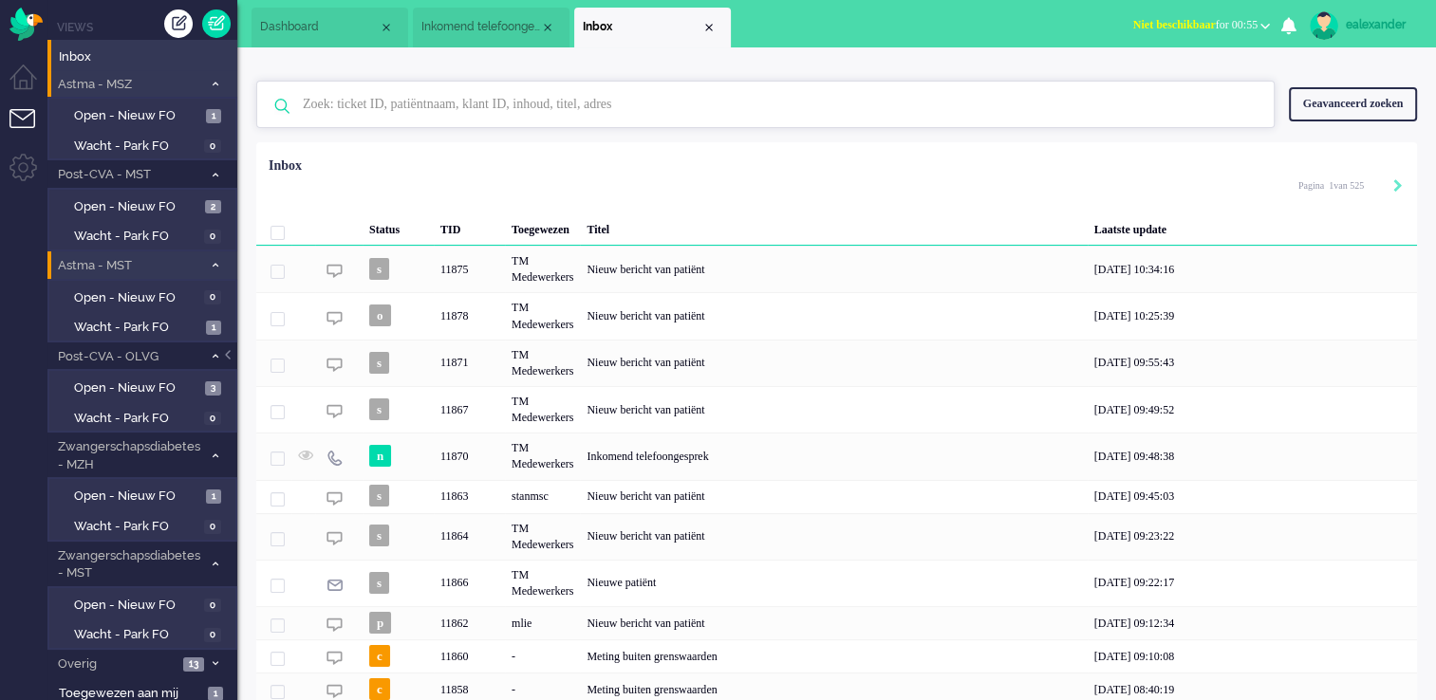
click at [686, 104] on input "text" at bounding box center [769, 105] width 960 height 46
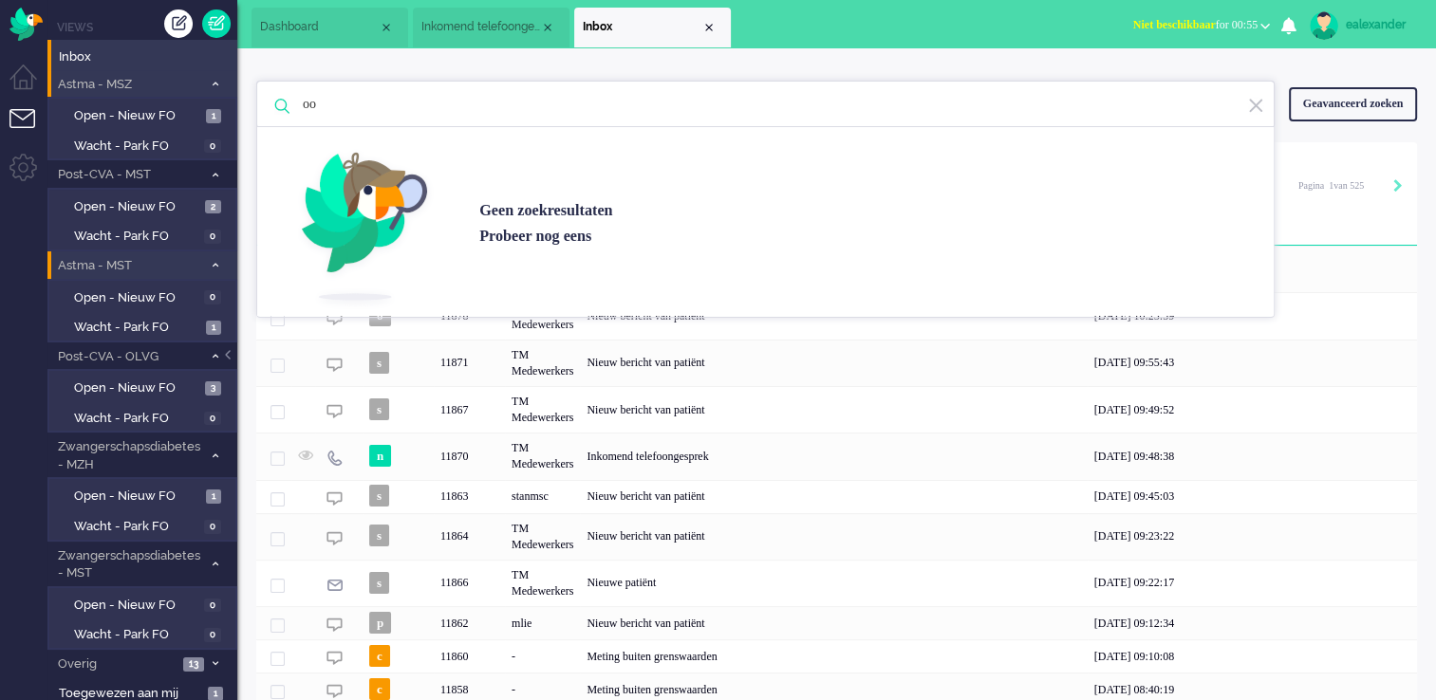
type input "o"
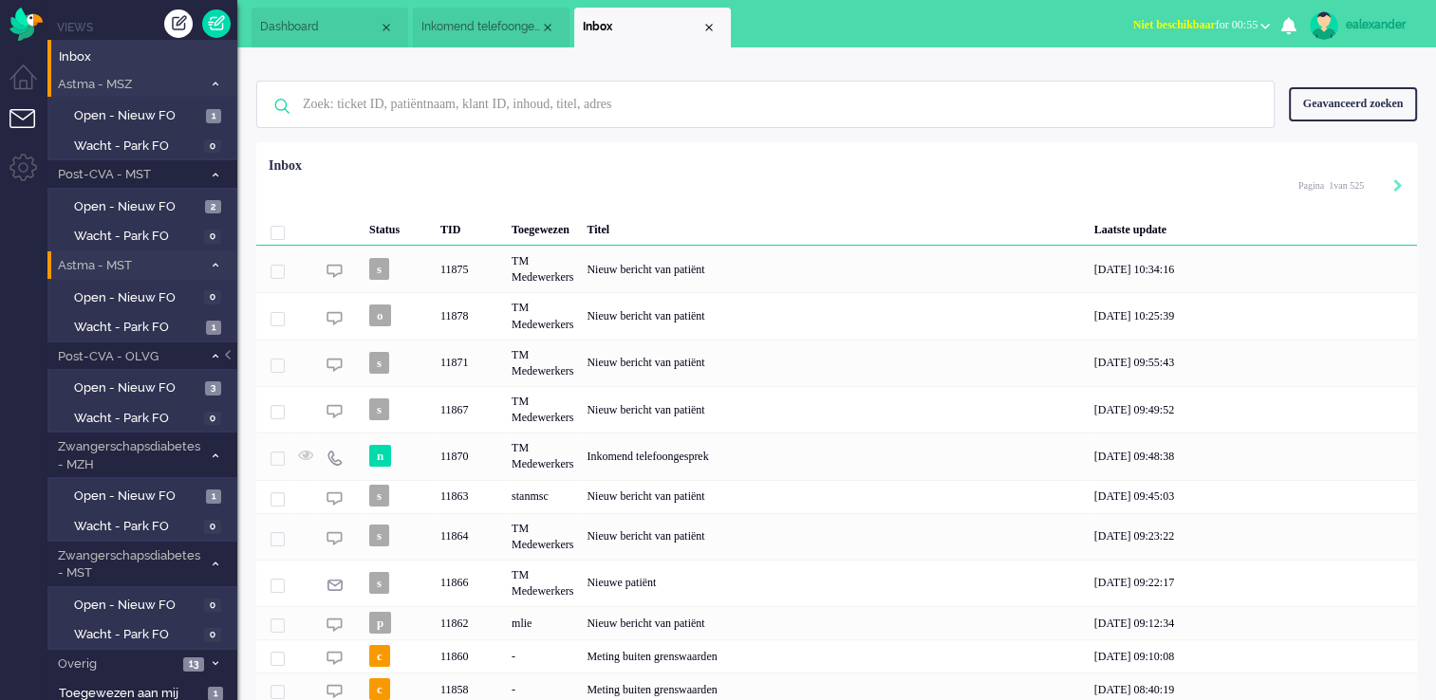
click at [1337, 106] on div "Geavanceerd zoeken" at bounding box center [1353, 103] width 128 height 33
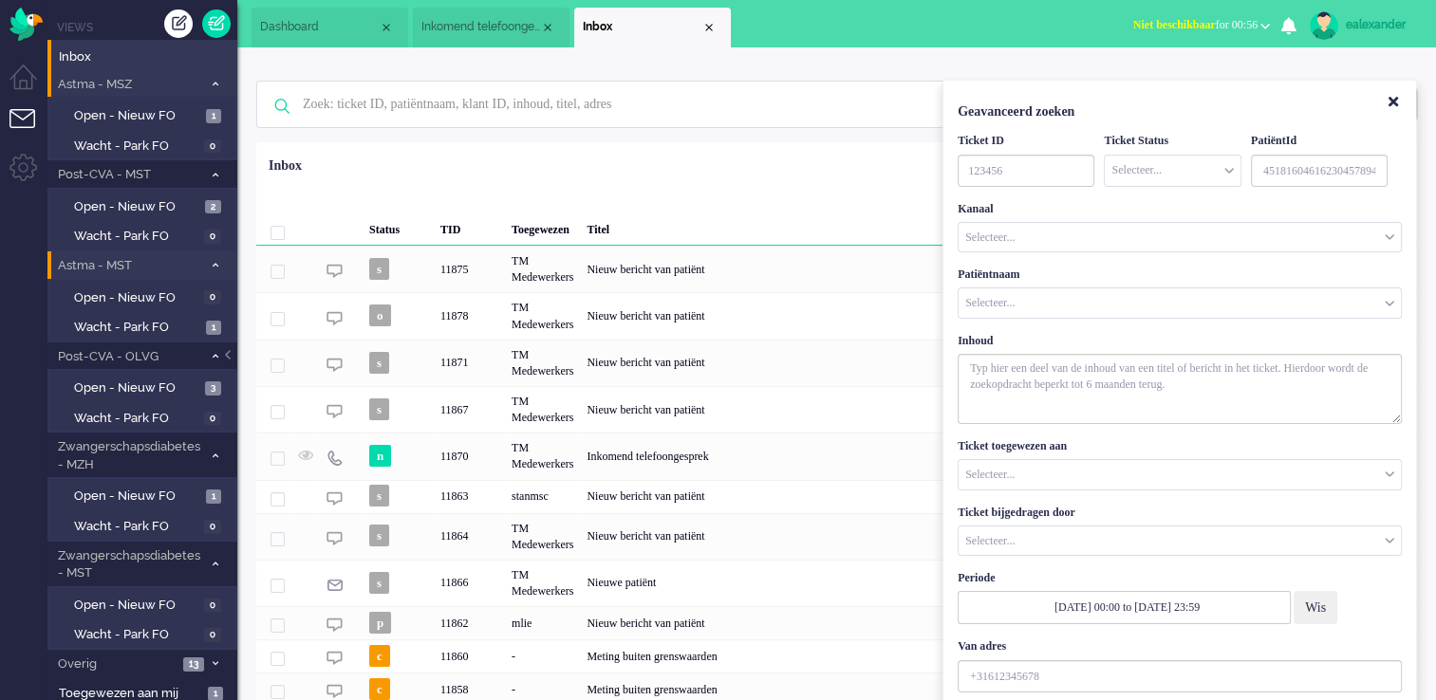
click at [1075, 307] on input "Customer Name" at bounding box center [1180, 303] width 442 height 29
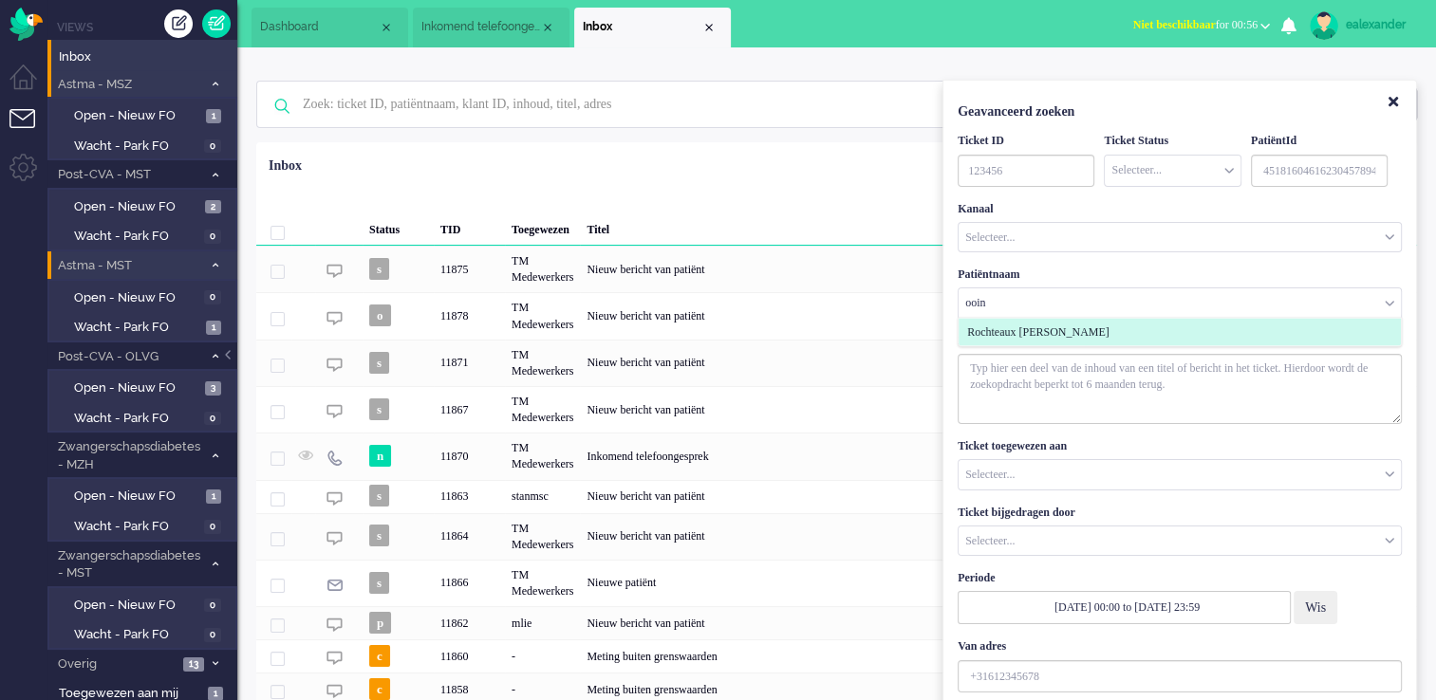
type input "ooin"
click at [1090, 332] on span "Rochteaux [PERSON_NAME]" at bounding box center [1038, 333] width 142 height 16
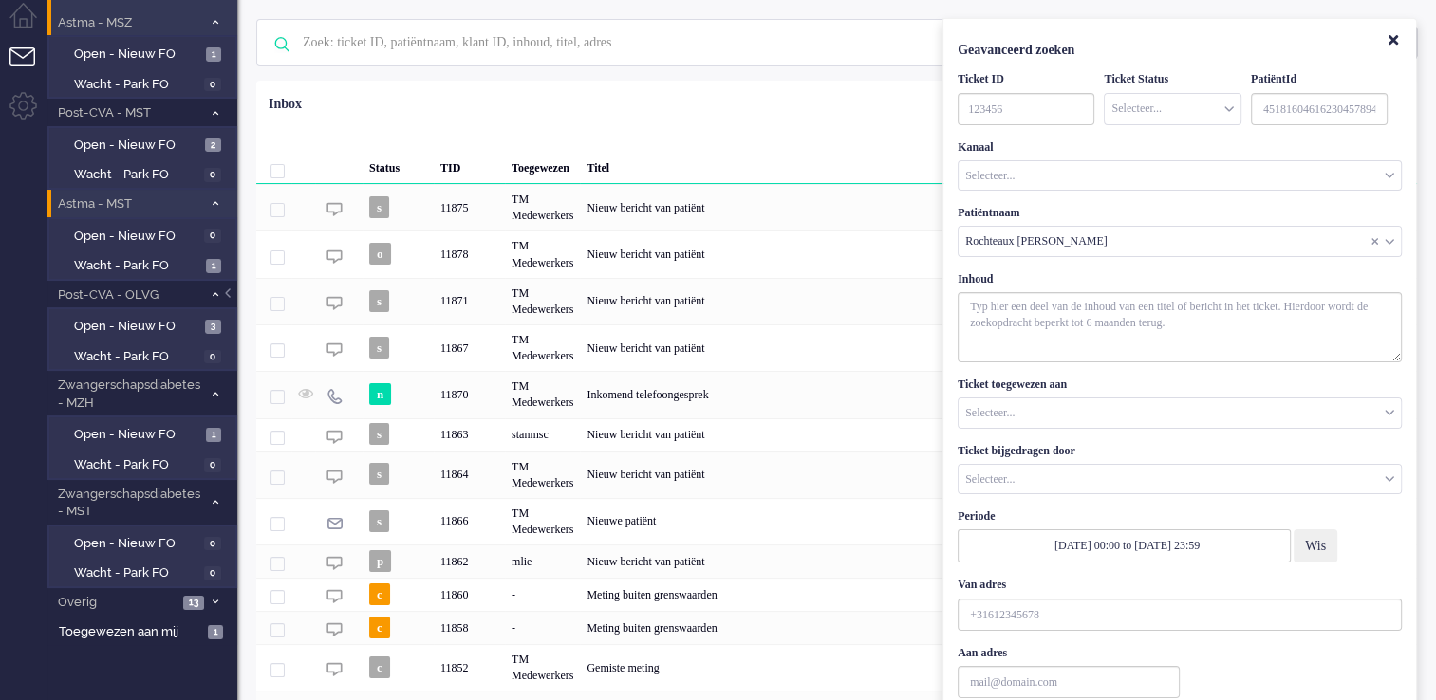
scroll to position [190, 0]
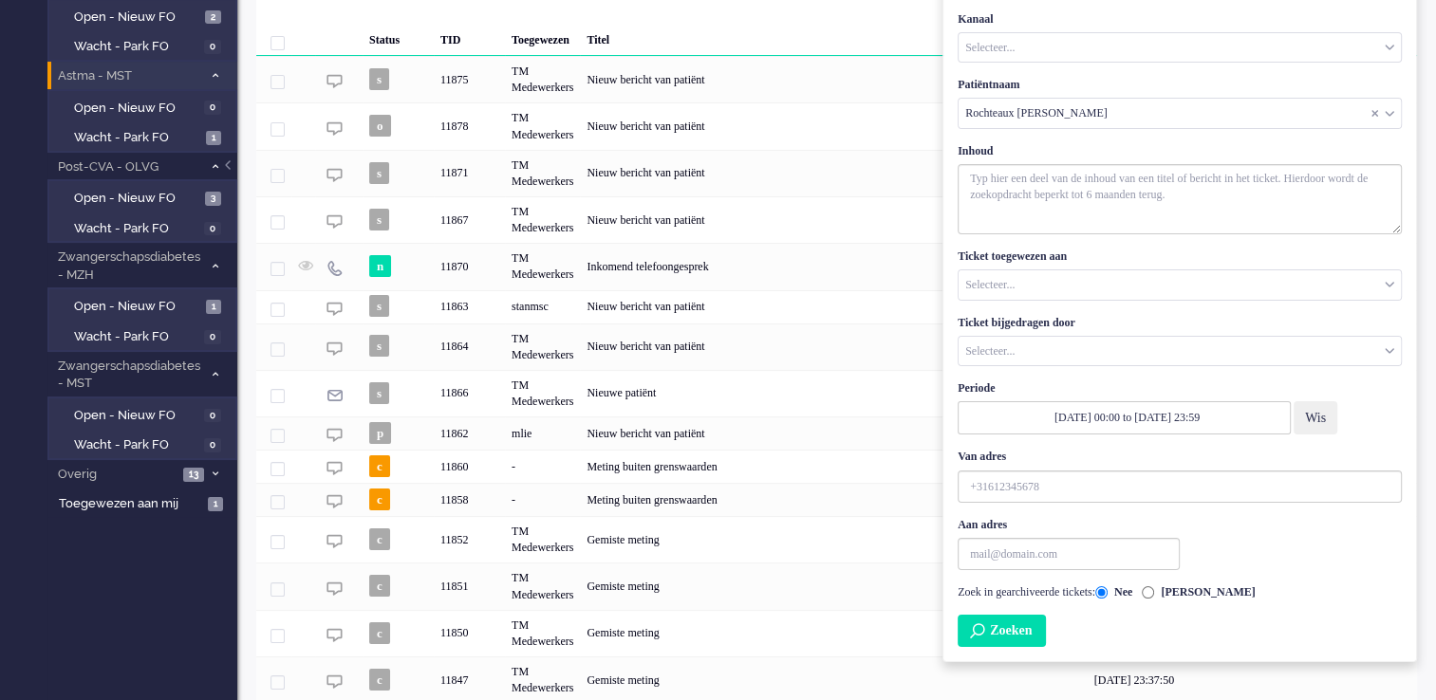
click at [1033, 630] on button "Zoeken" at bounding box center [1002, 631] width 88 height 32
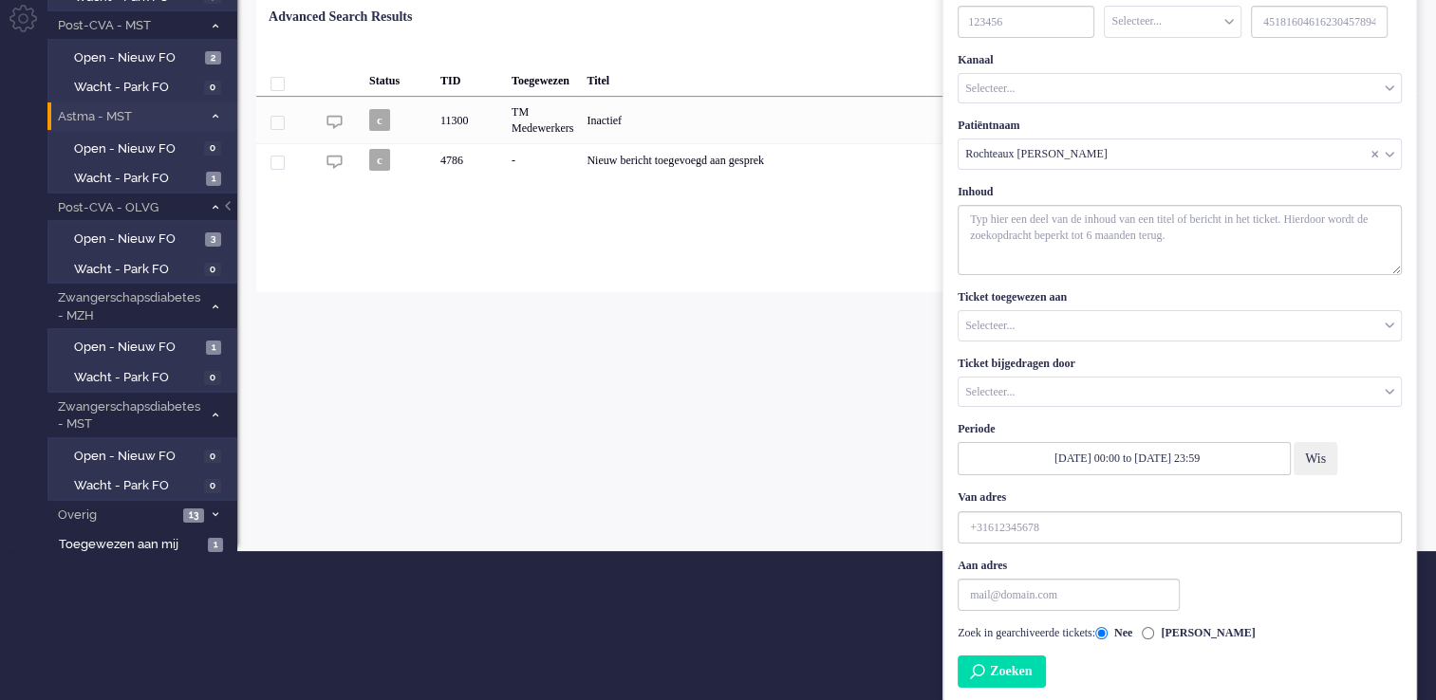
scroll to position [54, 0]
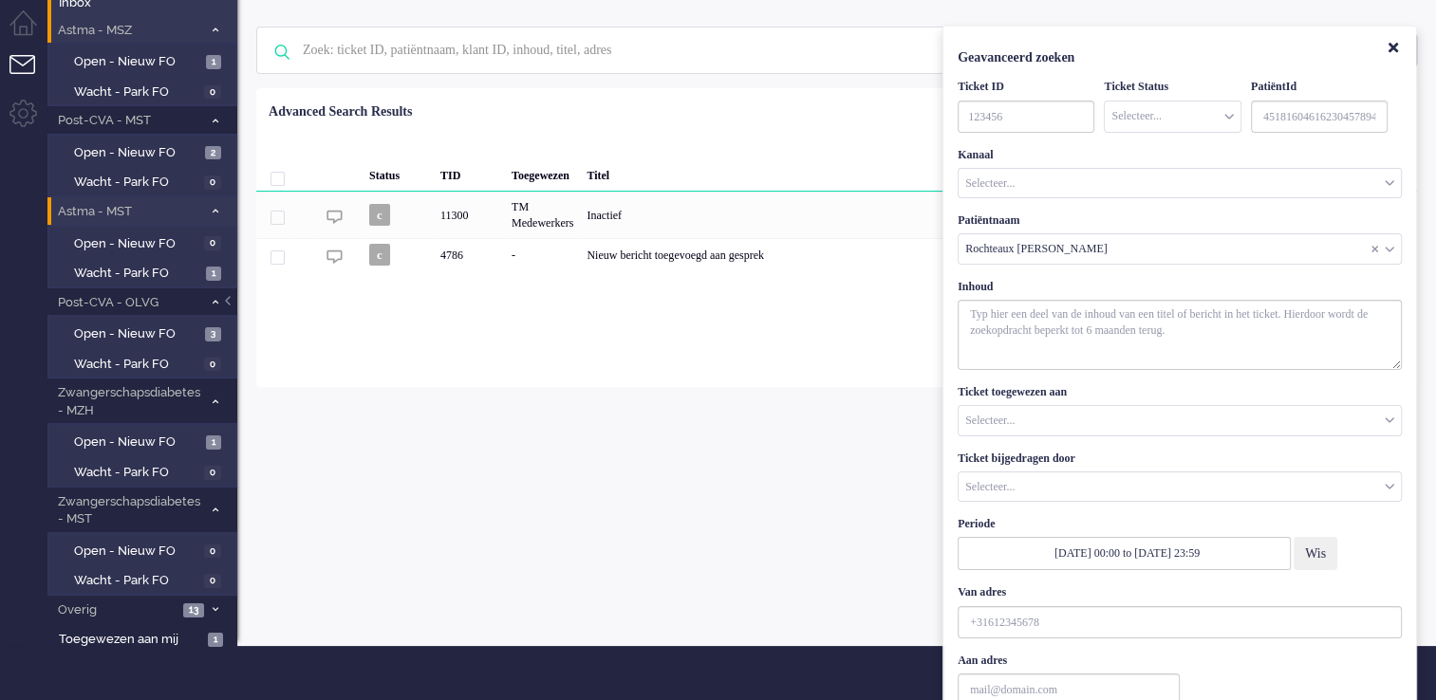
click at [608, 454] on div "ealexander Thuis Ticket Csat Ticket cijfer gemiddeld over tijd Per week Ticket …" at bounding box center [836, 319] width 1199 height 653
click at [1401, 49] on button "Close" at bounding box center [1393, 48] width 32 height 31
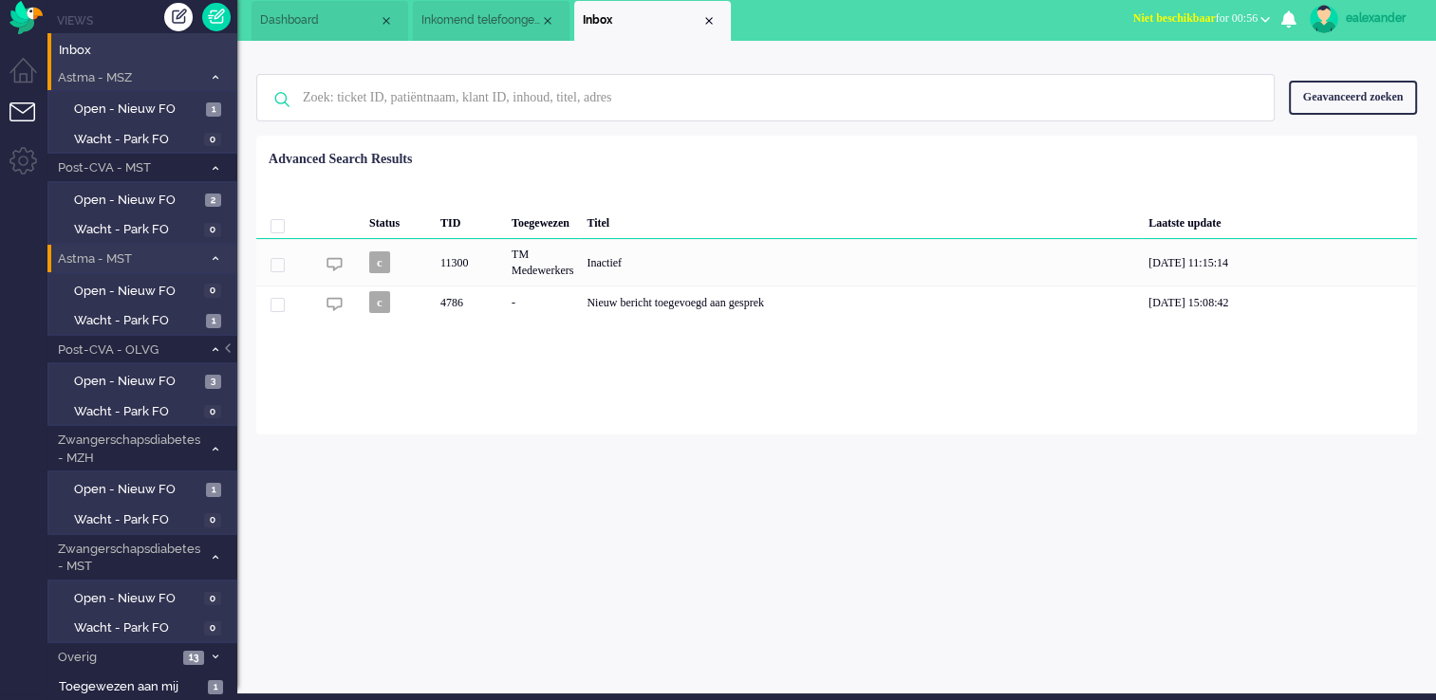
scroll to position [1, 0]
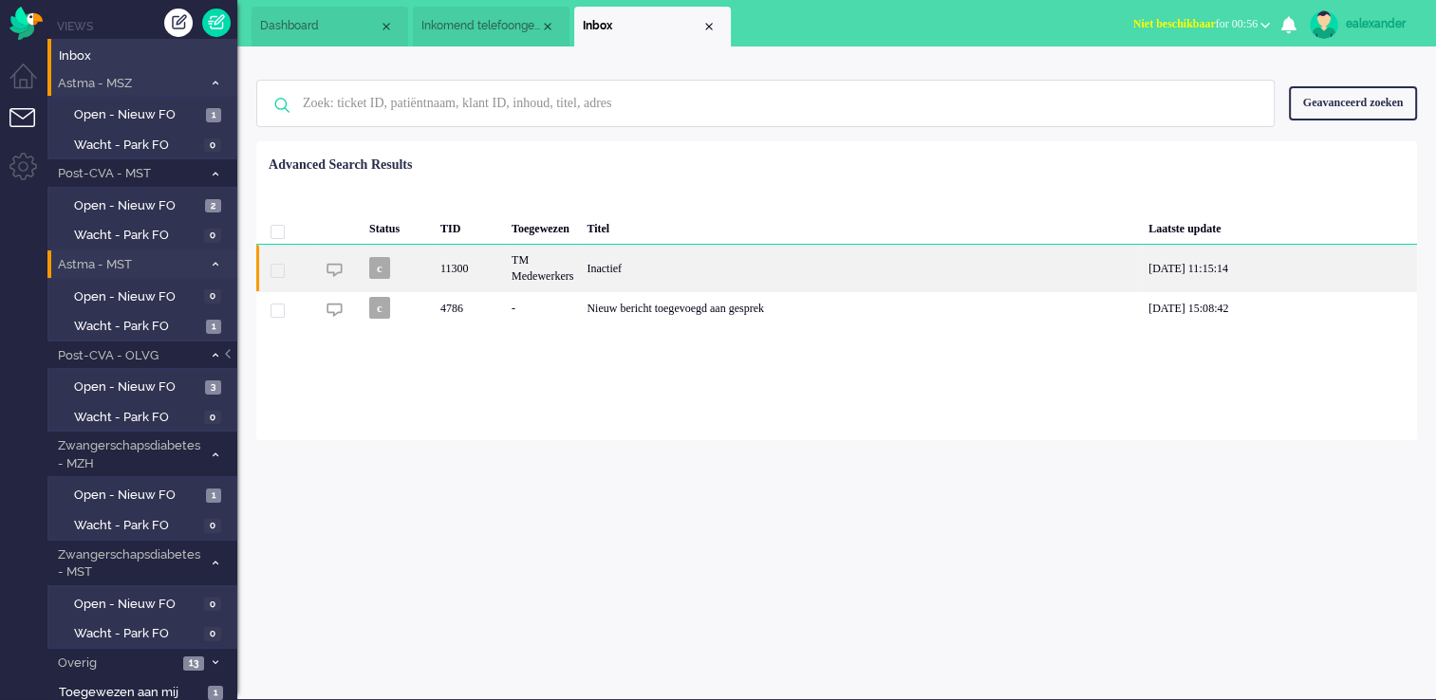
click at [646, 279] on div "Inactief" at bounding box center [861, 268] width 562 height 47
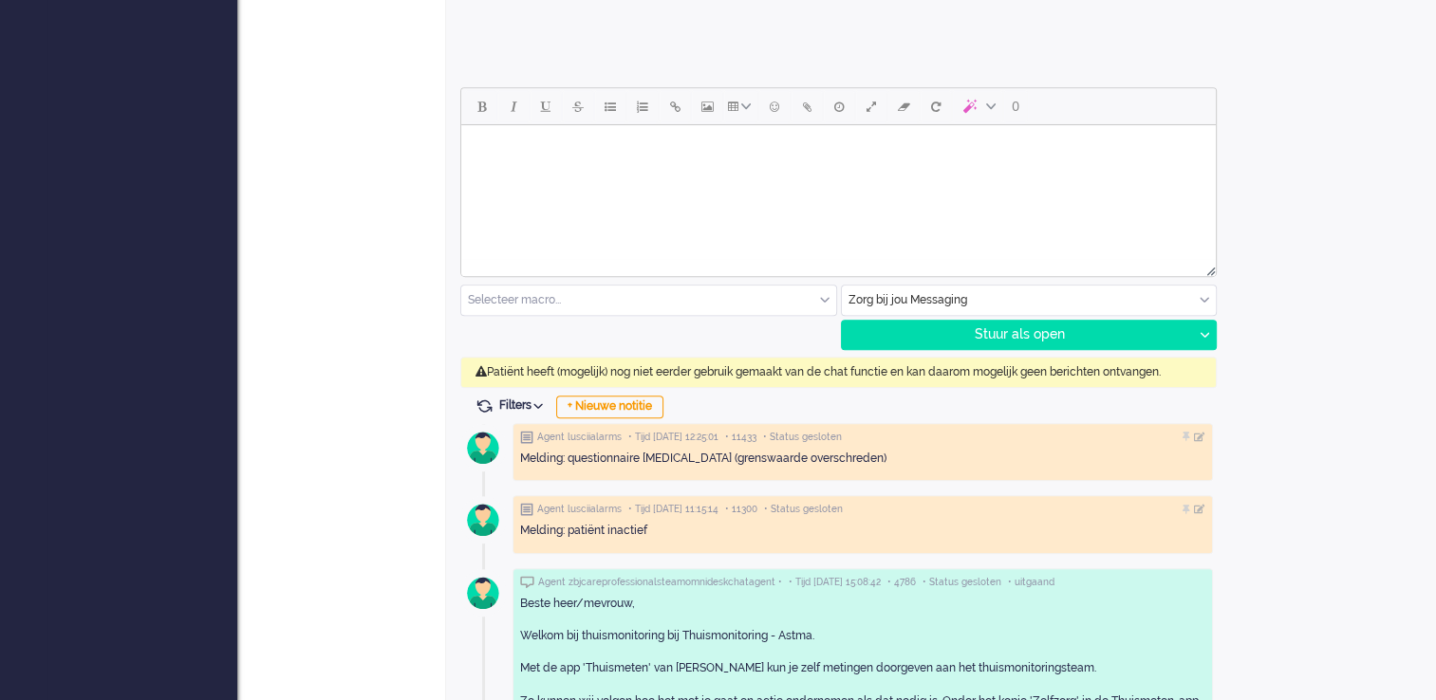
scroll to position [911, 0]
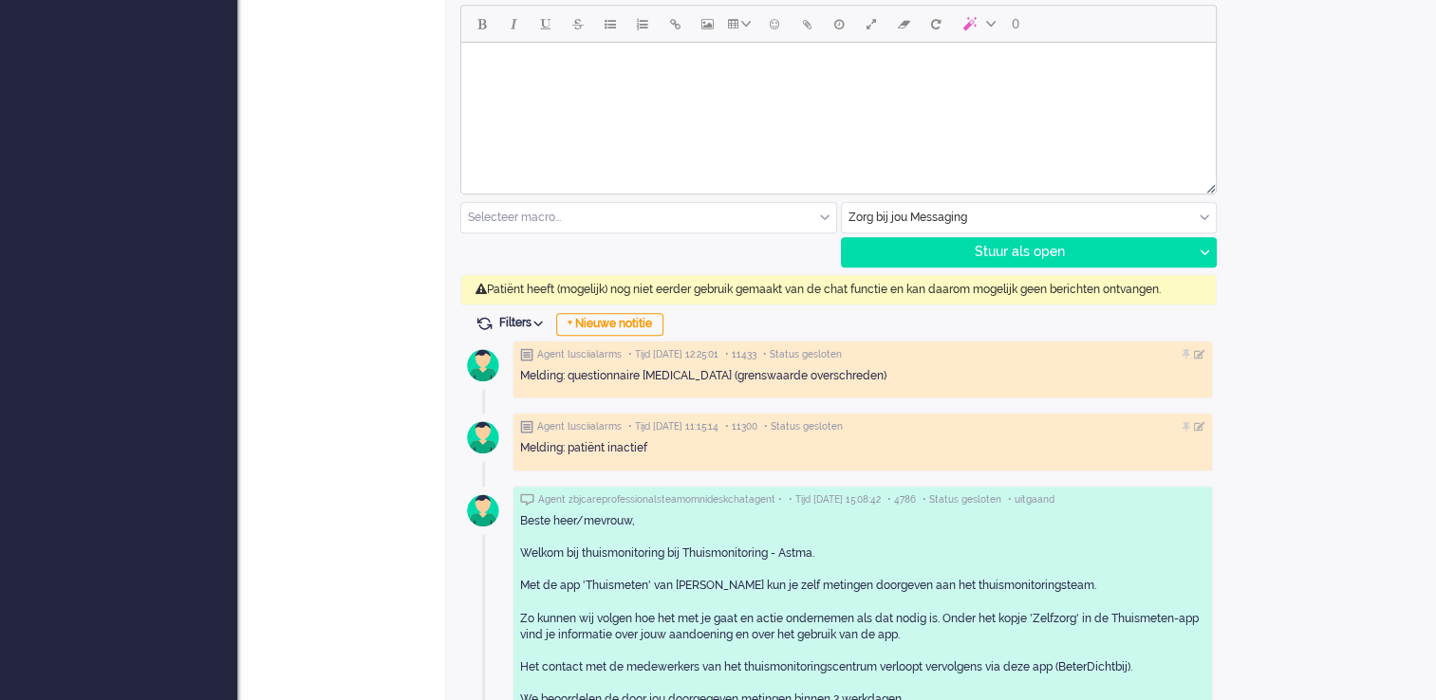
click at [535, 322] on span "Filters" at bounding box center [524, 322] width 50 height 13
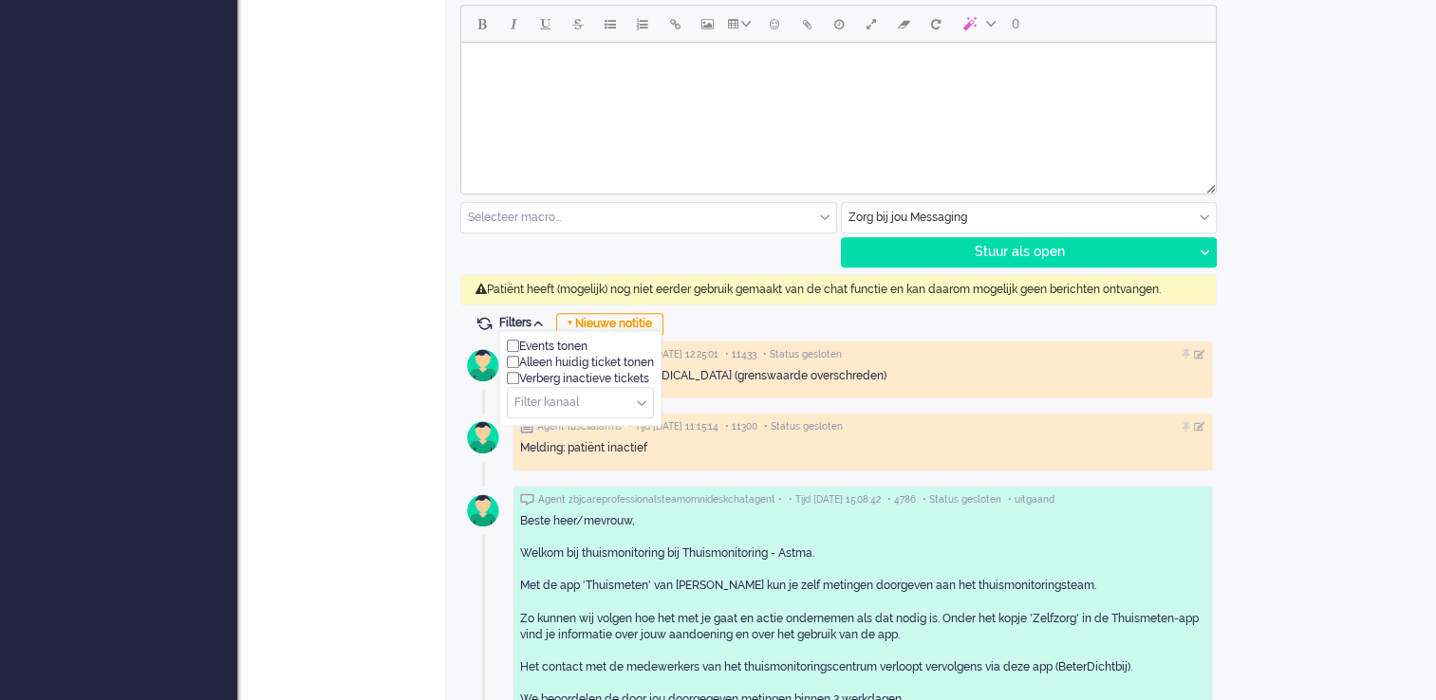
click at [530, 344] on div "Events tonen" at bounding box center [580, 347] width 147 height 16
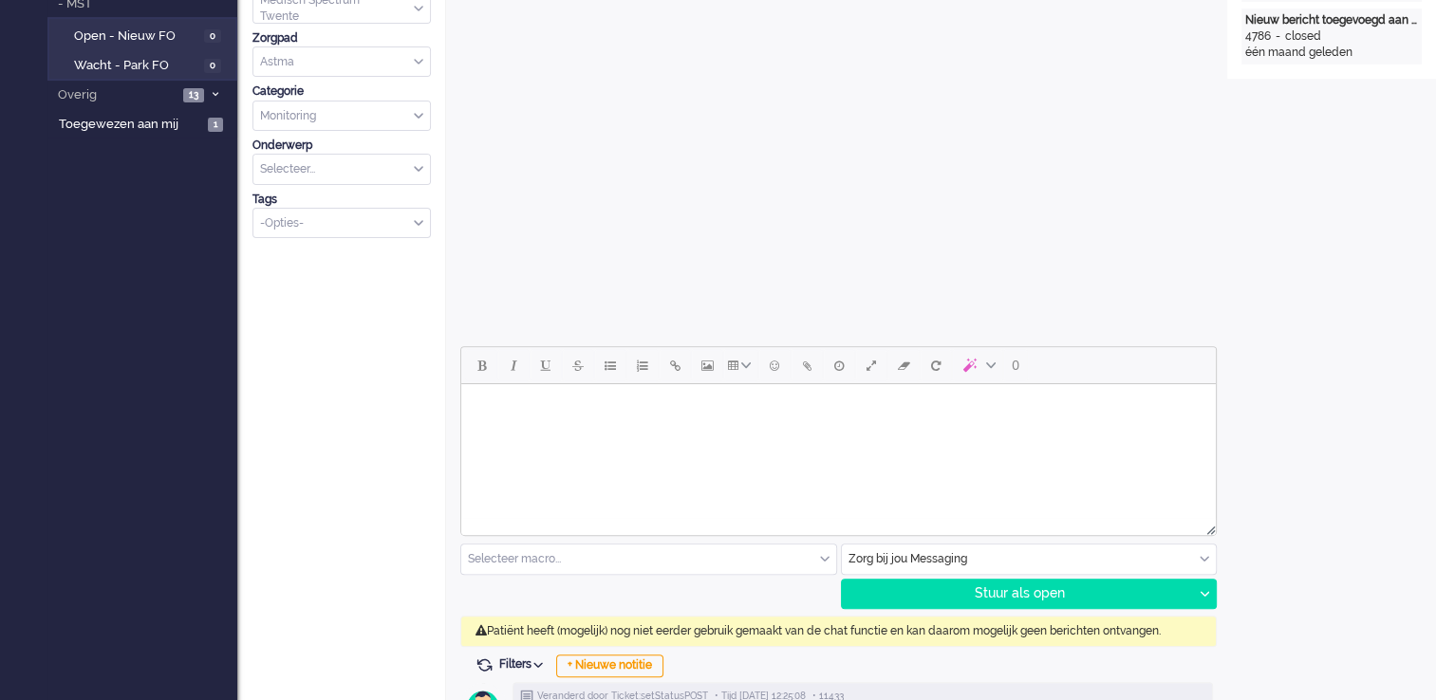
scroll to position [854, 0]
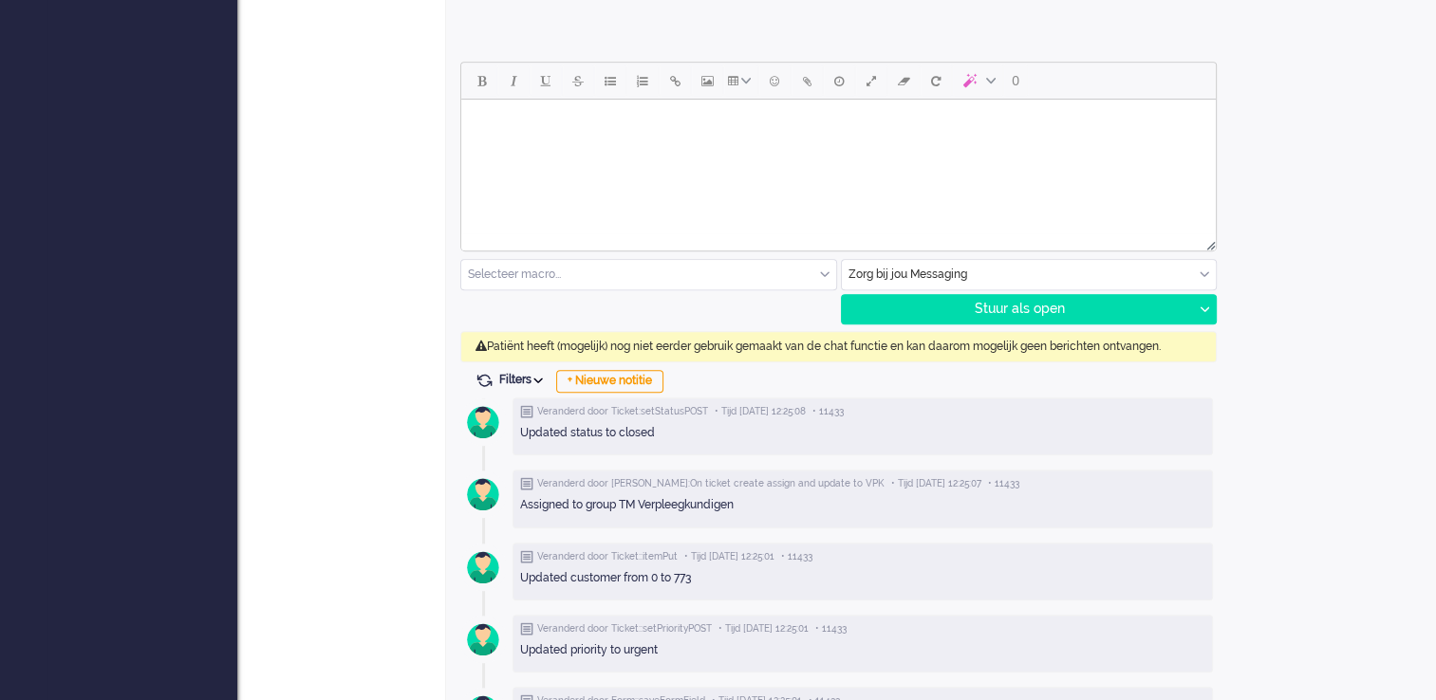
click at [539, 378] on icon at bounding box center [537, 381] width 9 height 6
click at [515, 402] on input "checkbox" at bounding box center [513, 403] width 12 height 12
checkbox input "false"
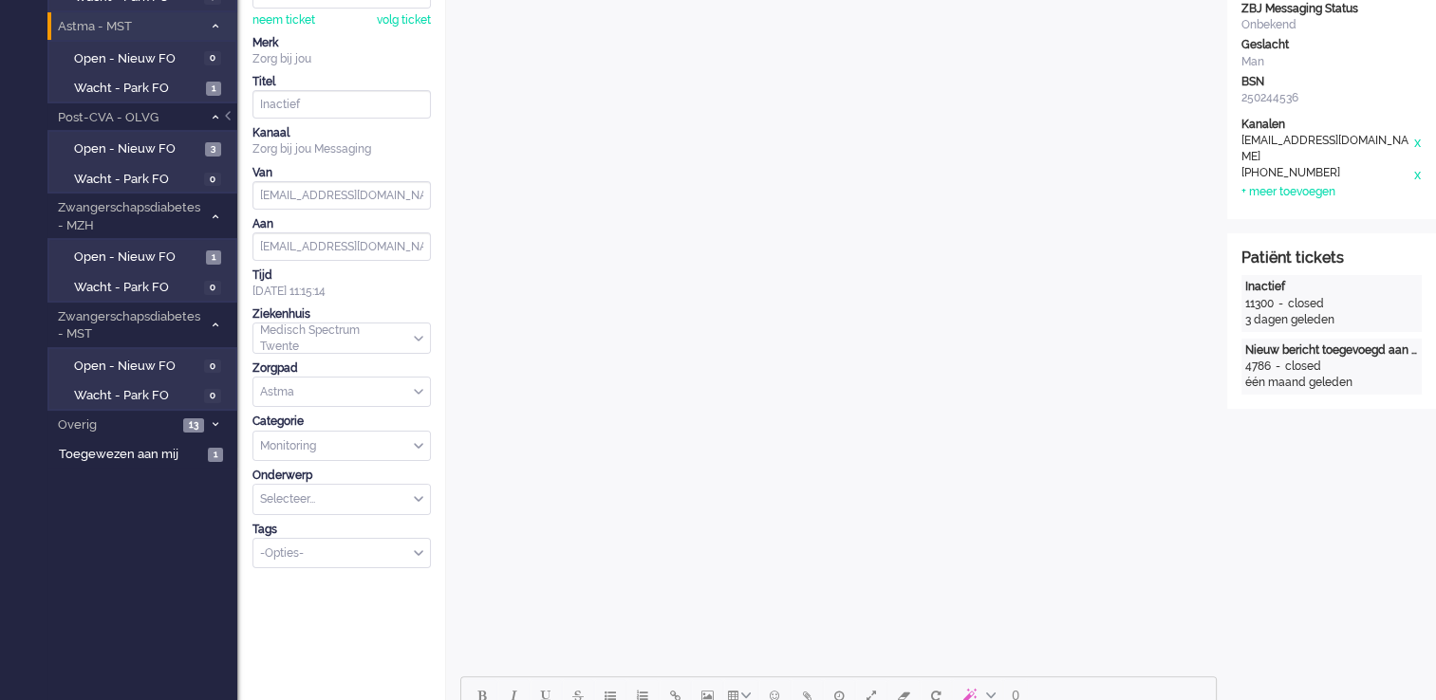
scroll to position [0, 0]
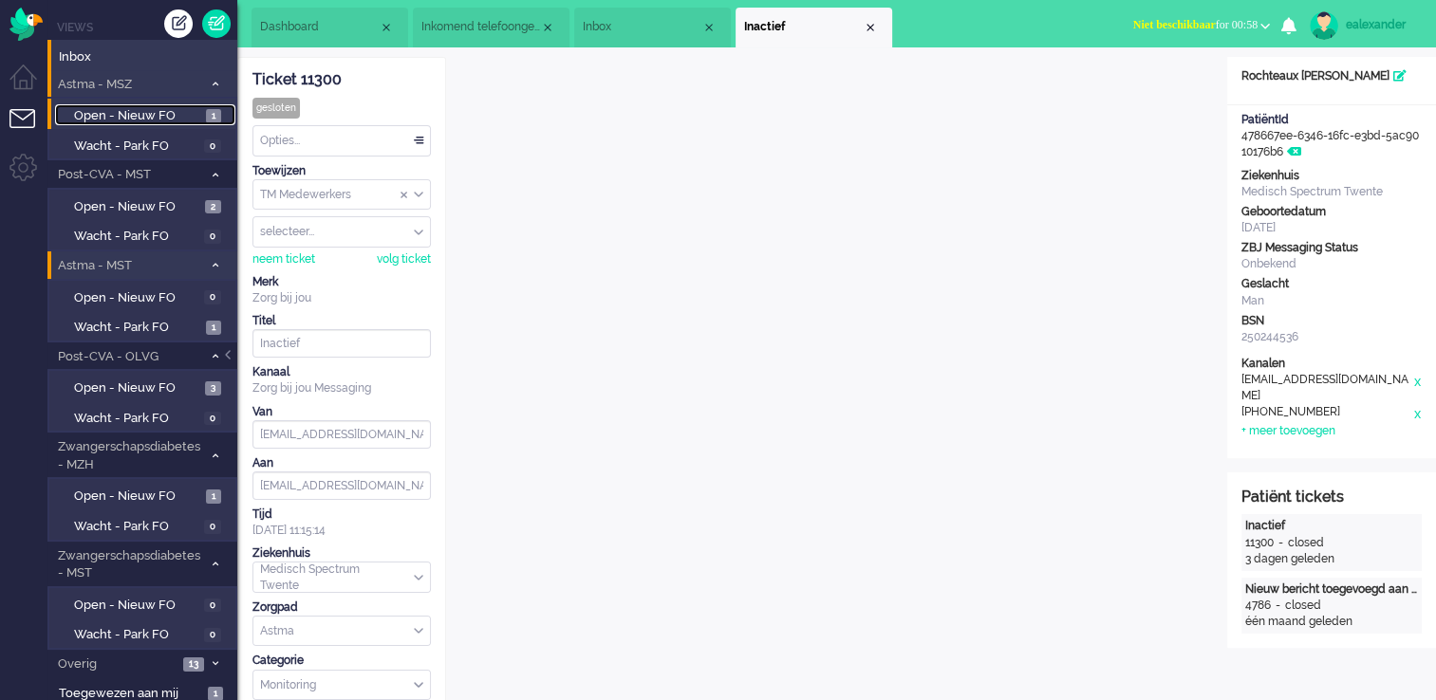
click at [182, 112] on span "Open - Nieuw FO" at bounding box center [137, 116] width 127 height 18
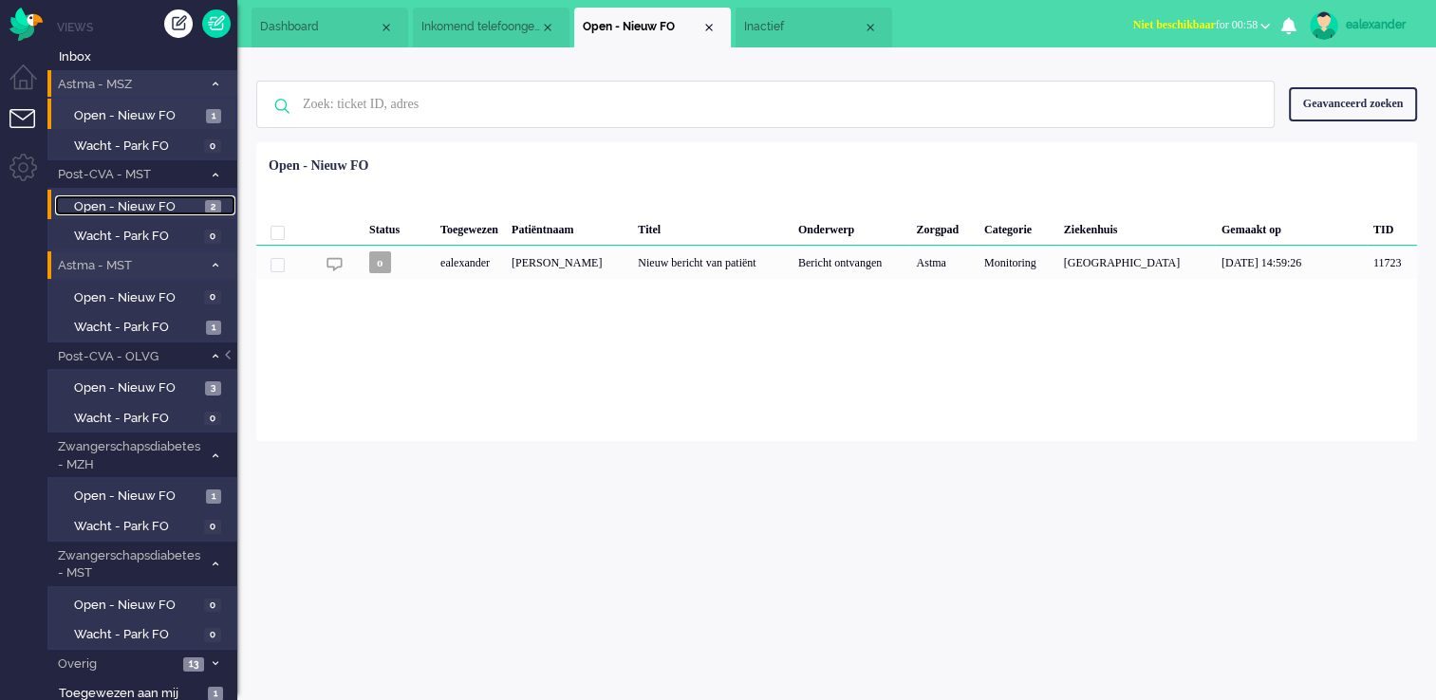
click at [133, 200] on span "Open - Nieuw FO" at bounding box center [137, 207] width 126 height 18
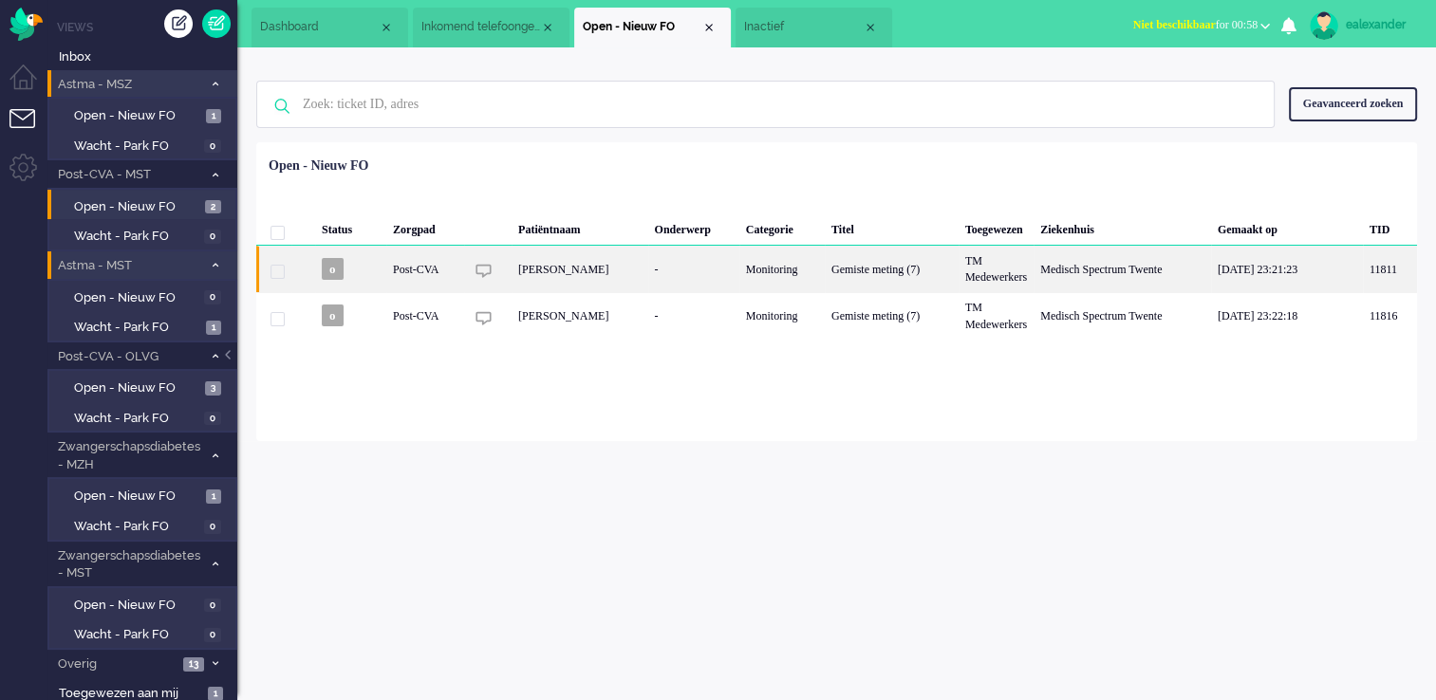
click at [849, 275] on div "Gemiste meting (7)" at bounding box center [892, 269] width 134 height 47
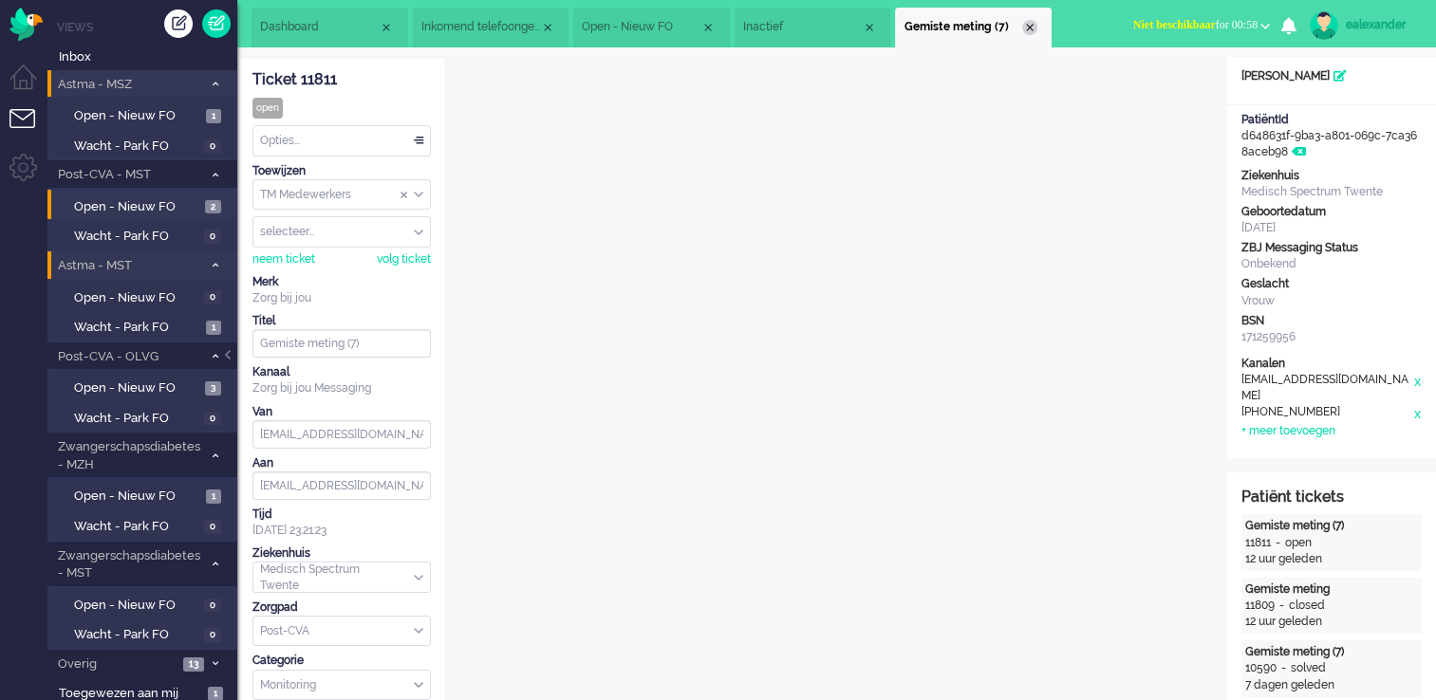
click at [1035, 22] on div "Close tab" at bounding box center [1029, 27] width 15 height 15
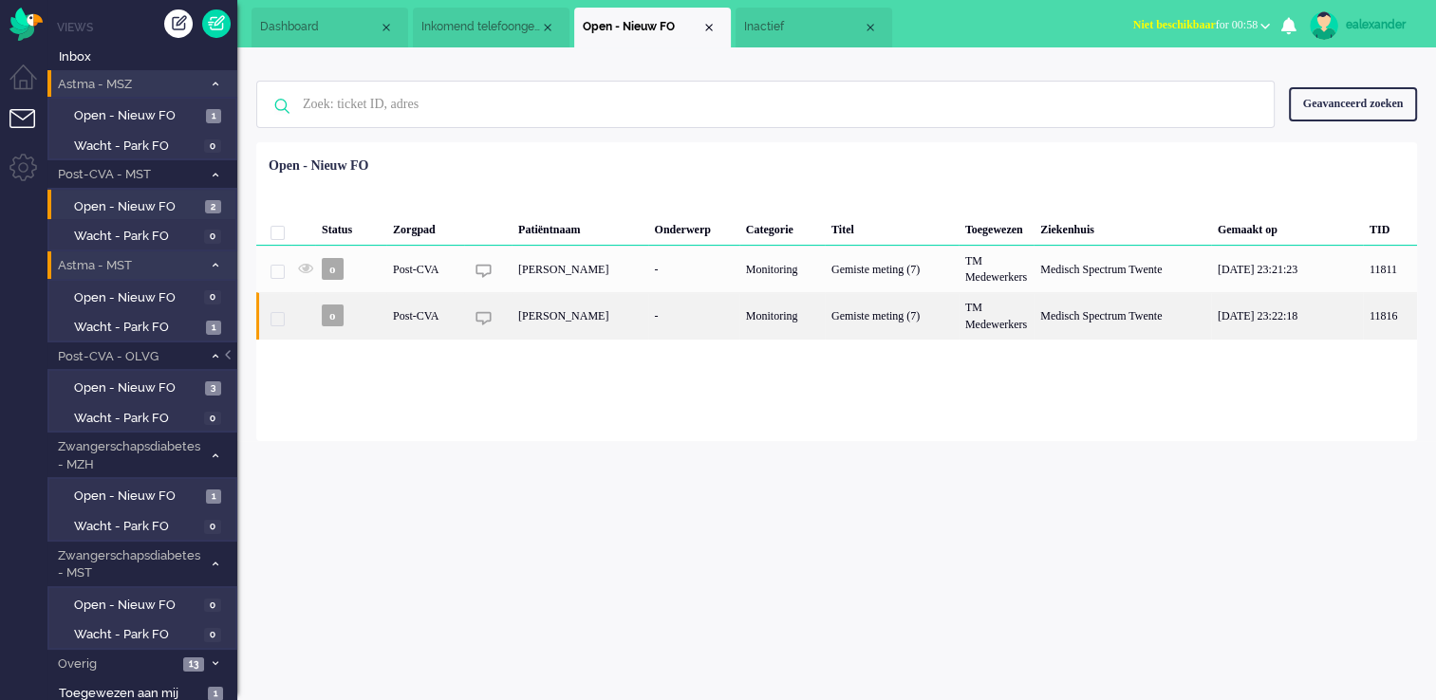
click at [585, 313] on div "Annelies Borggreve" at bounding box center [580, 315] width 137 height 47
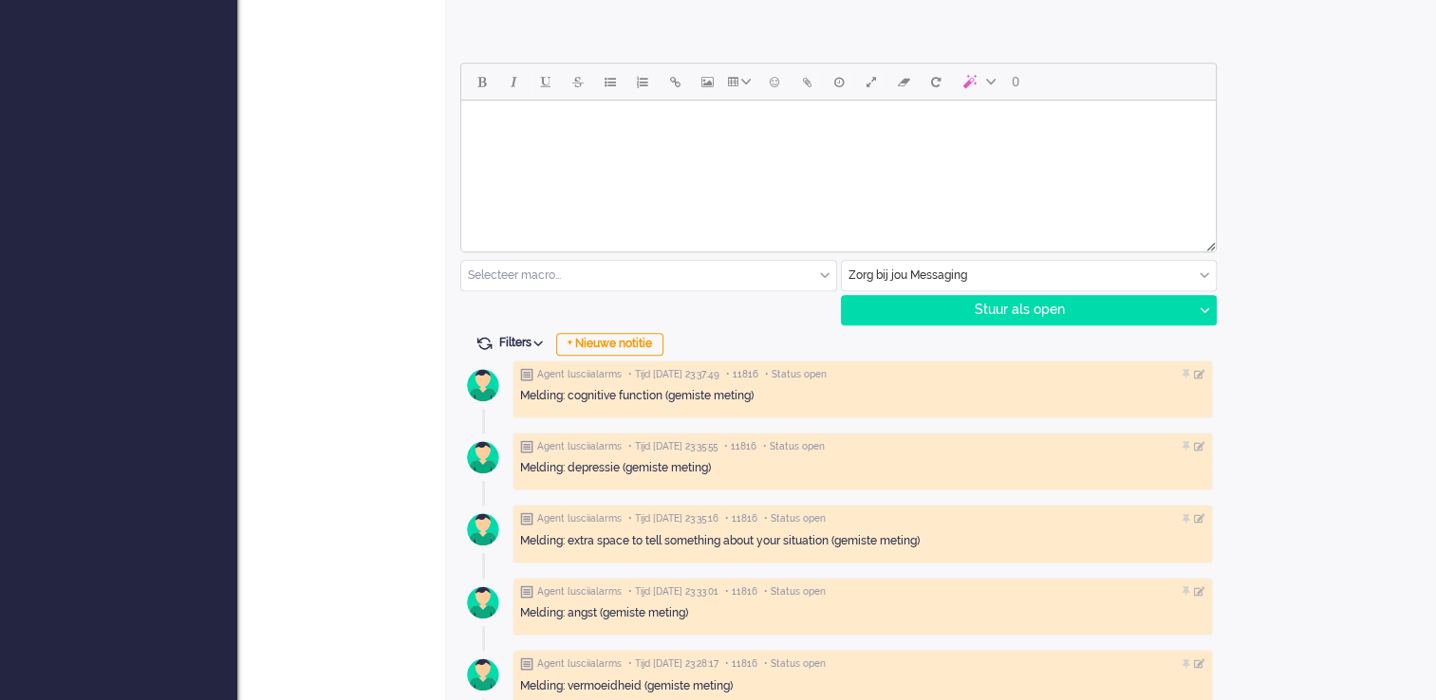
scroll to position [854, 0]
click at [1207, 277] on div "Zorg bij jou Messaging" at bounding box center [1029, 274] width 375 height 29
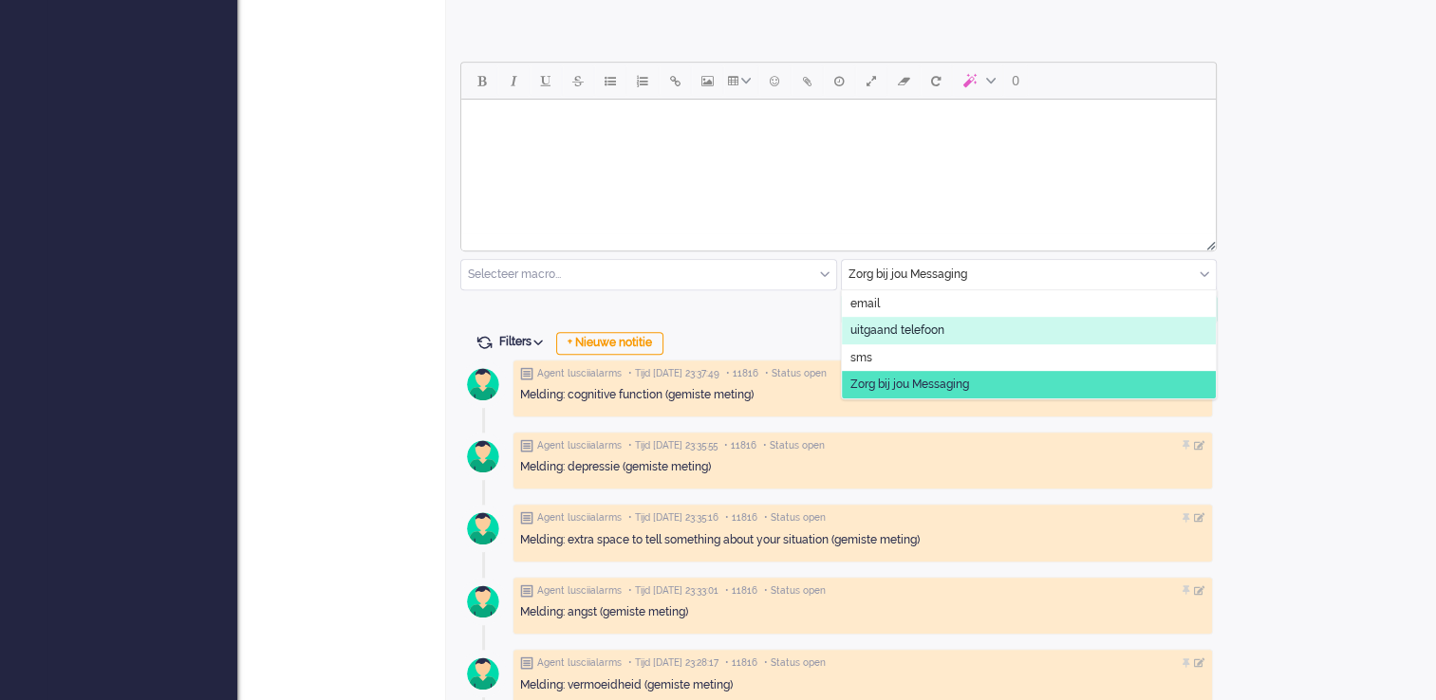
click at [1020, 333] on li "uitgaand telefoon" at bounding box center [1029, 331] width 375 height 28
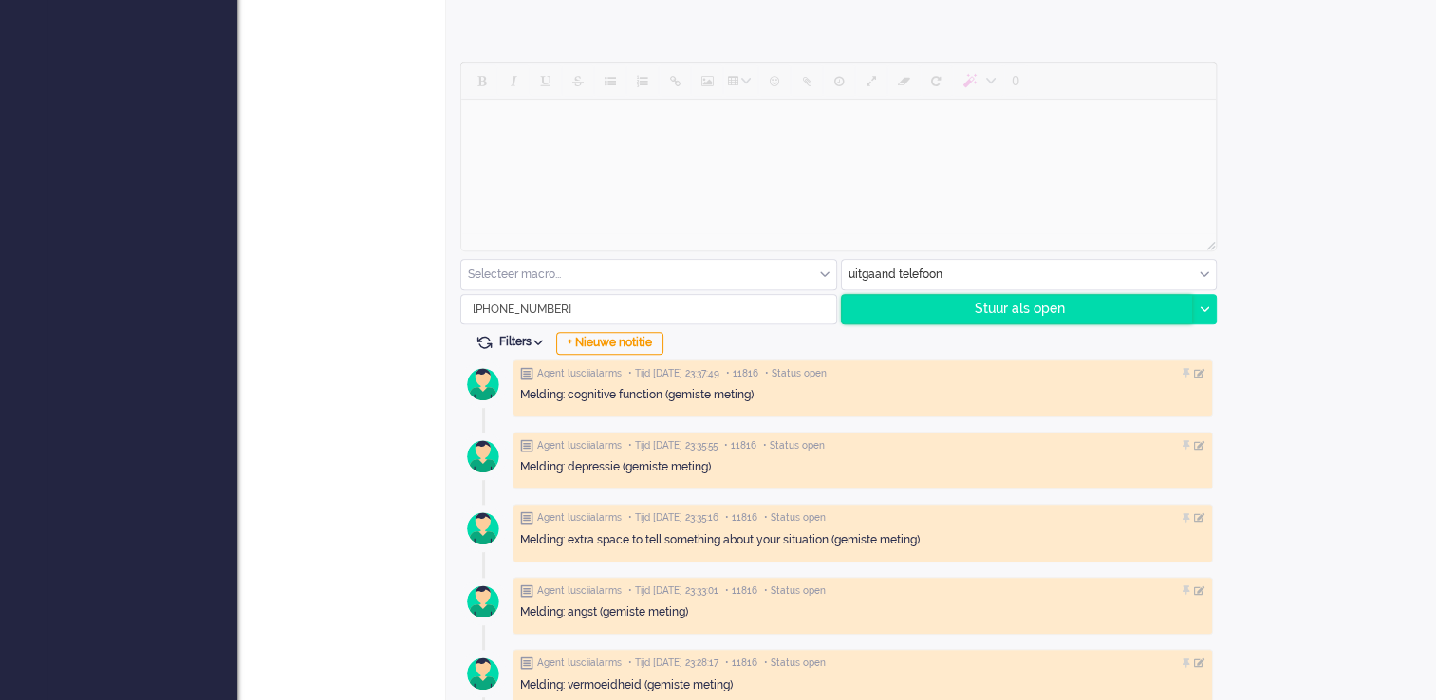
click at [1049, 303] on div "Stuur als open" at bounding box center [1017, 309] width 351 height 28
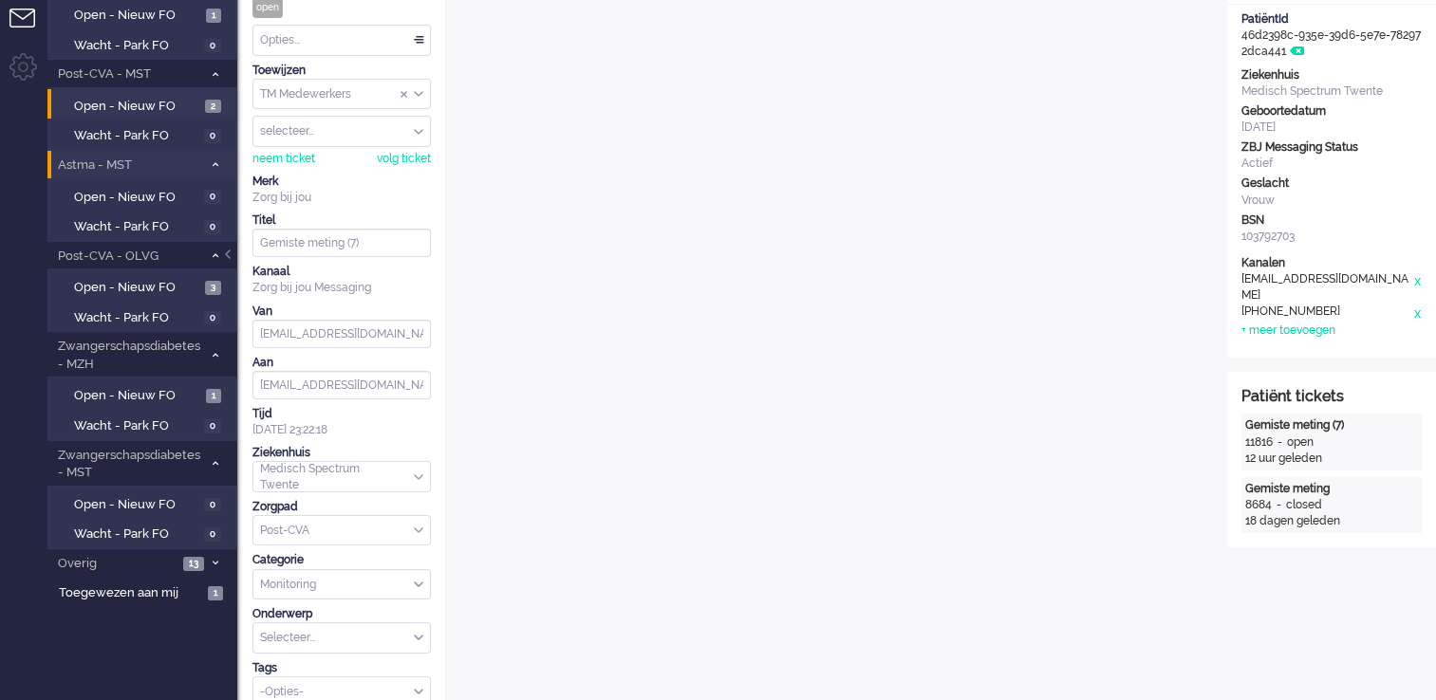
scroll to position [0, 0]
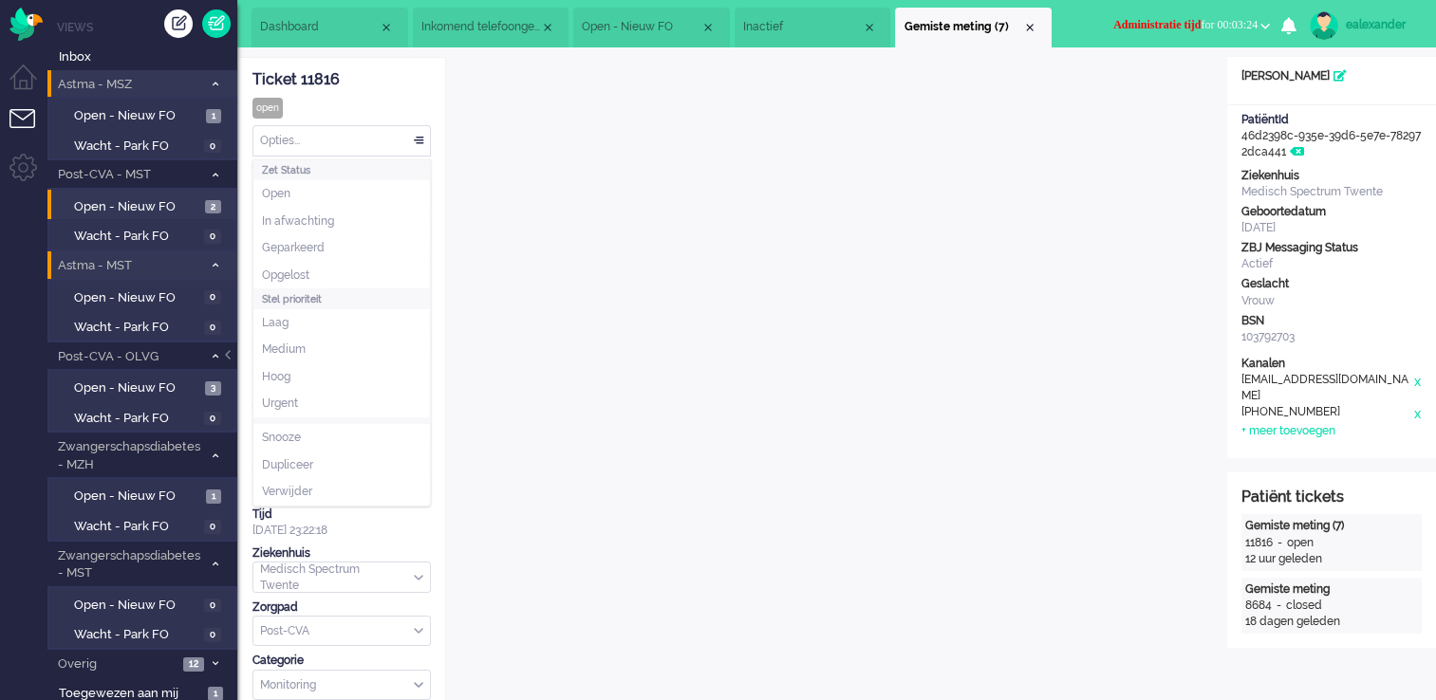
click at [422, 142] on div "Opties..." at bounding box center [341, 140] width 177 height 29
click at [387, 274] on li "Opgelost" at bounding box center [341, 276] width 177 height 28
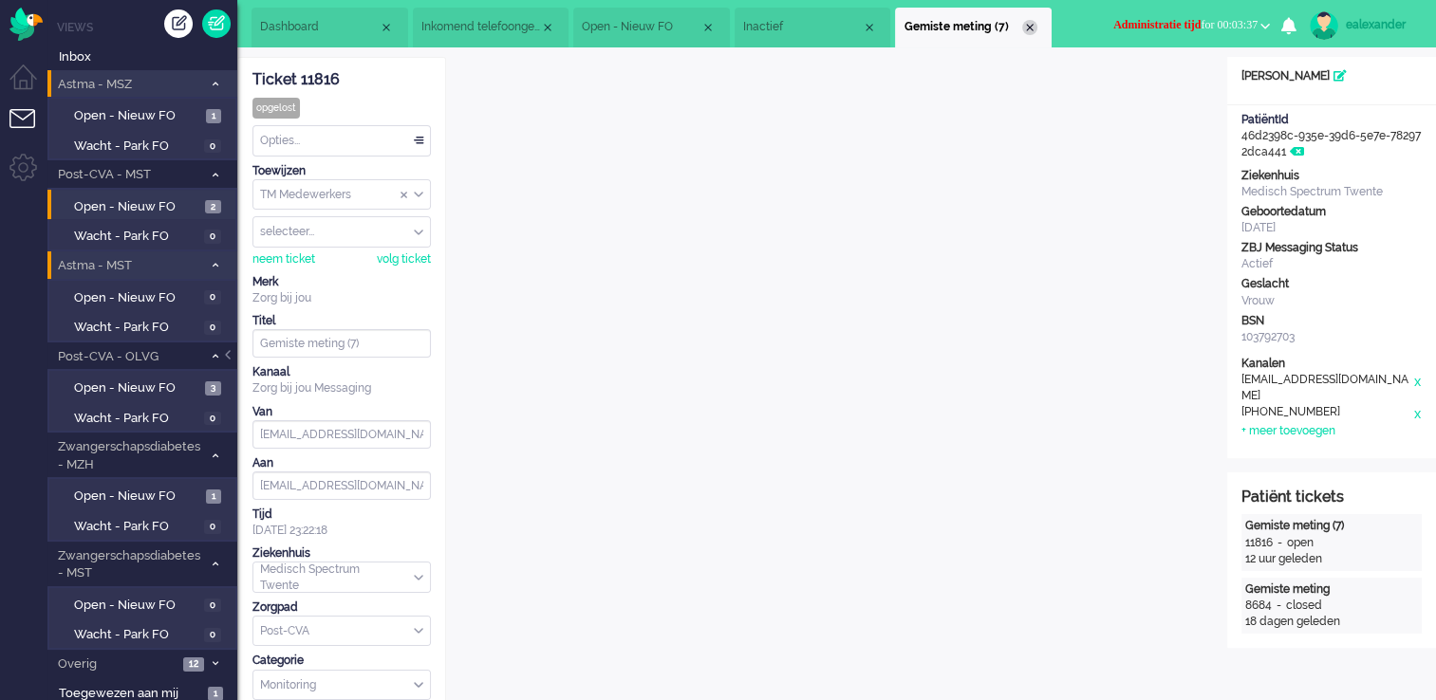
click at [1033, 28] on div "Close tab" at bounding box center [1029, 27] width 15 height 15
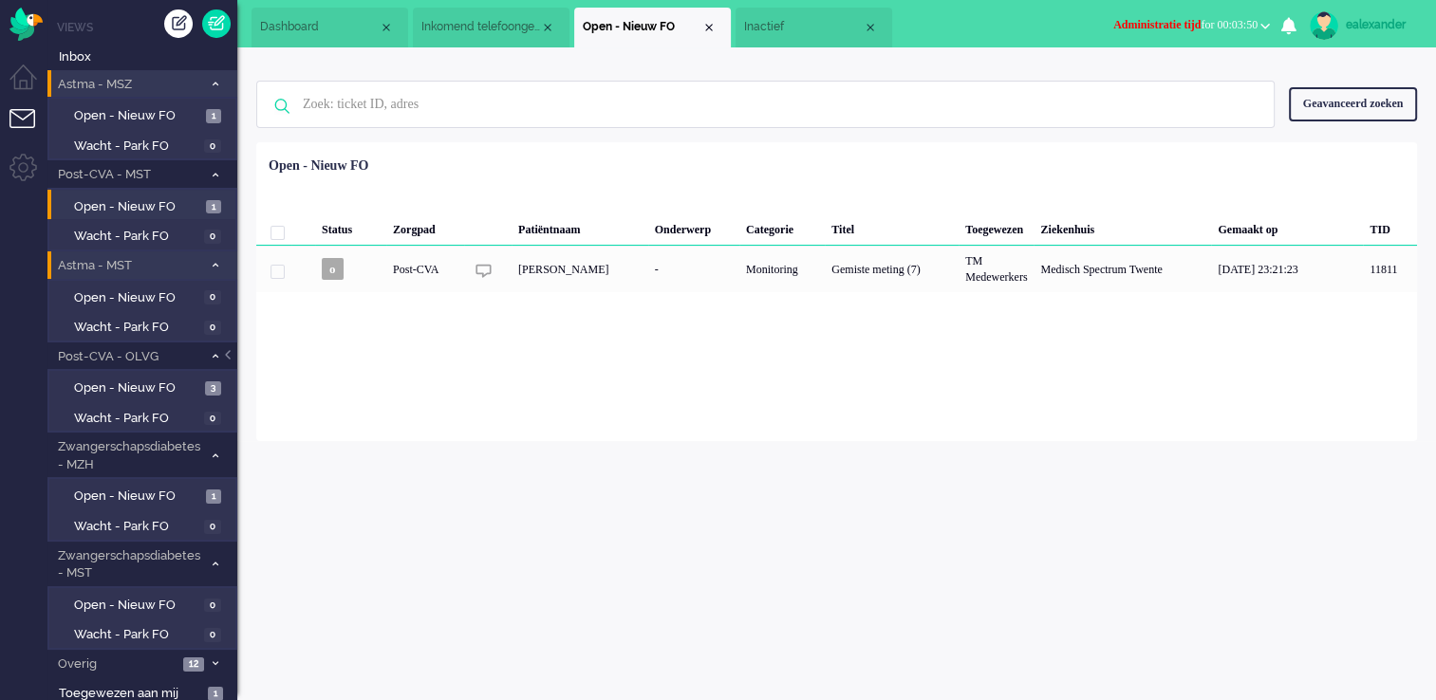
click at [1264, 25] on b "button" at bounding box center [1264, 26] width 9 height 7
click at [1189, 61] on label "Niet beschikbaar" at bounding box center [1191, 64] width 150 height 16
click at [131, 380] on span "Open - Nieuw FO" at bounding box center [137, 389] width 126 height 18
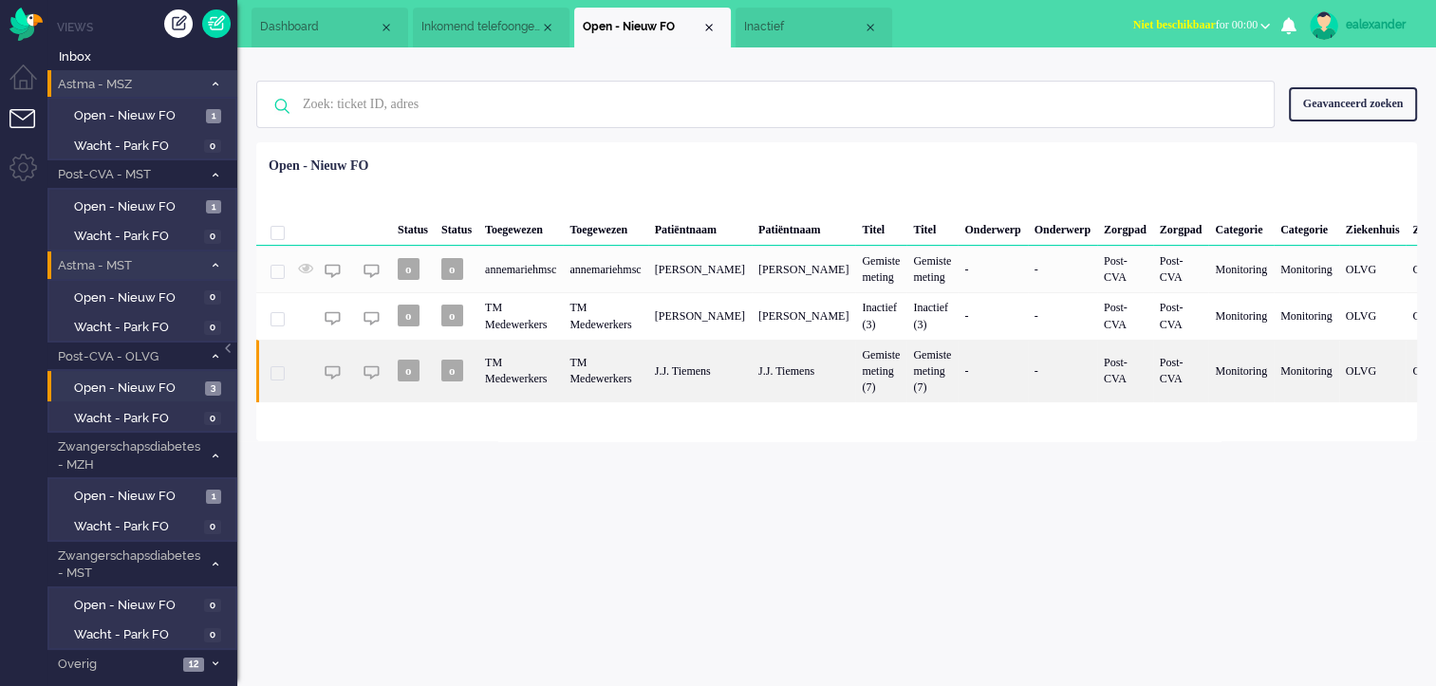
click at [710, 373] on div "J.J. Tiemens" at bounding box center [699, 371] width 103 height 63
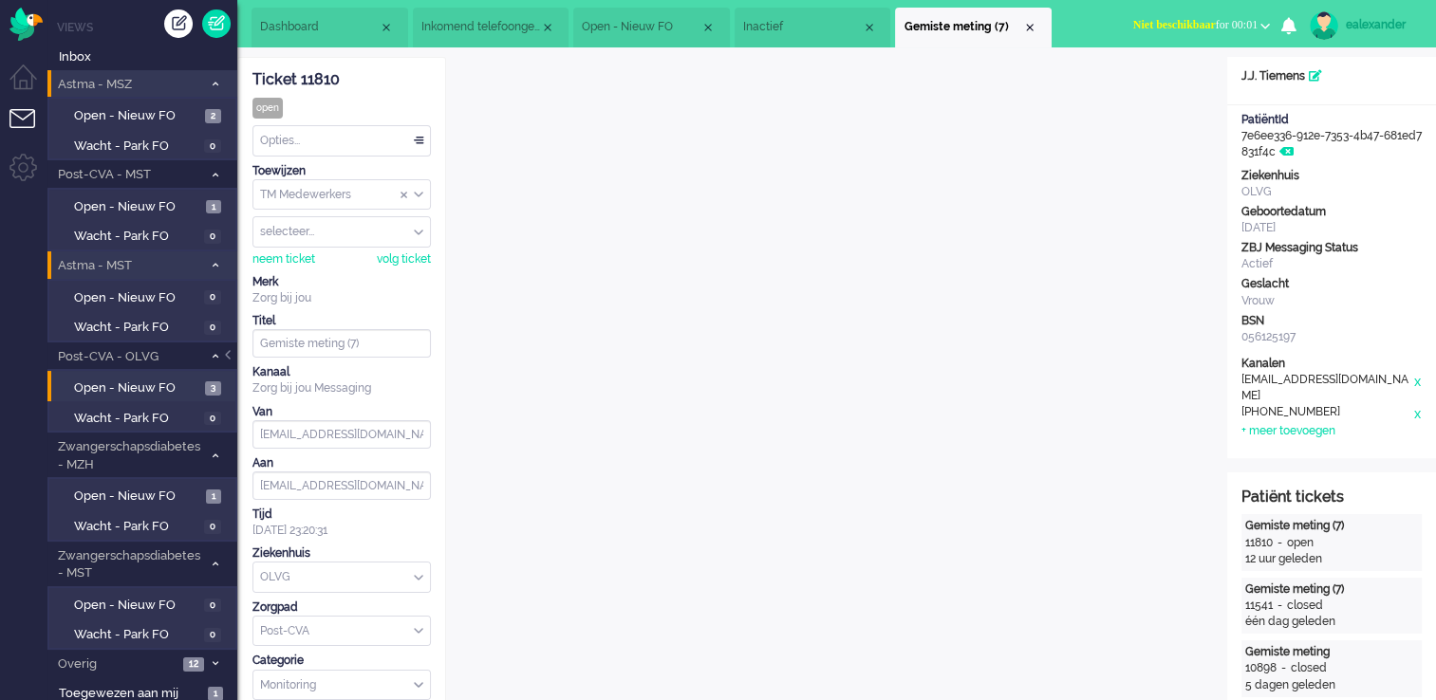
drag, startPoint x: 345, startPoint y: 78, endPoint x: 256, endPoint y: 84, distance: 89.5
click at [256, 84] on div "Ticket 11810" at bounding box center [341, 80] width 178 height 22
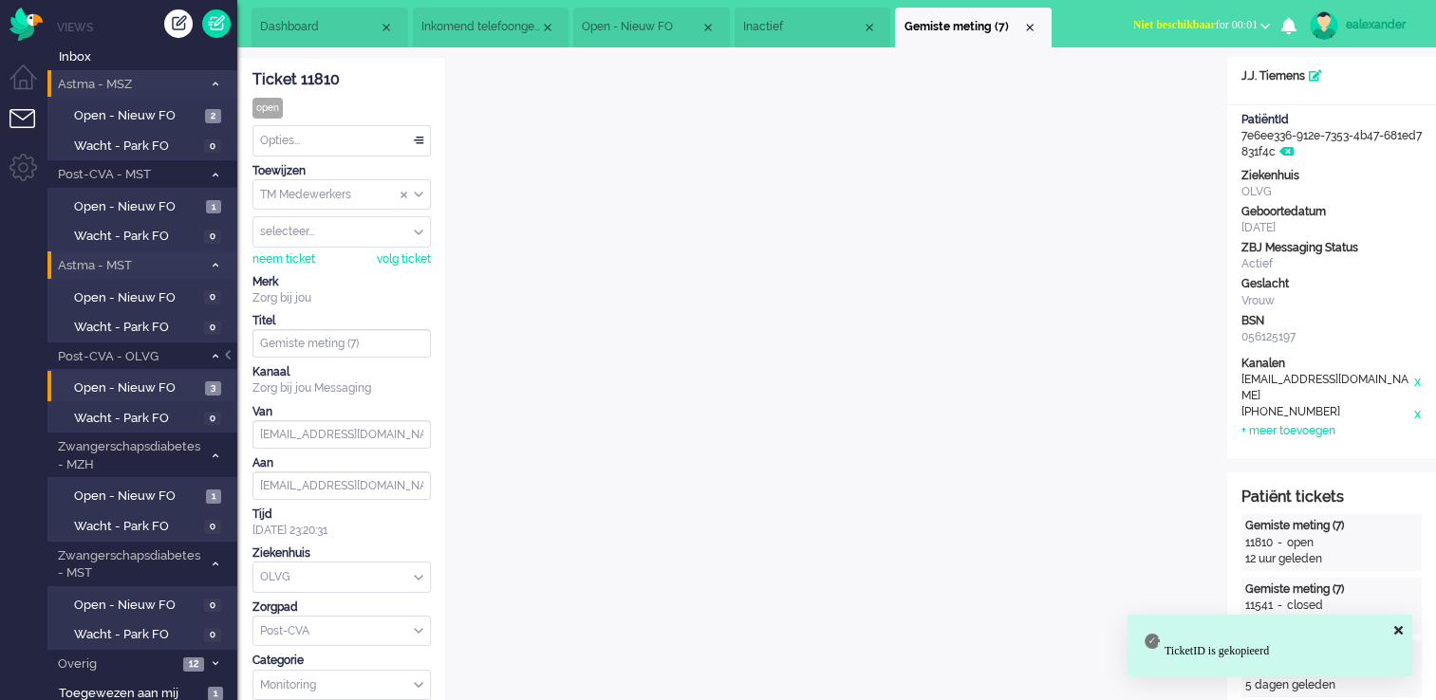
copy div "Ticket 11810"
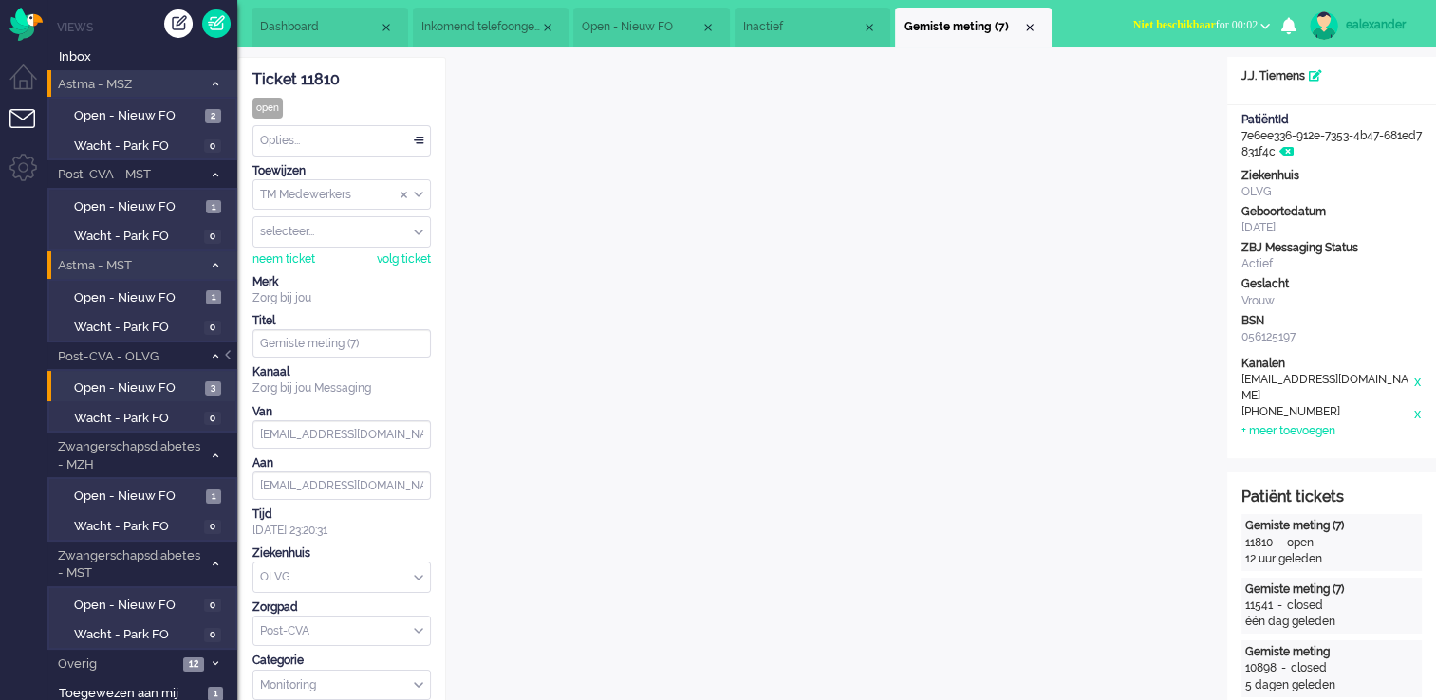
drag, startPoint x: 1030, startPoint y: 31, endPoint x: 998, endPoint y: 46, distance: 35.3
click at [1030, 31] on div "Close tab" at bounding box center [1029, 27] width 15 height 15
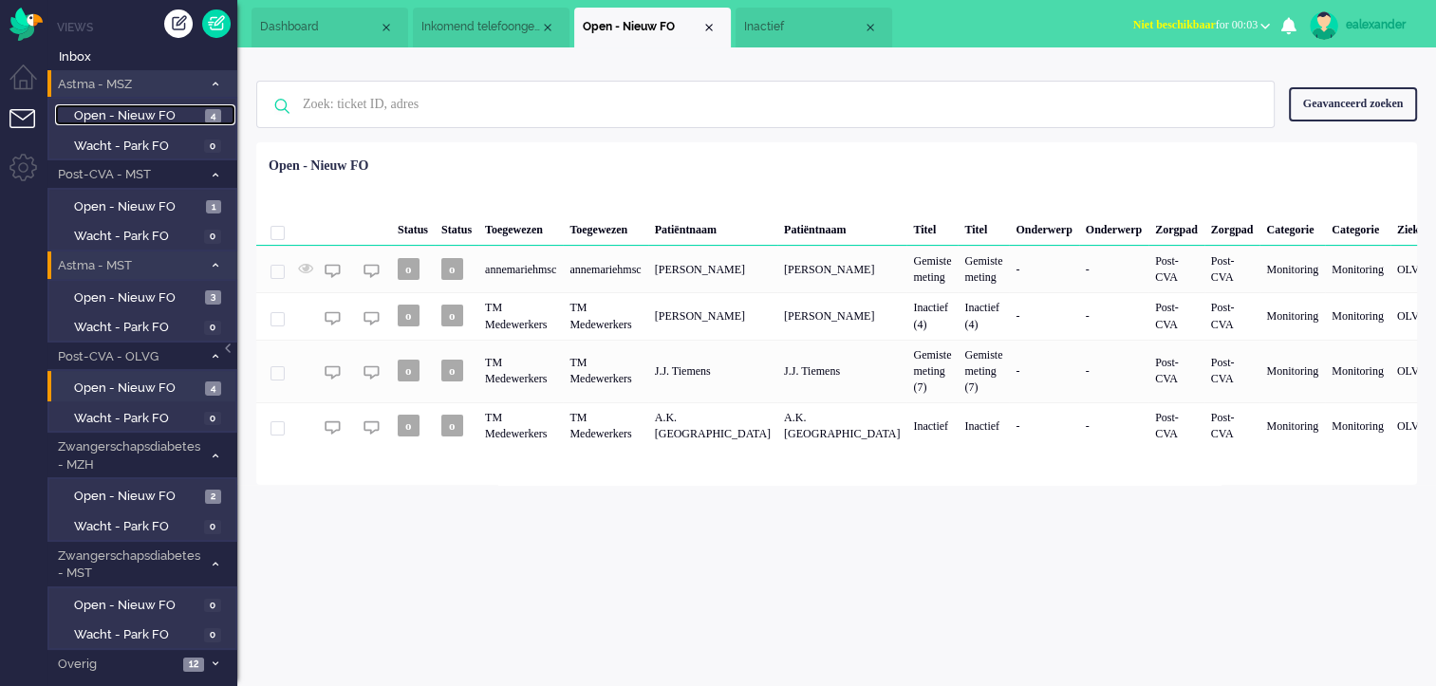
drag, startPoint x: 208, startPoint y: 120, endPoint x: 788, endPoint y: 182, distance: 583.3
click at [208, 120] on span "4" at bounding box center [213, 116] width 16 height 14
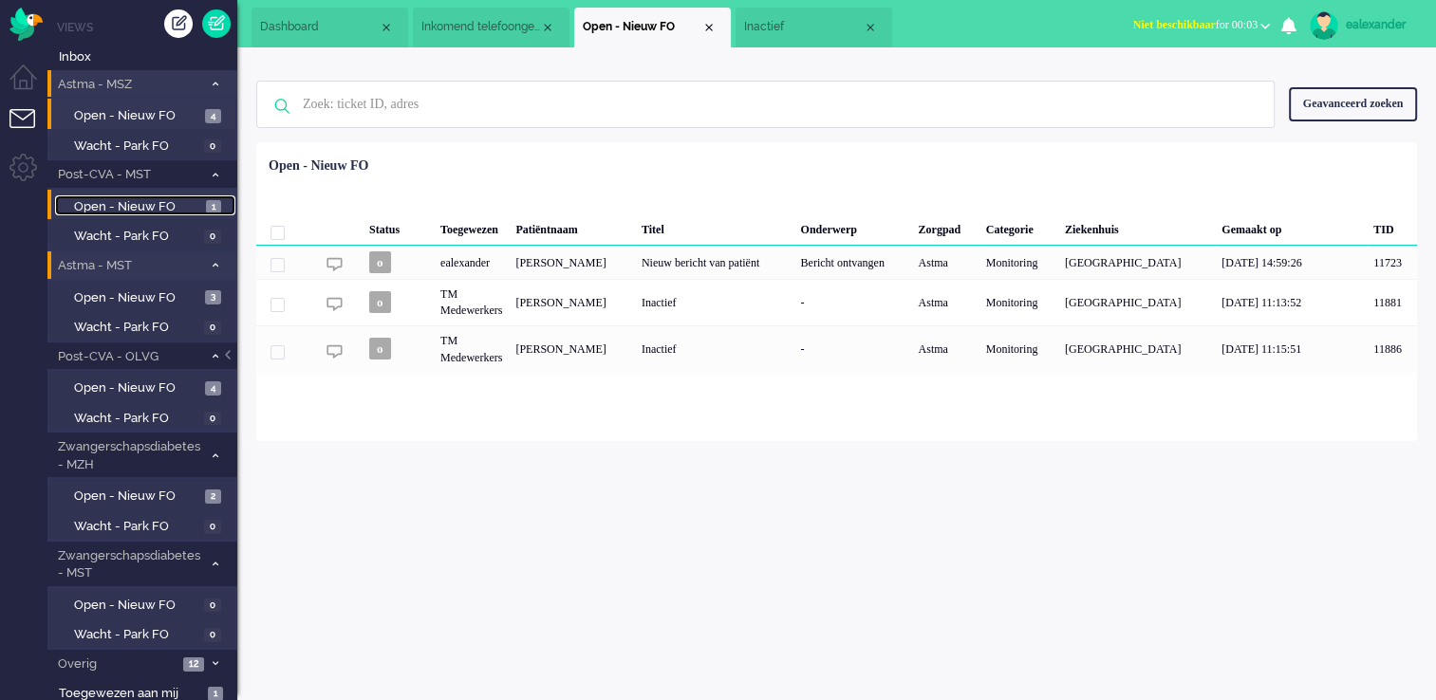
click at [178, 207] on span "Open - Nieuw FO" at bounding box center [137, 207] width 127 height 18
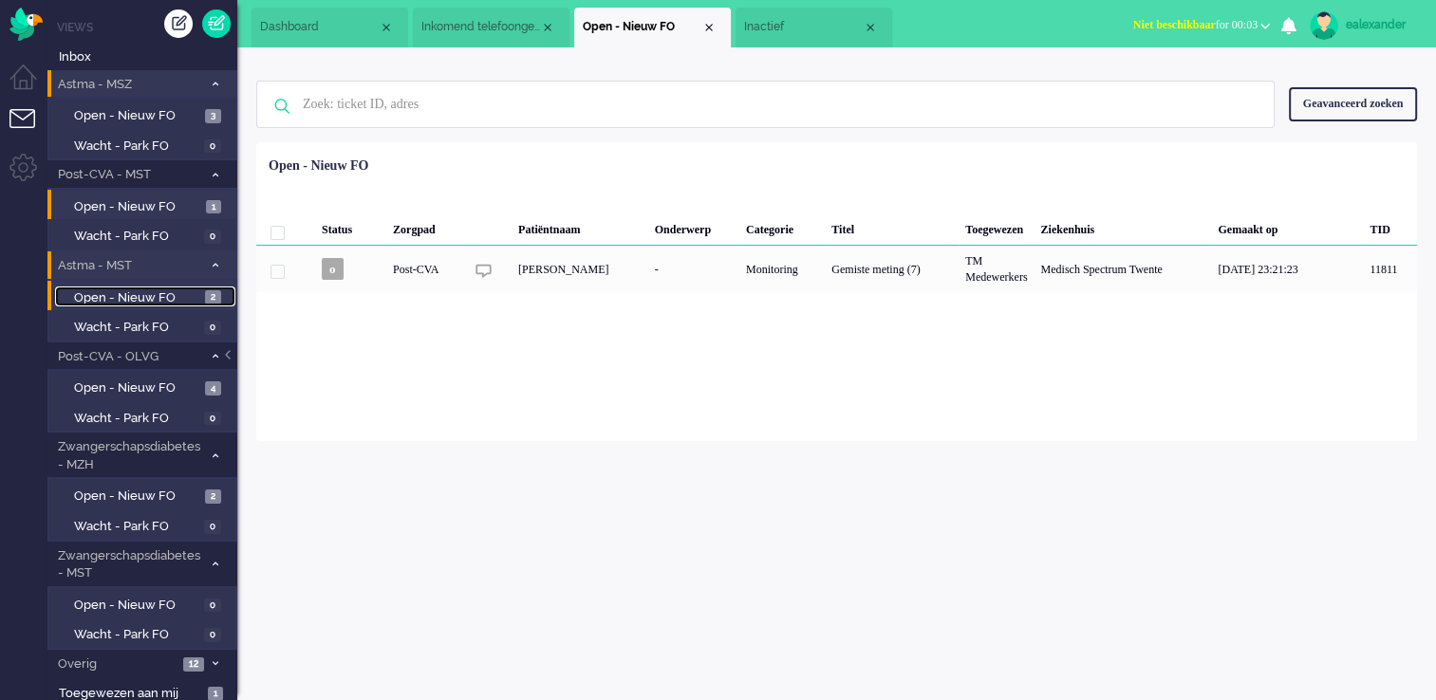
click at [186, 294] on span "Open - Nieuw FO" at bounding box center [137, 298] width 126 height 18
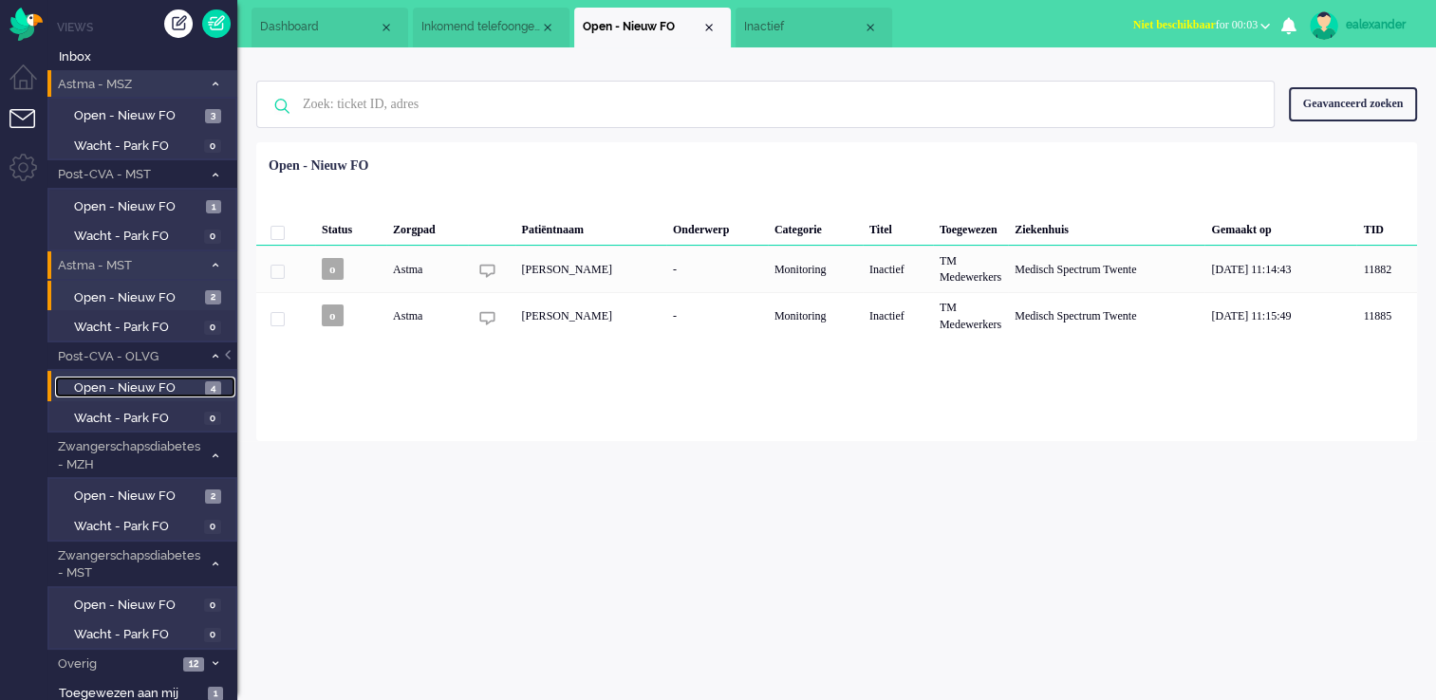
click at [180, 387] on span "Open - Nieuw FO" at bounding box center [137, 389] width 126 height 18
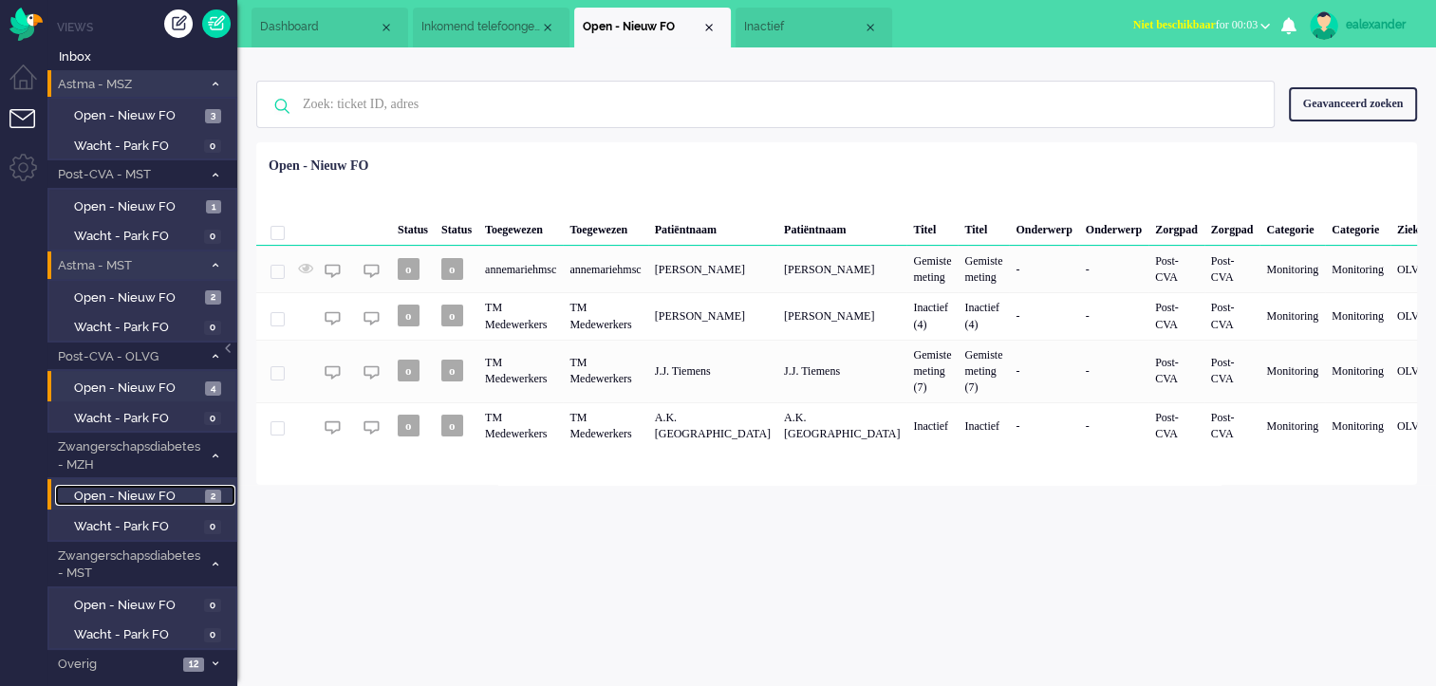
click at [188, 495] on span "Open - Nieuw FO" at bounding box center [137, 497] width 126 height 18
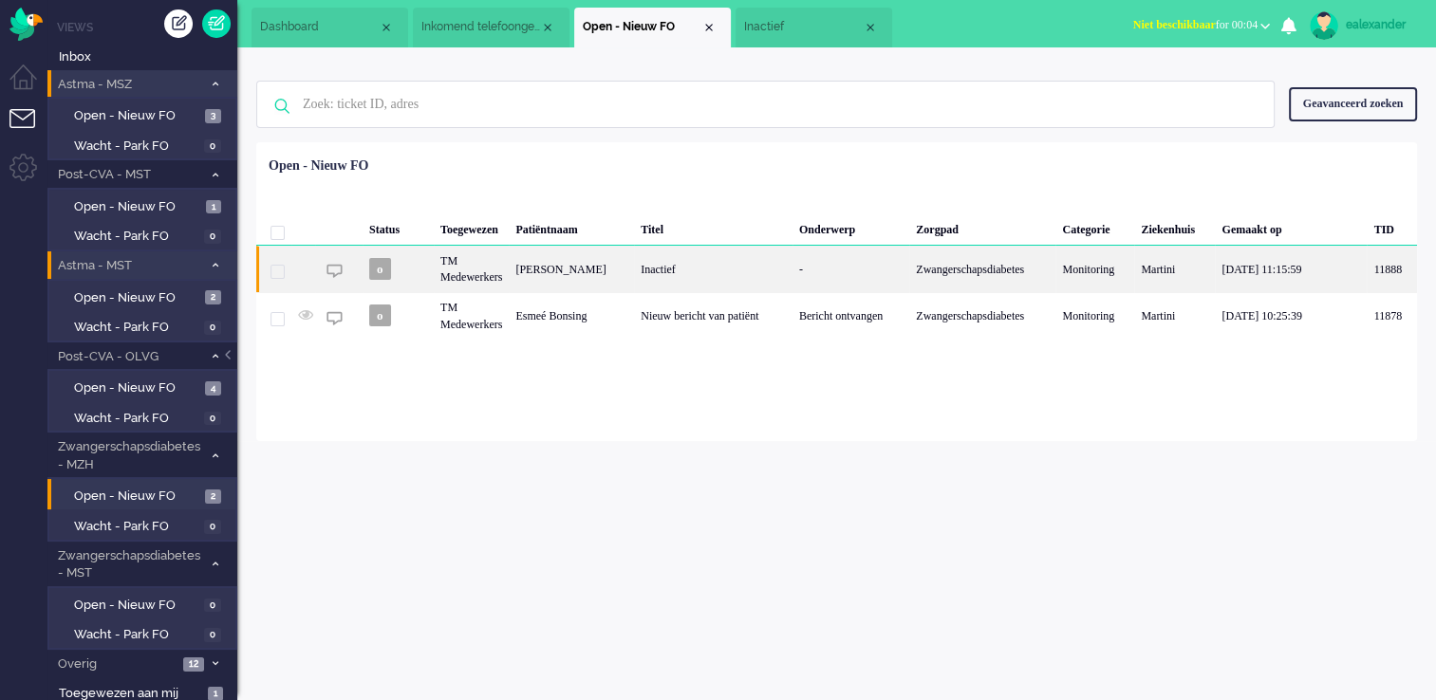
click at [657, 275] on div "Inactief" at bounding box center [713, 269] width 159 height 47
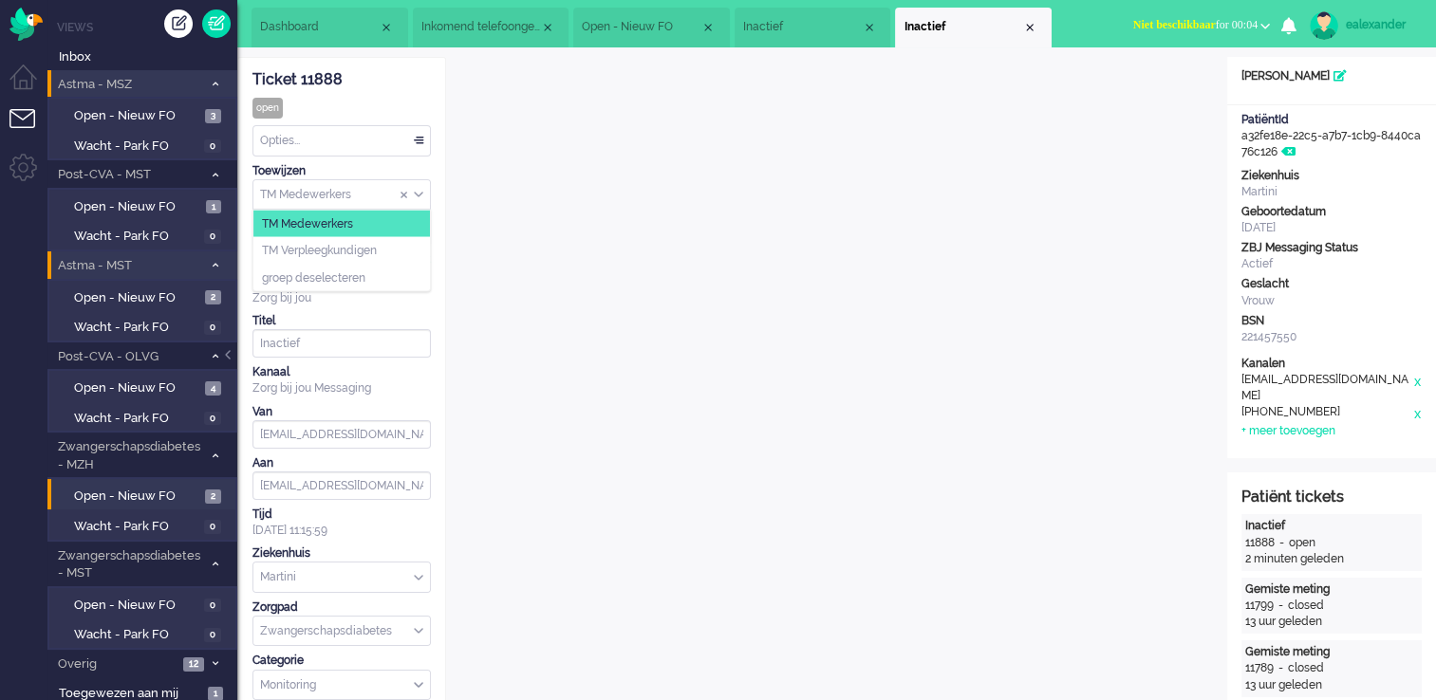
click at [419, 196] on div "TM Medewerkers" at bounding box center [341, 194] width 177 height 29
click at [345, 249] on span "TM Verpleegkundigen" at bounding box center [319, 251] width 115 height 16
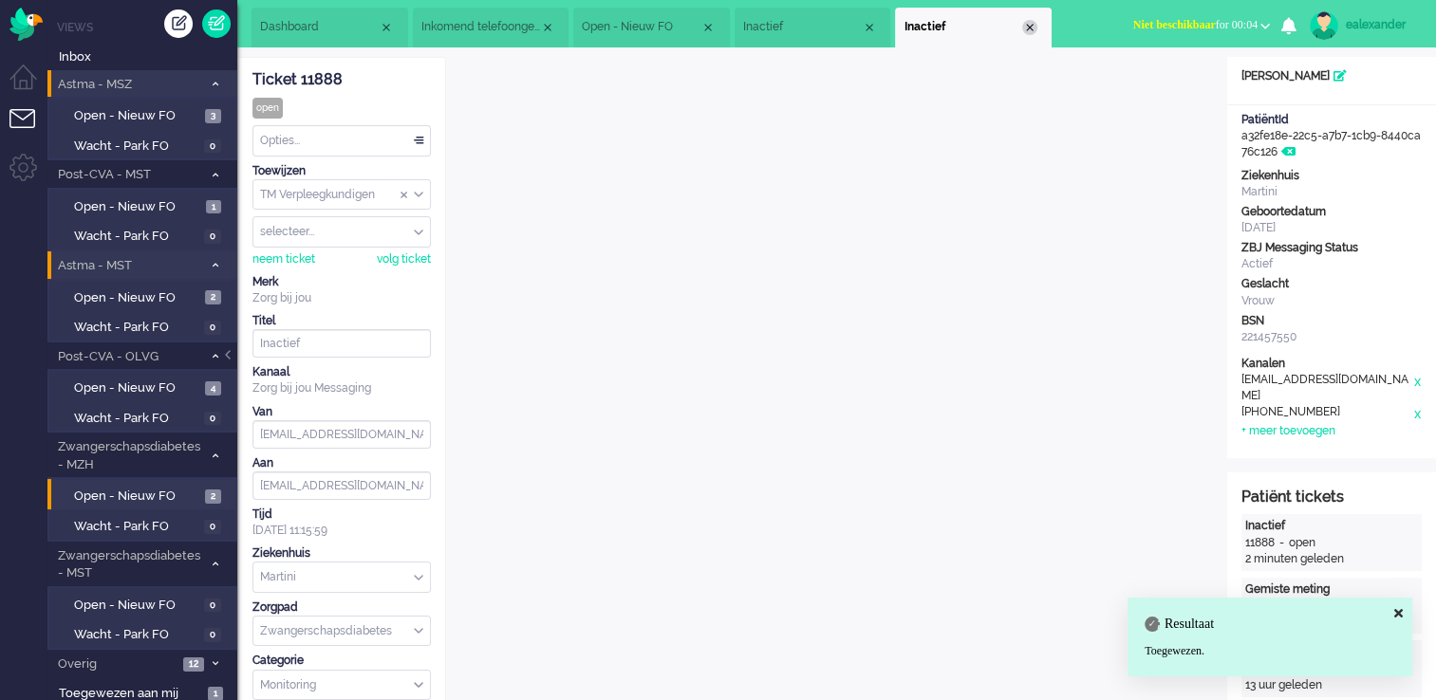
click at [1029, 28] on div "Close tab" at bounding box center [1029, 27] width 15 height 15
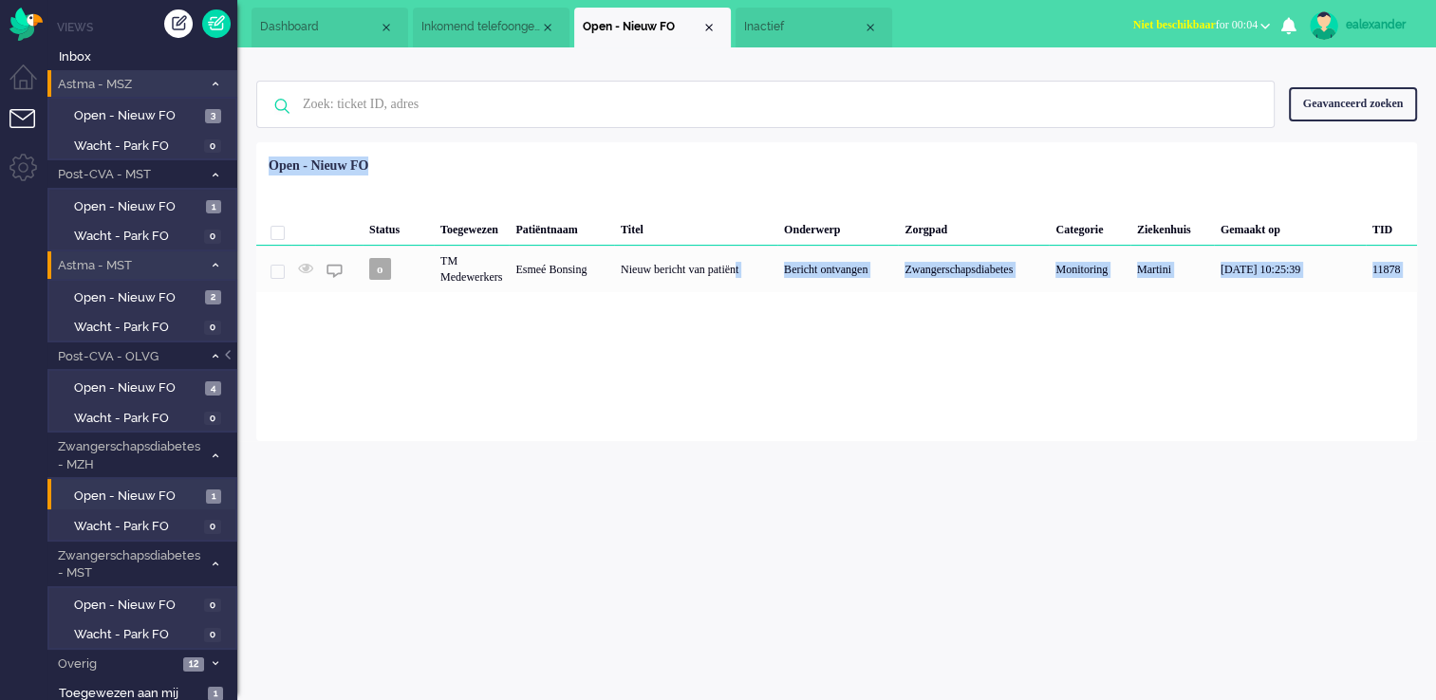
drag, startPoint x: 774, startPoint y: 270, endPoint x: 1016, endPoint y: 489, distance: 326.6
click at [1016, 489] on div "ealexander Thuis Ticket Csat Ticket cijfer gemiddeld over tijd Per week Ticket …" at bounding box center [836, 373] width 1199 height 653
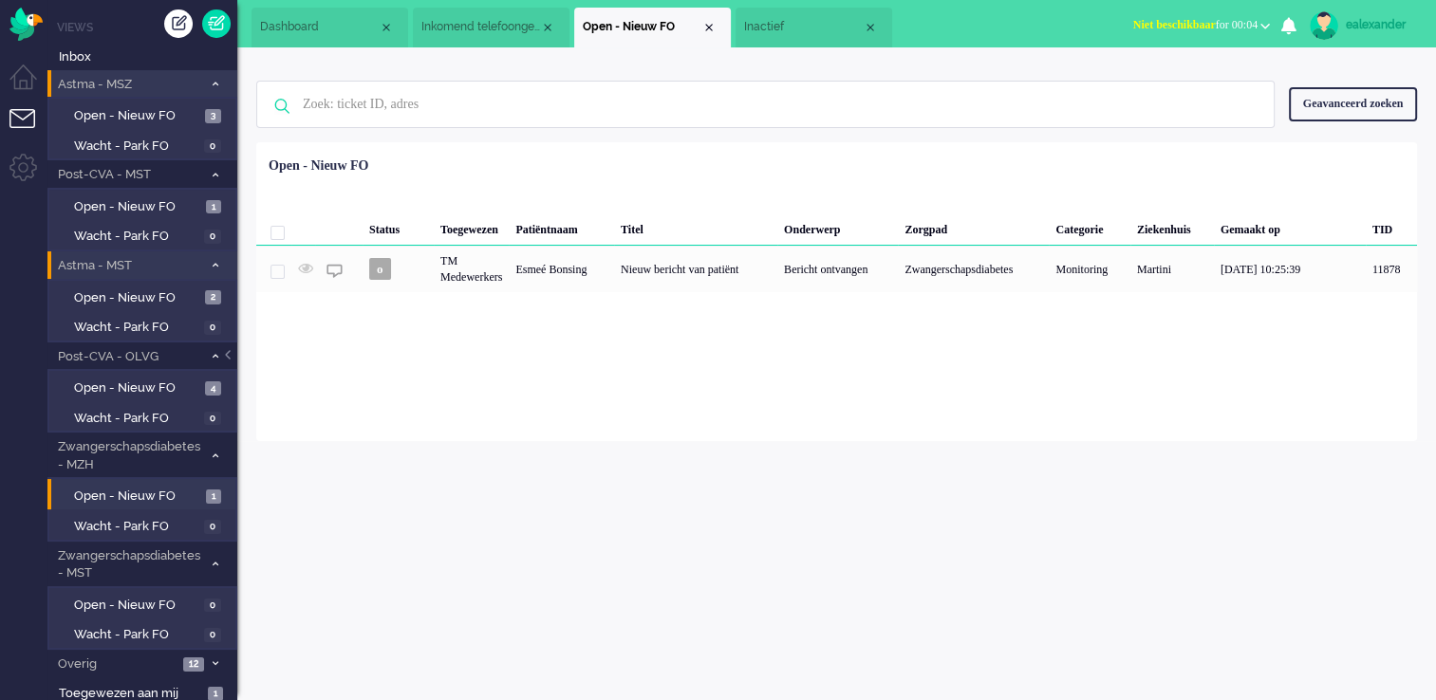
drag, startPoint x: 1016, startPoint y: 489, endPoint x: 1235, endPoint y: 516, distance: 221.0
click at [1257, 528] on div "ealexander Thuis Ticket Csat Ticket cijfer gemiddeld over tijd Per week Ticket …" at bounding box center [836, 373] width 1199 height 653
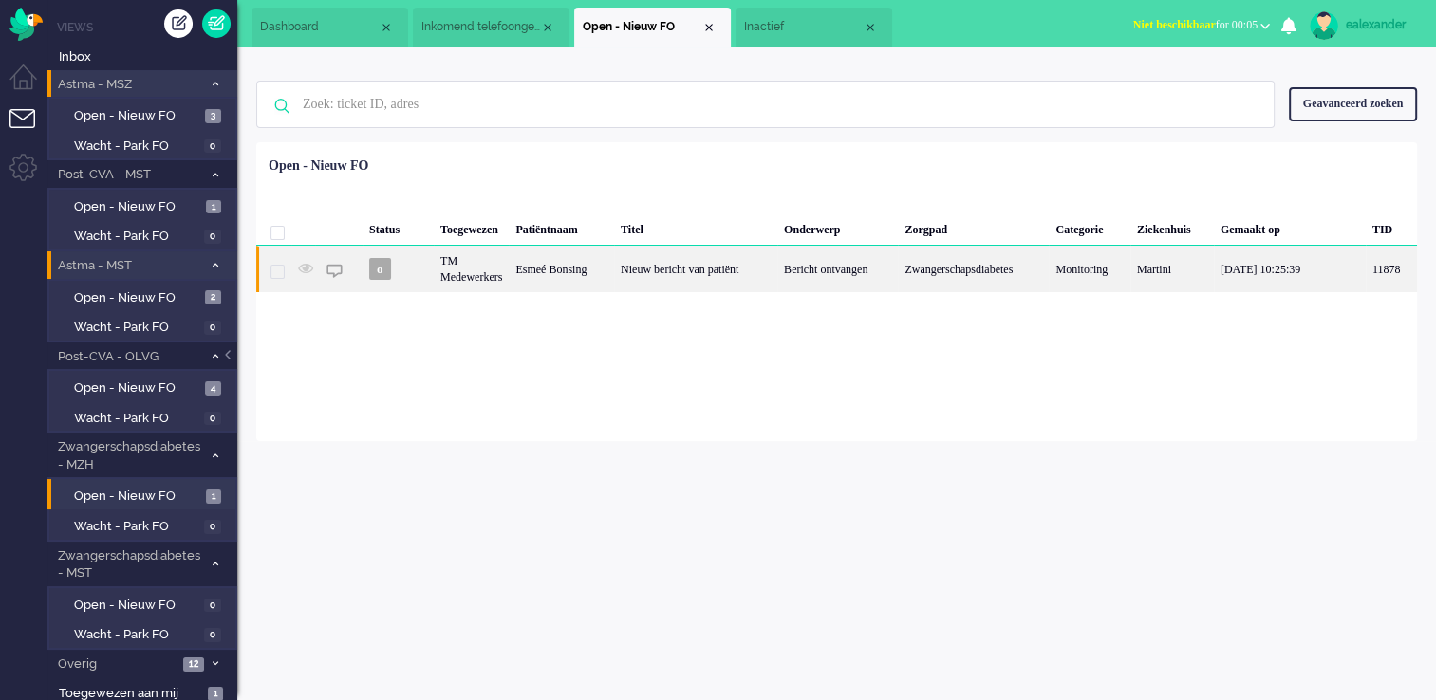
click at [812, 277] on div "Bericht ontvangen" at bounding box center [837, 269] width 121 height 47
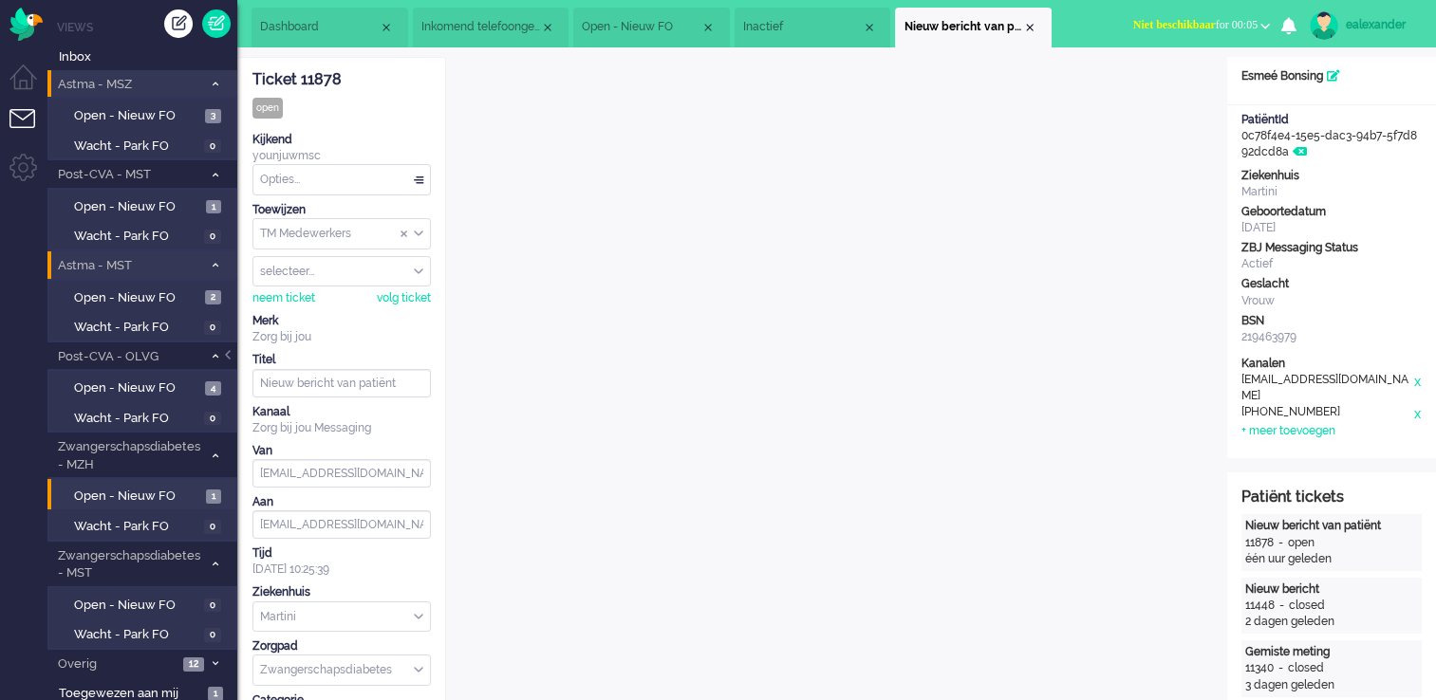
click at [420, 233] on div "TM Medewerkers" at bounding box center [341, 233] width 177 height 29
click at [406, 289] on li "TM Verpleegkundigen" at bounding box center [341, 290] width 177 height 28
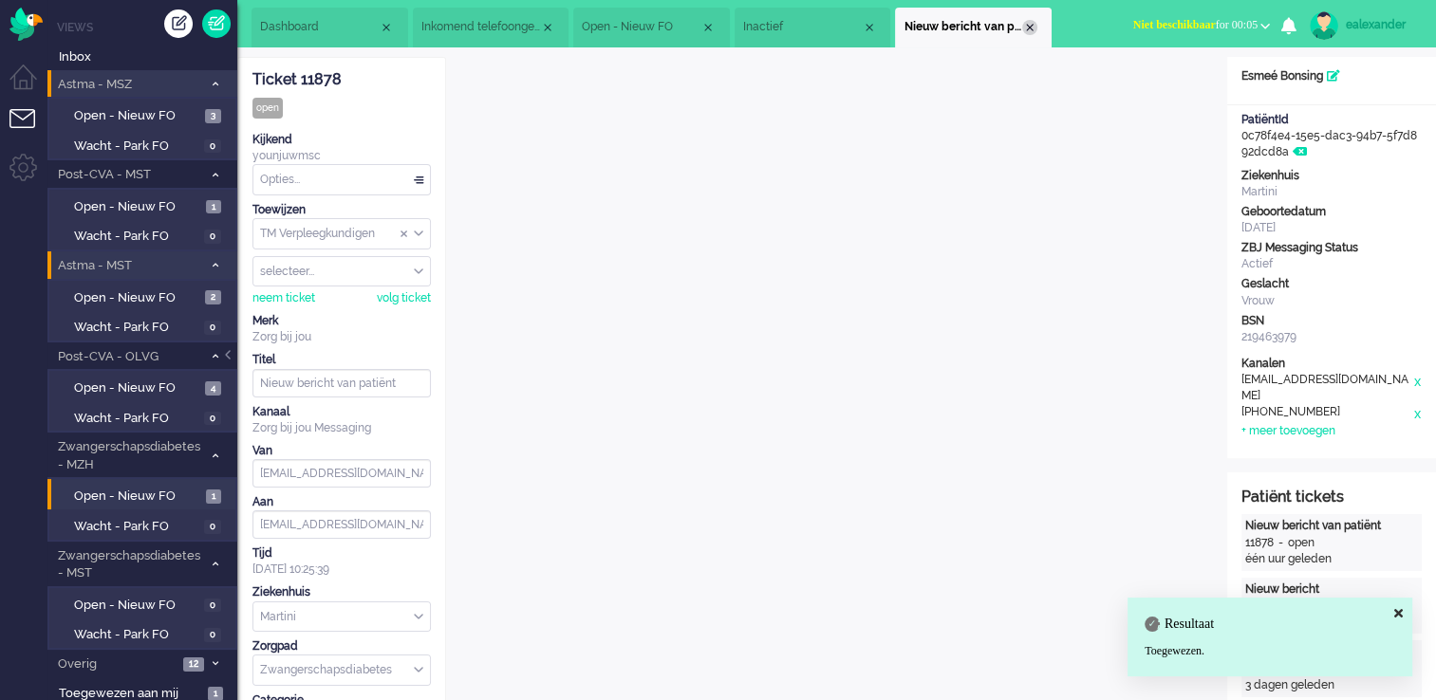
click at [1035, 26] on div "Close tab" at bounding box center [1029, 27] width 15 height 15
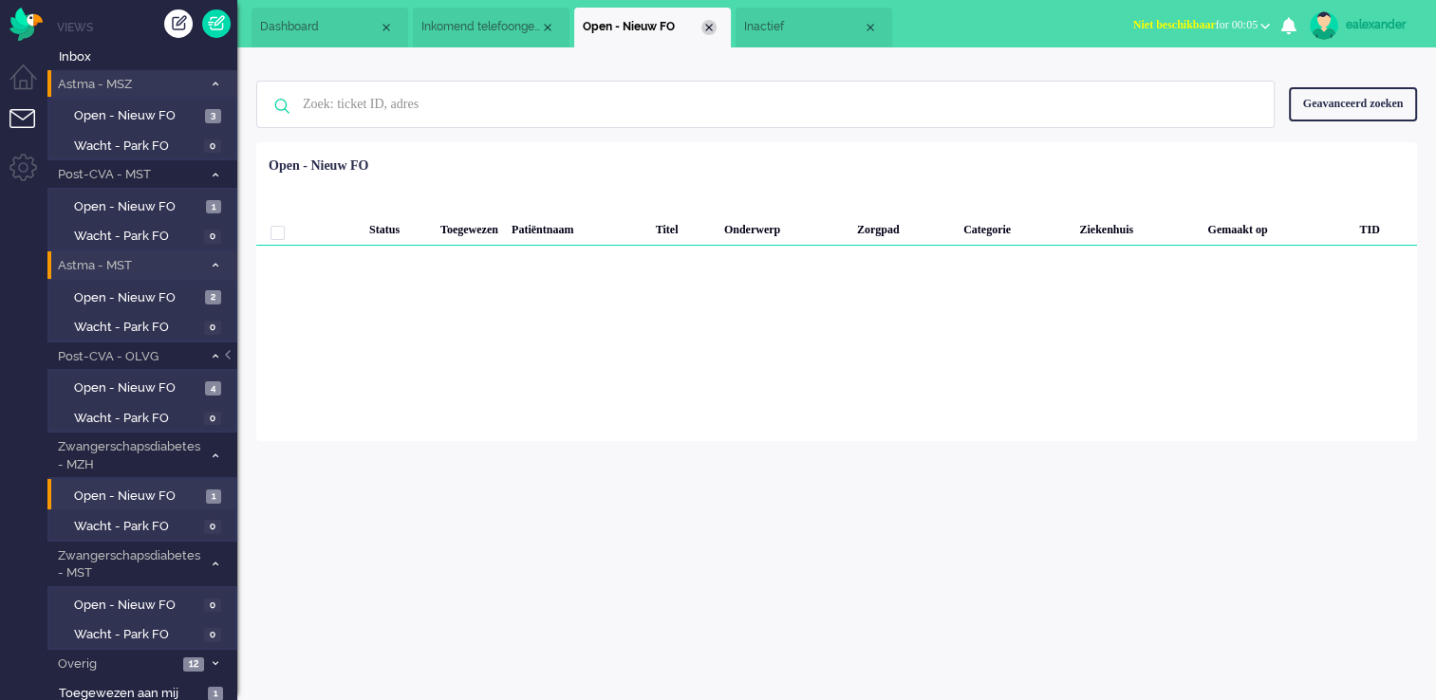
click at [708, 28] on div "Close tab" at bounding box center [708, 27] width 15 height 15
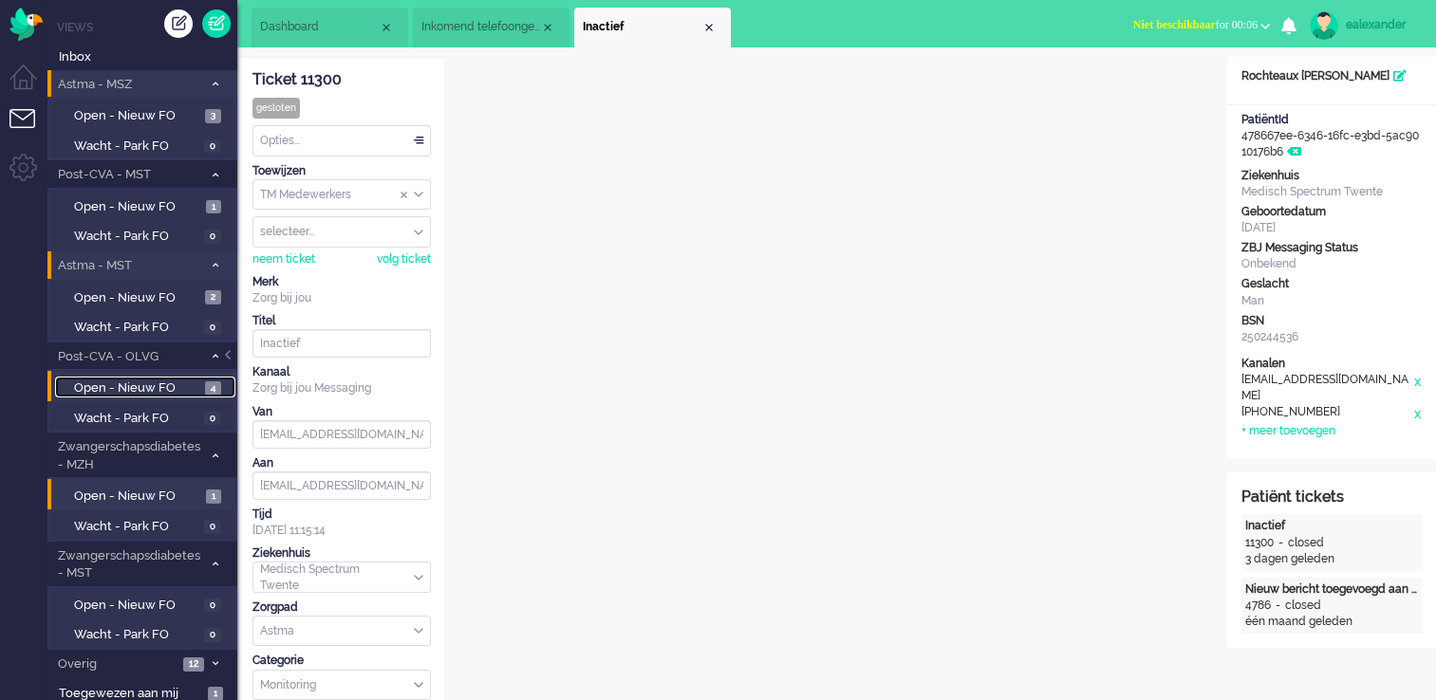
click at [186, 389] on span "Open - Nieuw FO" at bounding box center [137, 389] width 126 height 18
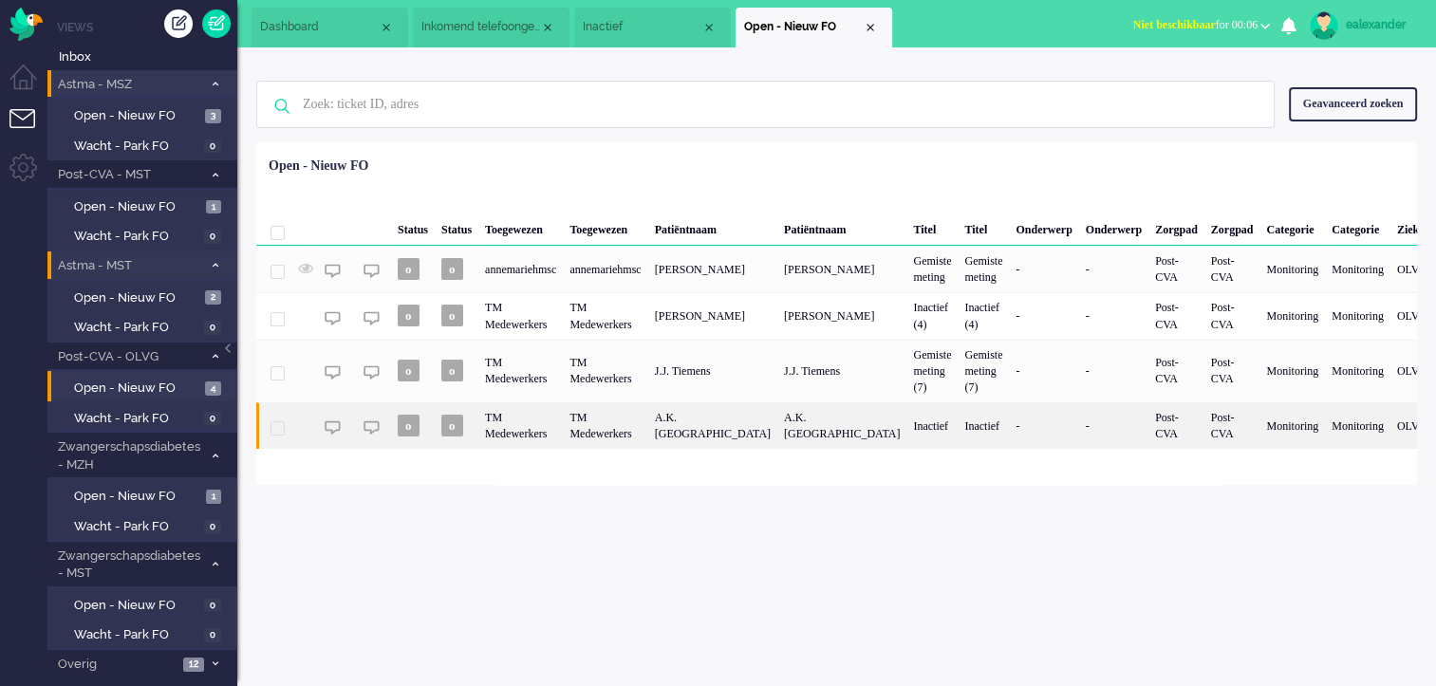
click at [777, 438] on div "A.K. Wijchman" at bounding box center [712, 425] width 129 height 47
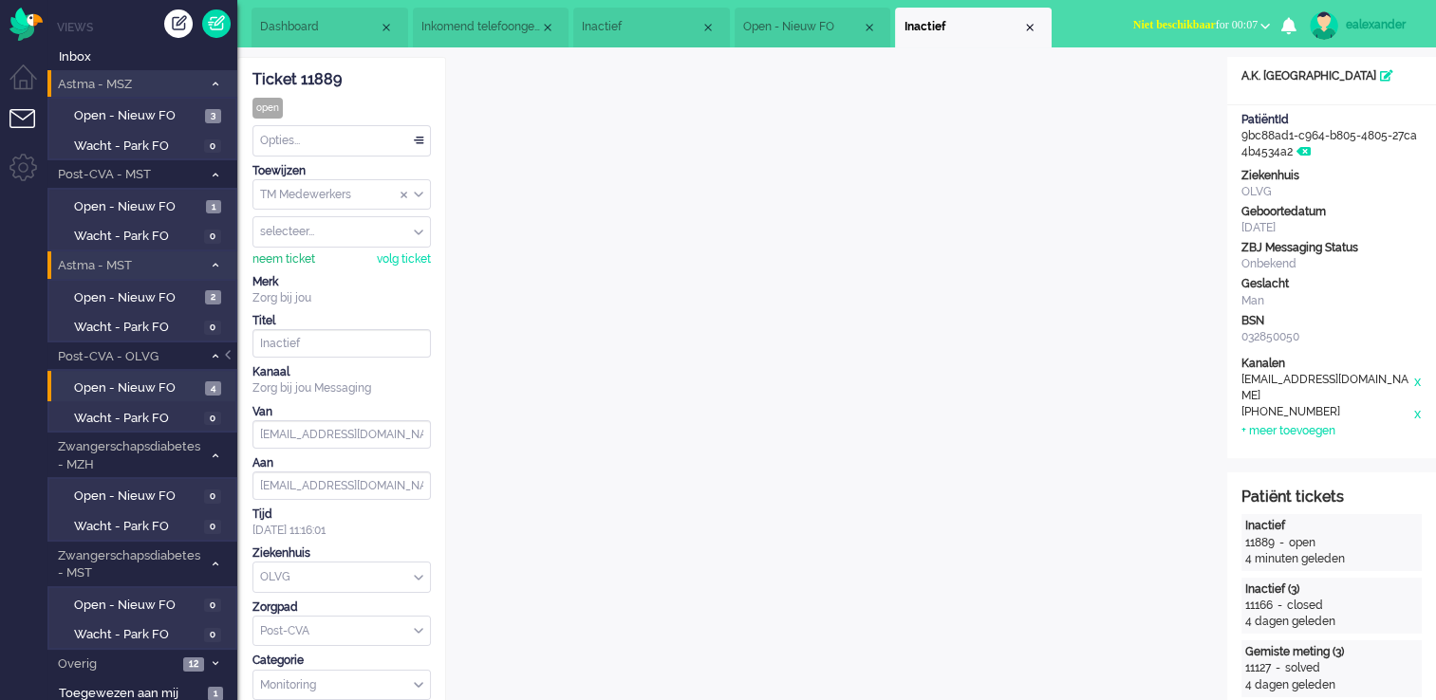
click at [300, 262] on div "neem ticket" at bounding box center [283, 260] width 63 height 16
click at [831, 38] on li "Open - Nieuw FO" at bounding box center [813, 28] width 157 height 40
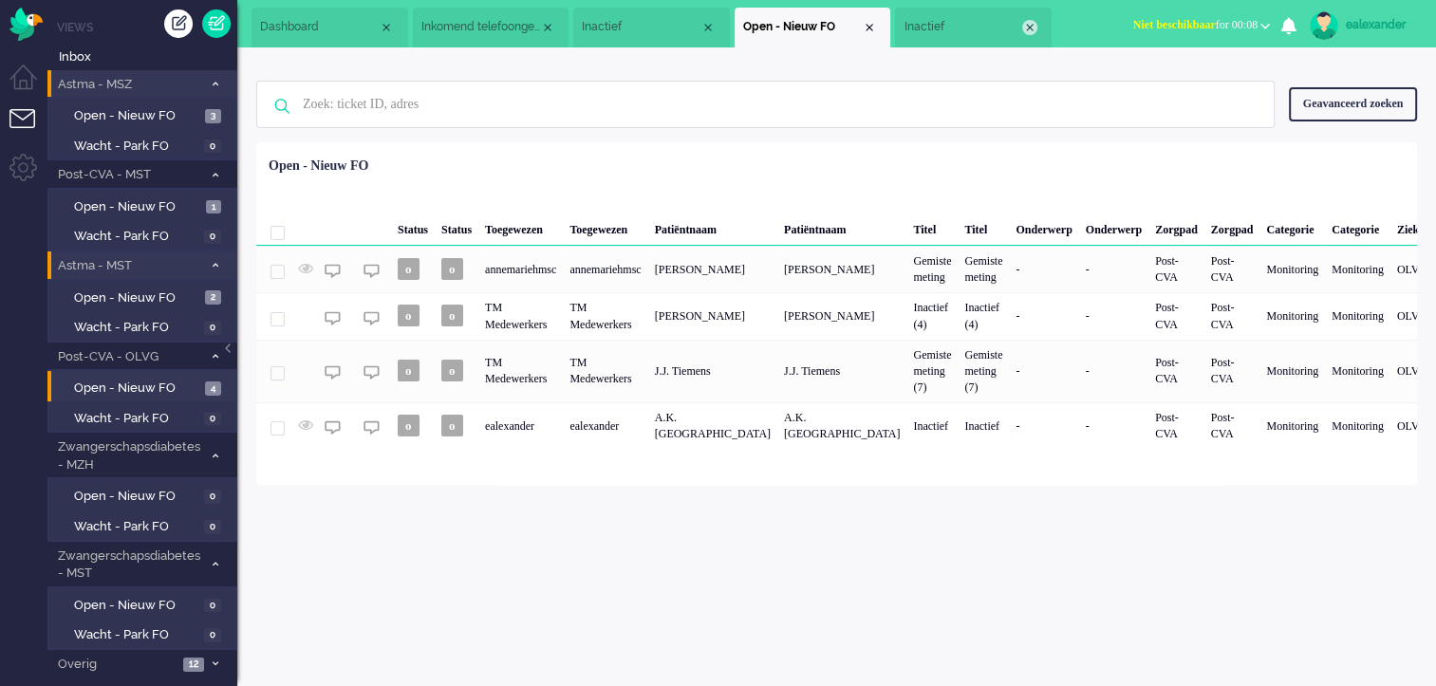
click at [1033, 27] on div "Close tab" at bounding box center [1029, 27] width 15 height 15
click at [170, 295] on span "Open - Nieuw FO" at bounding box center [137, 298] width 126 height 18
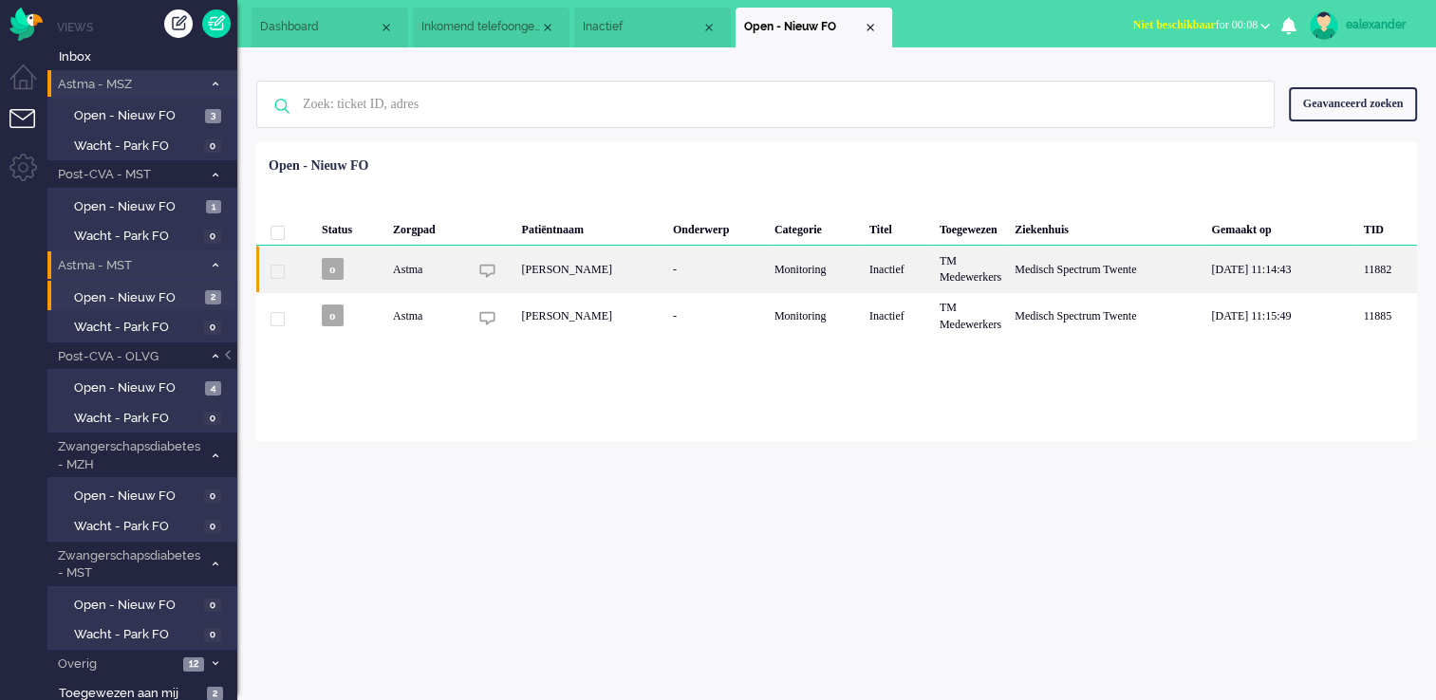
click at [1003, 271] on div "TM Medewerkers" at bounding box center [970, 269] width 75 height 47
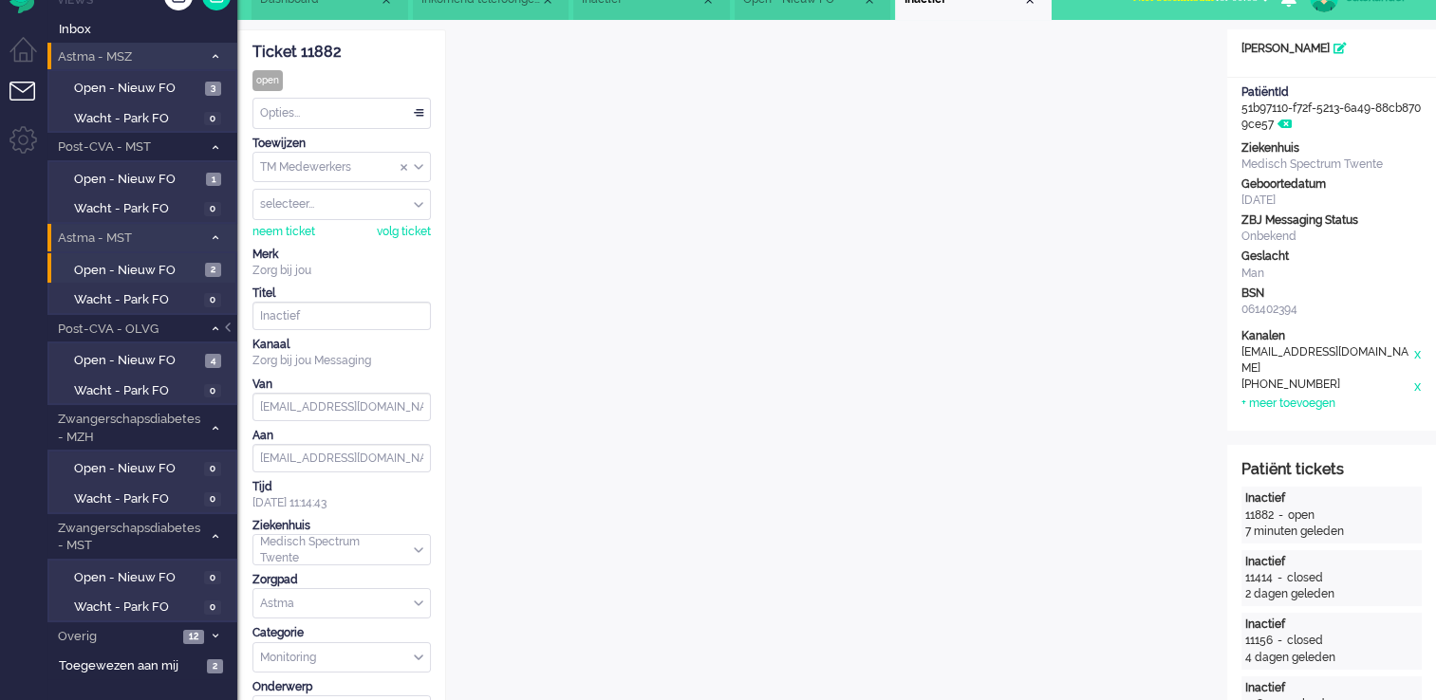
scroll to position [20, 0]
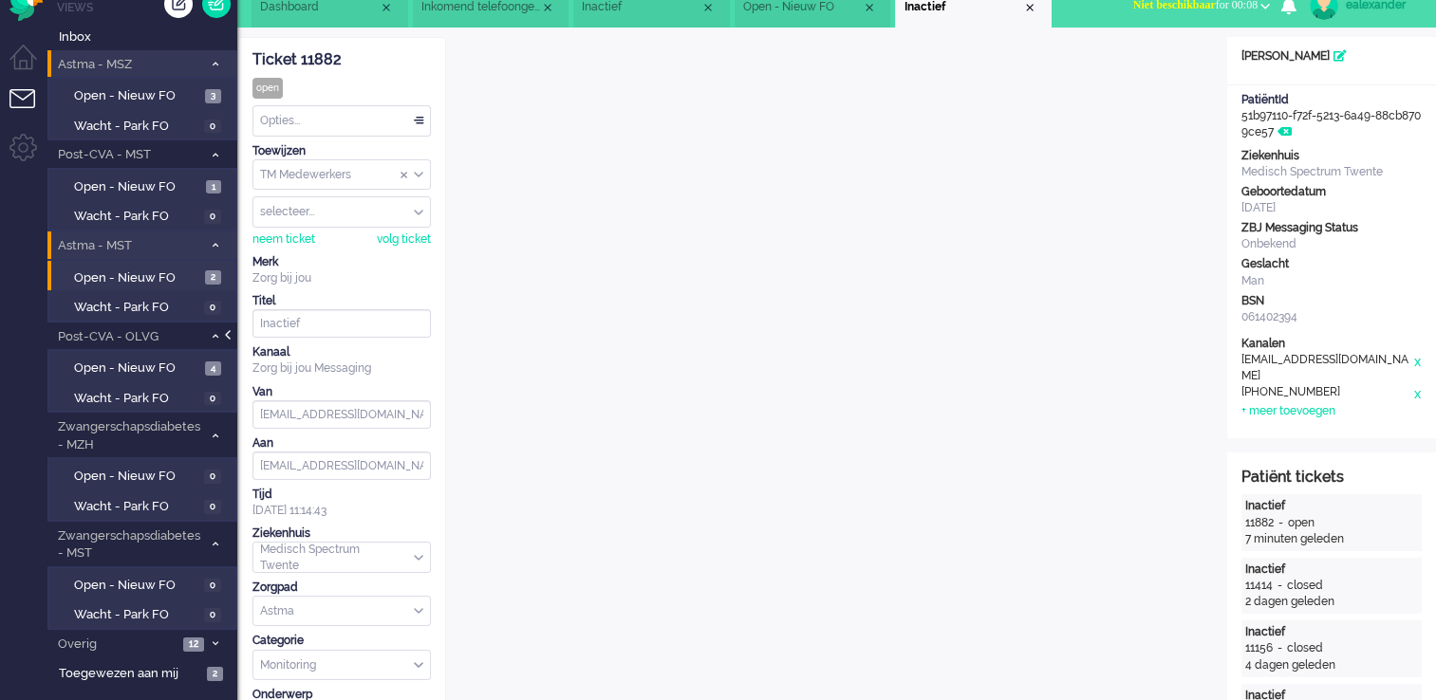
click at [231, 338] on div at bounding box center [229, 344] width 9 height 28
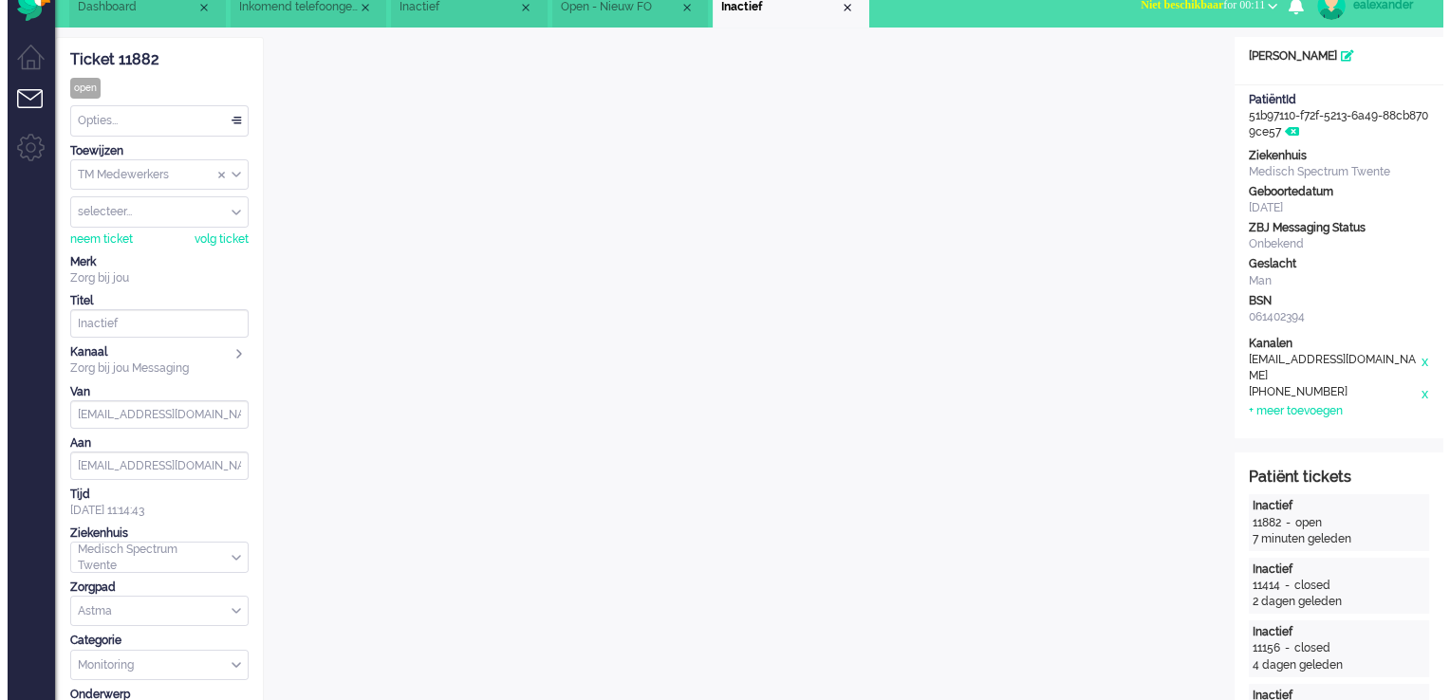
scroll to position [0, 0]
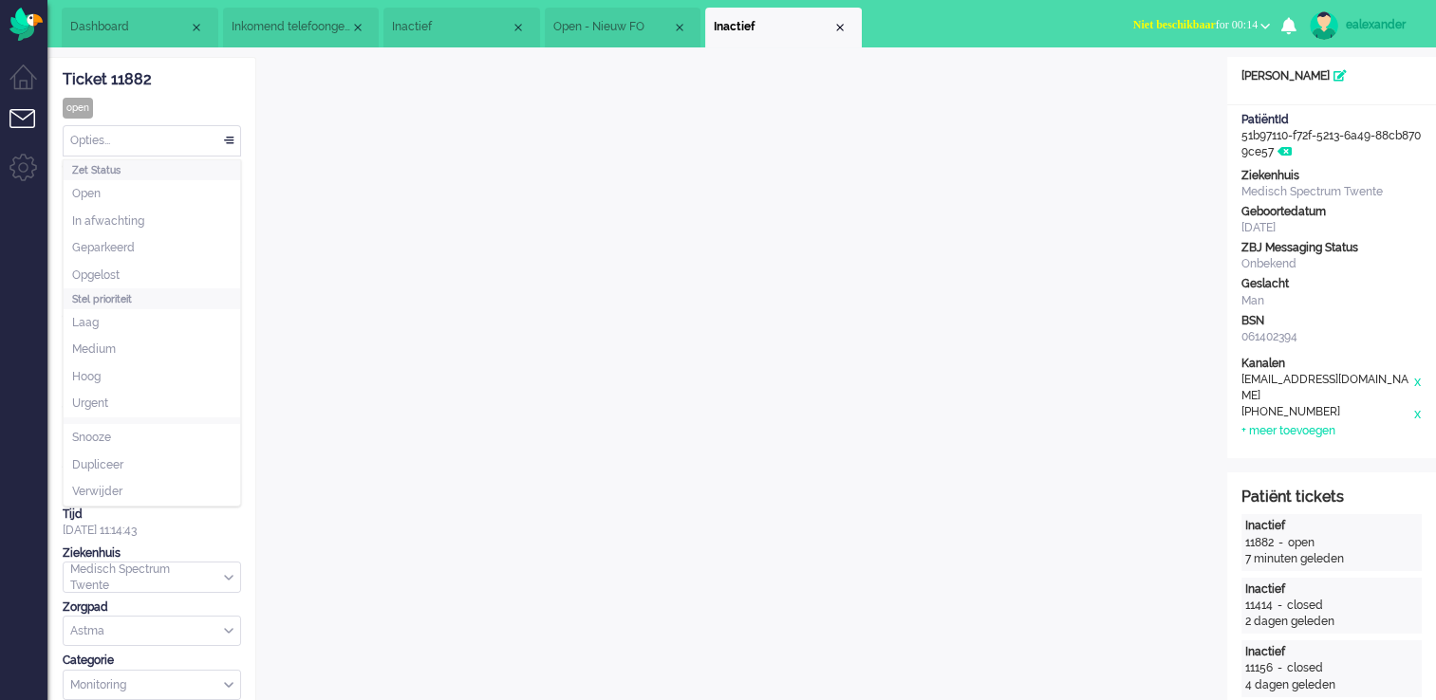
click at [233, 141] on div "Opties..." at bounding box center [152, 140] width 177 height 29
click at [192, 270] on li "Opgelost" at bounding box center [152, 276] width 177 height 28
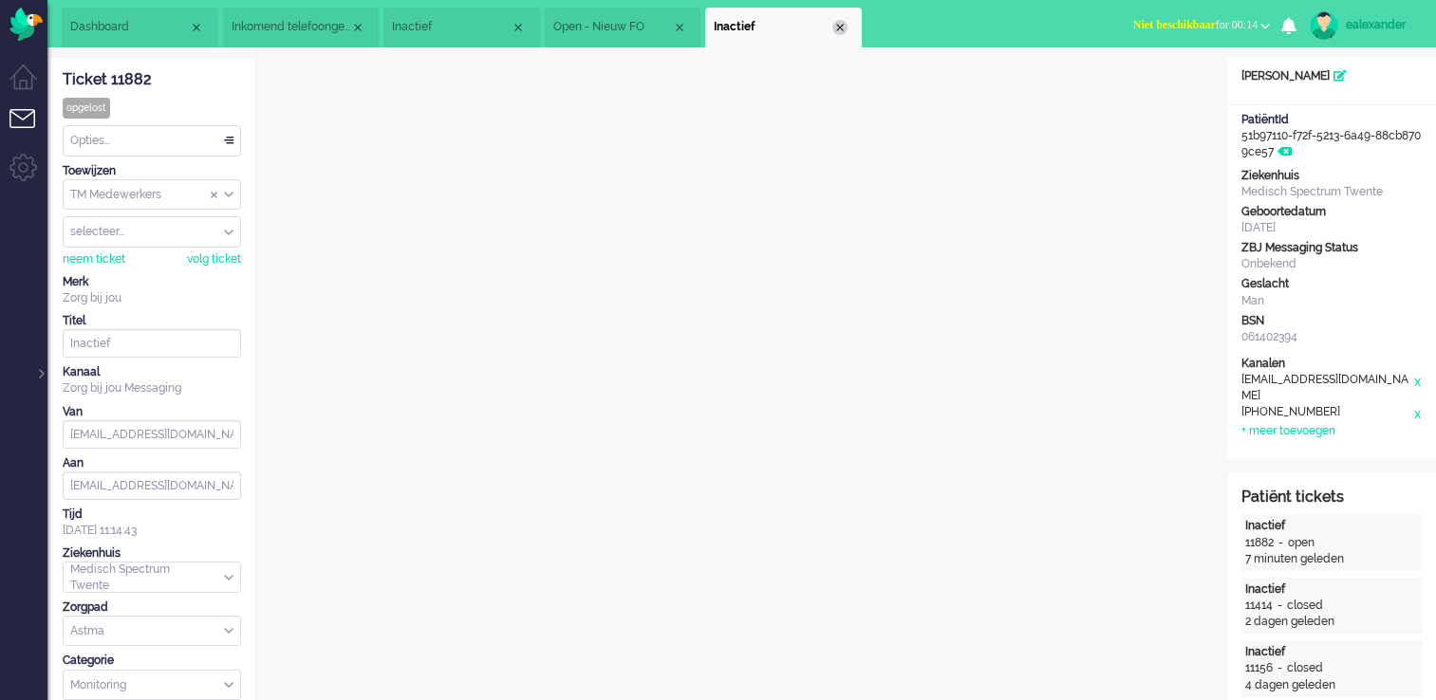
click at [848, 28] on div "Close tab" at bounding box center [839, 27] width 15 height 15
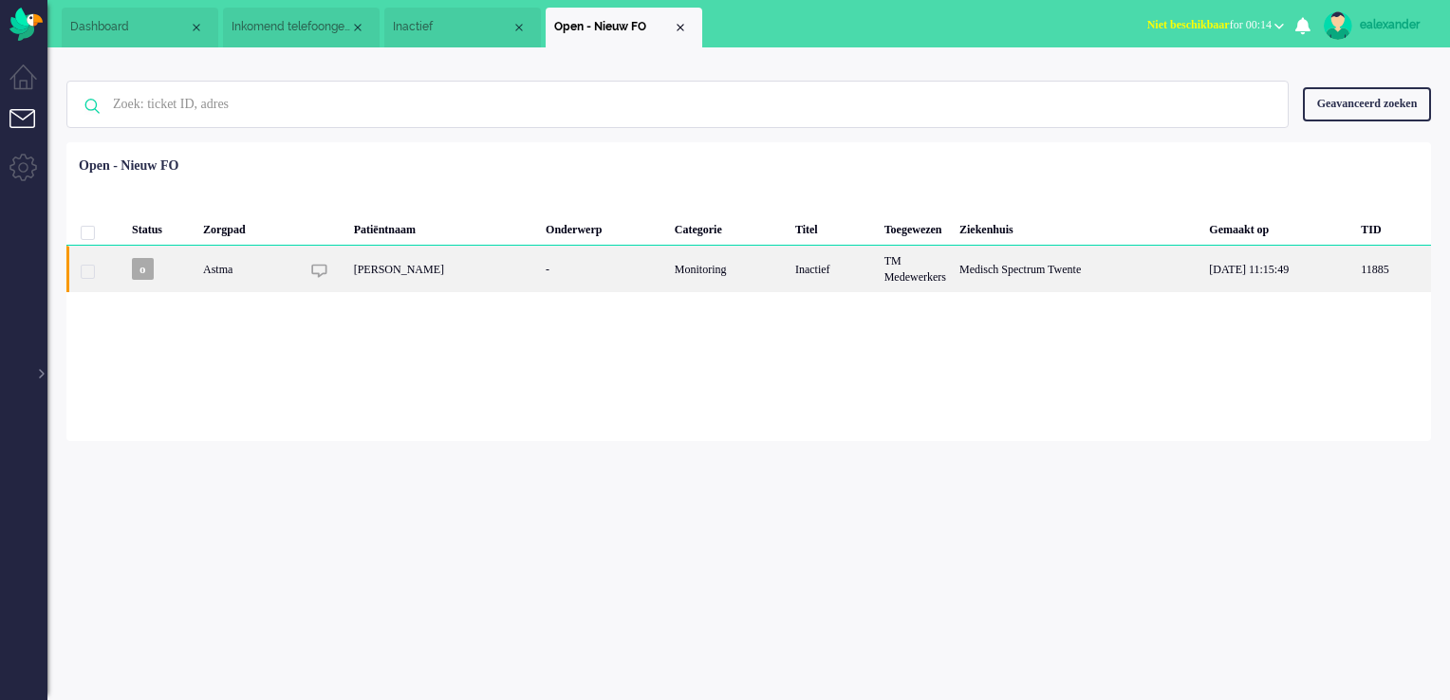
click at [730, 275] on div "Monitoring" at bounding box center [728, 269] width 121 height 47
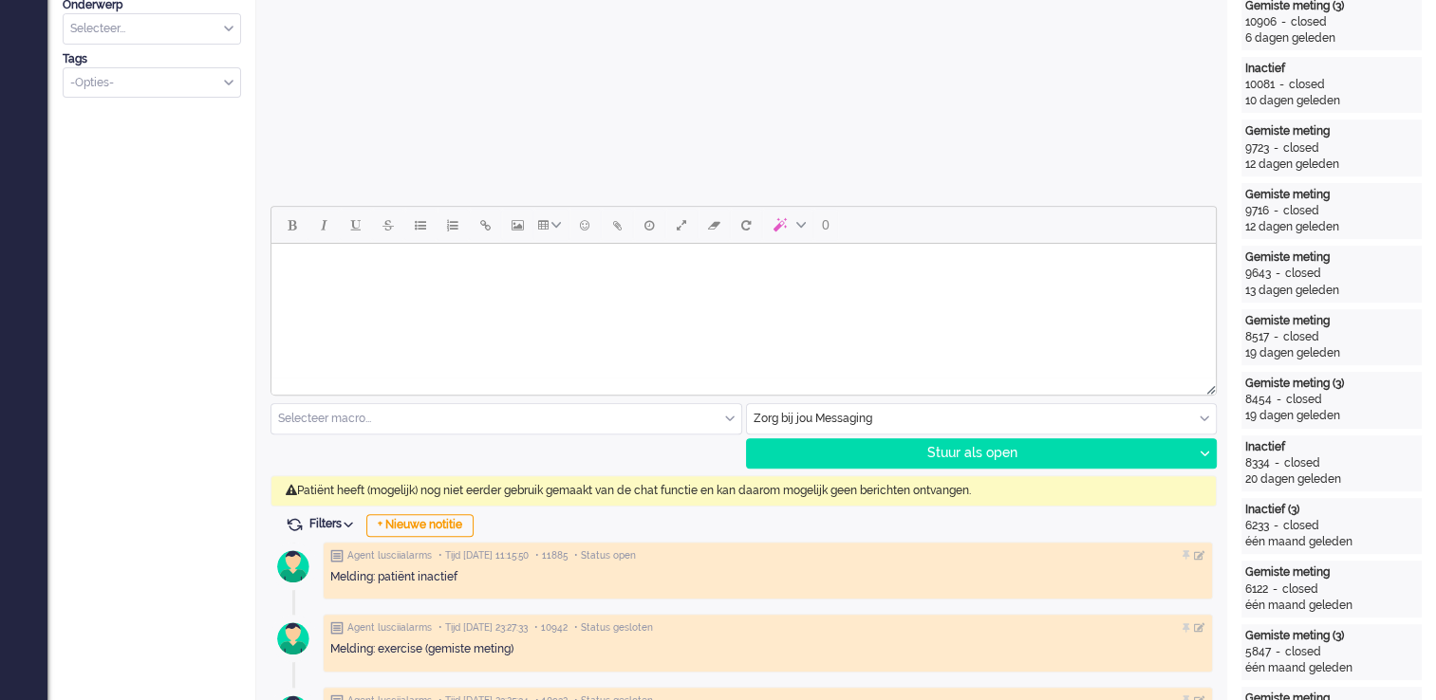
scroll to position [759, 0]
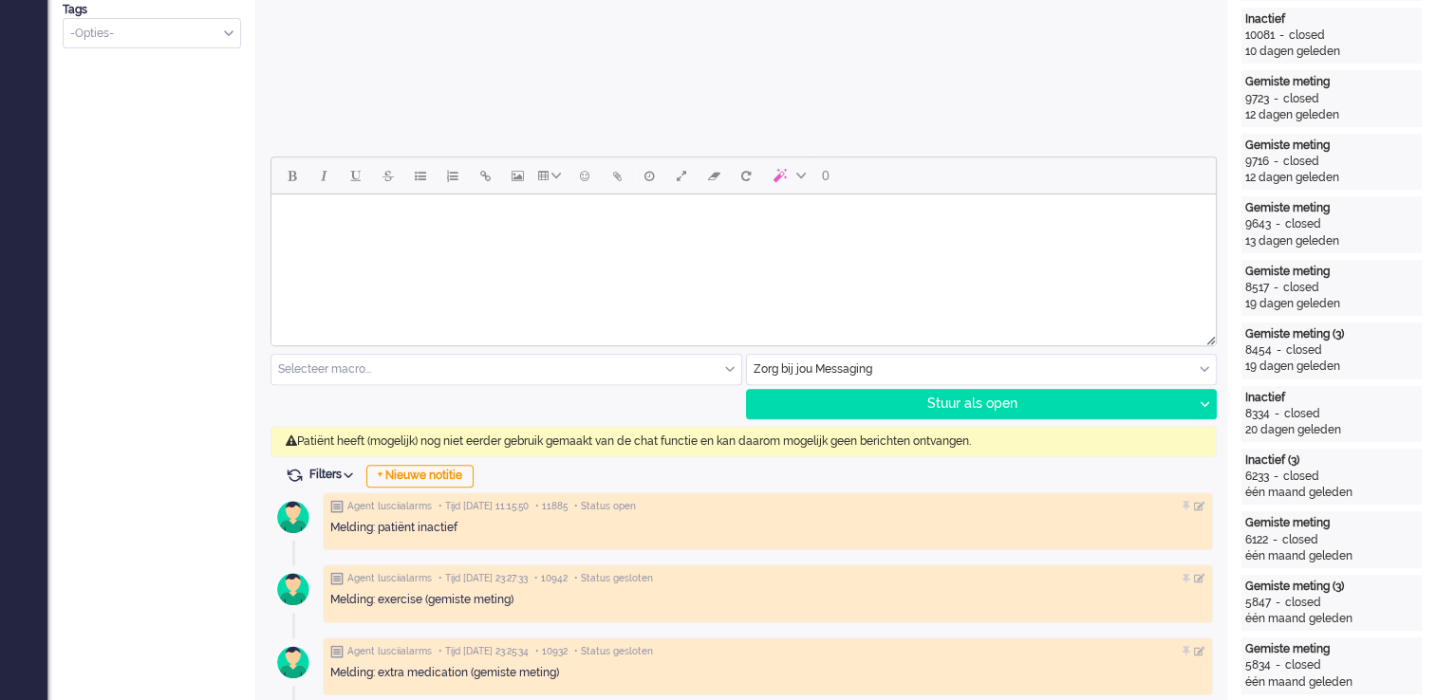
click at [1207, 366] on div "Zorg bij jou Messaging" at bounding box center [982, 369] width 470 height 29
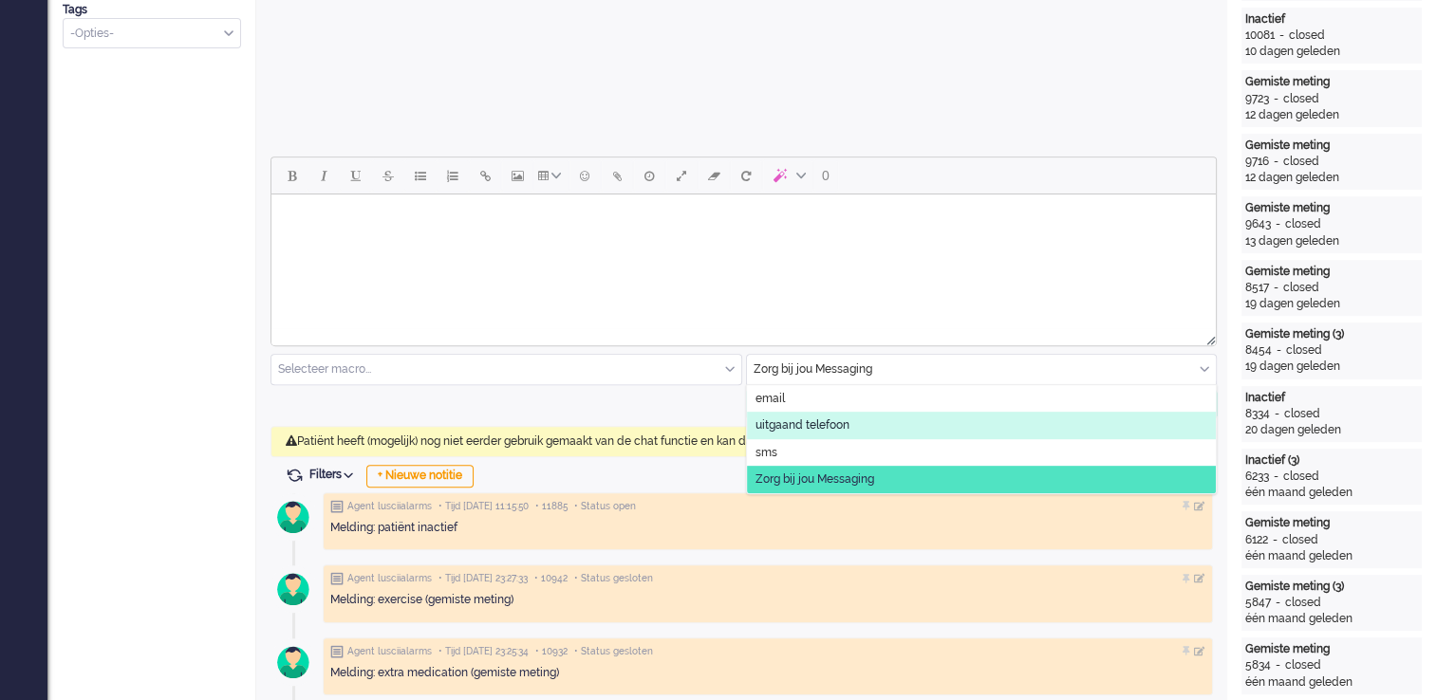
click at [800, 422] on span "uitgaand telefoon" at bounding box center [802, 426] width 94 height 16
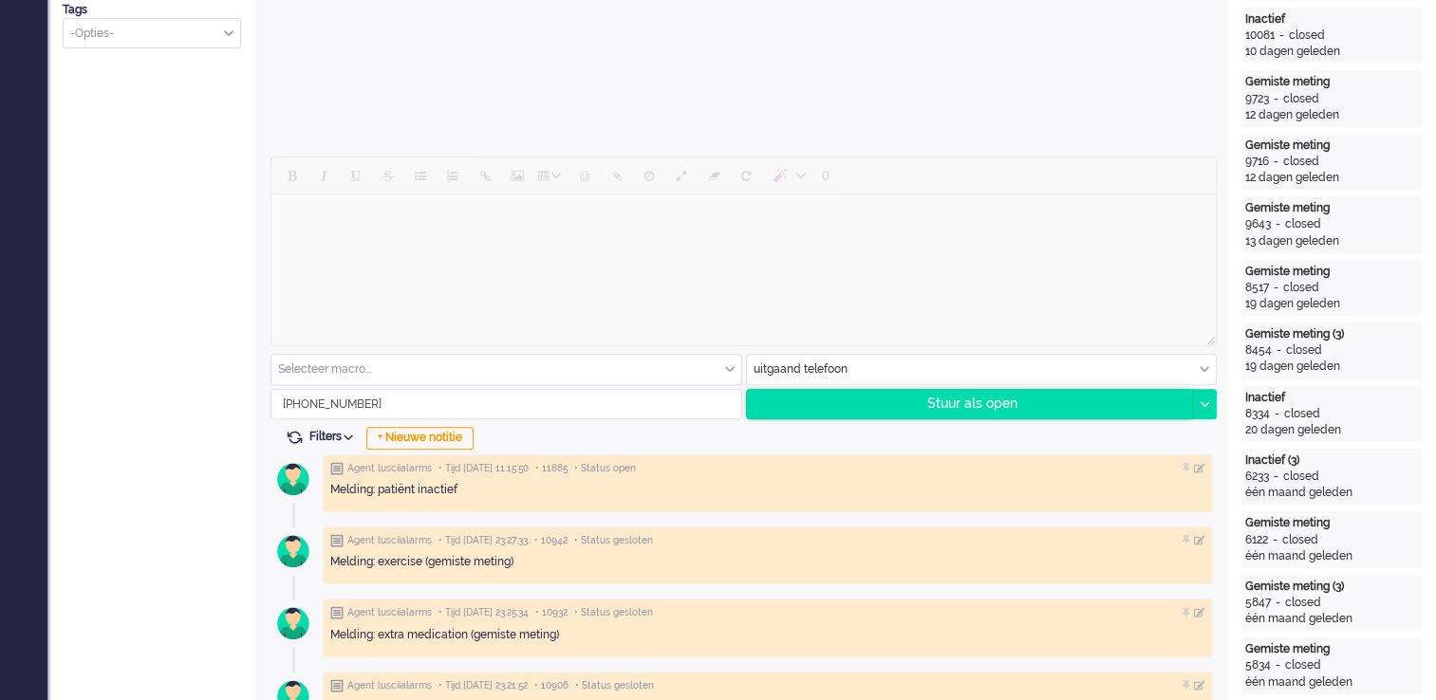
click at [1004, 404] on div "Stuur als open" at bounding box center [970, 404] width 446 height 28
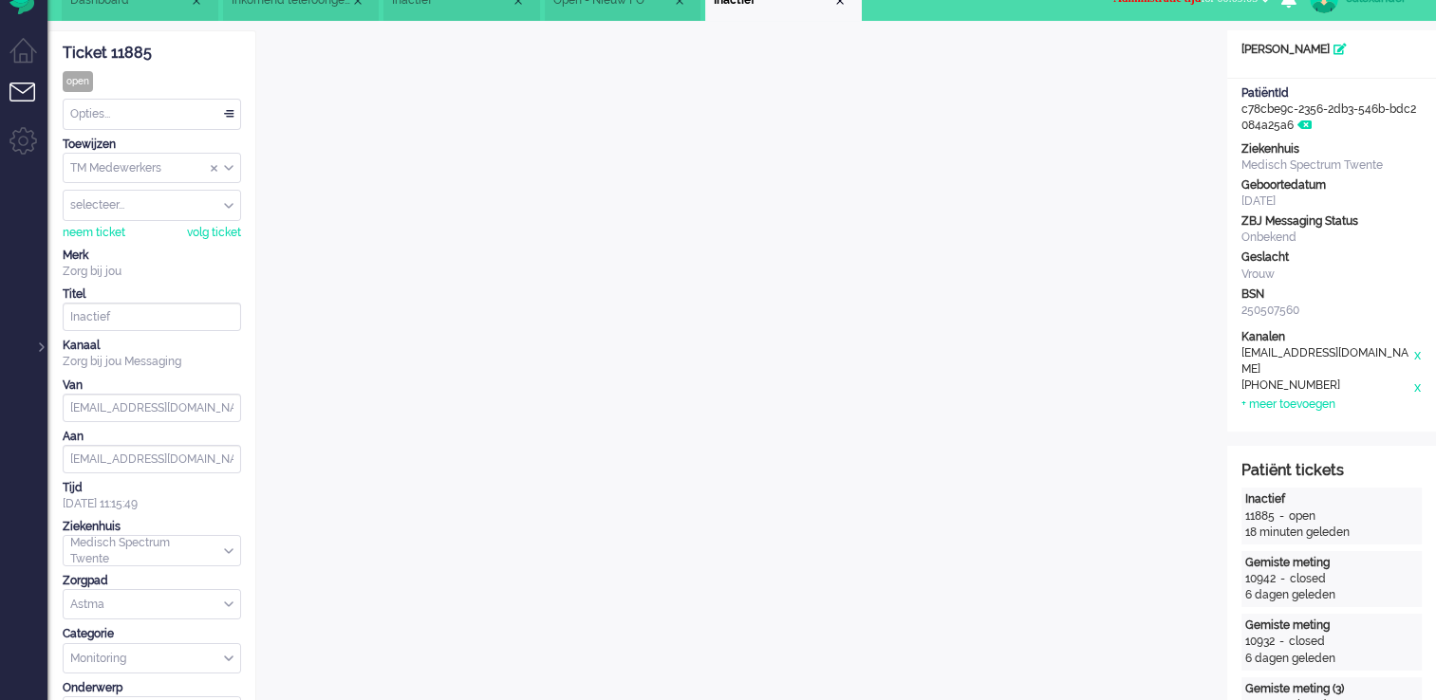
scroll to position [0, 0]
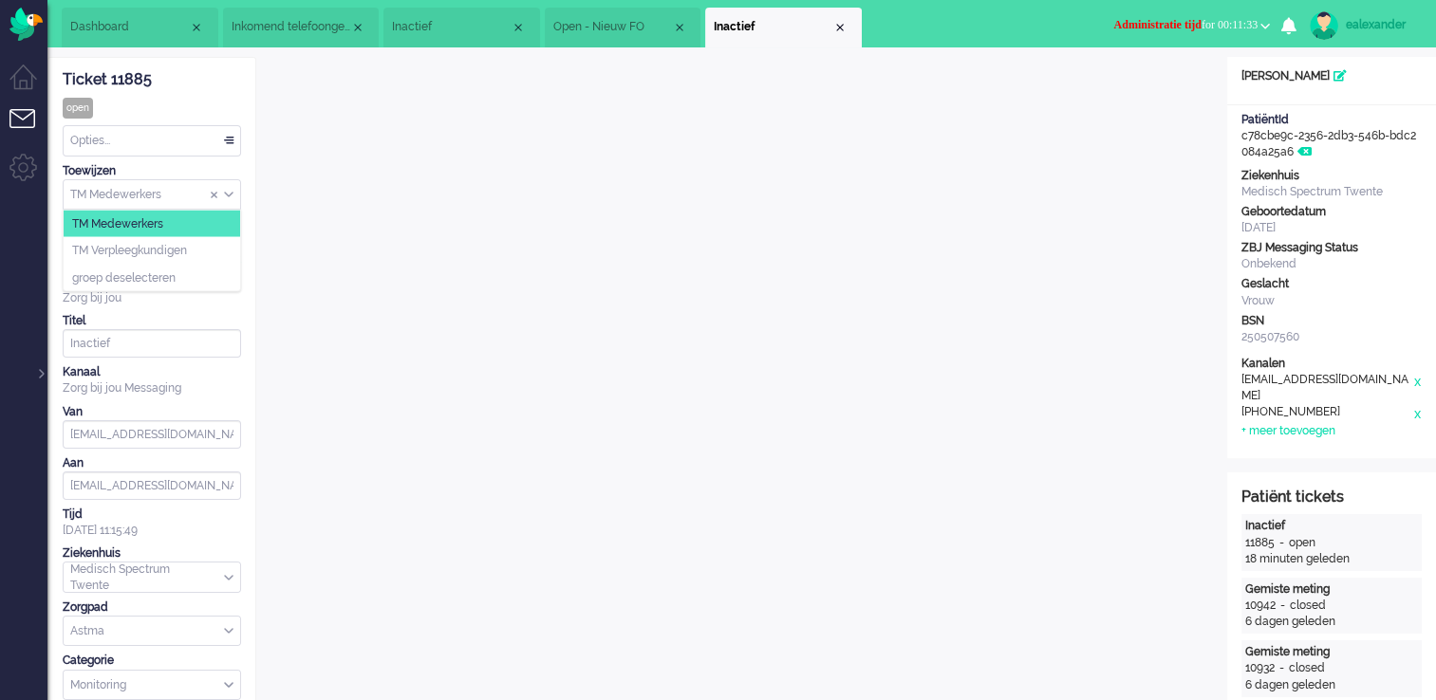
click at [233, 199] on input "Assign Group" at bounding box center [152, 194] width 177 height 29
click at [232, 142] on div "Opties..." at bounding box center [152, 140] width 177 height 29
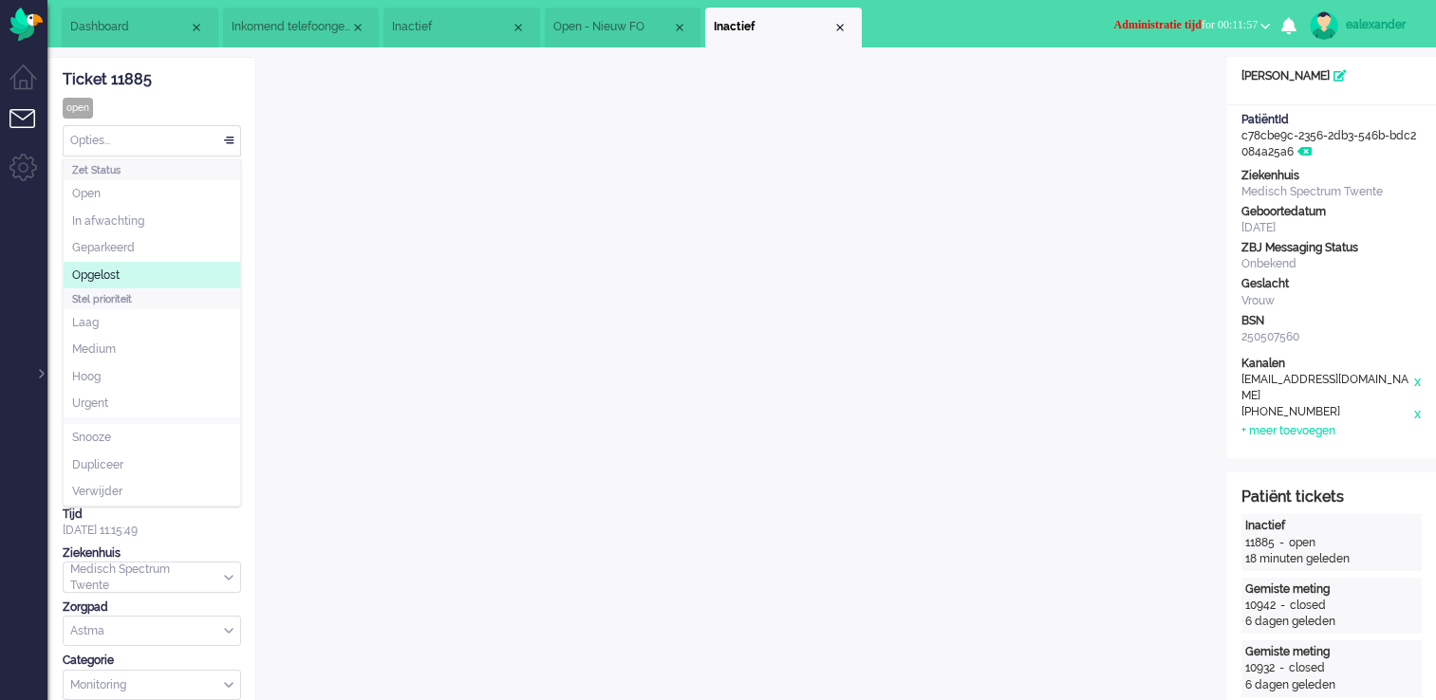
click at [189, 276] on li "Opgelost" at bounding box center [152, 276] width 177 height 28
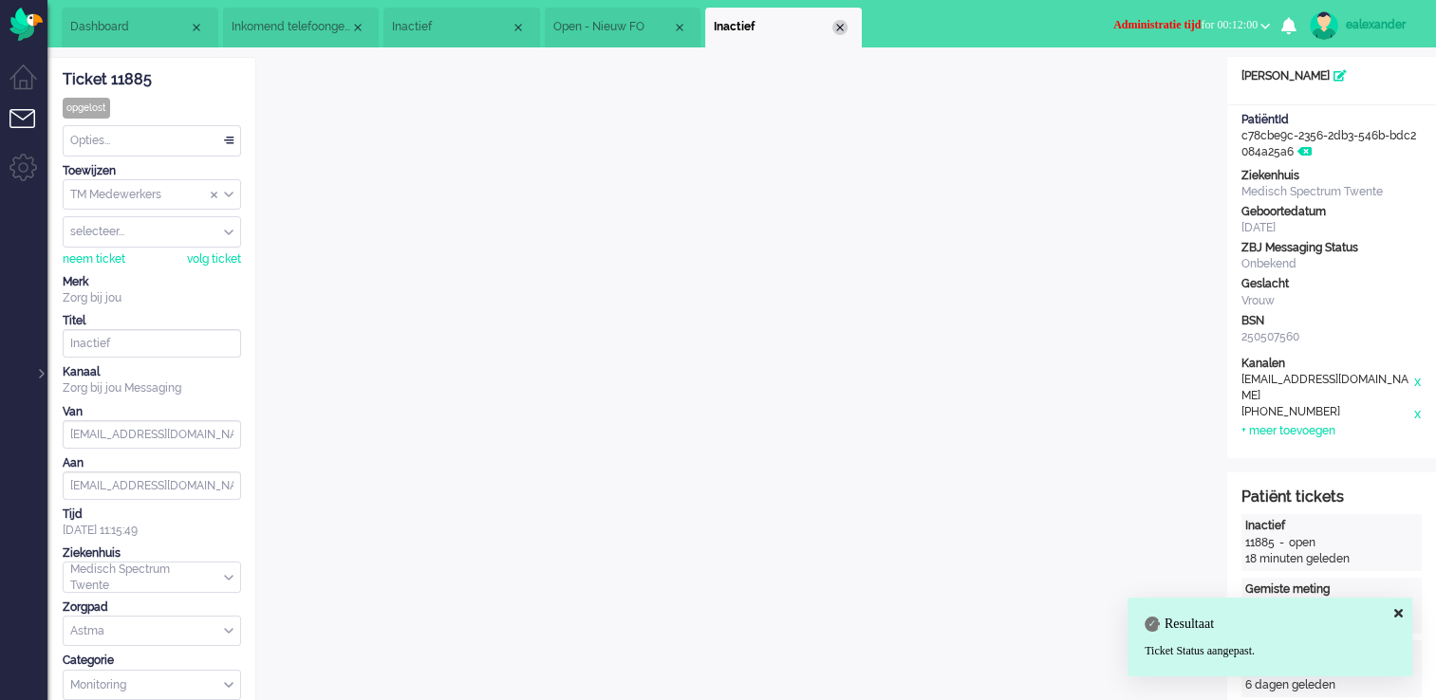
click at [847, 24] on div "Close tab" at bounding box center [839, 27] width 15 height 15
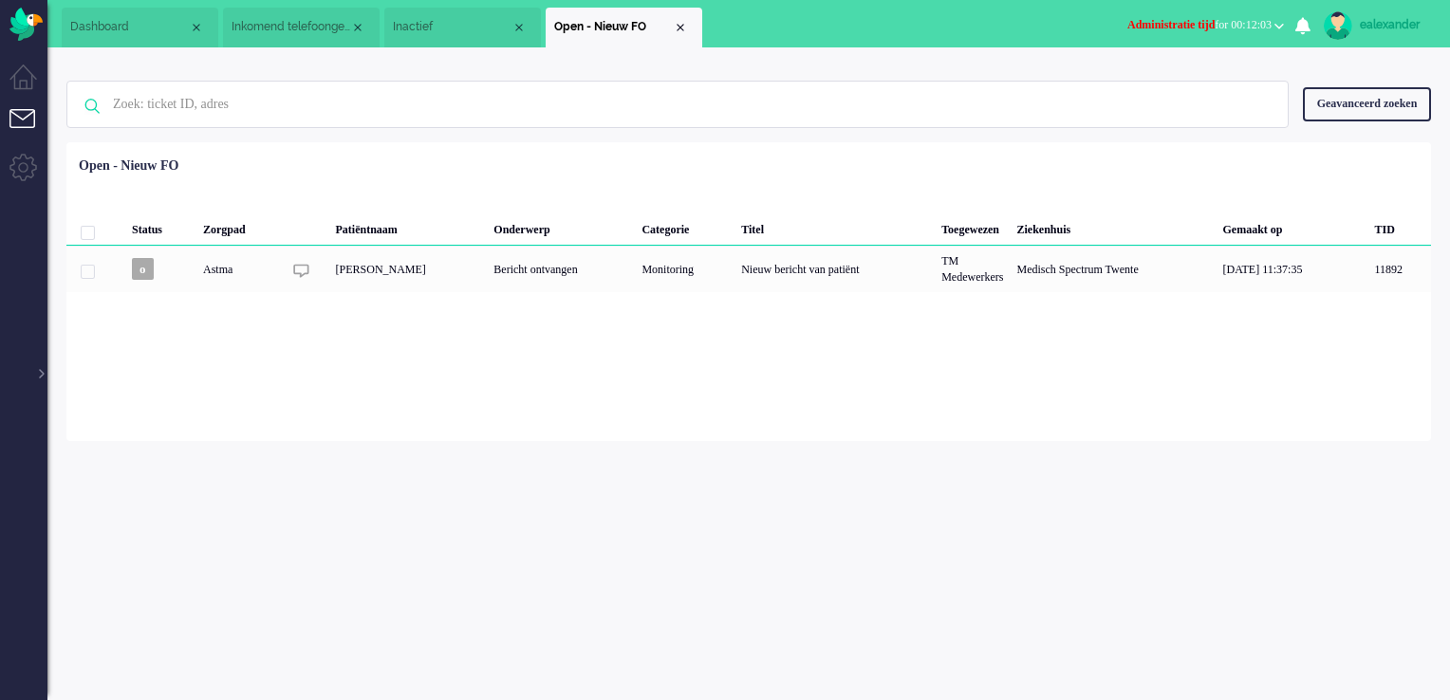
click at [1255, 30] on span "Administratie tijd for 00:12:03" at bounding box center [1200, 24] width 144 height 13
click at [1168, 66] on label "Niet beschikbaar" at bounding box center [1205, 64] width 150 height 16
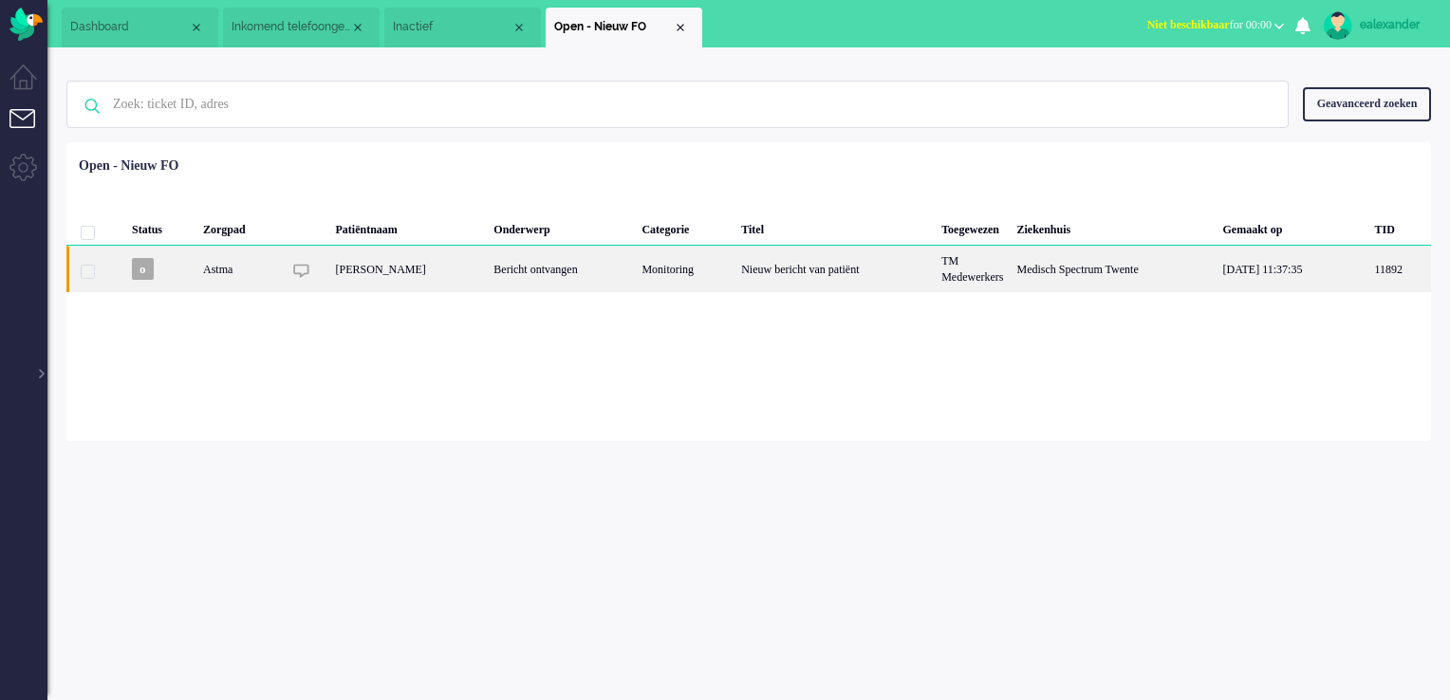
click at [735, 264] on div "Monitoring" at bounding box center [685, 269] width 100 height 47
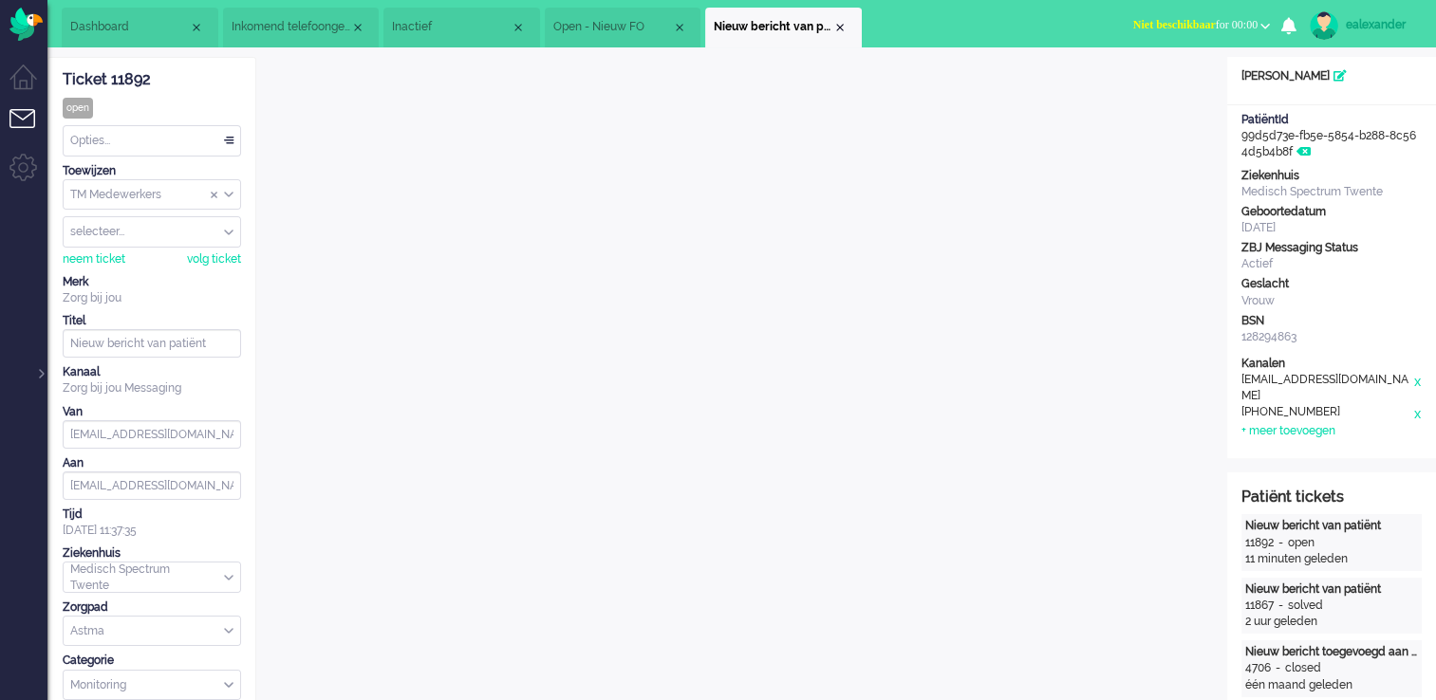
click at [231, 195] on div "TM Medewerkers" at bounding box center [152, 194] width 177 height 29
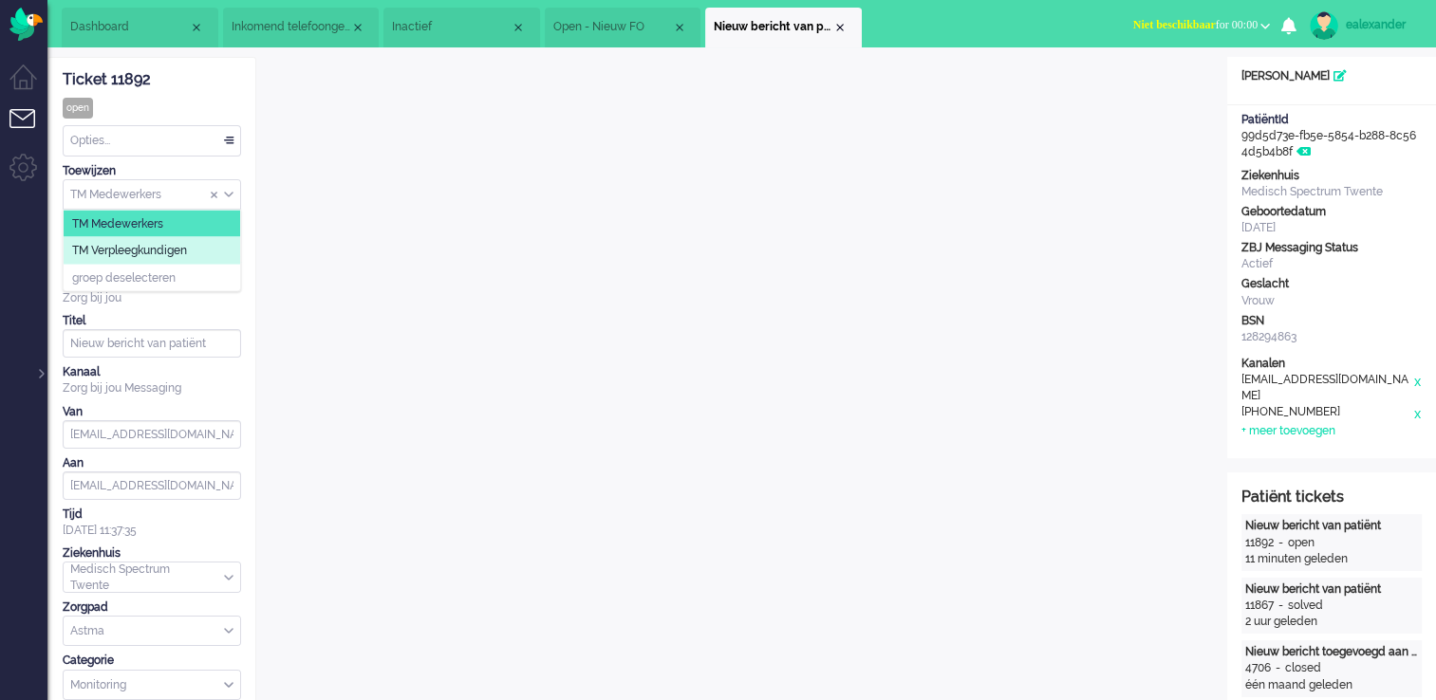
click at [216, 249] on li "TM Verpleegkundigen" at bounding box center [152, 251] width 177 height 28
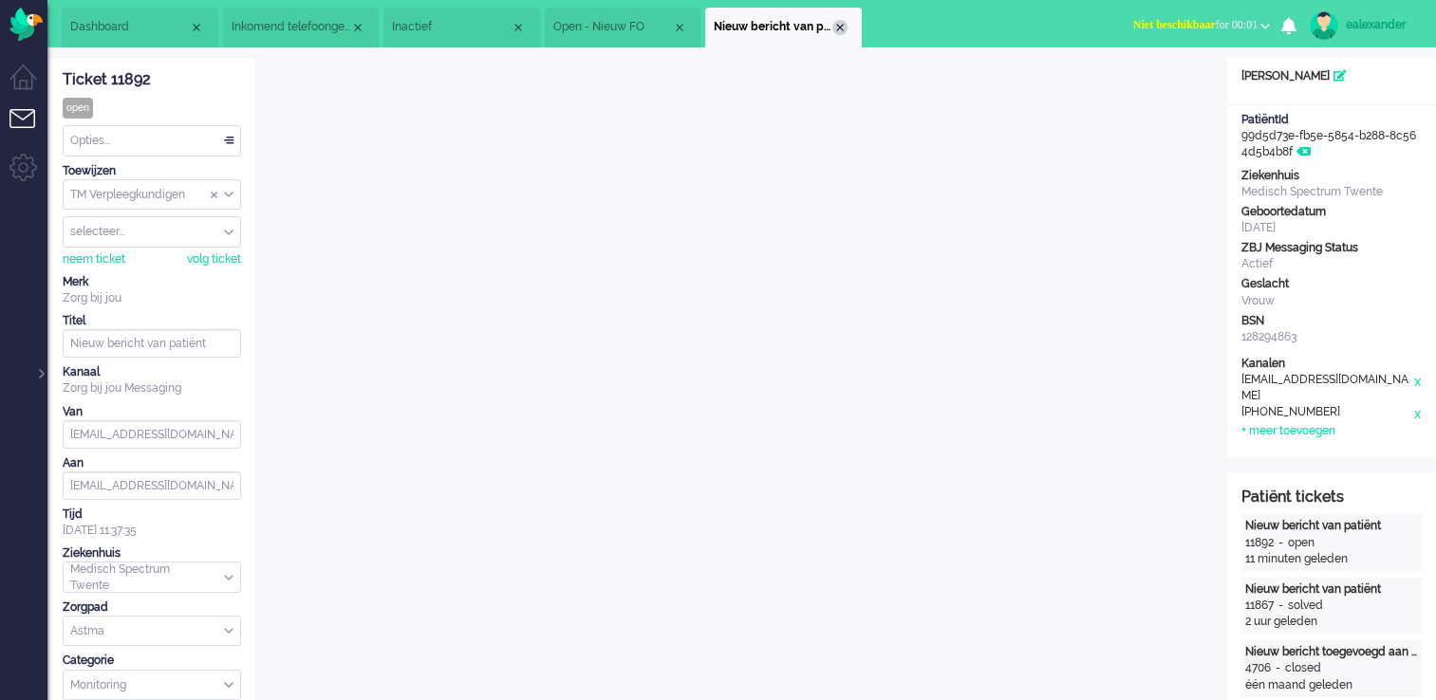
click at [846, 28] on div "Close tab" at bounding box center [839, 27] width 15 height 15
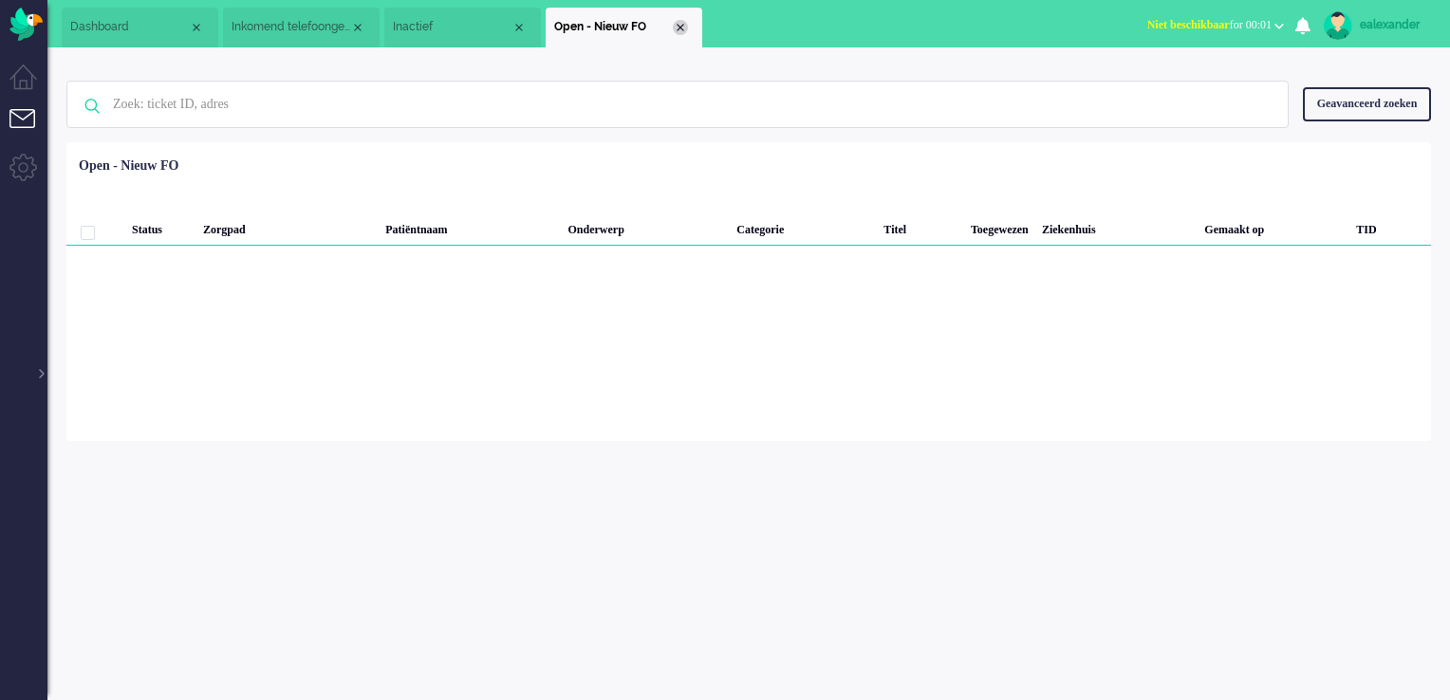
click at [678, 25] on div "Close tab" at bounding box center [680, 27] width 15 height 15
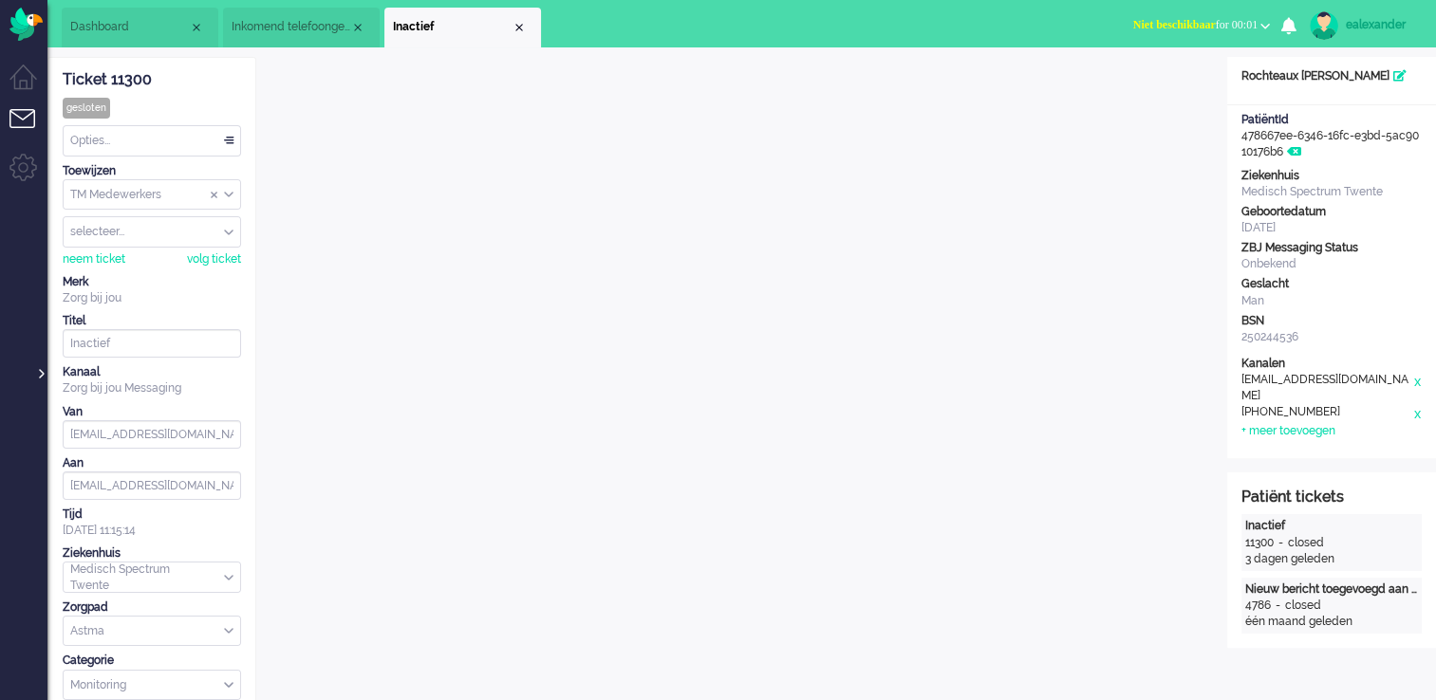
click at [43, 376] on div at bounding box center [39, 364] width 9 height 28
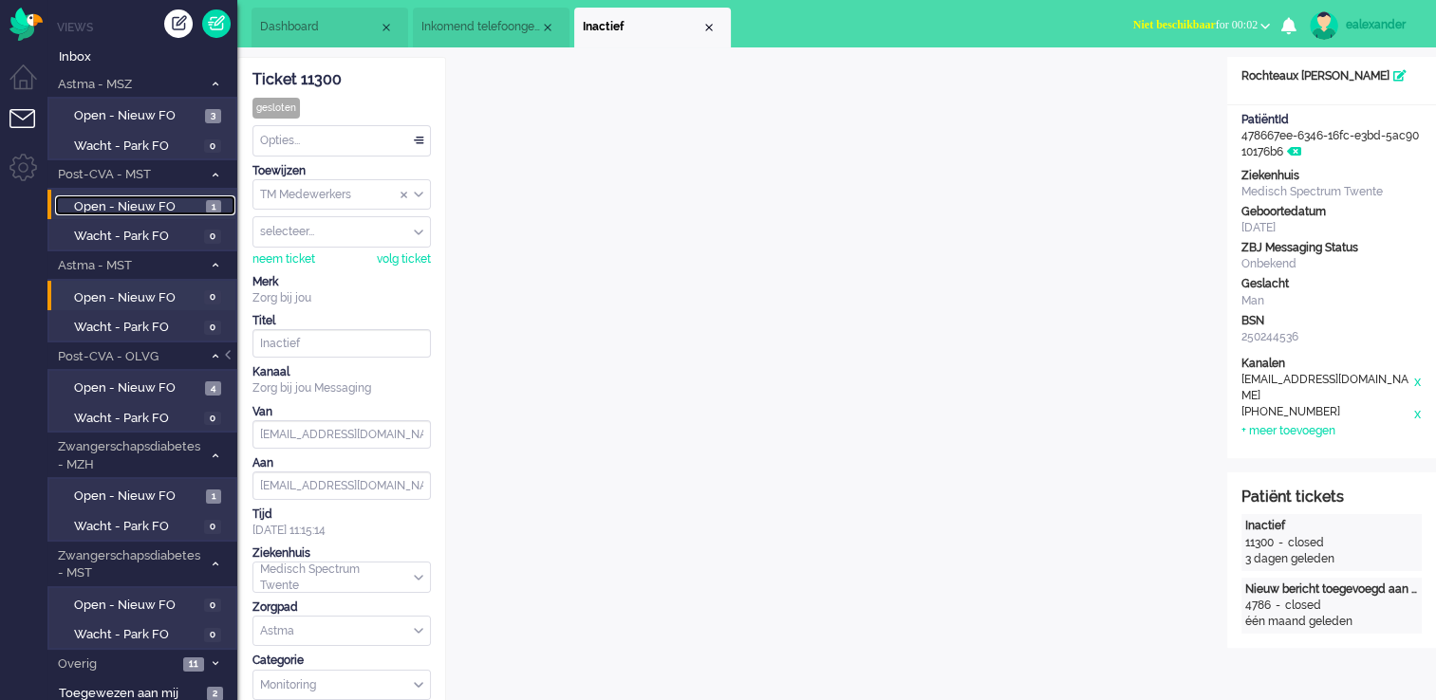
click at [170, 209] on span "Open - Nieuw FO" at bounding box center [137, 207] width 127 height 18
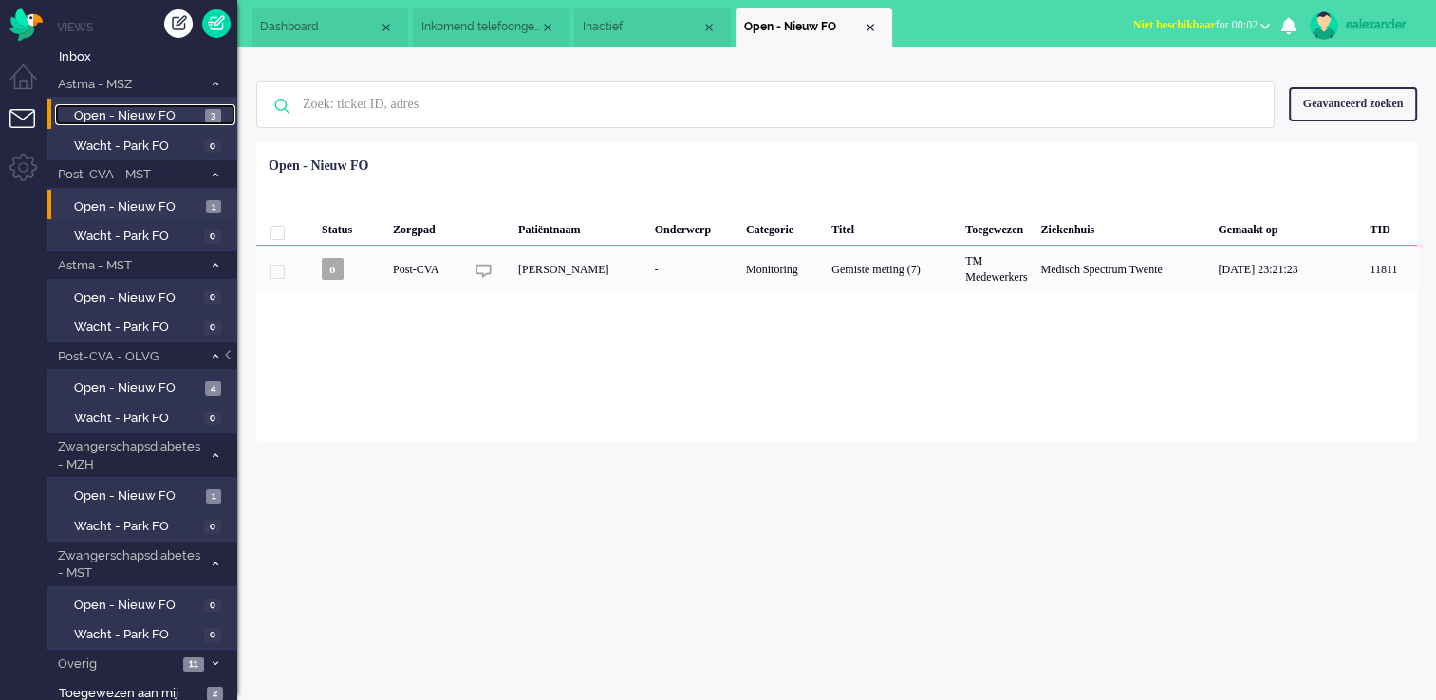
click at [170, 107] on span "Open - Nieuw FO" at bounding box center [137, 116] width 126 height 18
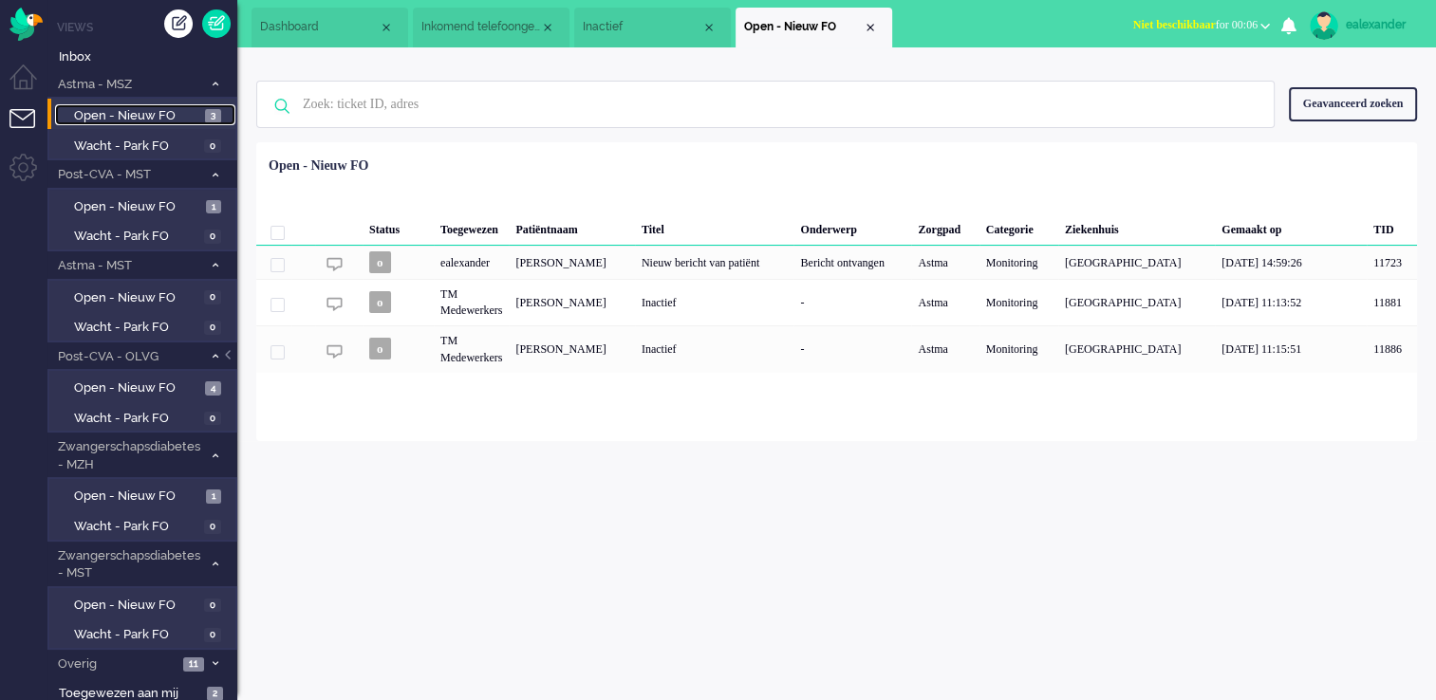
click at [300, 21] on span "Dashboard" at bounding box center [319, 27] width 119 height 16
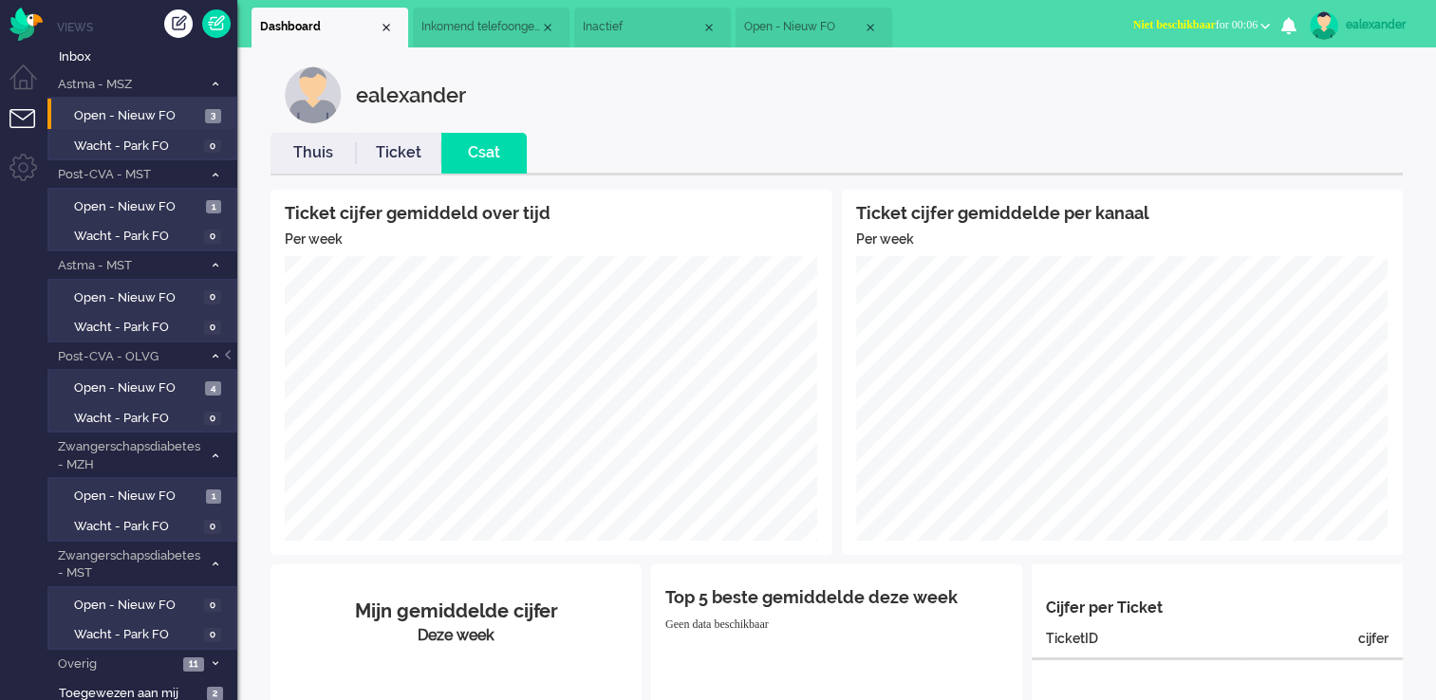
click at [313, 142] on link "Thuis" at bounding box center [312, 153] width 85 height 22
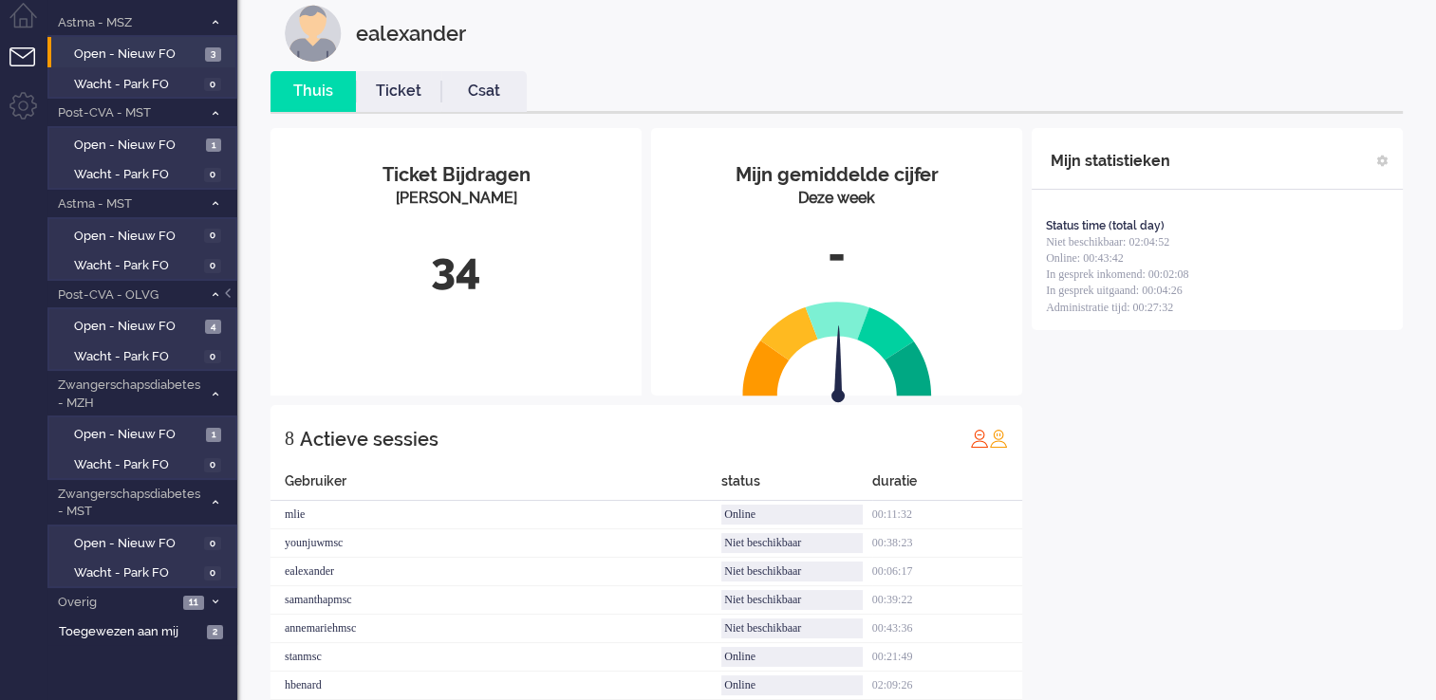
scroll to position [95, 0]
